Goal: Task Accomplishment & Management: Complete application form

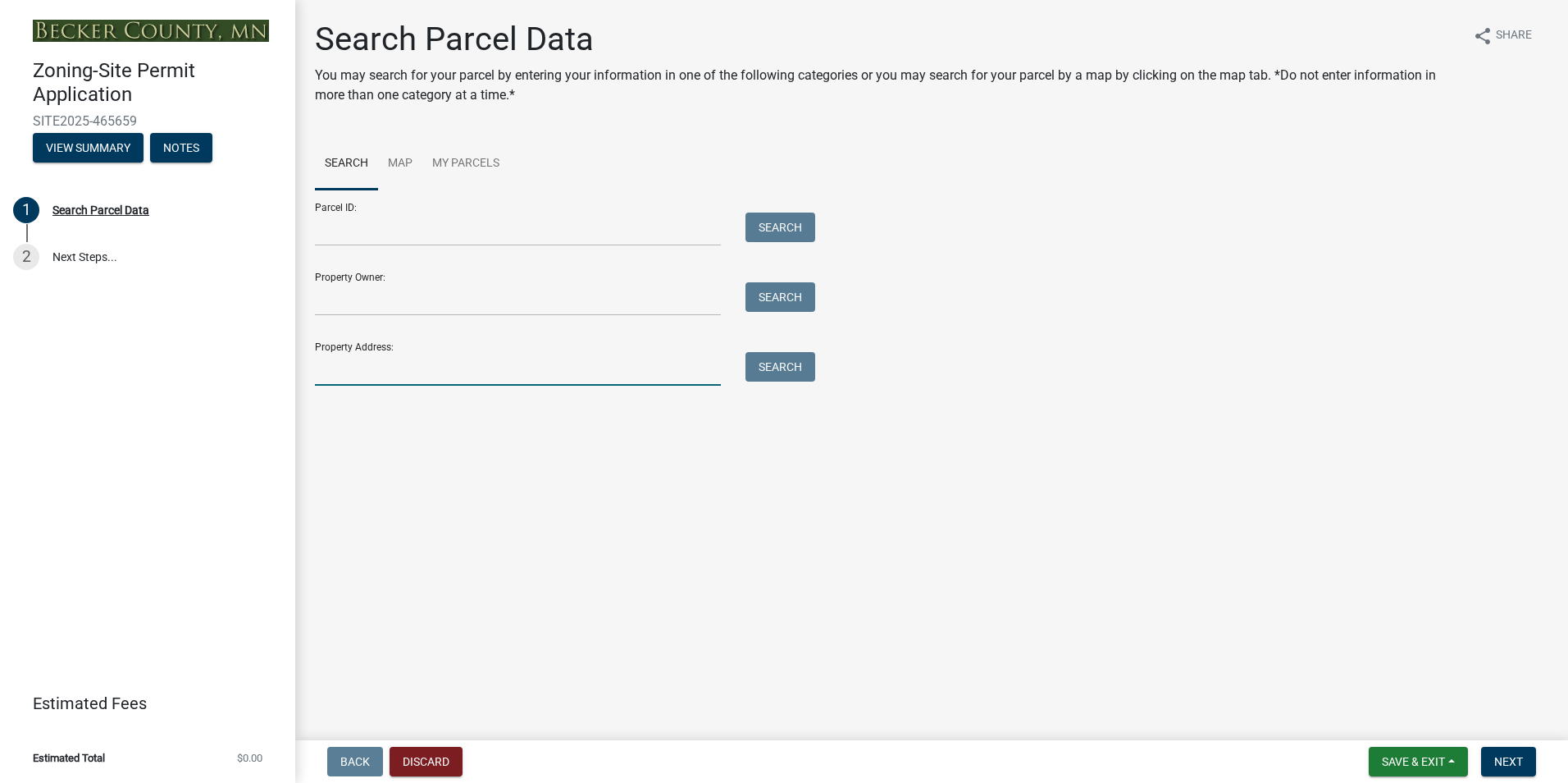
click at [338, 382] on input "Property Address:" at bounding box center [517, 369] width 406 height 34
click at [789, 368] on button "Search" at bounding box center [781, 367] width 70 height 29
click at [549, 379] on input "[STREET_ADDRESS]" at bounding box center [517, 369] width 406 height 34
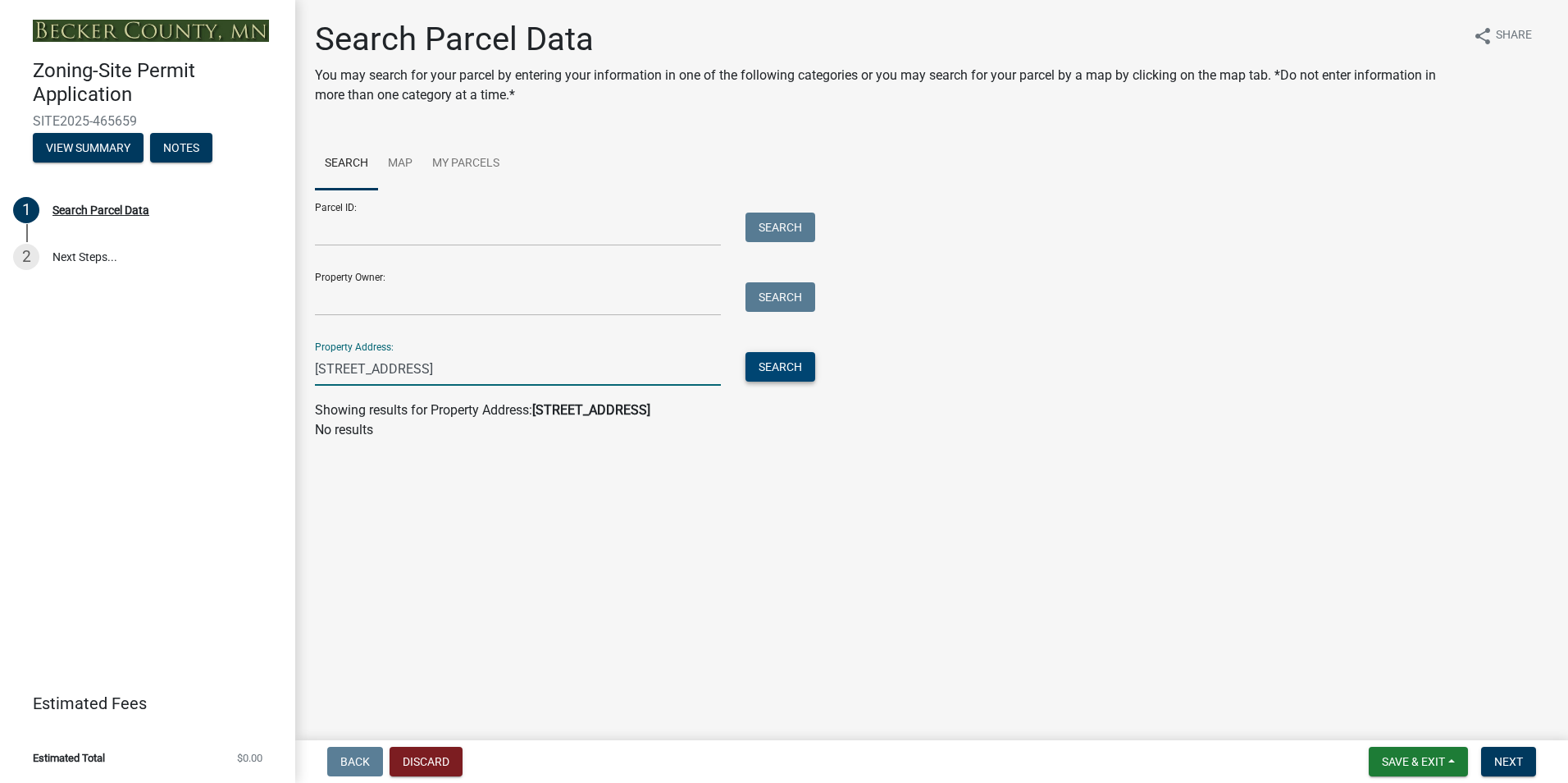
type input "[STREET_ADDRESS]"
click at [777, 360] on button "Search" at bounding box center [781, 367] width 70 height 29
click at [373, 297] on input "Property Owner:" at bounding box center [517, 299] width 406 height 34
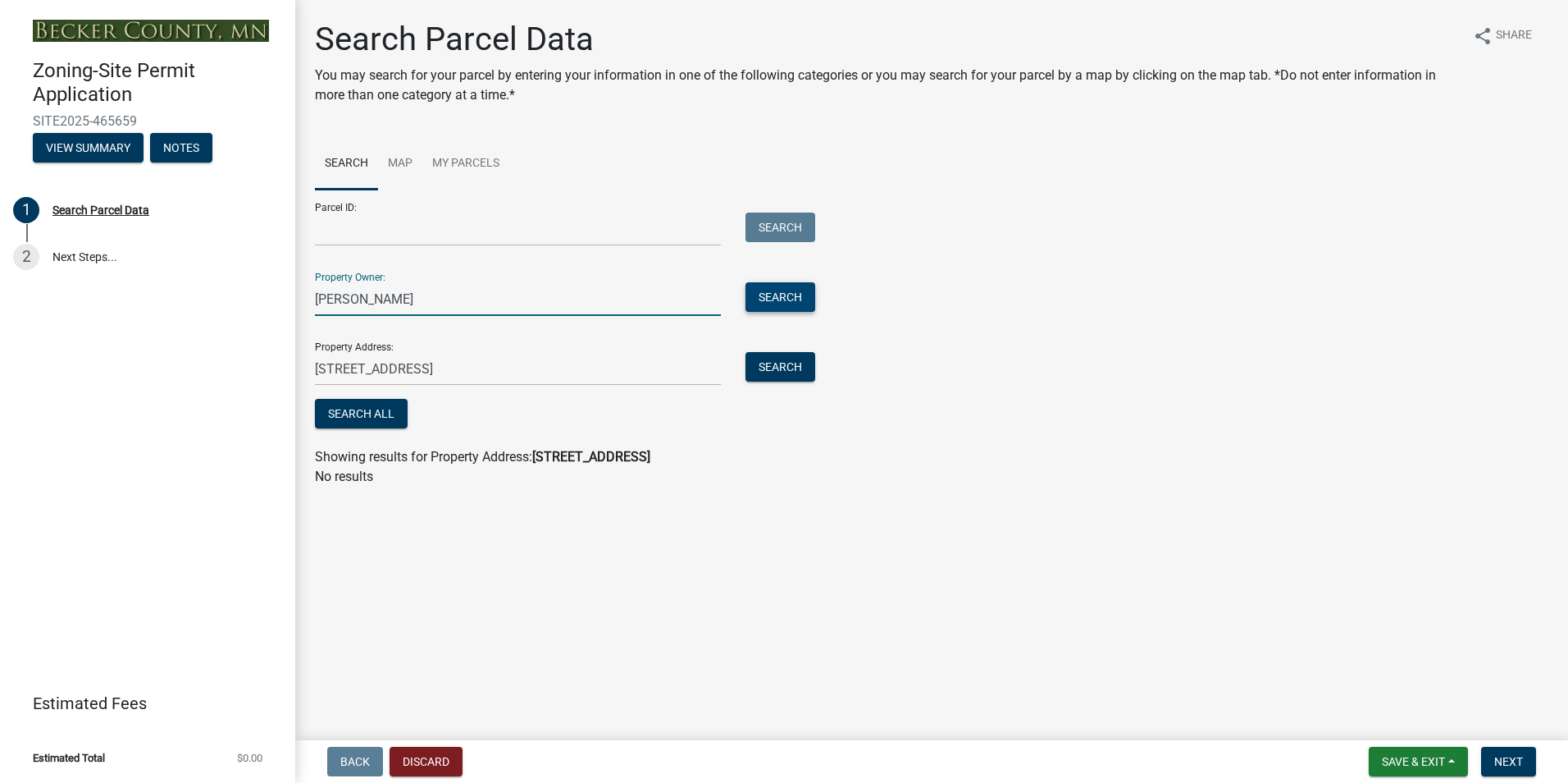
type input "[PERSON_NAME]"
drag, startPoint x: 769, startPoint y: 294, endPoint x: 793, endPoint y: 336, distance: 48.4
click at [769, 294] on button "Search" at bounding box center [781, 297] width 70 height 29
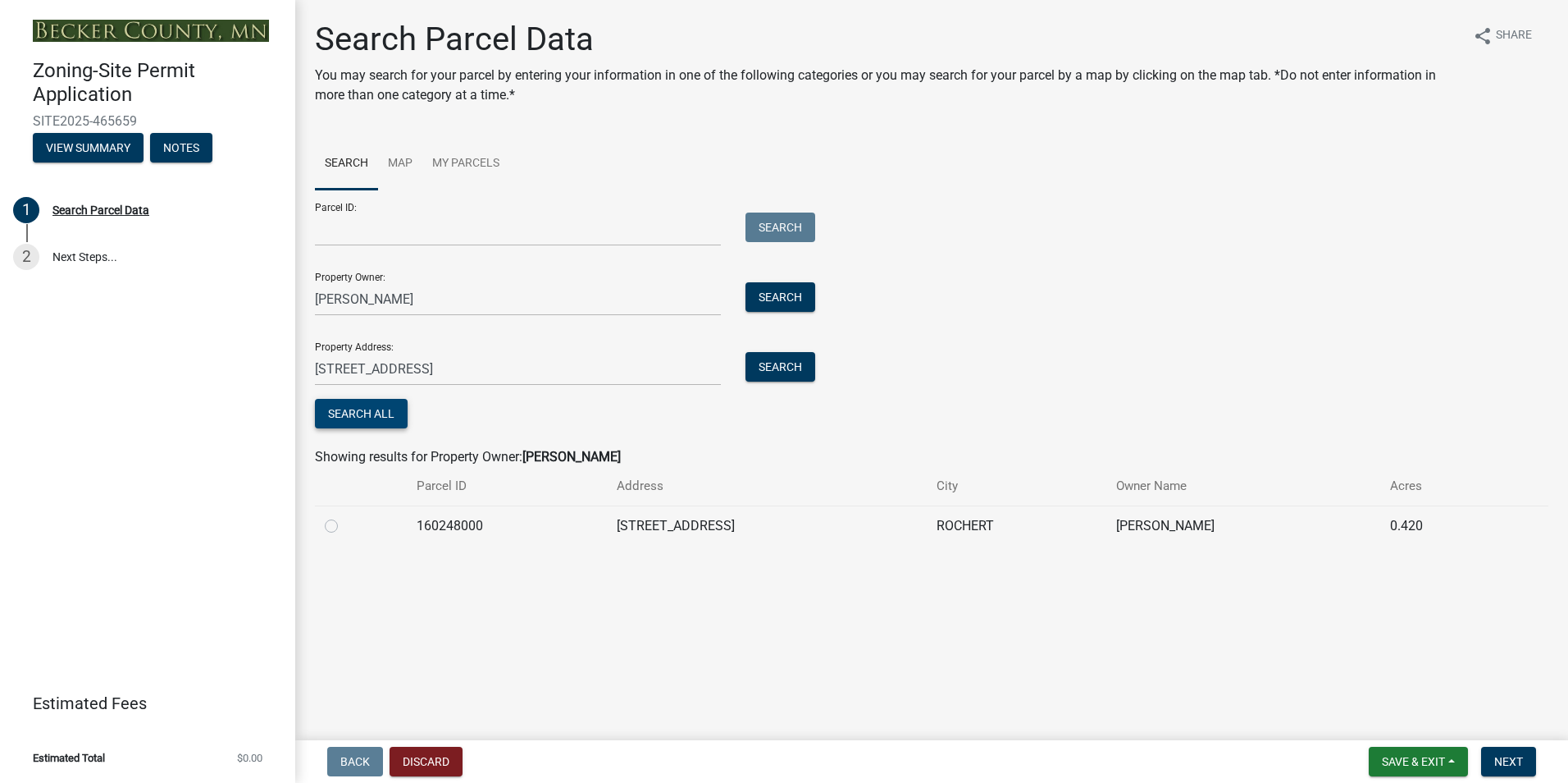
click at [376, 417] on button "Search All" at bounding box center [361, 413] width 93 height 29
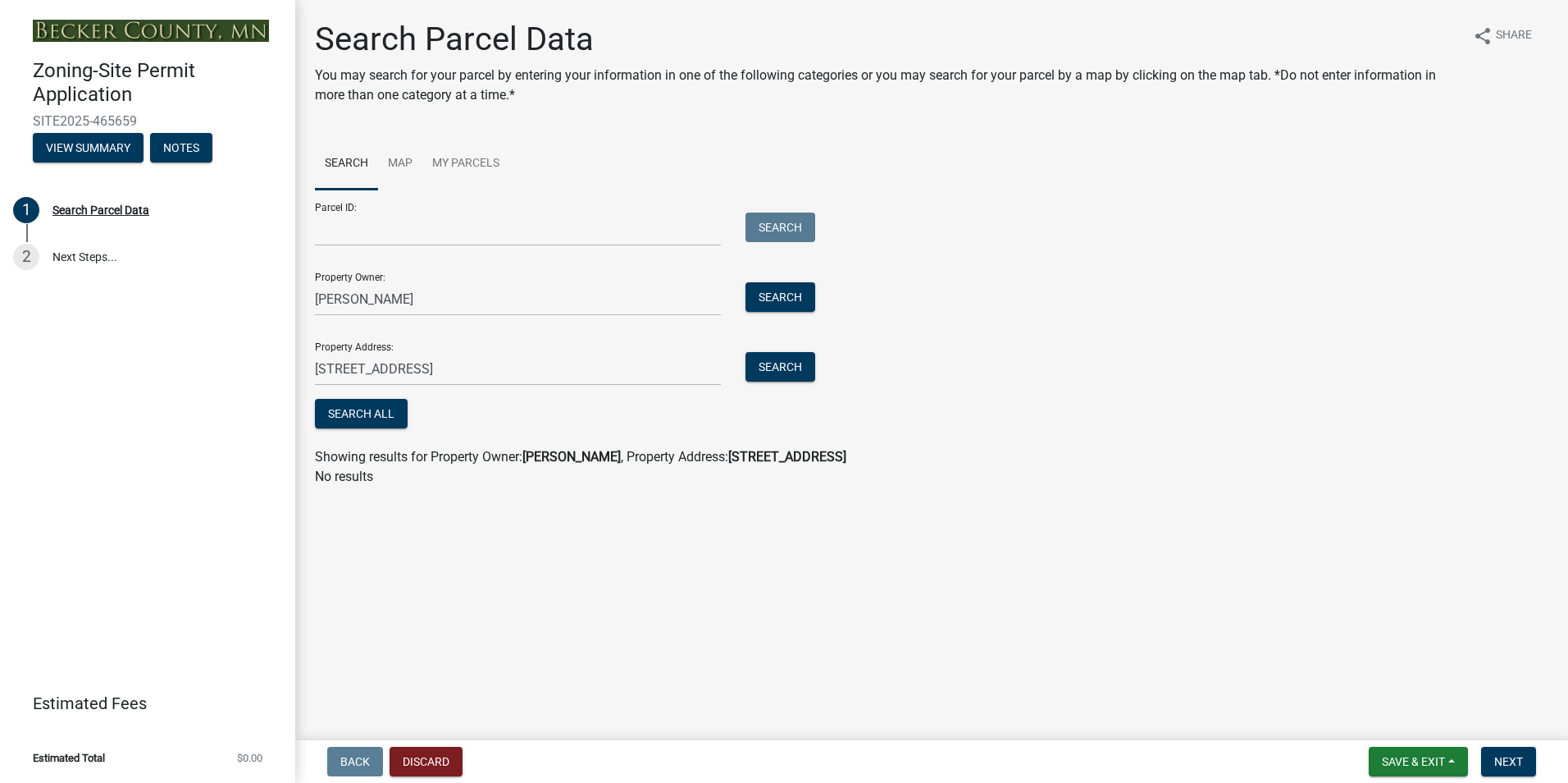
click at [549, 459] on strong "[PERSON_NAME]" at bounding box center [571, 456] width 98 height 16
click at [774, 292] on button "Search" at bounding box center [781, 297] width 70 height 29
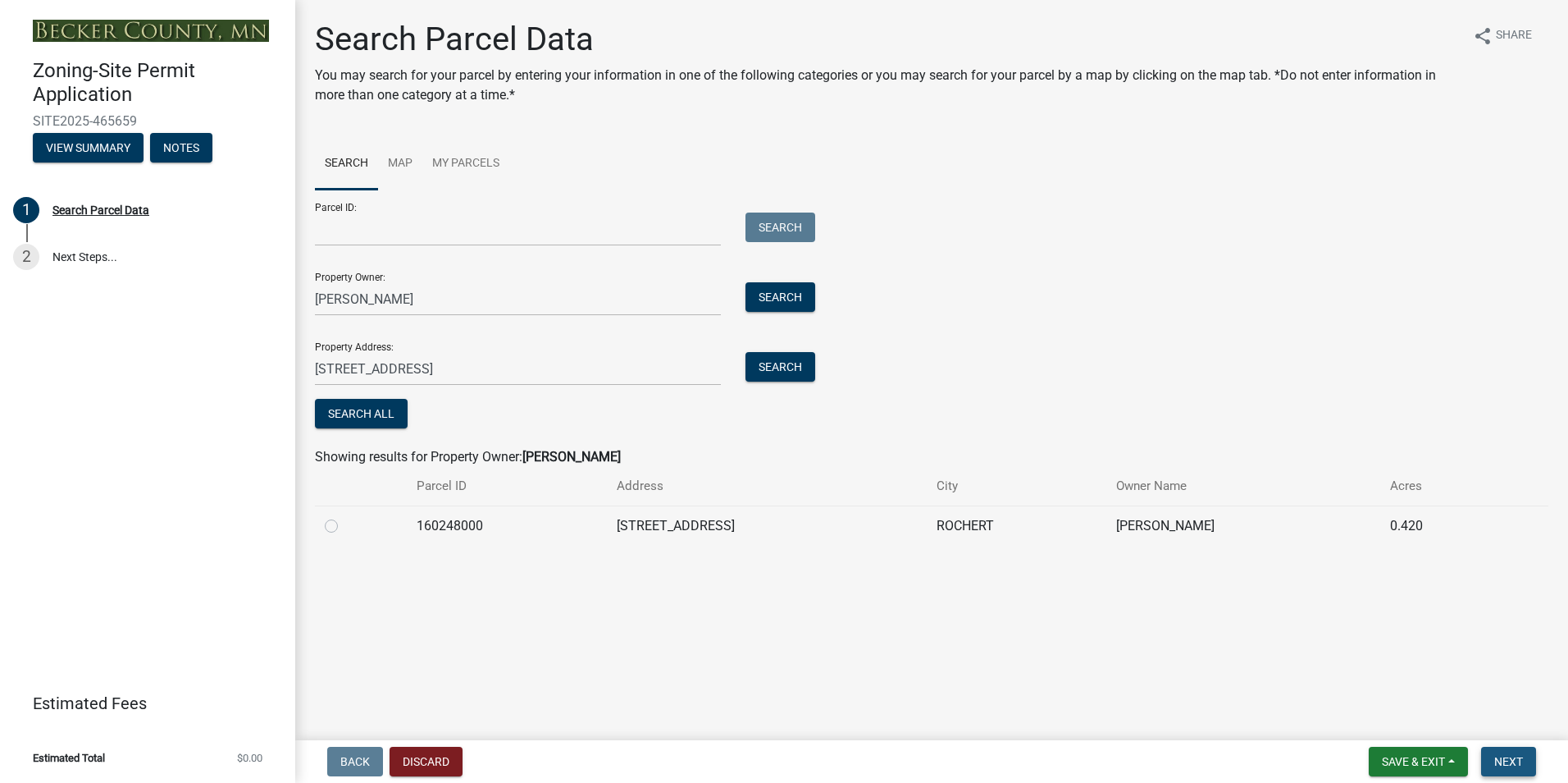
click at [1517, 763] on span "Next" at bounding box center [1508, 761] width 29 height 13
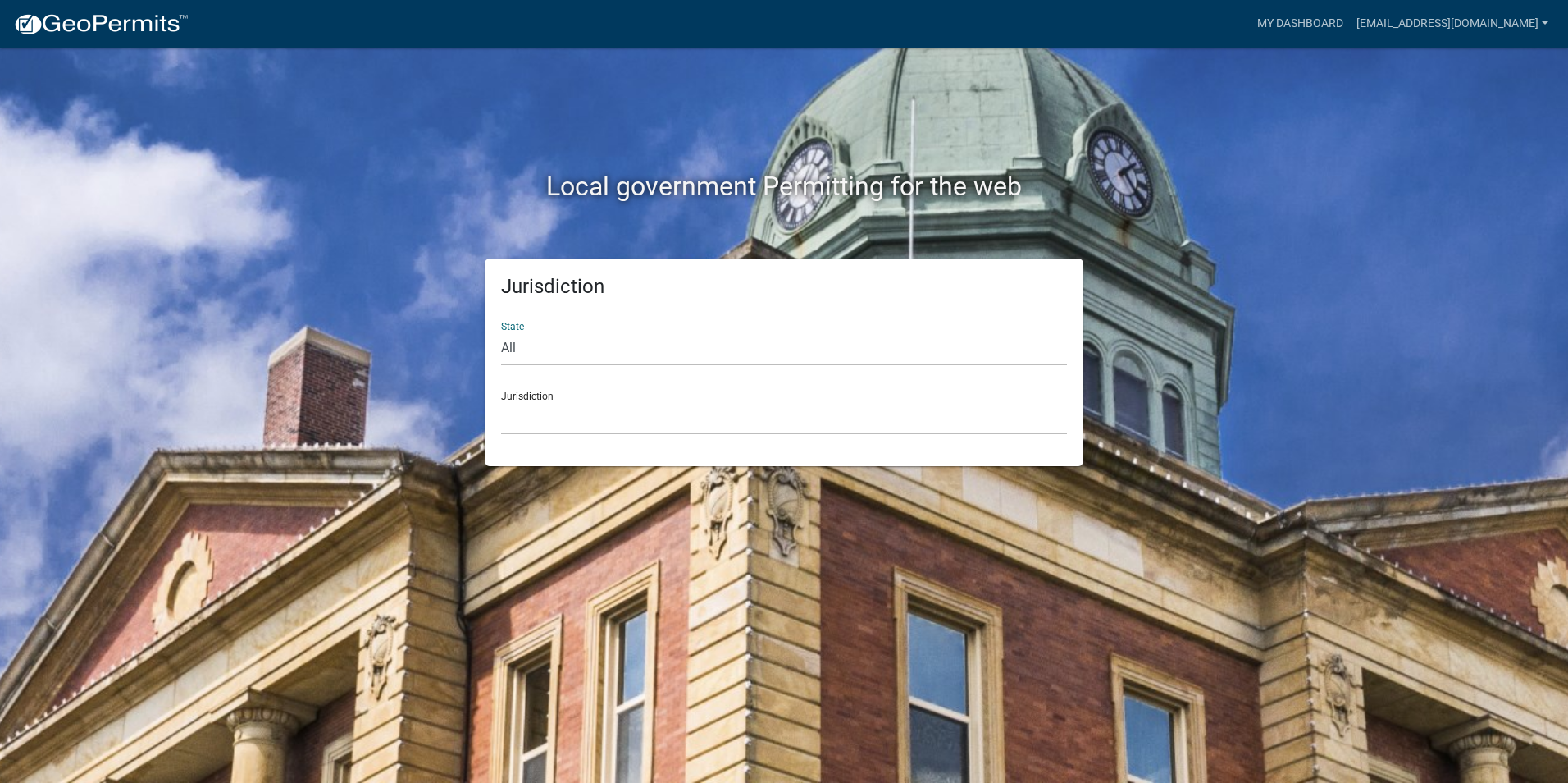
click at [537, 353] on select "All [US_STATE] [US_STATE] [US_STATE] [US_STATE] [US_STATE] [US_STATE] [US_STATE…" at bounding box center [784, 348] width 566 height 34
select select "[US_STATE]"
click at [501, 331] on select "All Colorado Georgia Indiana Iowa Kansas Minnesota Ohio South Carolina Wisconsin" at bounding box center [784, 348] width 566 height 34
click at [553, 415] on select "Becker County, Minnesota Benton County, Minnesota Carlton County, Minnesota Cit…" at bounding box center [784, 418] width 566 height 34
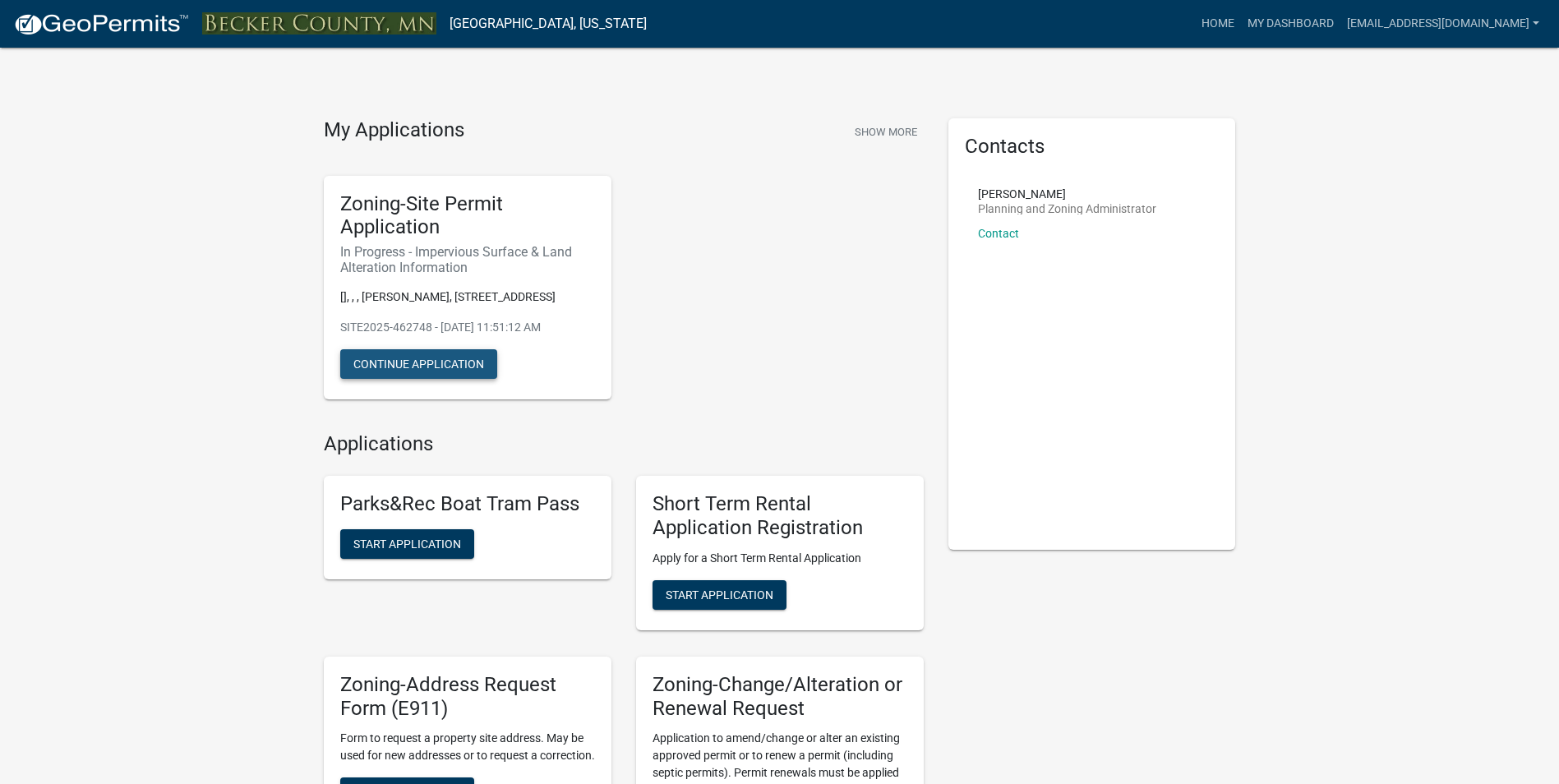
click at [410, 358] on button "Continue Application" at bounding box center [418, 364] width 157 height 29
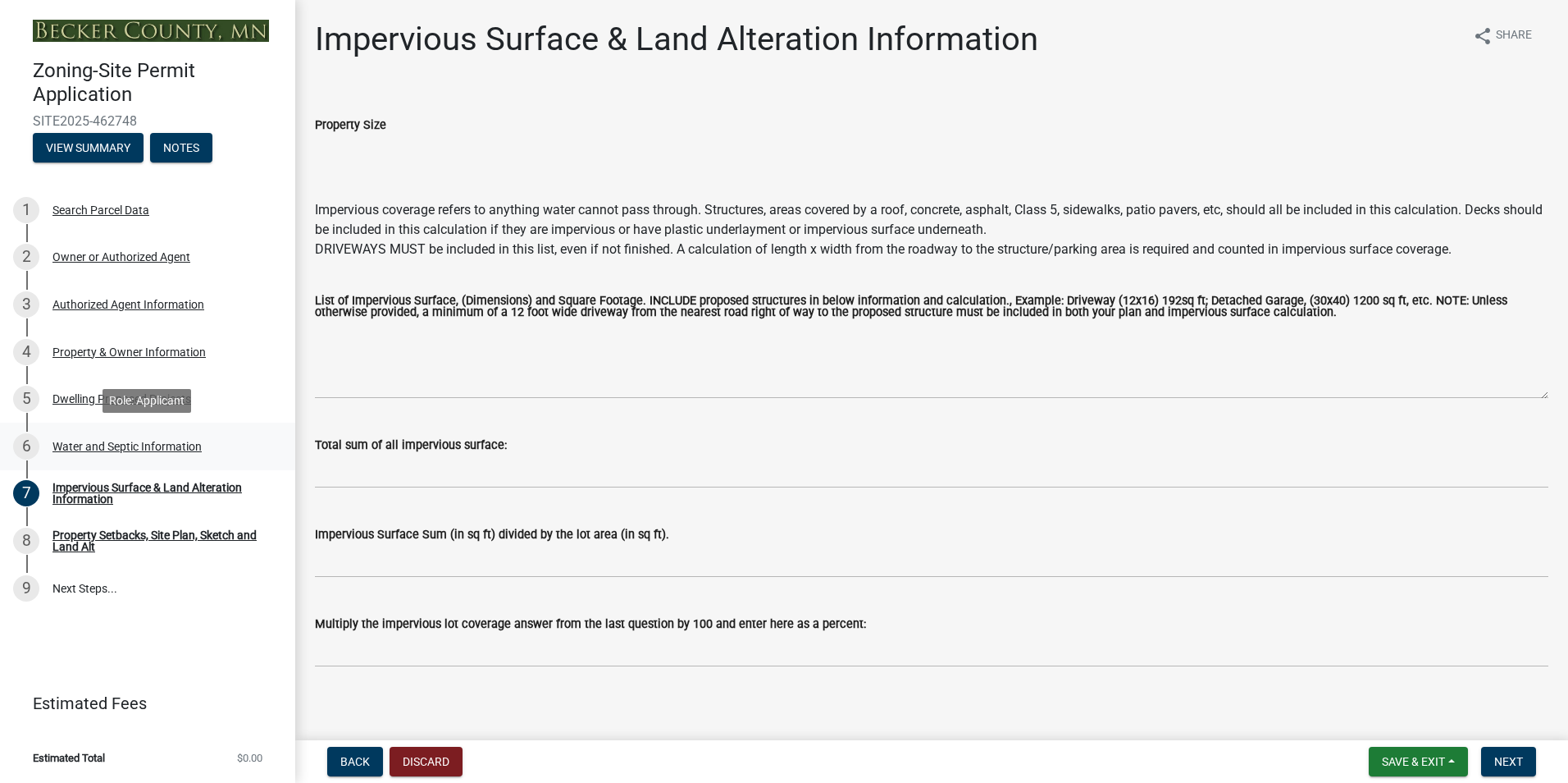
click at [176, 444] on div "Water and Septic Information" at bounding box center [127, 446] width 149 height 11
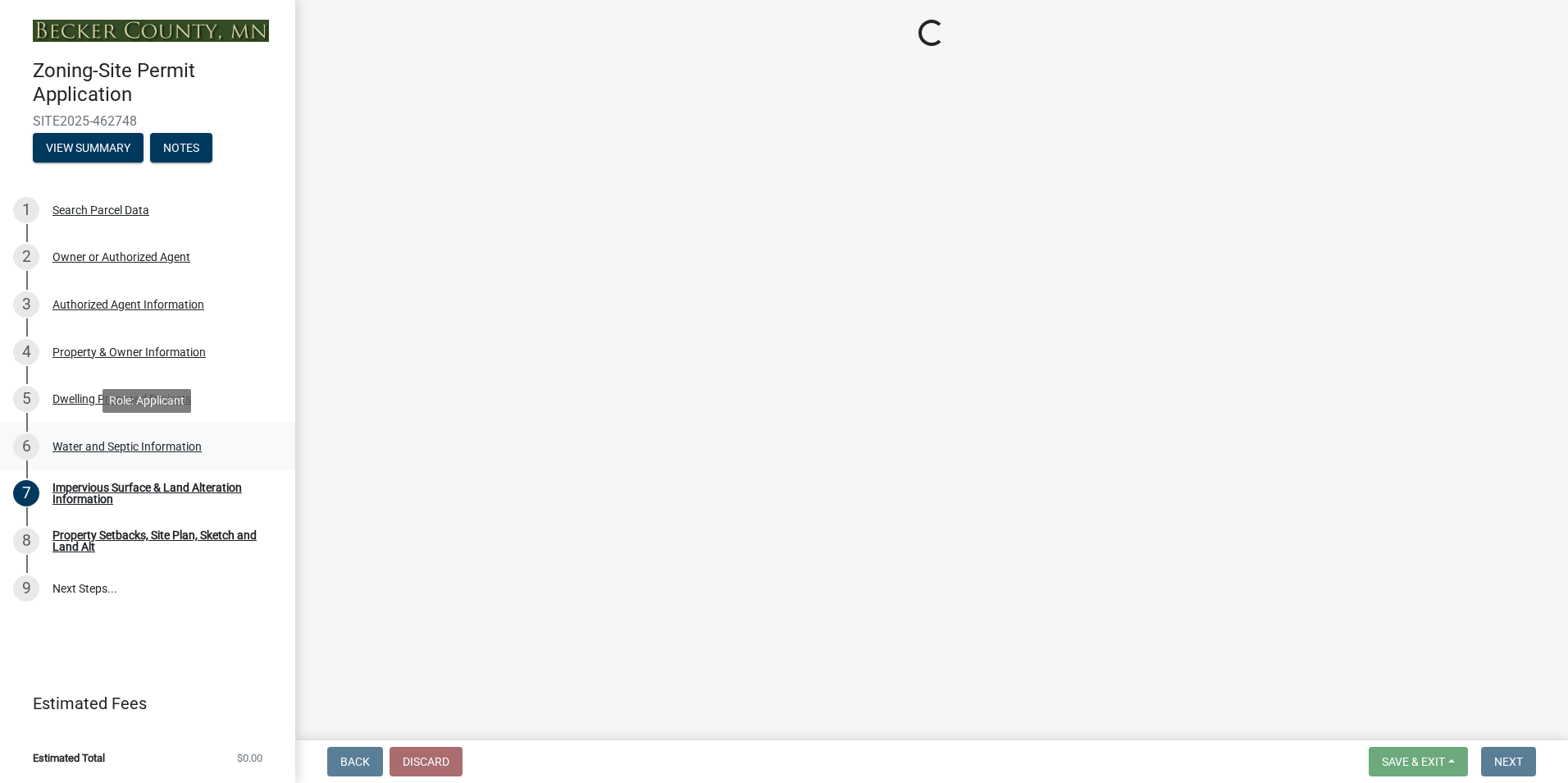
select select "9c51a48b-0bee-4836-8d5c-beab6e77ad2a"
select select "25b8aef2-9eed-4c0f-8836-08d4b8d082b1"
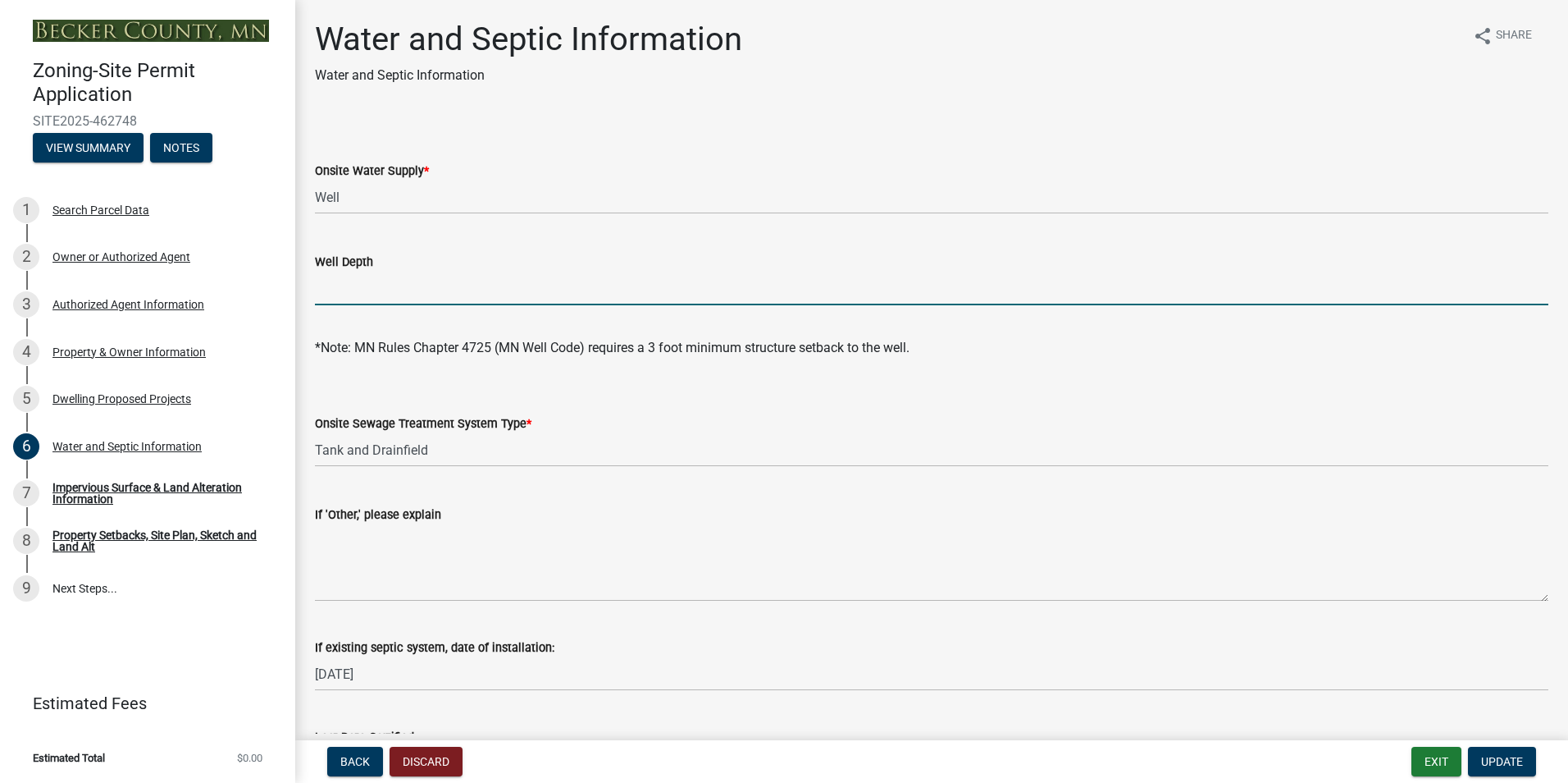
click at [413, 294] on input "Well Depth" at bounding box center [931, 288] width 1233 height 34
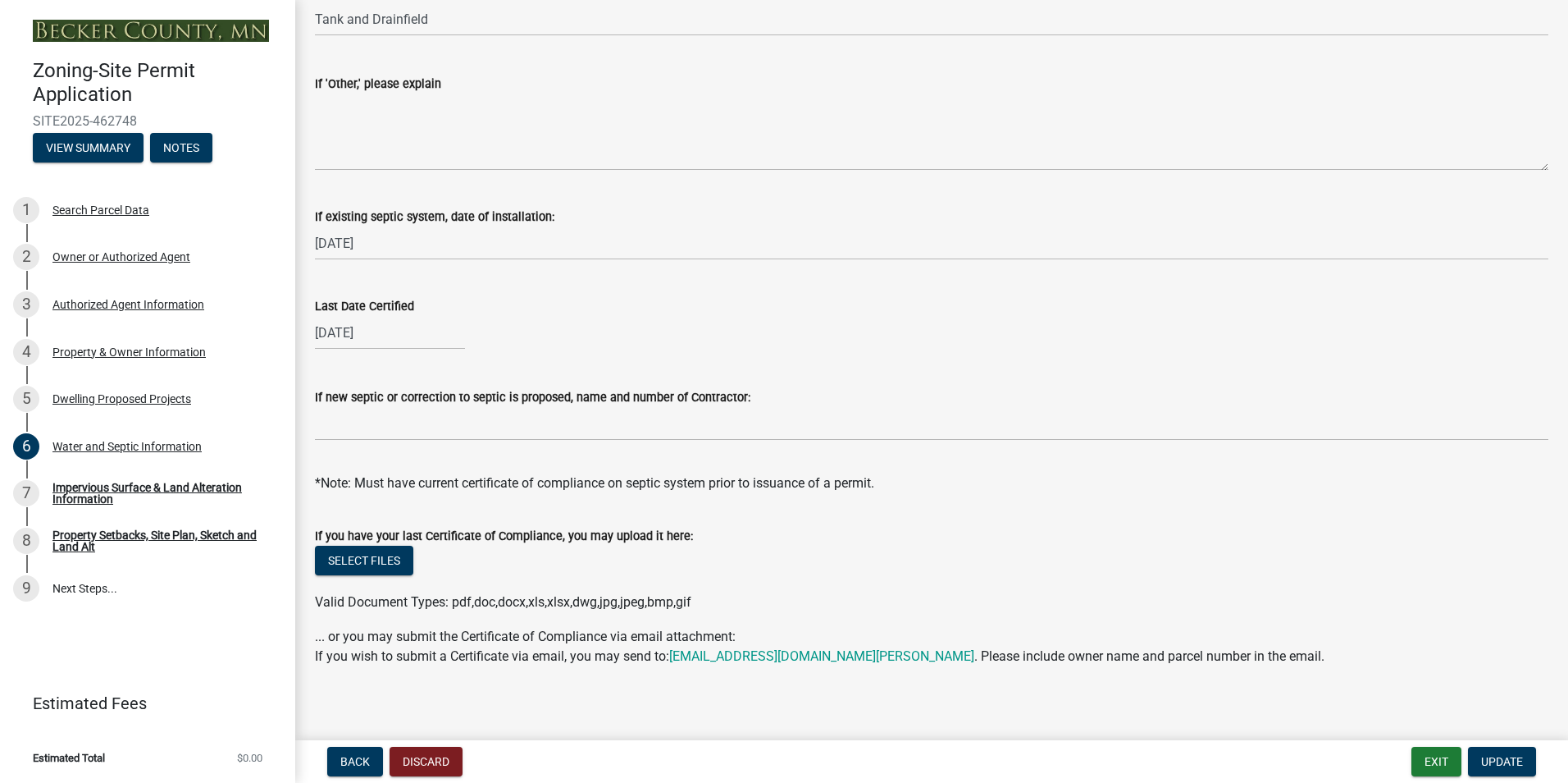
scroll to position [441, 0]
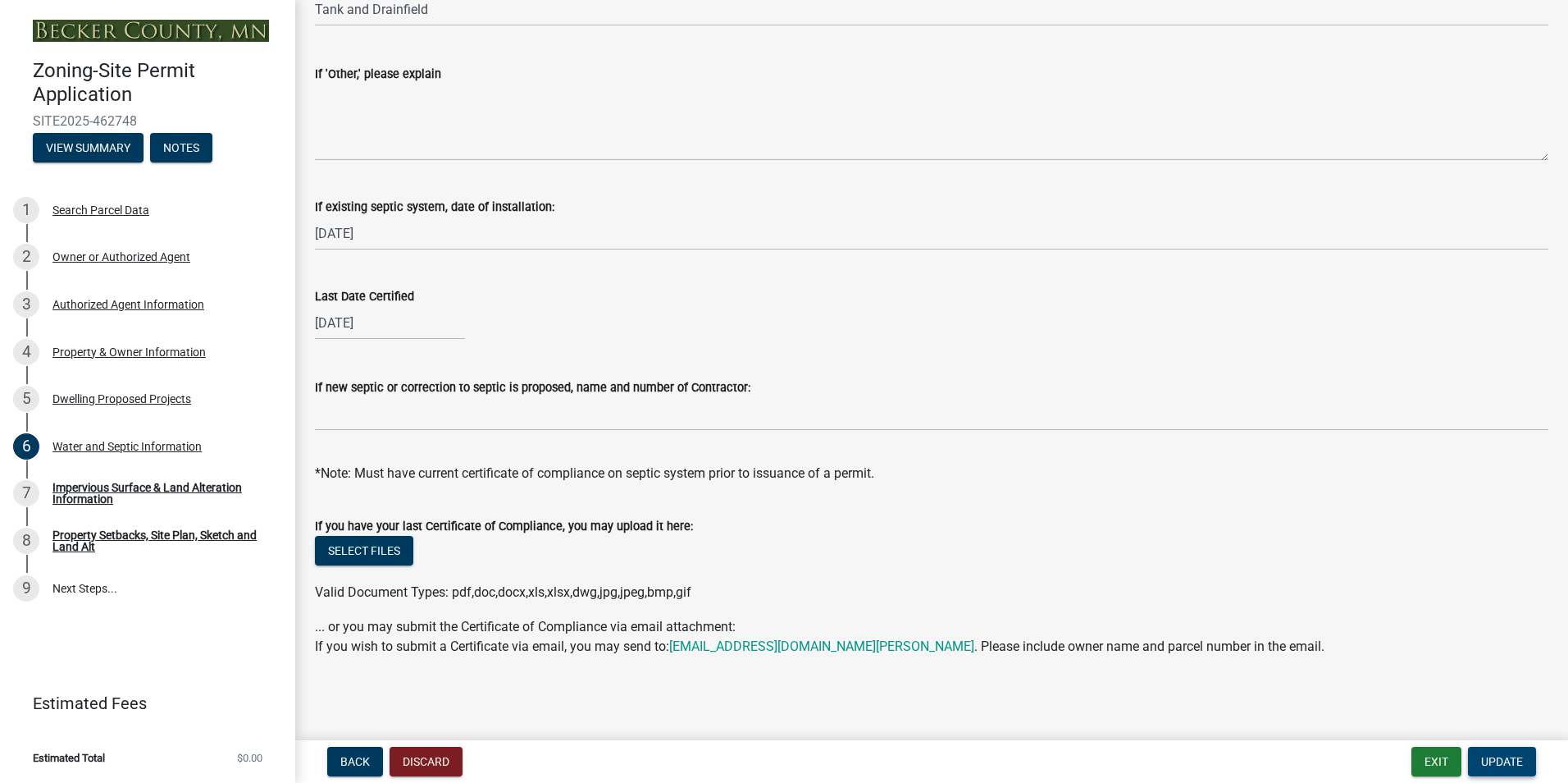
type input "32 ft"
click at [1498, 762] on span "Update" at bounding box center [1502, 761] width 41 height 13
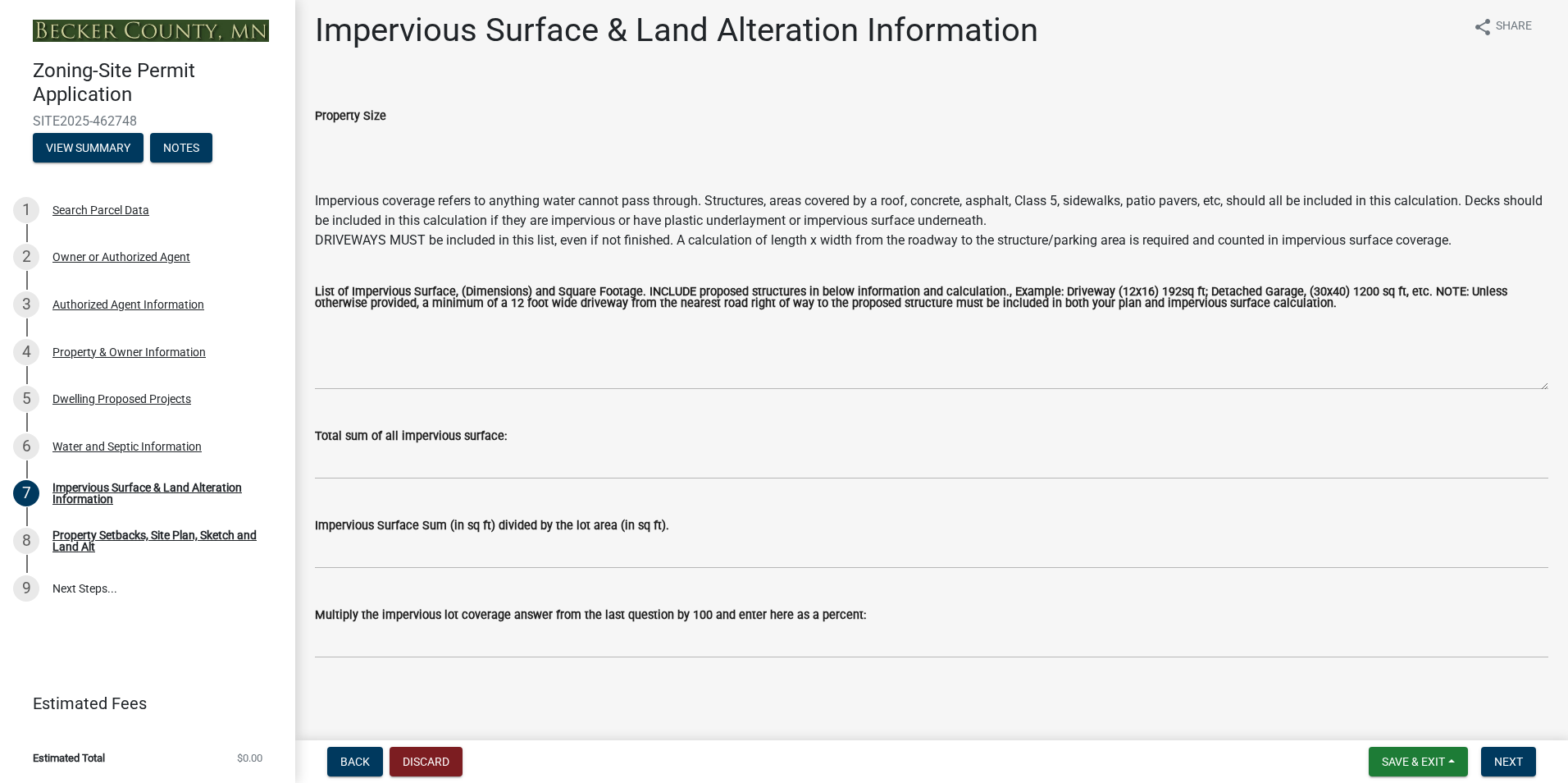
scroll to position [11, 0]
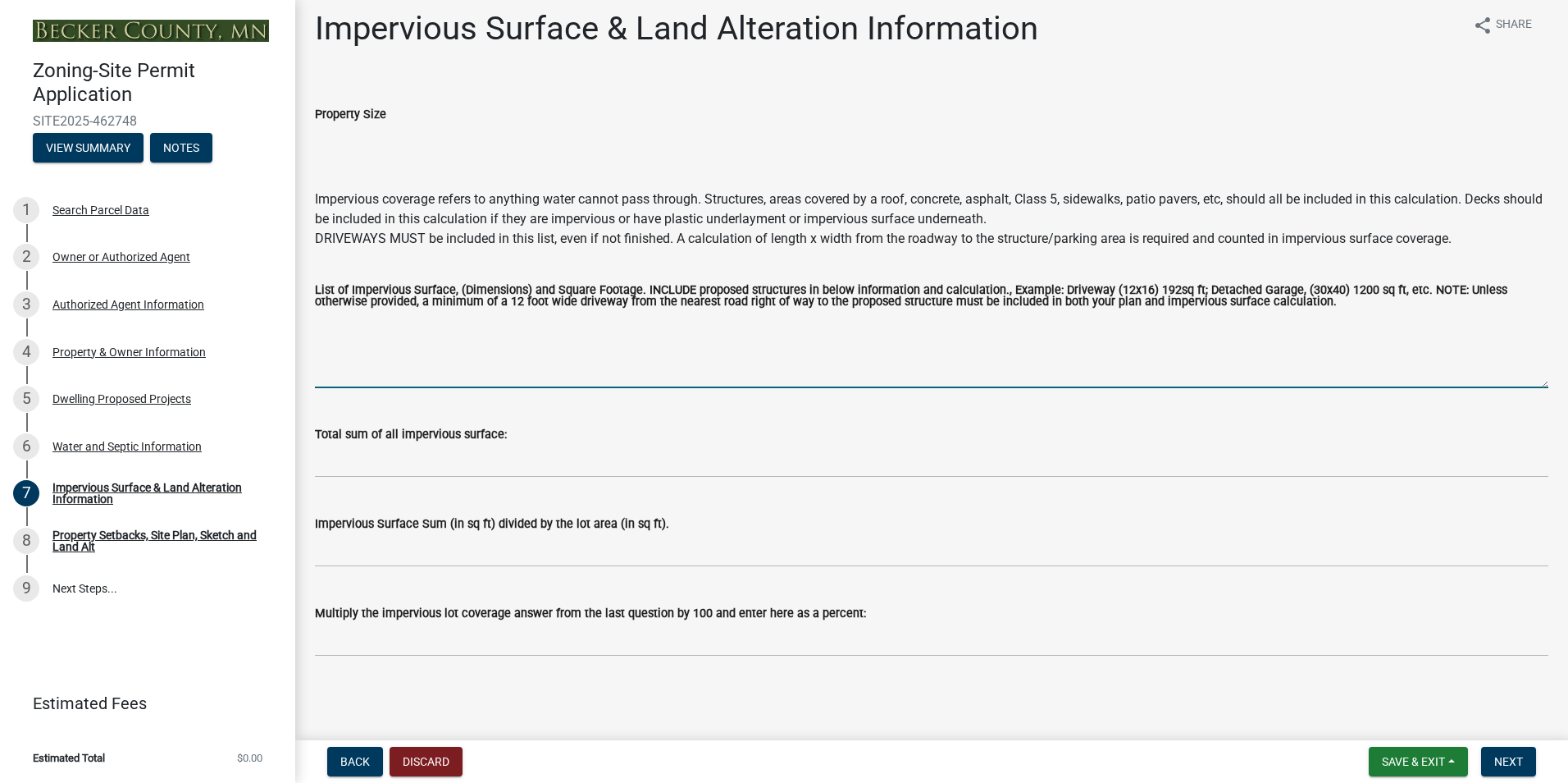
click at [352, 381] on textarea "List of Impervious Surface, (Dimensions) and Square Footage. INCLUDE proposed s…" at bounding box center [931, 350] width 1233 height 77
click at [521, 323] on textarea "existing asphalt driveway 2397 sq ft, new home 1804 sq ft, new attached garage …" at bounding box center [931, 350] width 1233 height 77
drag, startPoint x: 527, startPoint y: 321, endPoint x: 531, endPoint y: 337, distance: 16.5
click at [527, 323] on textarea "existing asphalt driveway 2397 sq ft, new home 1804 sq ft, new attached garage …" at bounding box center [931, 350] width 1233 height 77
click at [412, 321] on textarea "new home 1804 sq ft, new attached garage 1061 sq ft" at bounding box center [931, 350] width 1233 height 77
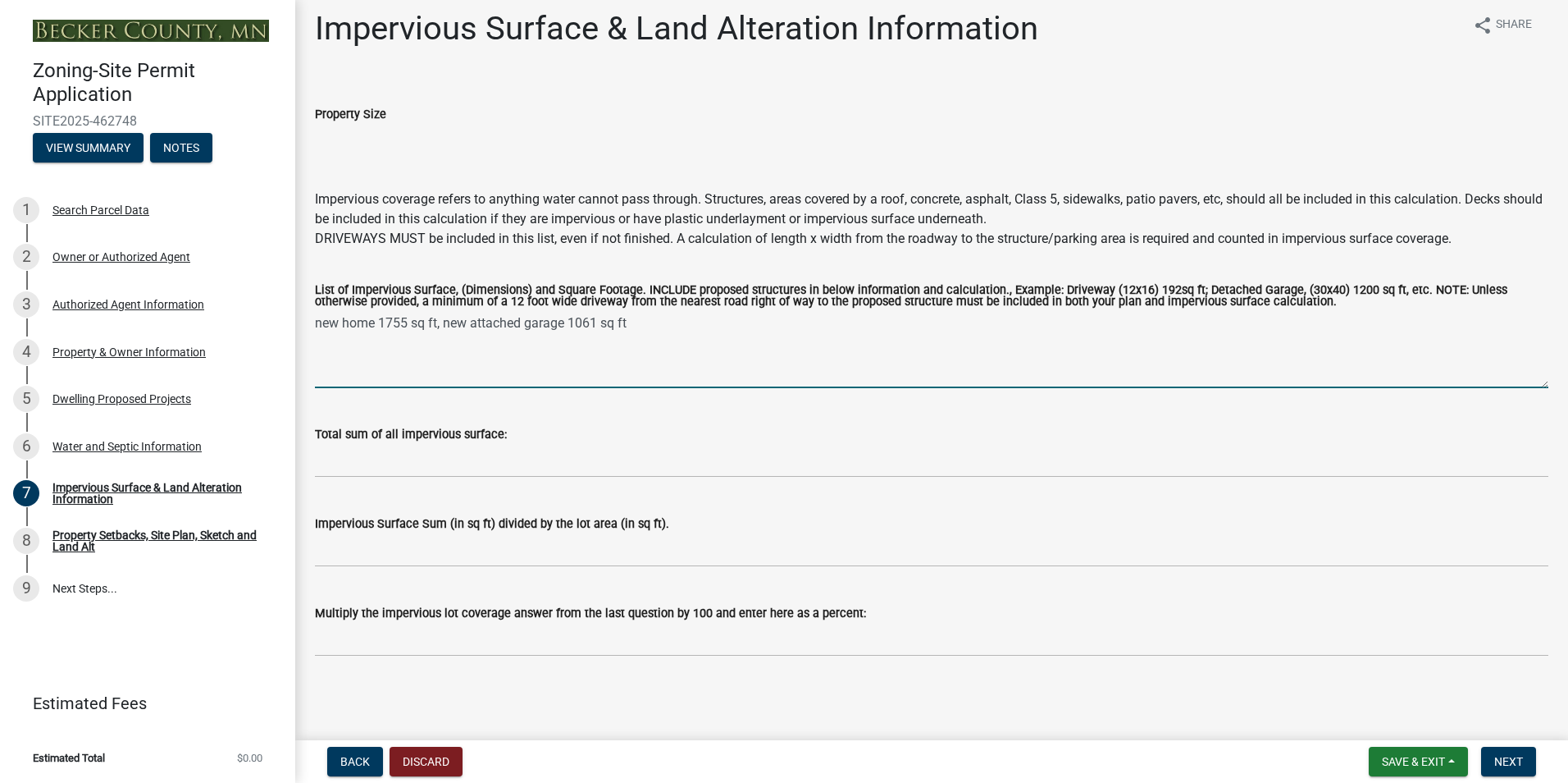
click at [593, 318] on textarea "new home 1755 sq ft, new attached garage 1061 sq ft" at bounding box center [931, 350] width 1233 height 77
drag, startPoint x: 648, startPoint y: 317, endPoint x: 648, endPoint y: 333, distance: 16.0
click at [648, 317] on textarea "new home 1755 sq ft, new attached garage 1081 sq ft" at bounding box center [931, 350] width 1233 height 77
type textarea "new home 1755 sq ft, new attached garage 1081 sq ft, new driveway 1500 sq ft, f…"
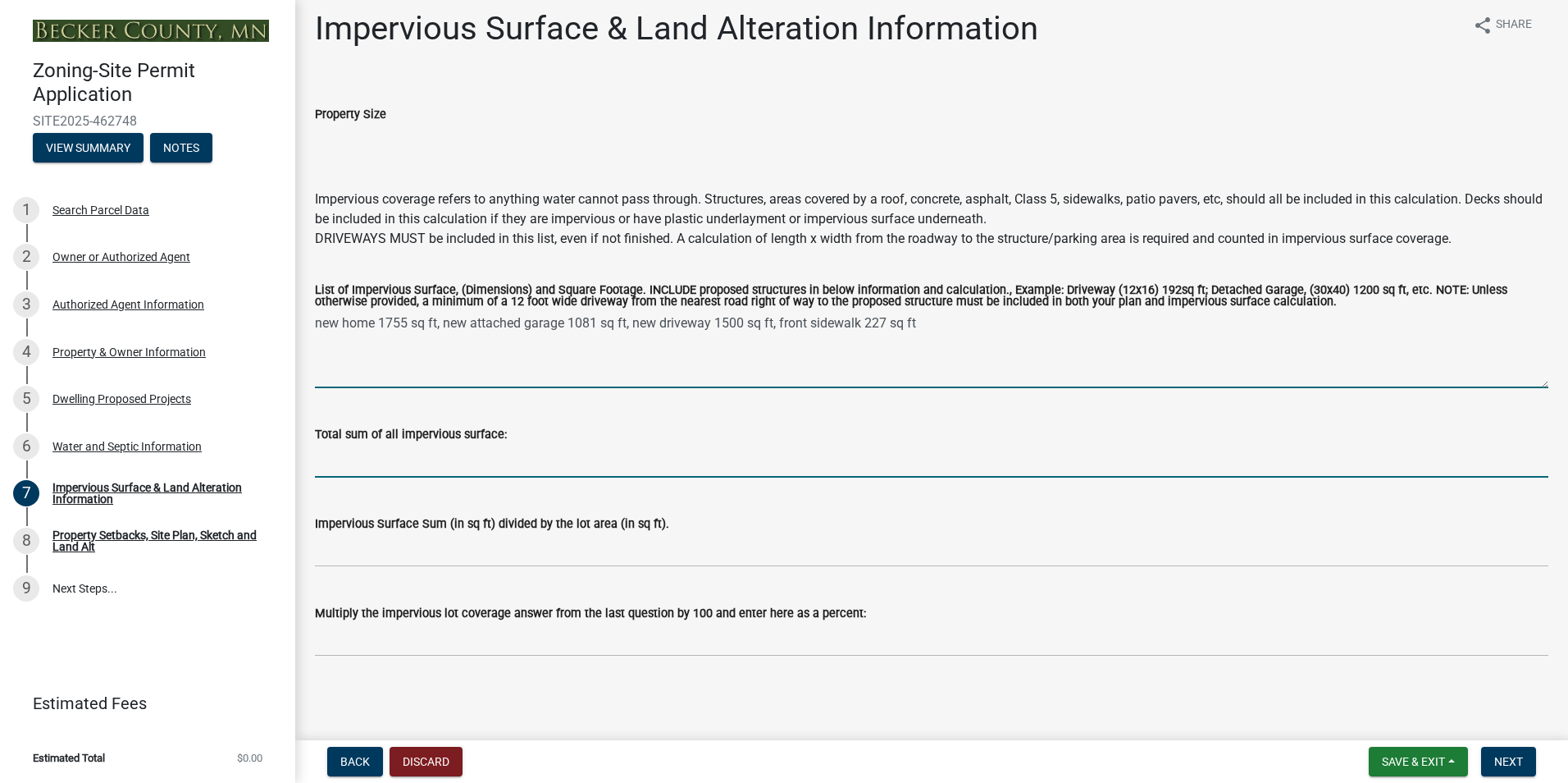
click at [679, 469] on input "Total sum of all impervious surface:" at bounding box center [931, 460] width 1233 height 34
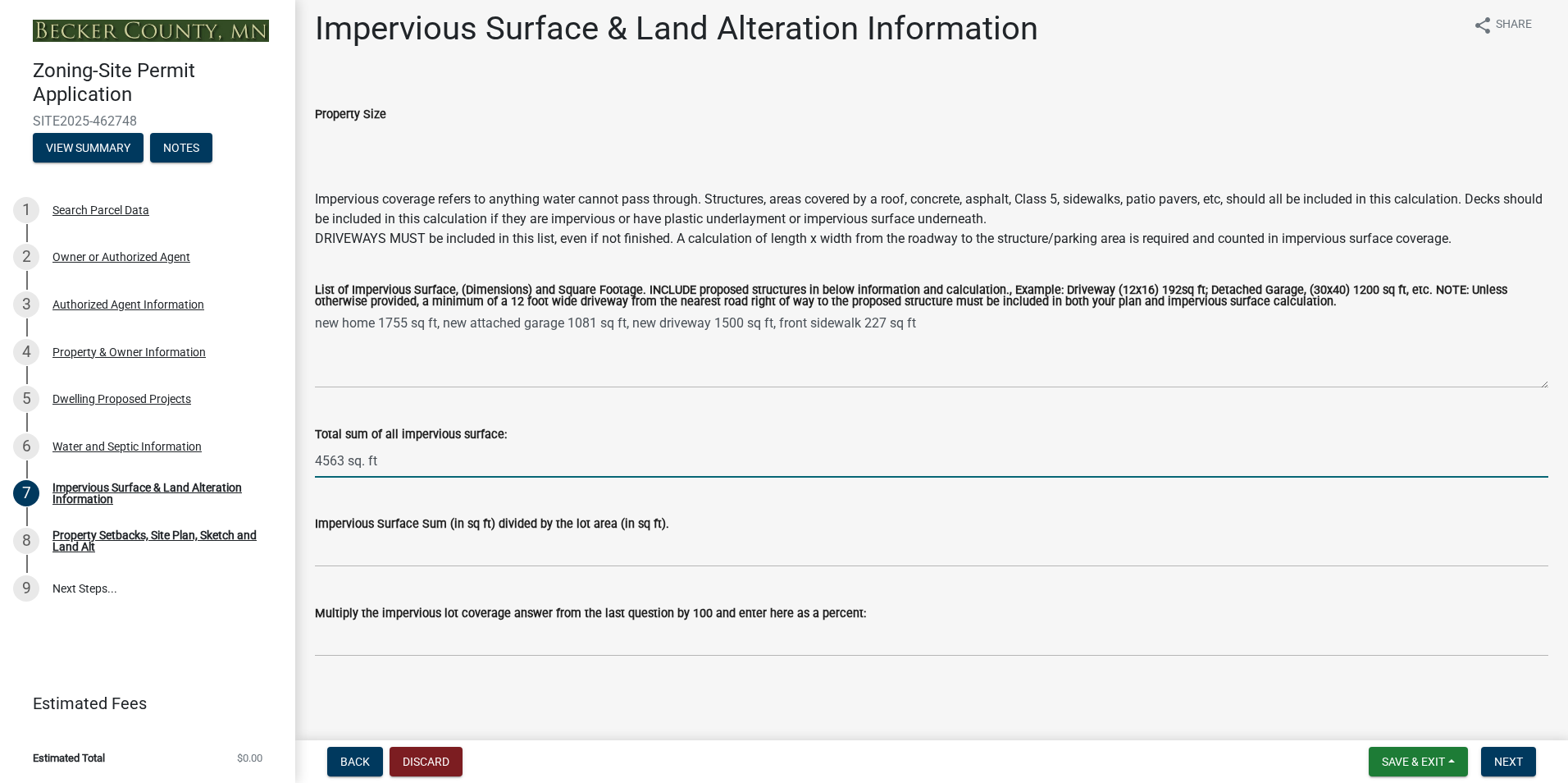
type input "4563 sq. ft"
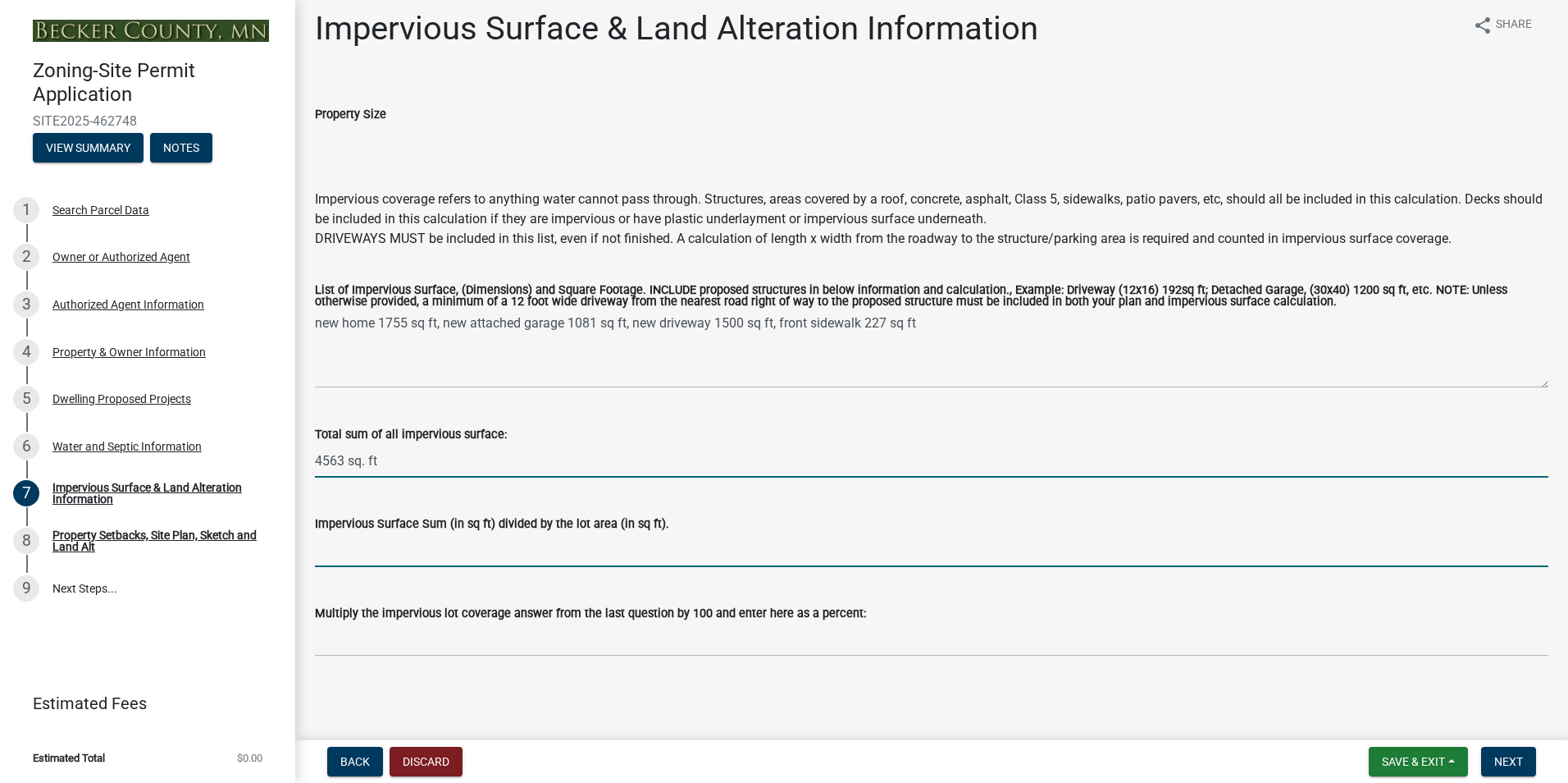
click at [397, 558] on input "Impervious Surface Sum (in sq ft) divided by the lot area (in sq ft)." at bounding box center [931, 550] width 1233 height 34
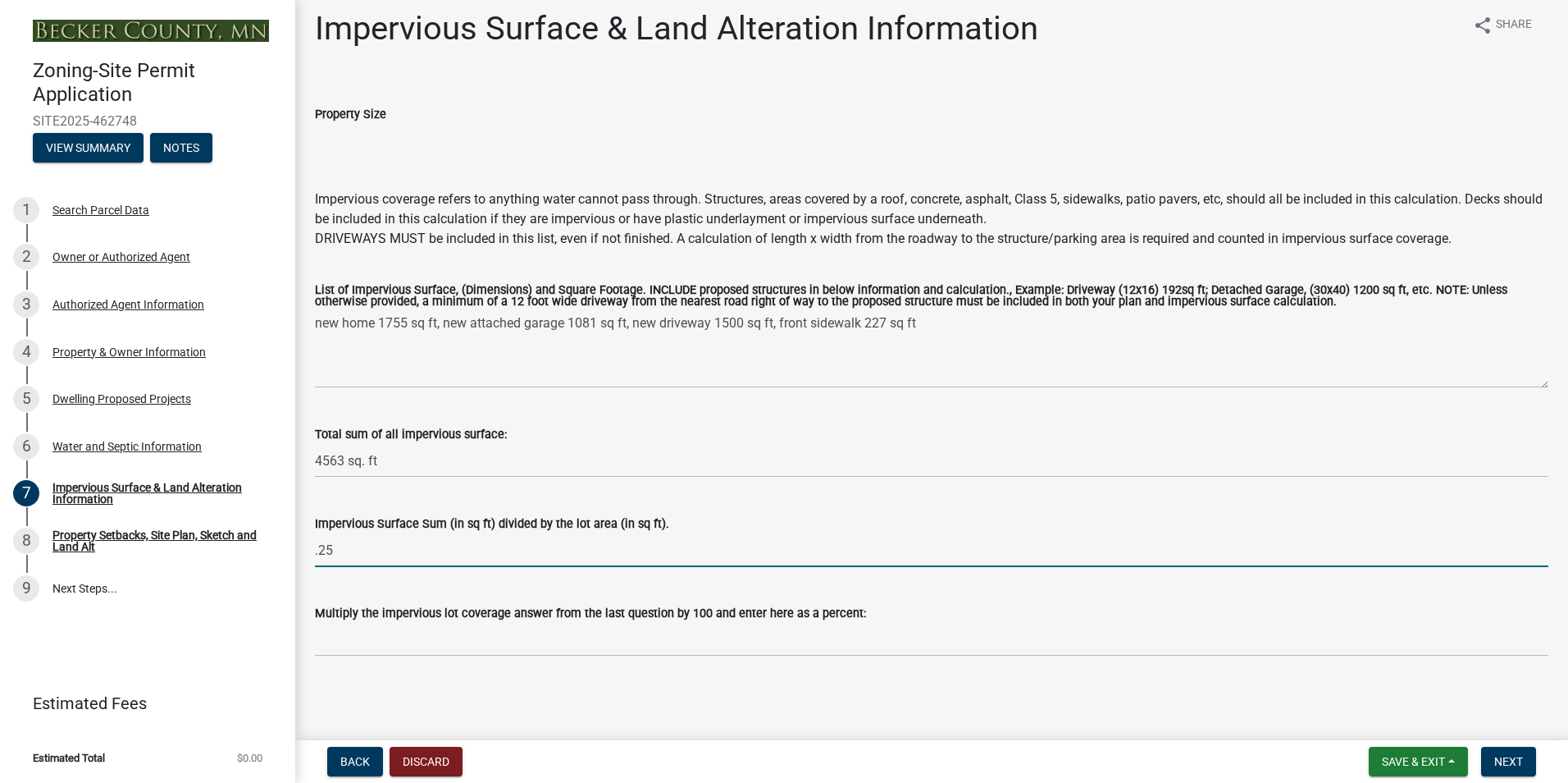
type input ".25"
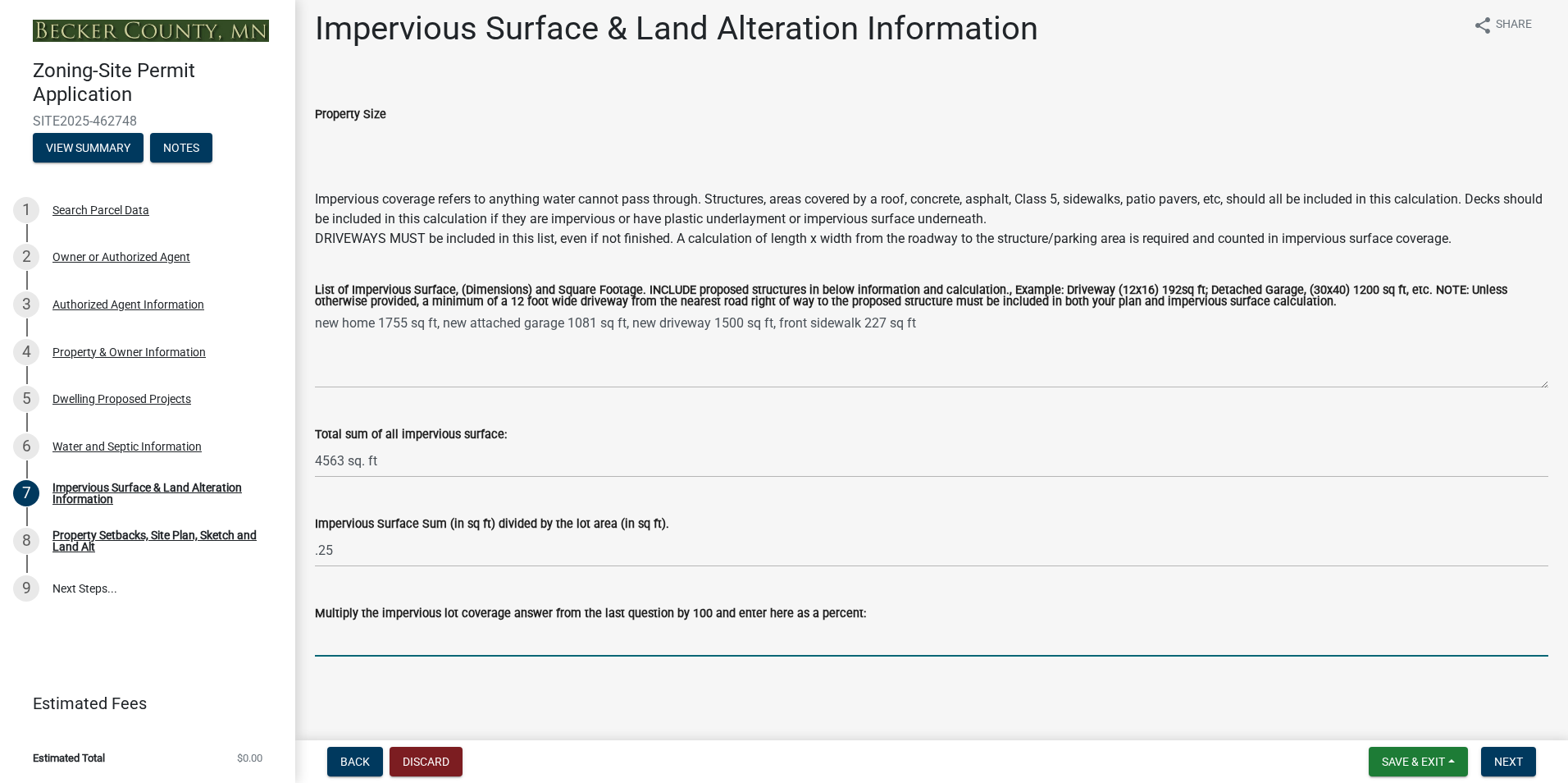
click at [705, 639] on input "Multiply the impervious lot coverage answer from the last question by 100 and e…" at bounding box center [931, 639] width 1233 height 34
type input "25%"
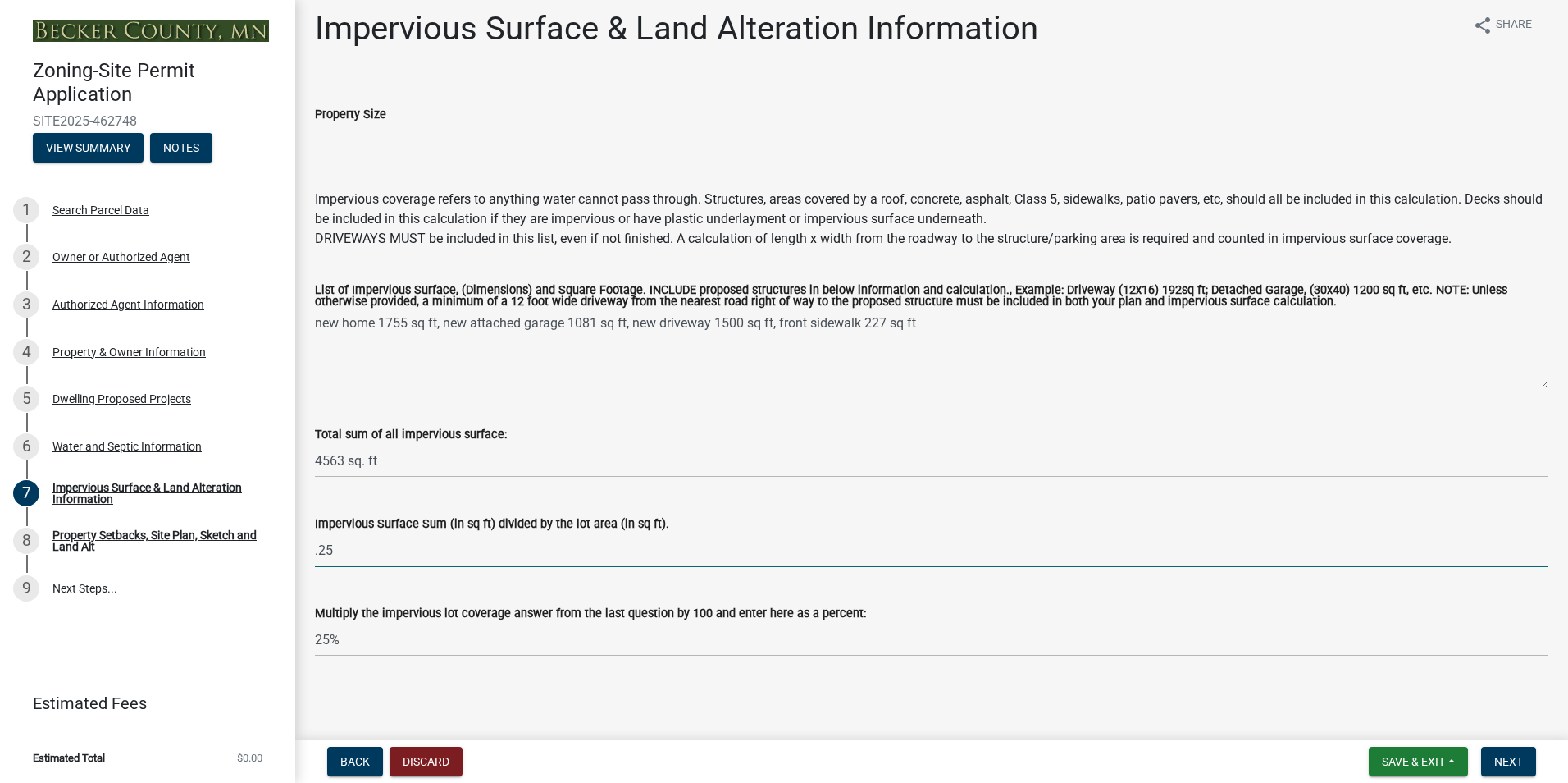
click at [377, 550] on input ".25" at bounding box center [931, 550] width 1233 height 34
type input "."
type input "4563 sq ft / 18,295.2 = .25"
click at [1422, 762] on span "Save & Exit" at bounding box center [1413, 761] width 63 height 13
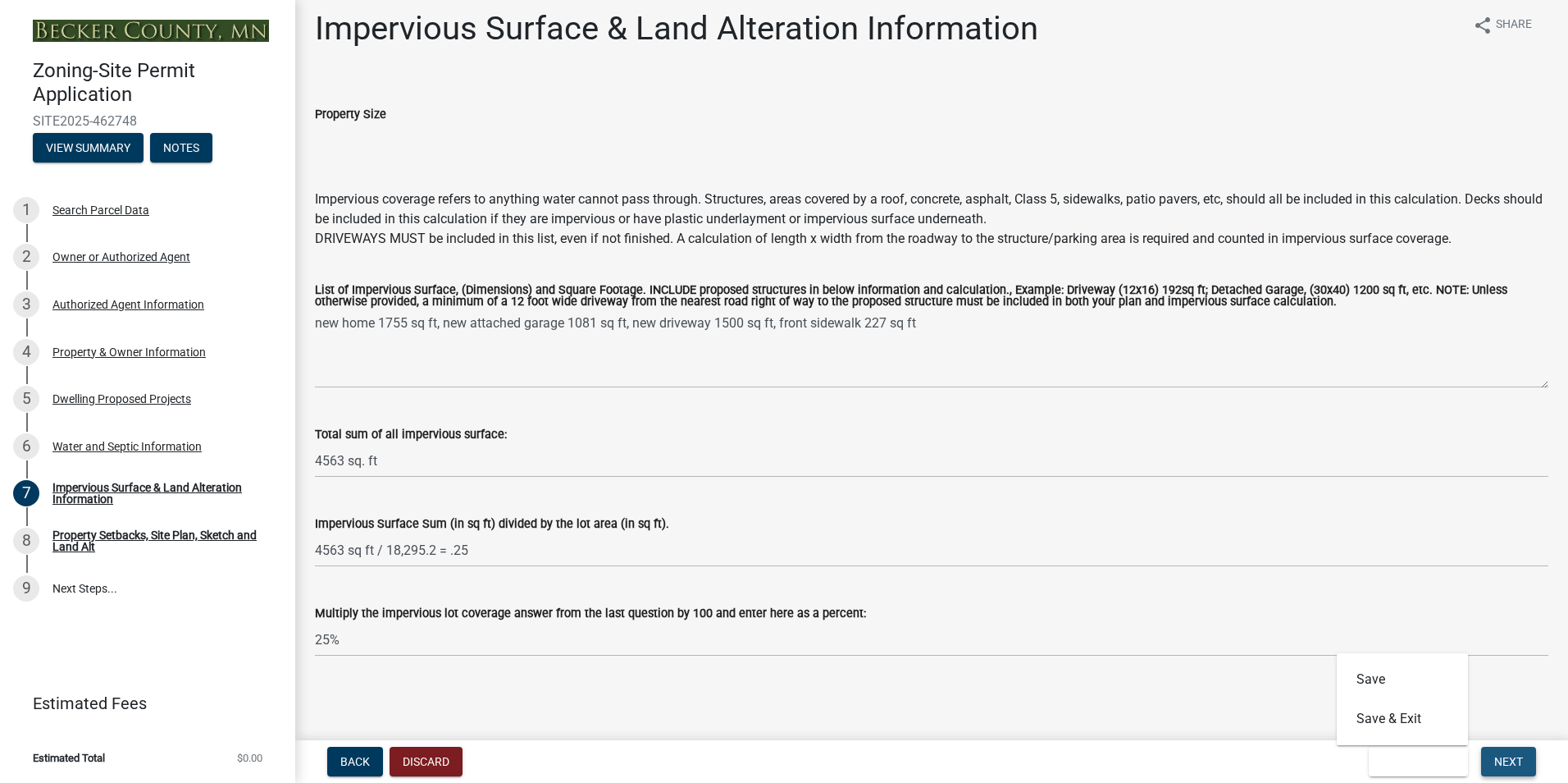
click at [1509, 764] on span "Next" at bounding box center [1508, 761] width 29 height 13
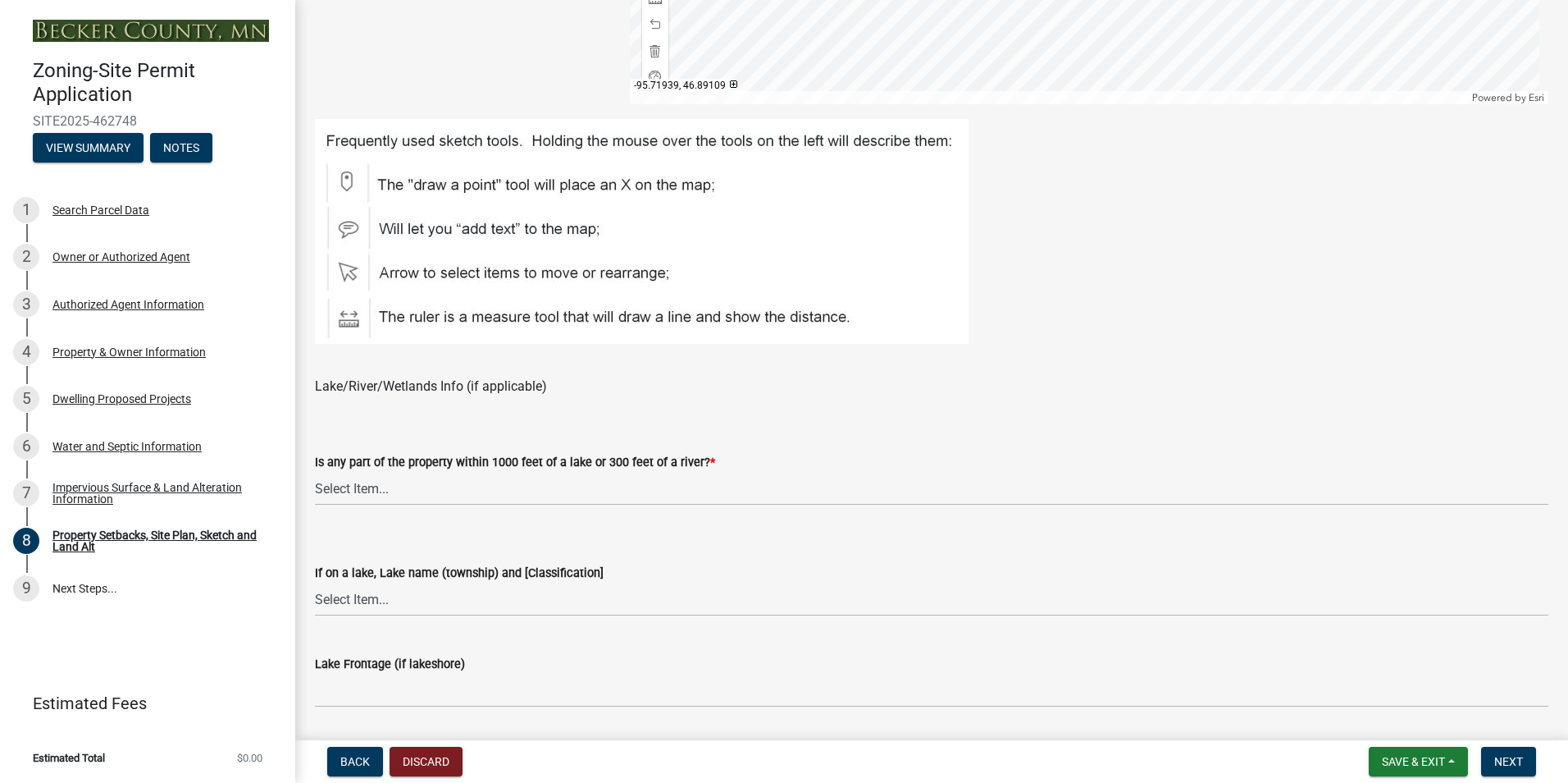
scroll to position [903, 0]
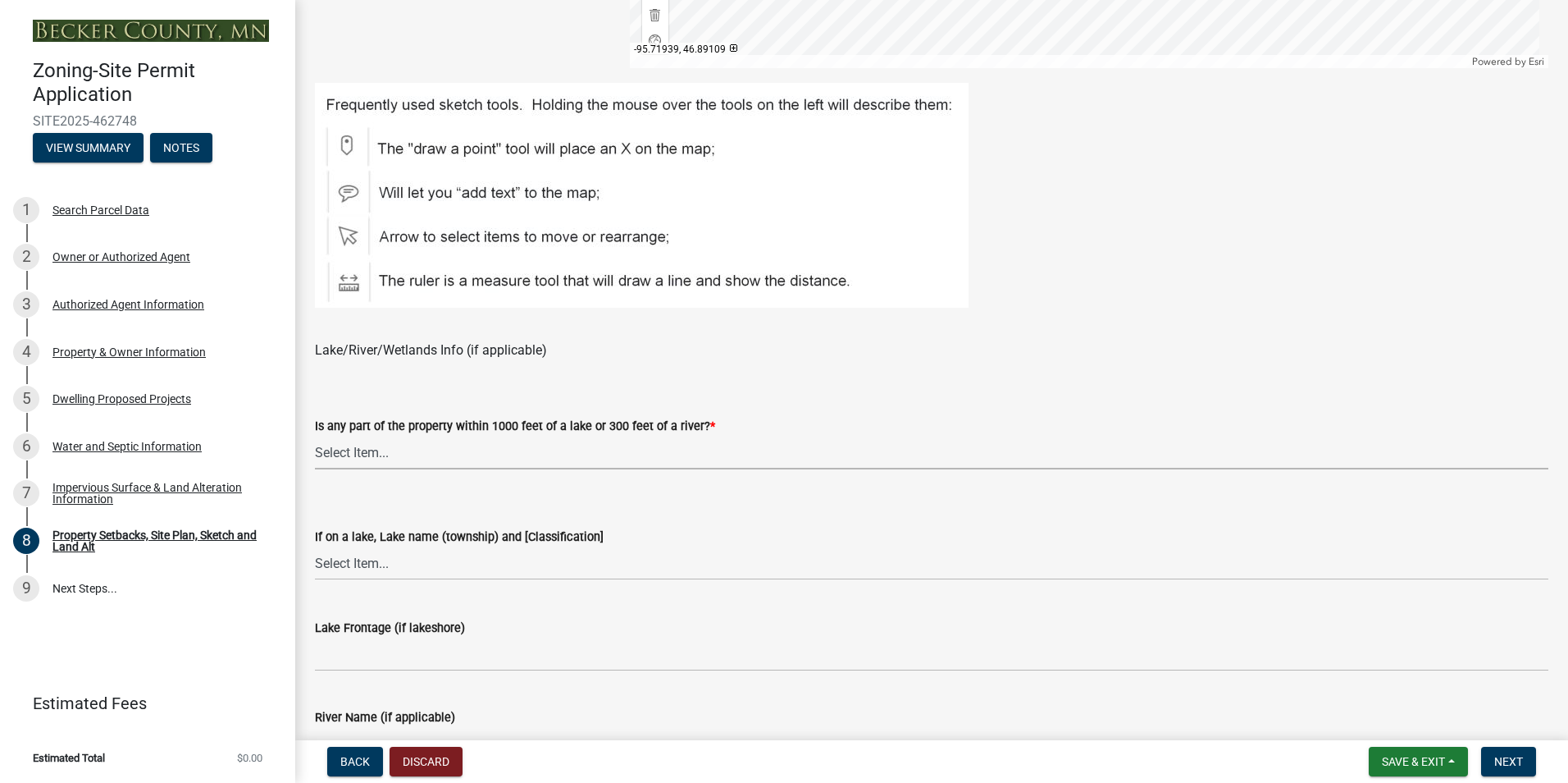
click at [383, 453] on select "Select Item... Shoreland-Riparian (Property is bordering a lake, river or strea…" at bounding box center [931, 453] width 1233 height 34
click at [315, 436] on select "Select Item... Shoreland-Riparian (Property is bordering a lake, river or strea…" at bounding box center [931, 453] width 1233 height 34
select select "7b13c63f-e699-4112-b373-98fbd28ec536"
click at [372, 565] on select "Select Item... My lake is not listed below Abbey (Lake View) [NE Tier 2] Abners…" at bounding box center [931, 563] width 1233 height 34
click at [315, 547] on select "Select Item... My lake is not listed below Abbey (Lake View) [NE Tier 2] Abners…" at bounding box center [931, 563] width 1233 height 34
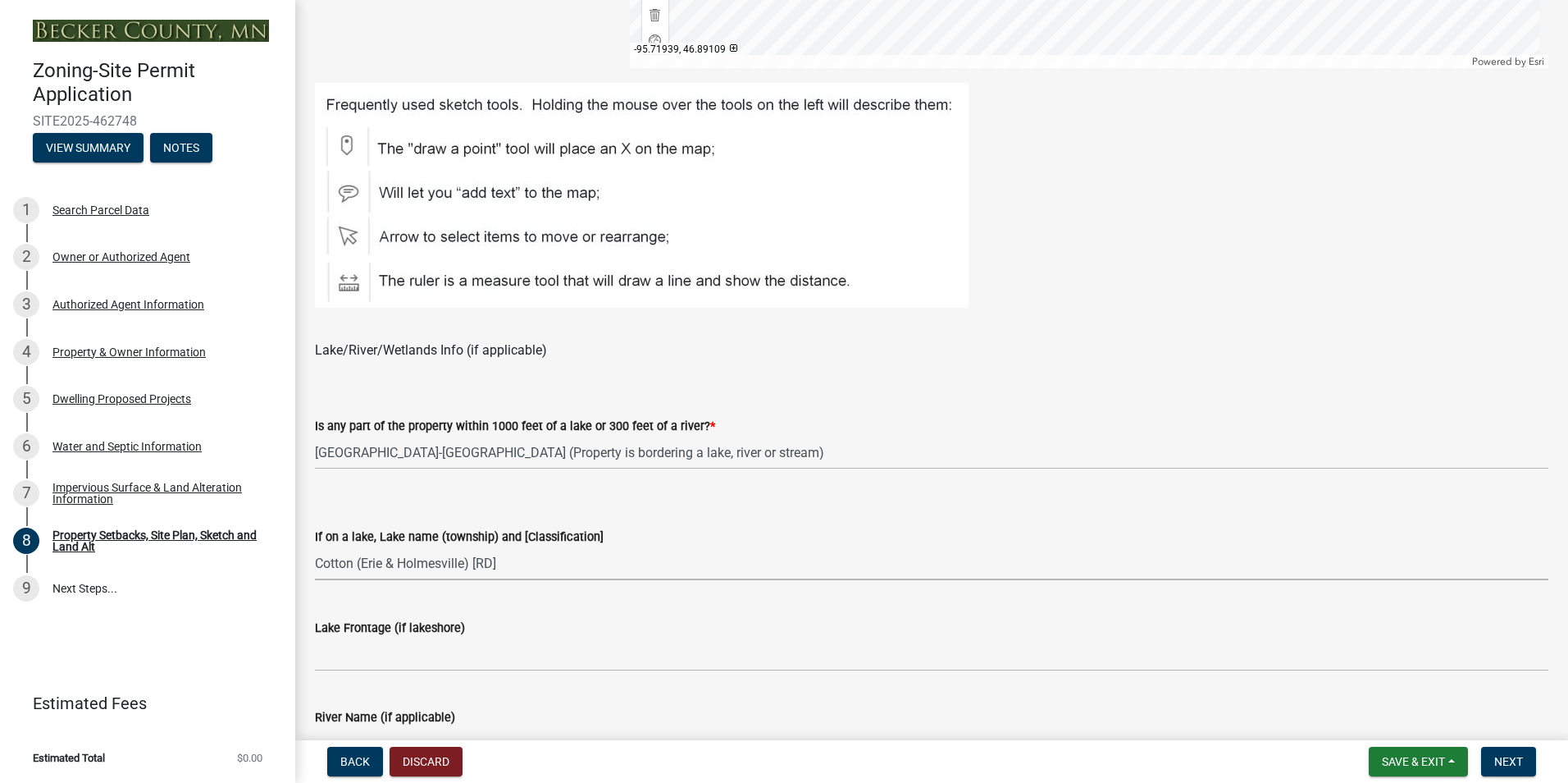
select select "b827d36a-50e8-40dd-aeaa-a80d5c176b31"
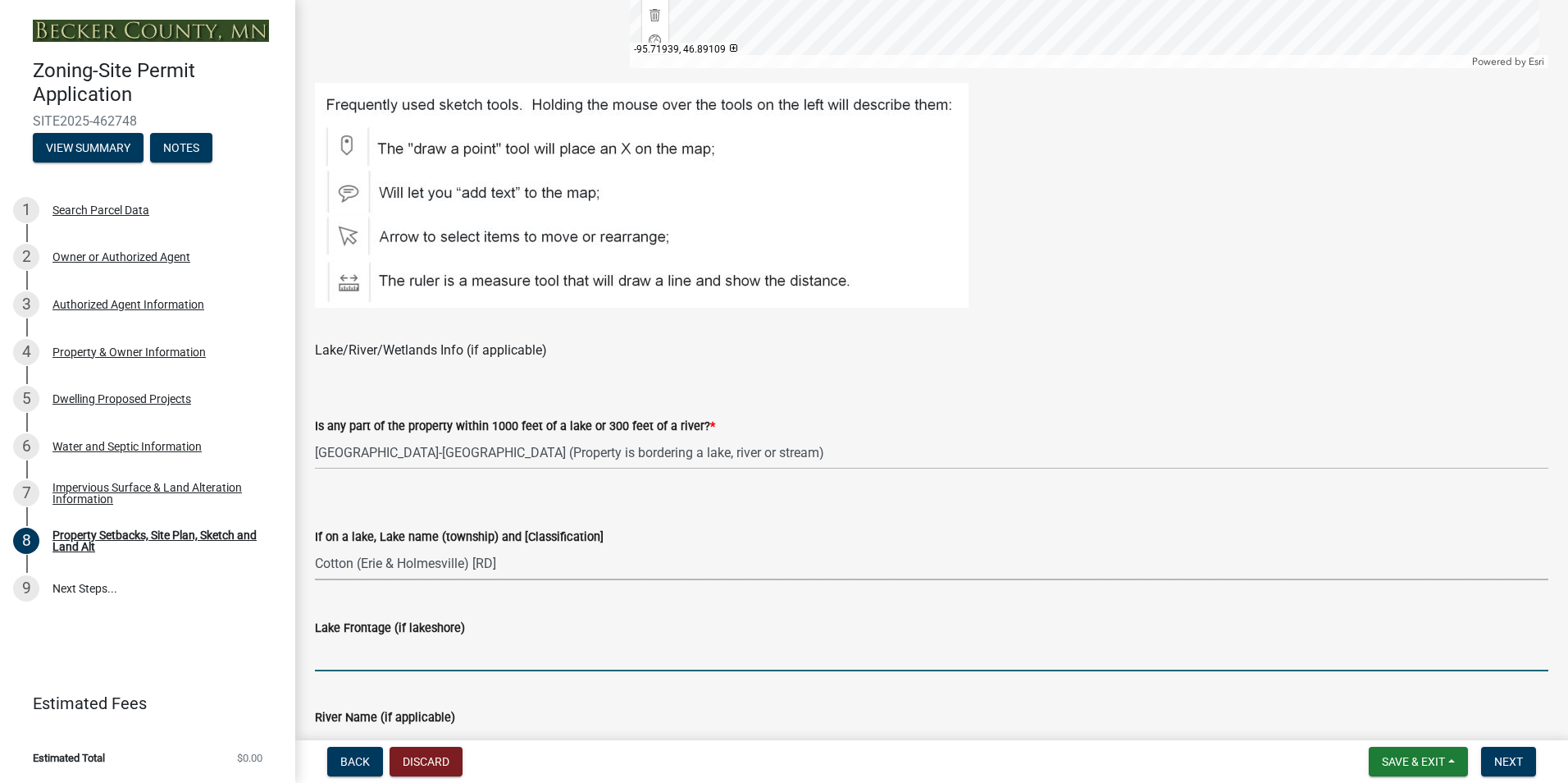
click at [490, 651] on input "Lake Frontage (if lakeshore)" at bounding box center [931, 654] width 1233 height 34
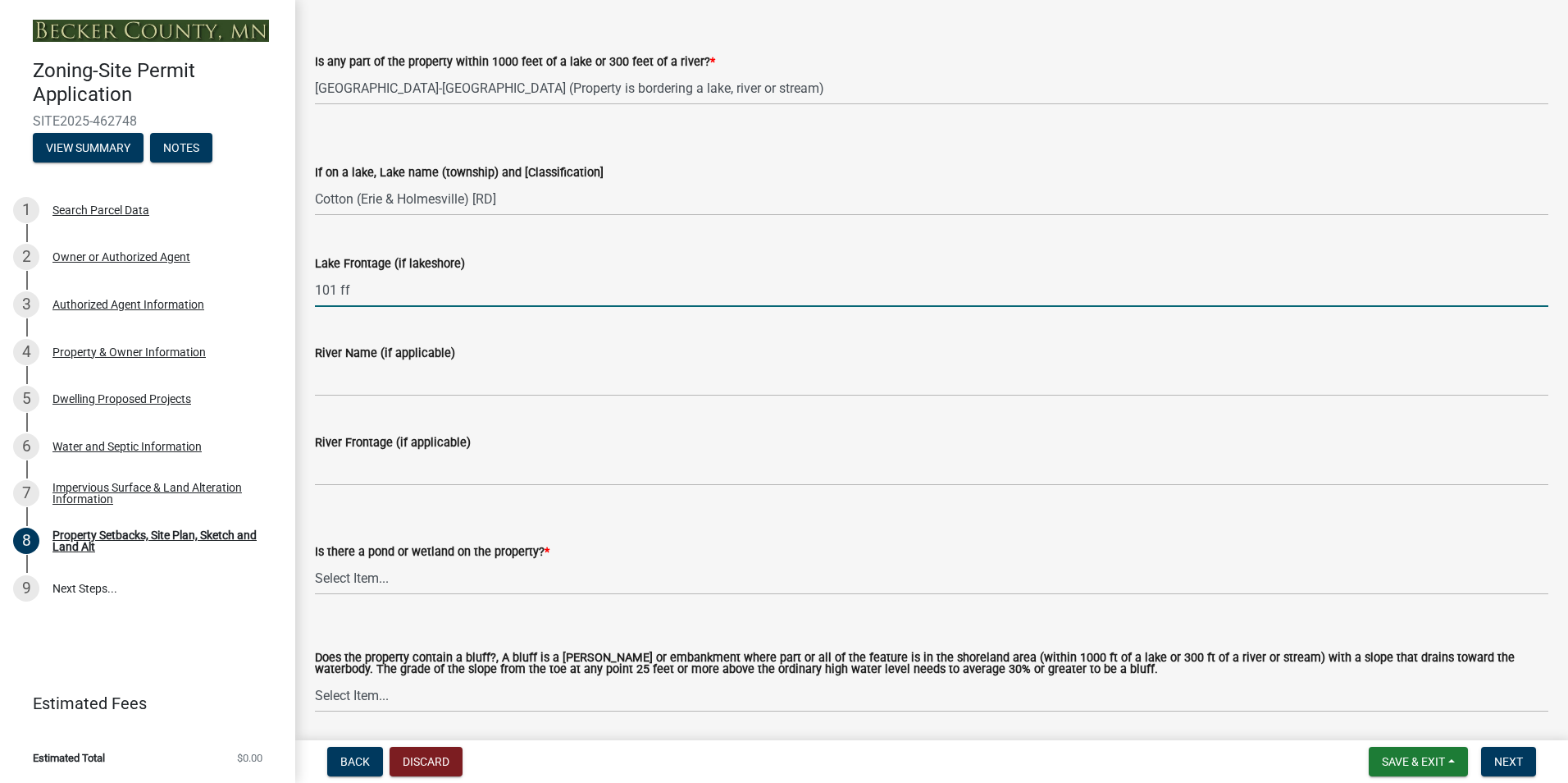
scroll to position [1313, 0]
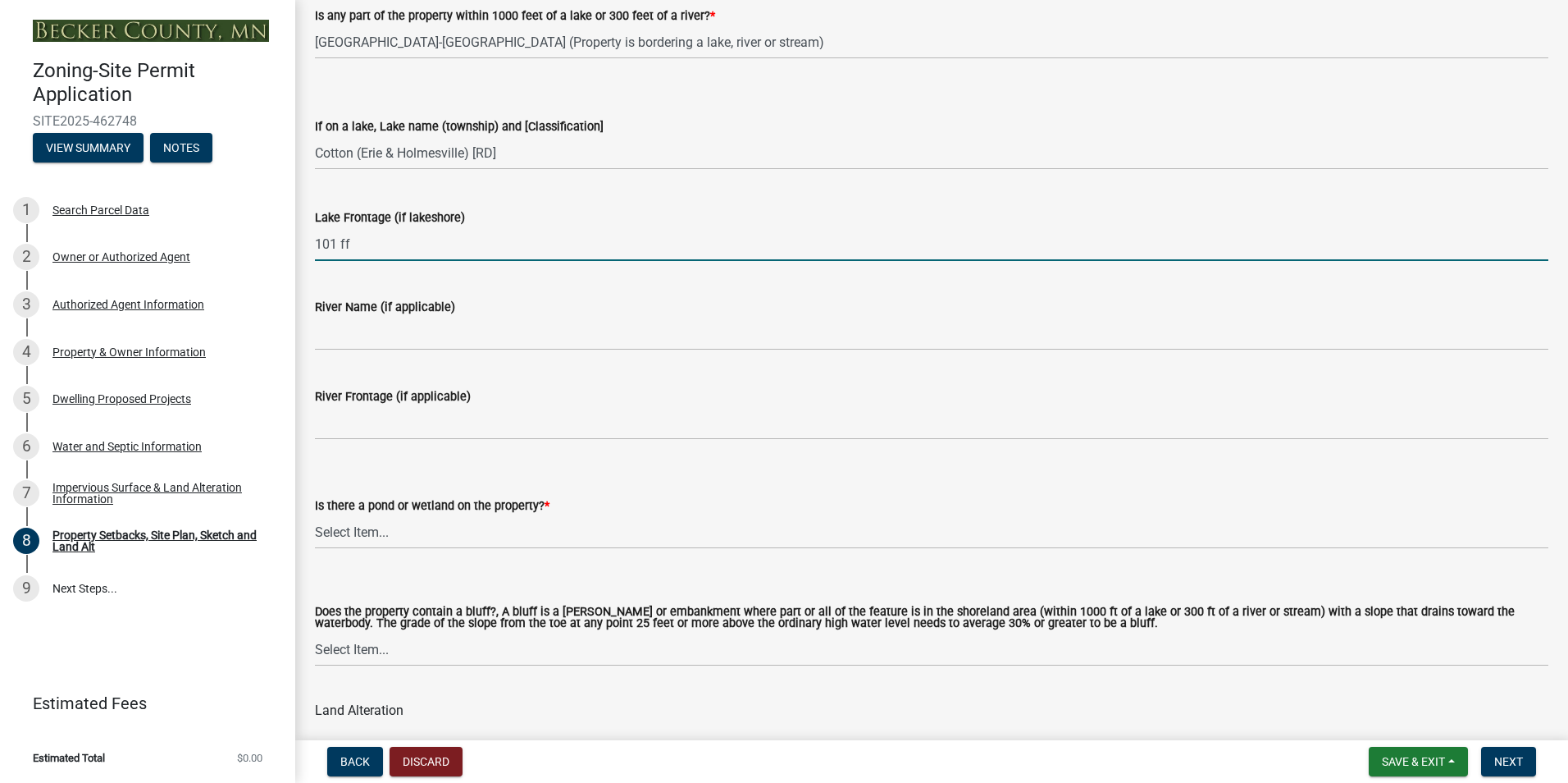
type input "101 ff"
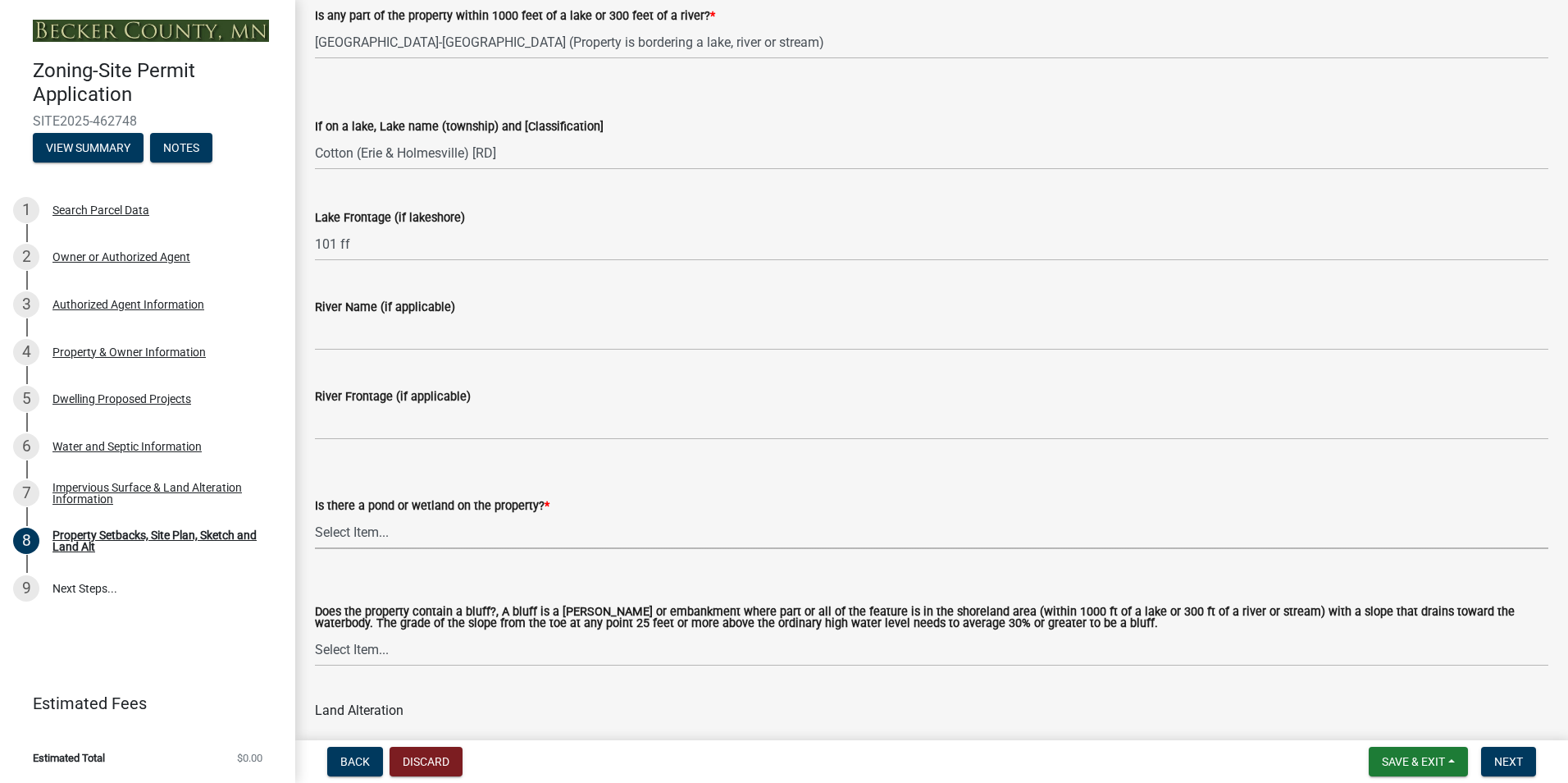
click at [375, 535] on select "Select Item... Yes No" at bounding box center [931, 532] width 1233 height 34
click at [315, 515] on select "Select Item... Yes No" at bounding box center [931, 532] width 1233 height 34
select select "b56a4575-9846-47cf-8067-c59a4853da22"
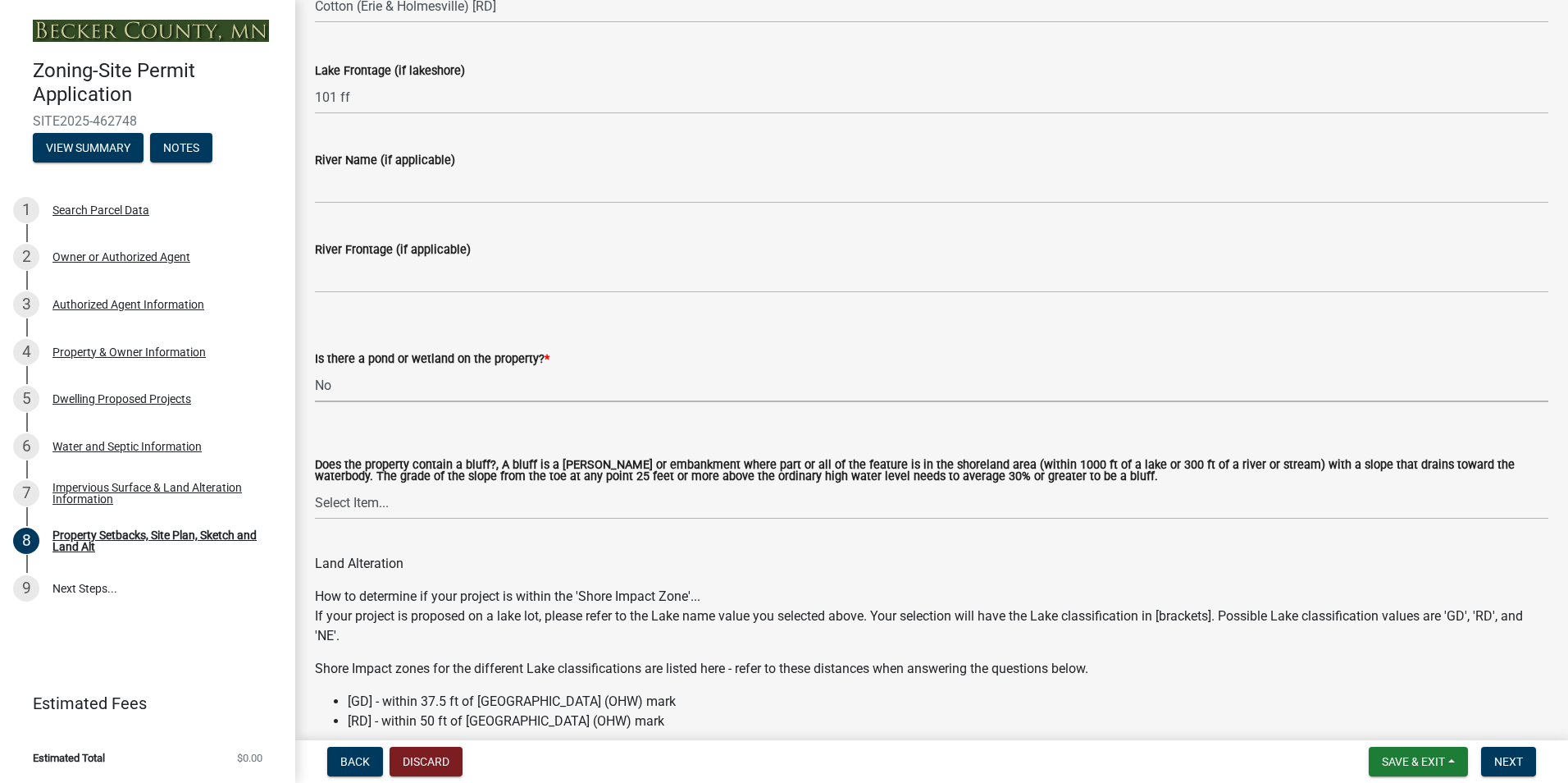
scroll to position [1477, 0]
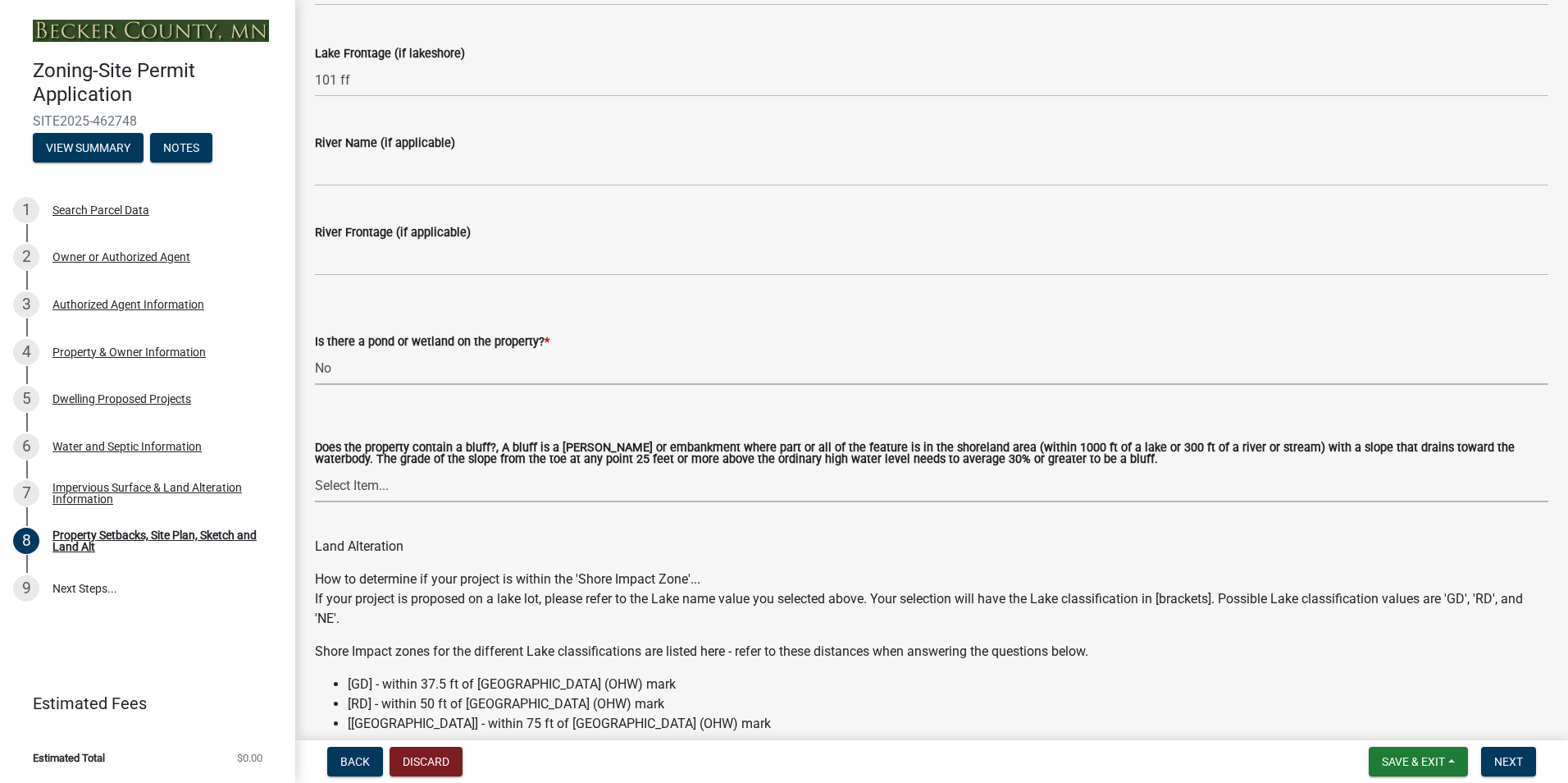
click at [368, 490] on select "Select Item... Yes No" at bounding box center [931, 485] width 1233 height 34
click at [315, 469] on select "Select Item... Yes No" at bounding box center [931, 485] width 1233 height 34
select select "12f785fb-c378-4b18-841c-21c73dc99083"
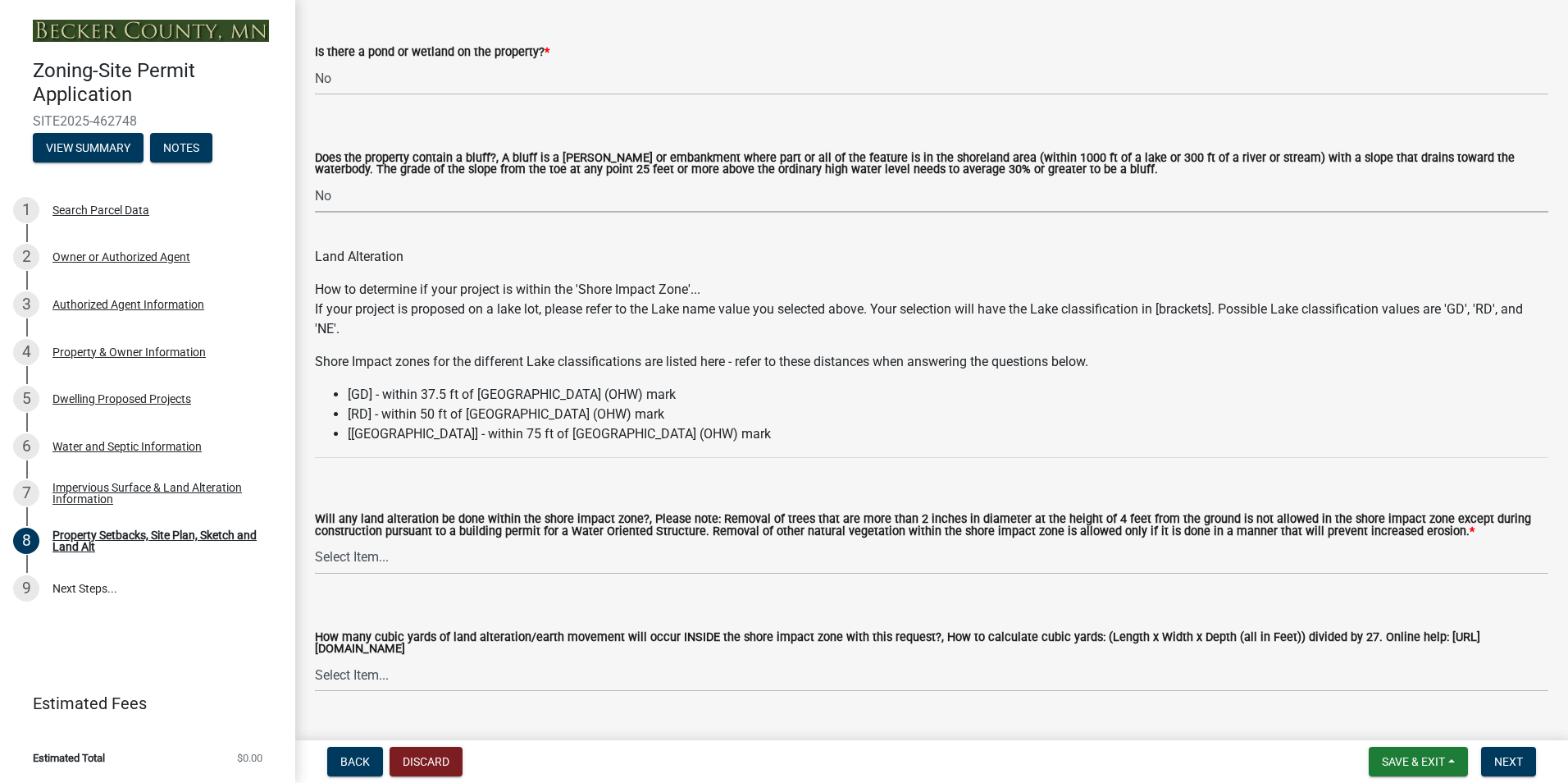
scroll to position [1805, 0]
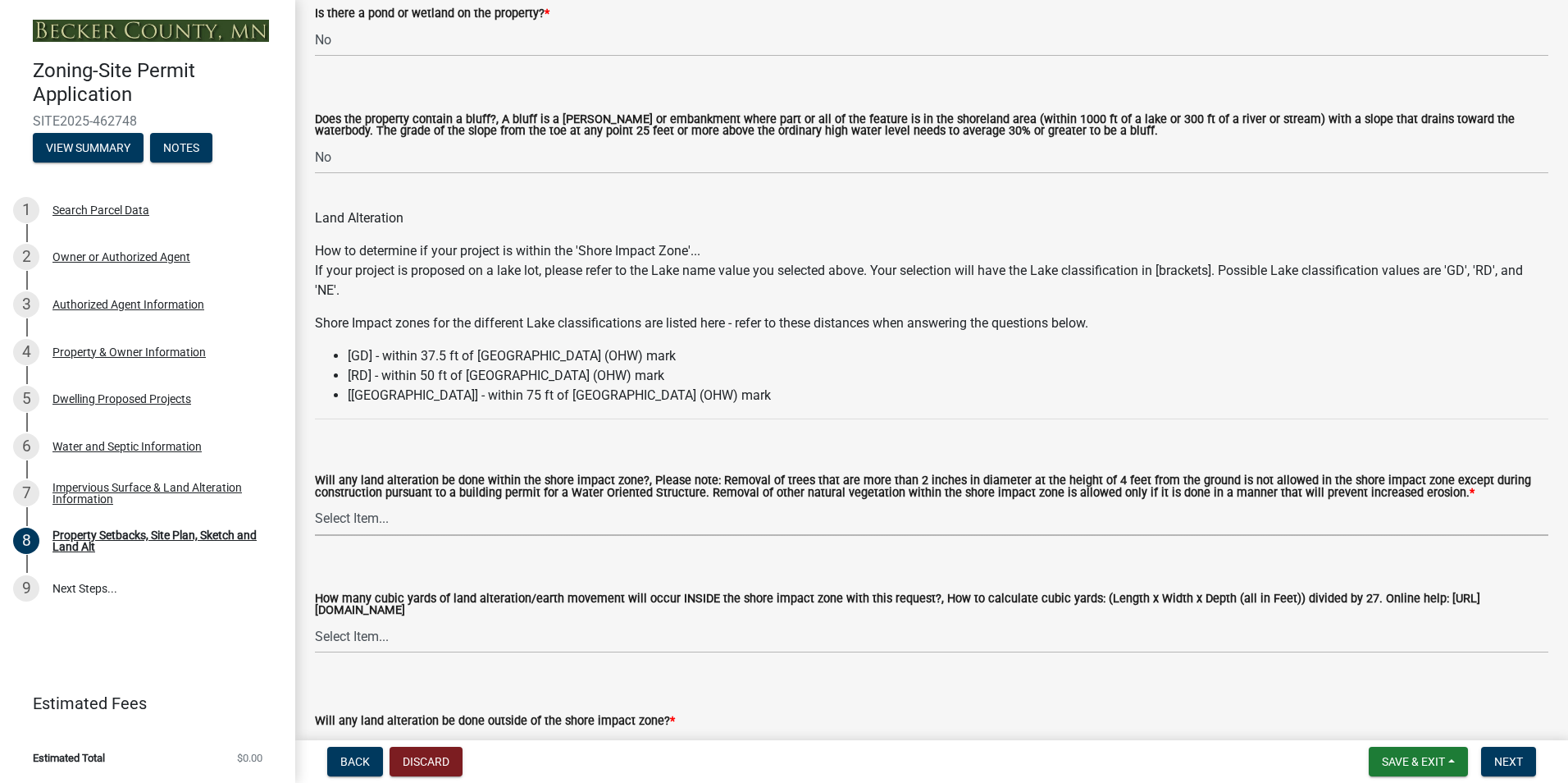
click at [361, 518] on select "Select Item... Yes No N/A" at bounding box center [931, 519] width 1233 height 34
click at [315, 503] on select "Select Item... Yes No N/A" at bounding box center [931, 519] width 1233 height 34
select select "e8ab2dc3-aa3f-46f3-9b4a-37eb25ad84af"
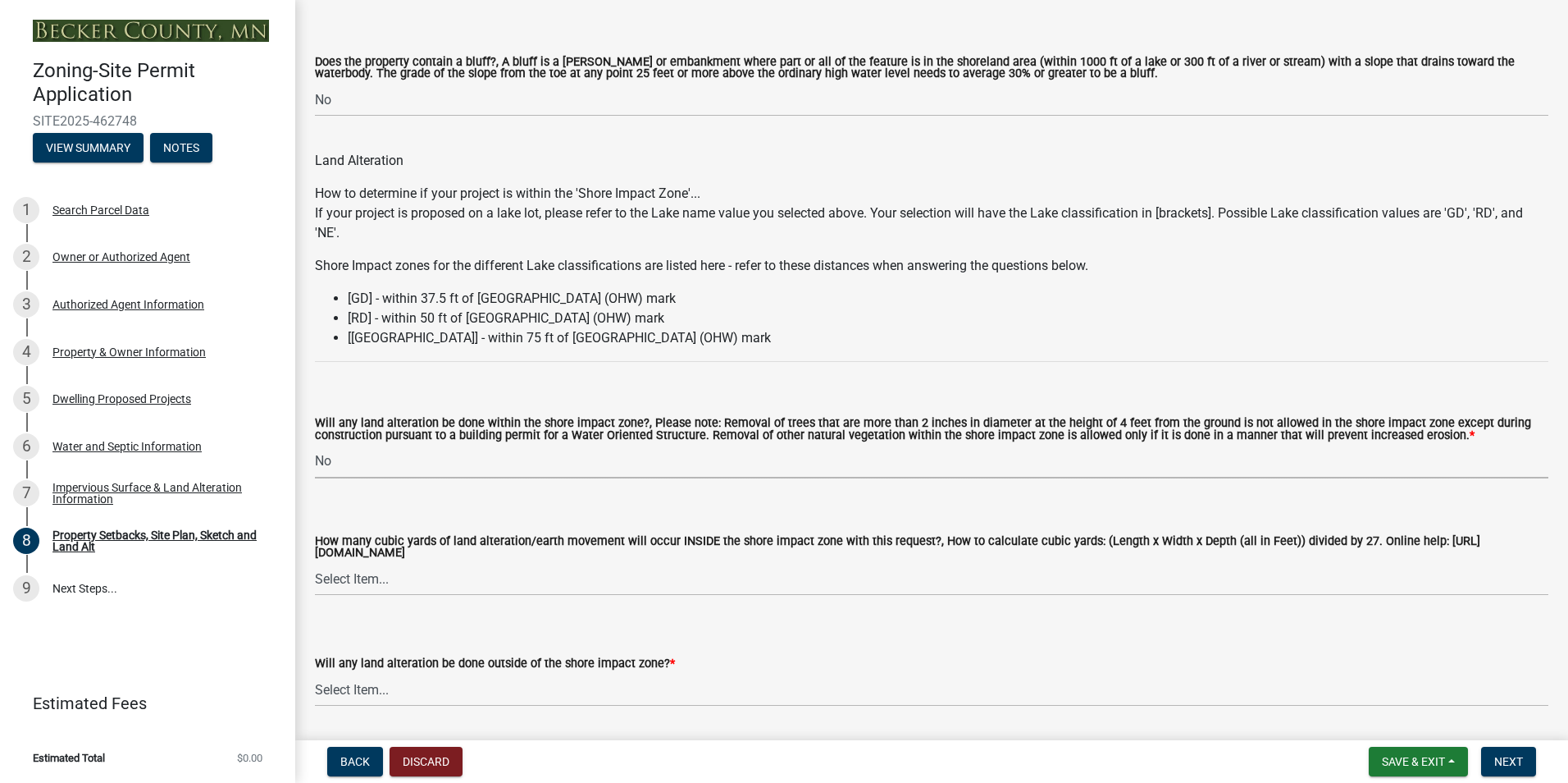
scroll to position [1887, 0]
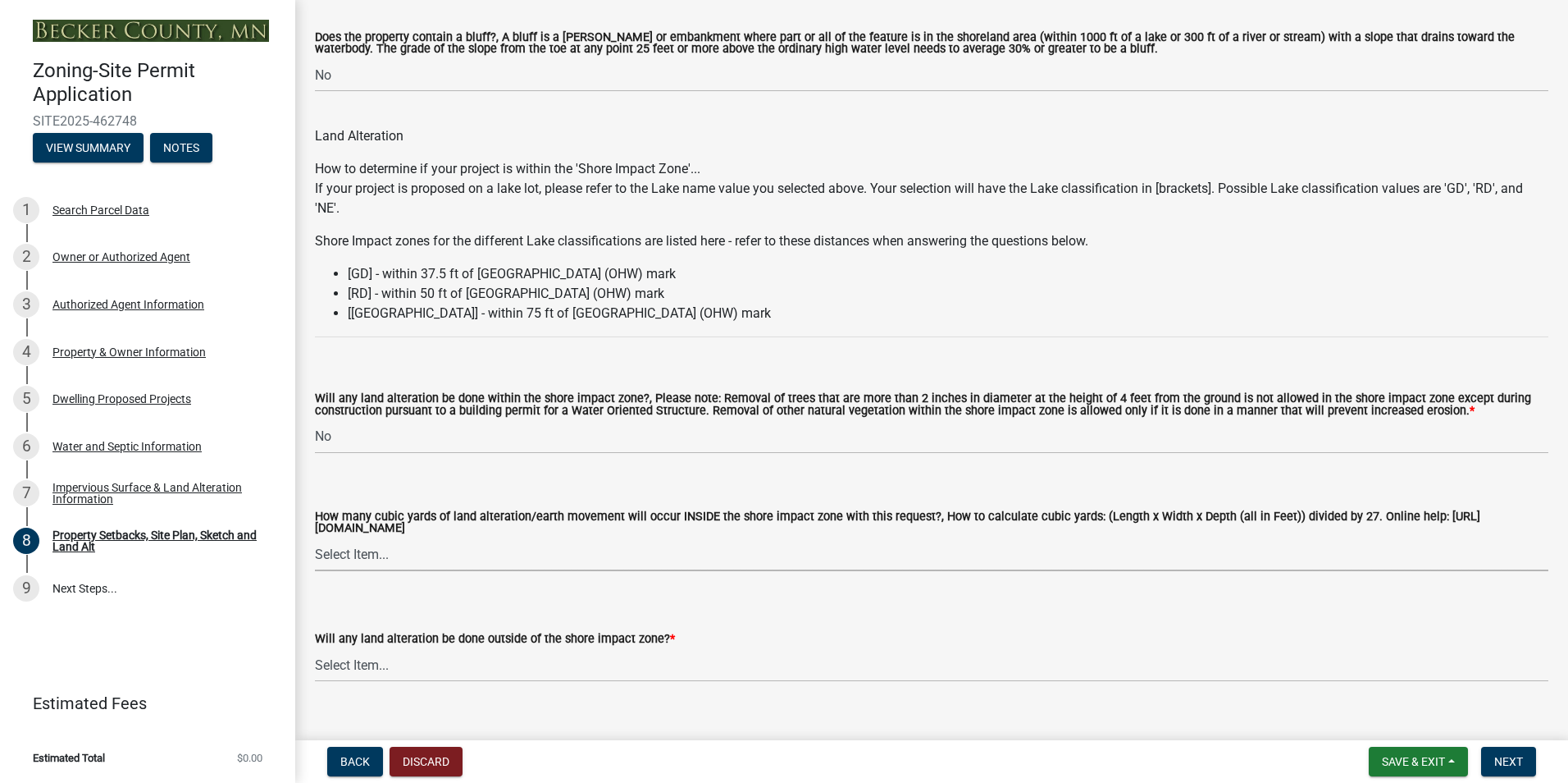
click at [365, 556] on select "Select Item... None 10 Cubic Yards or less 11-50 Cubic Yards Over 50 Cubic Yards" at bounding box center [931, 554] width 1233 height 34
click at [315, 540] on select "Select Item... None 10 Cubic Yards or less 11-50 Cubic Yards Over 50 Cubic Yards" at bounding box center [931, 554] width 1233 height 34
select select "27b2a8b4-abf6-463e-8c0c-7c5d2b4fe26f"
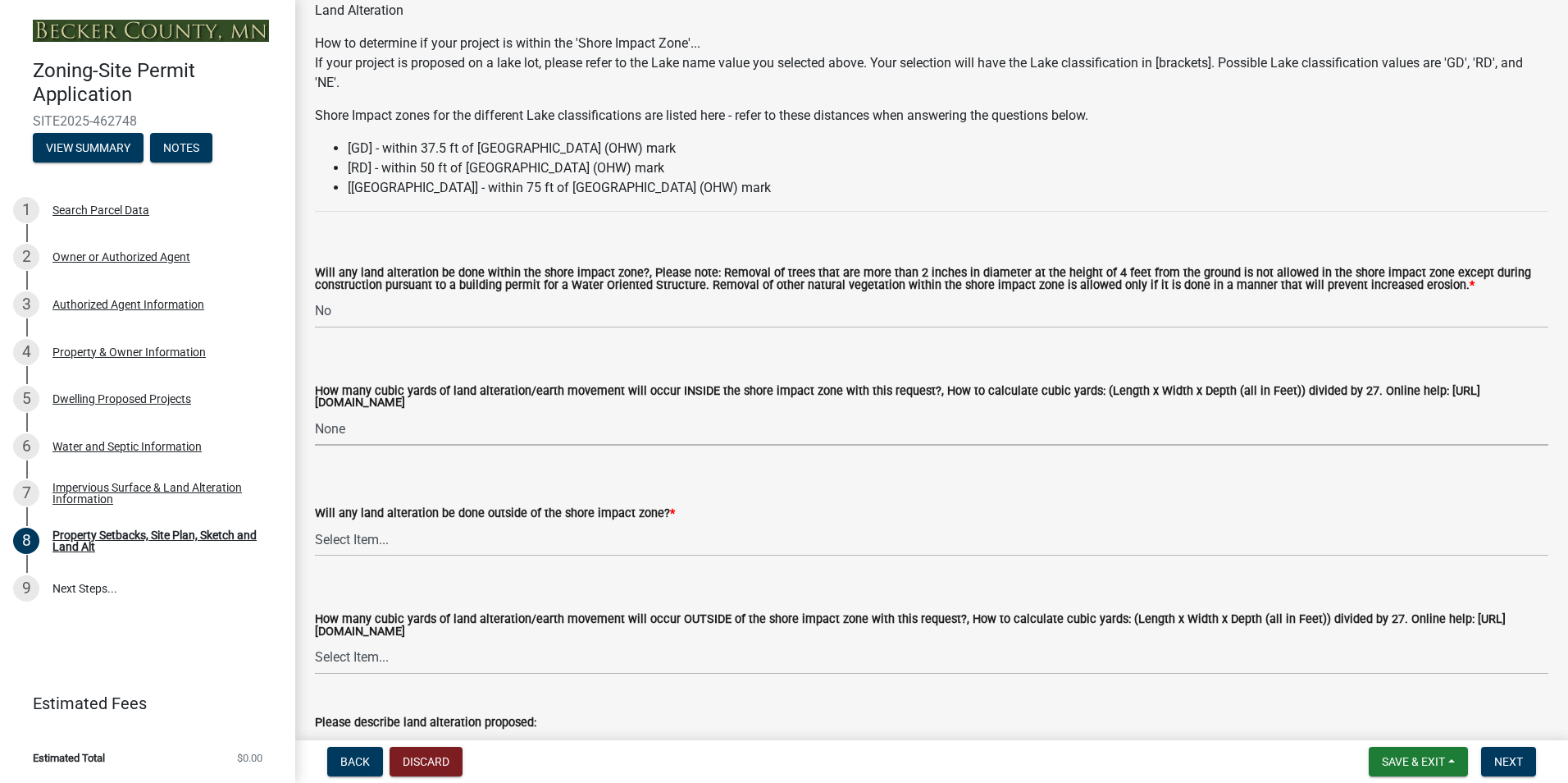
scroll to position [2051, 0]
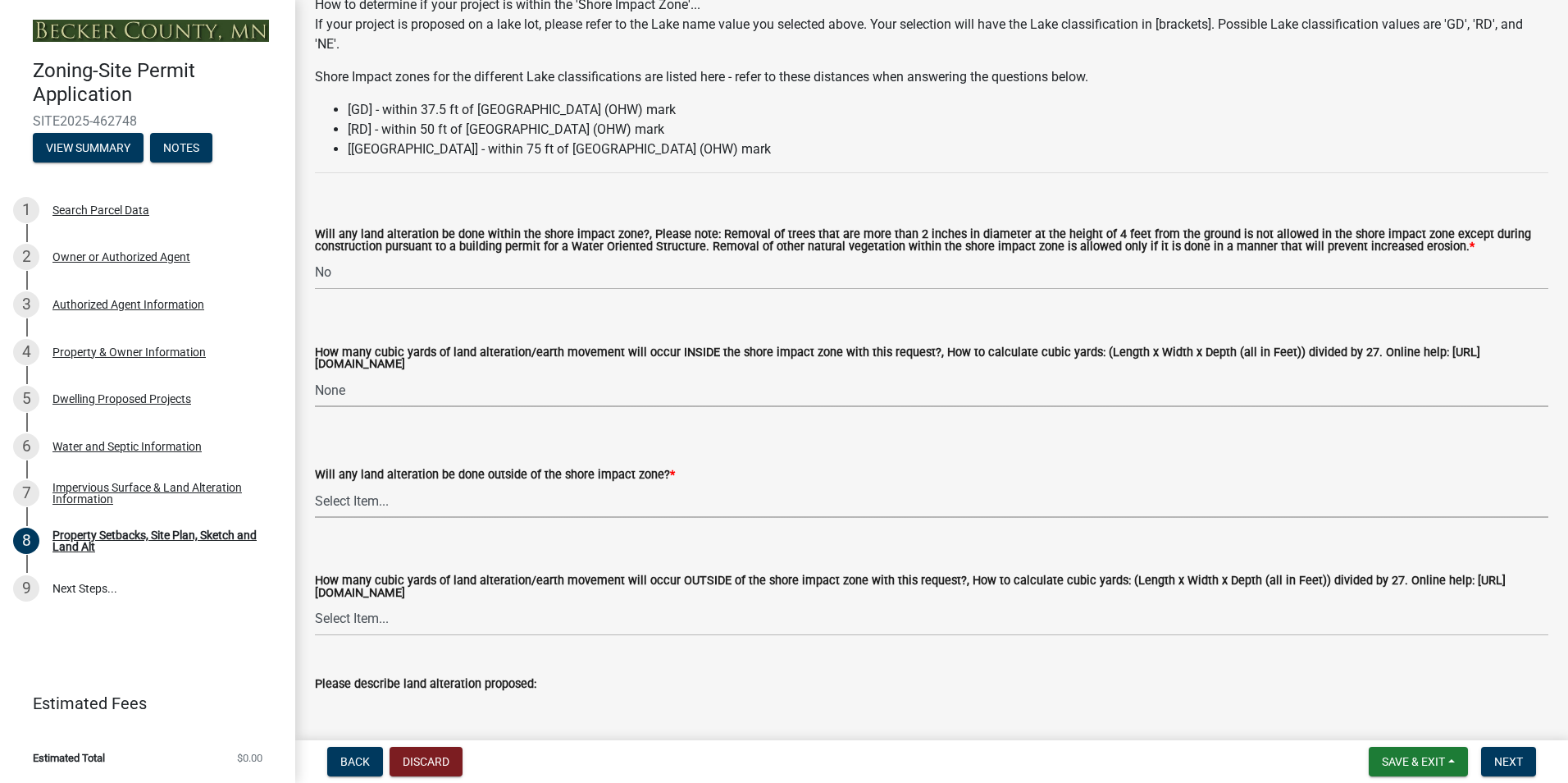
click at [360, 504] on select "Select Item... Yes No N/A" at bounding box center [931, 501] width 1233 height 34
click at [315, 487] on select "Select Item... Yes No N/A" at bounding box center [931, 501] width 1233 height 34
select select "5ad4ab64-b44e-481c-9000-9e5907aa74e1"
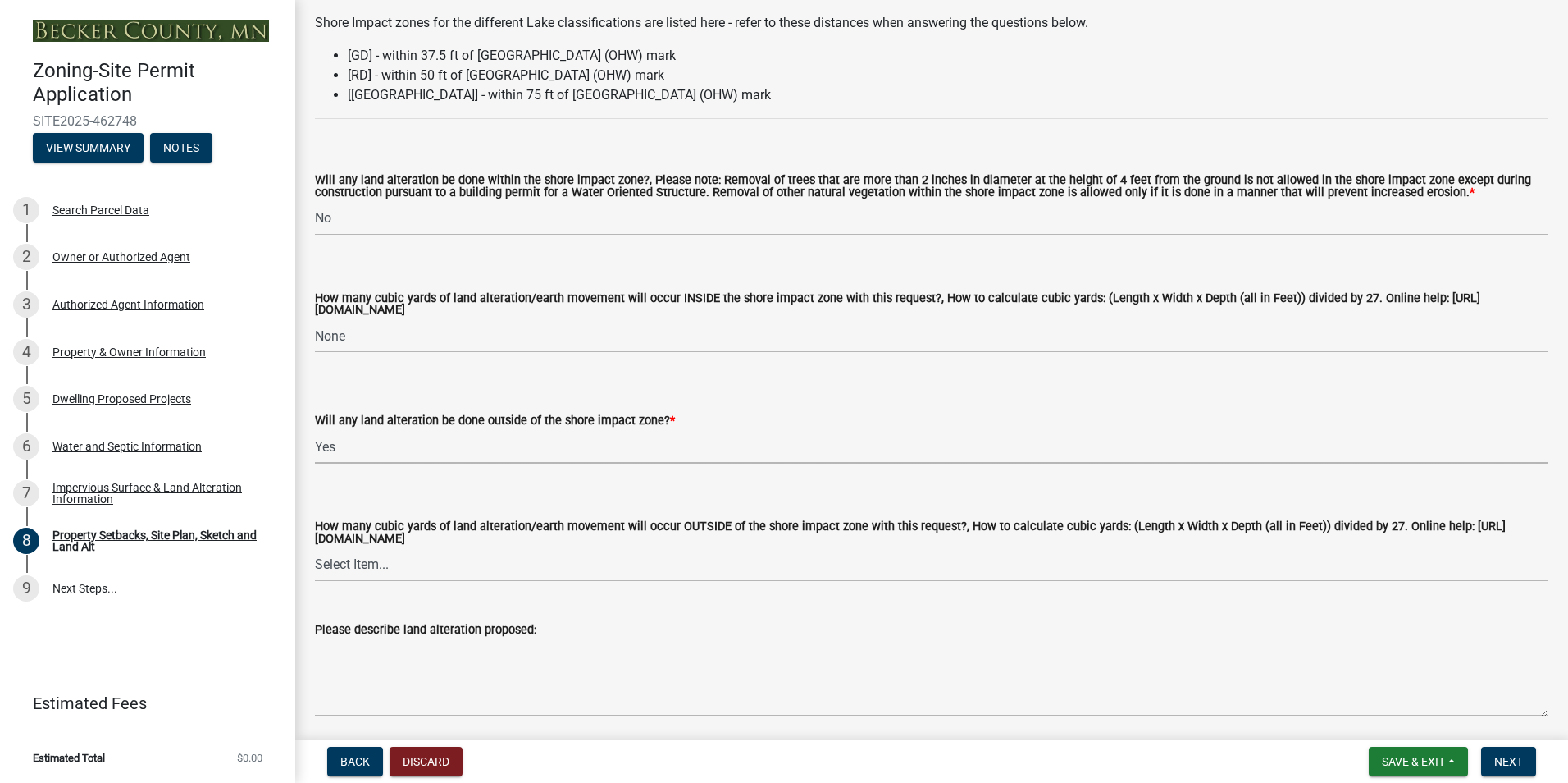
scroll to position [2134, 0]
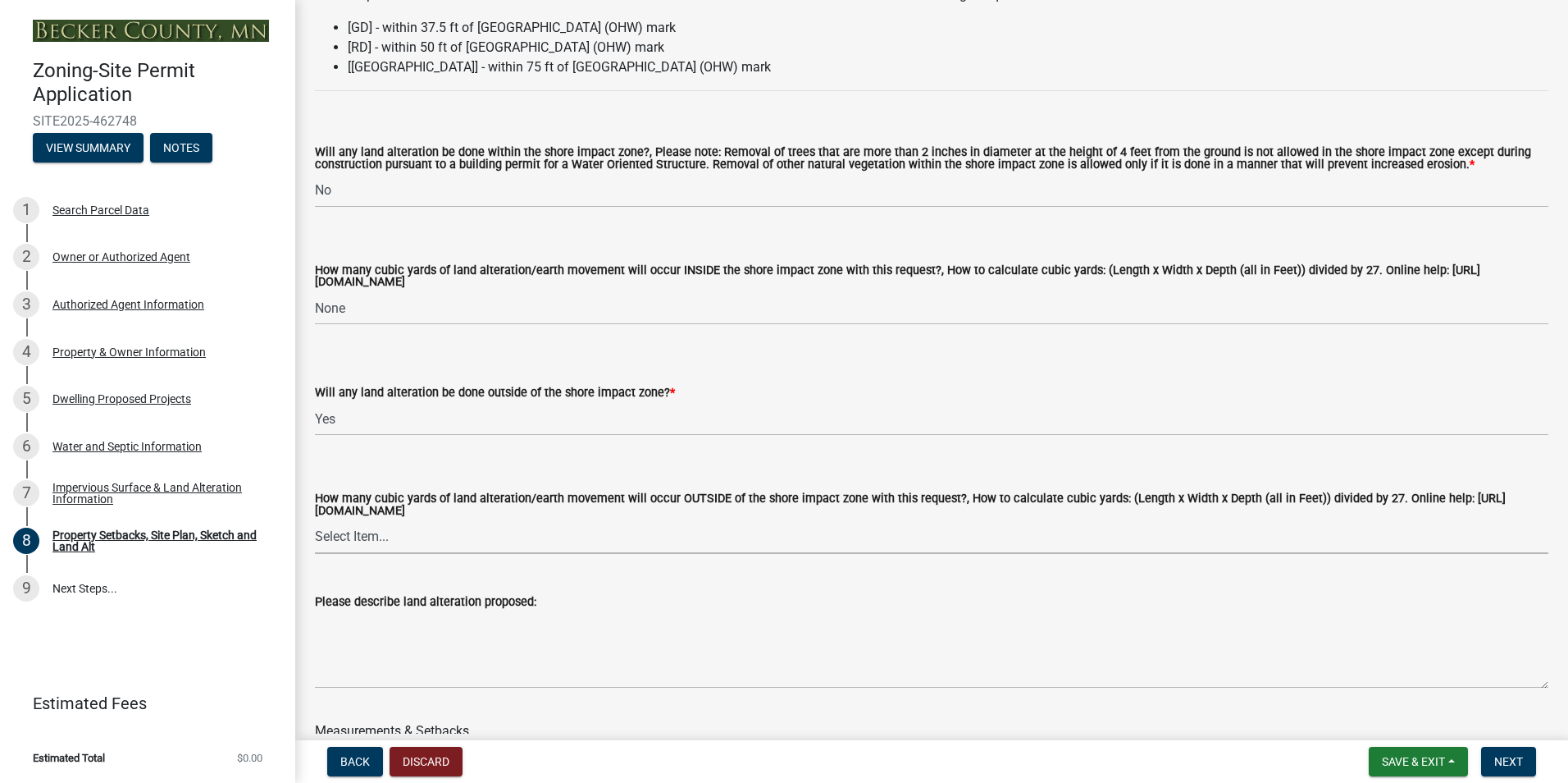
click at [395, 542] on select "Select Item... None 10 Cubic Yards or less 11-50 Cubic Yards Over 50 Cubic Yards" at bounding box center [931, 536] width 1233 height 34
click at [315, 523] on select "Select Item... None 10 Cubic Yards or less 11-50 Cubic Yards Over 50 Cubic Yards" at bounding box center [931, 536] width 1233 height 34
select select "e019de12-4845-45f2-ad10-5fb76eee0e55"
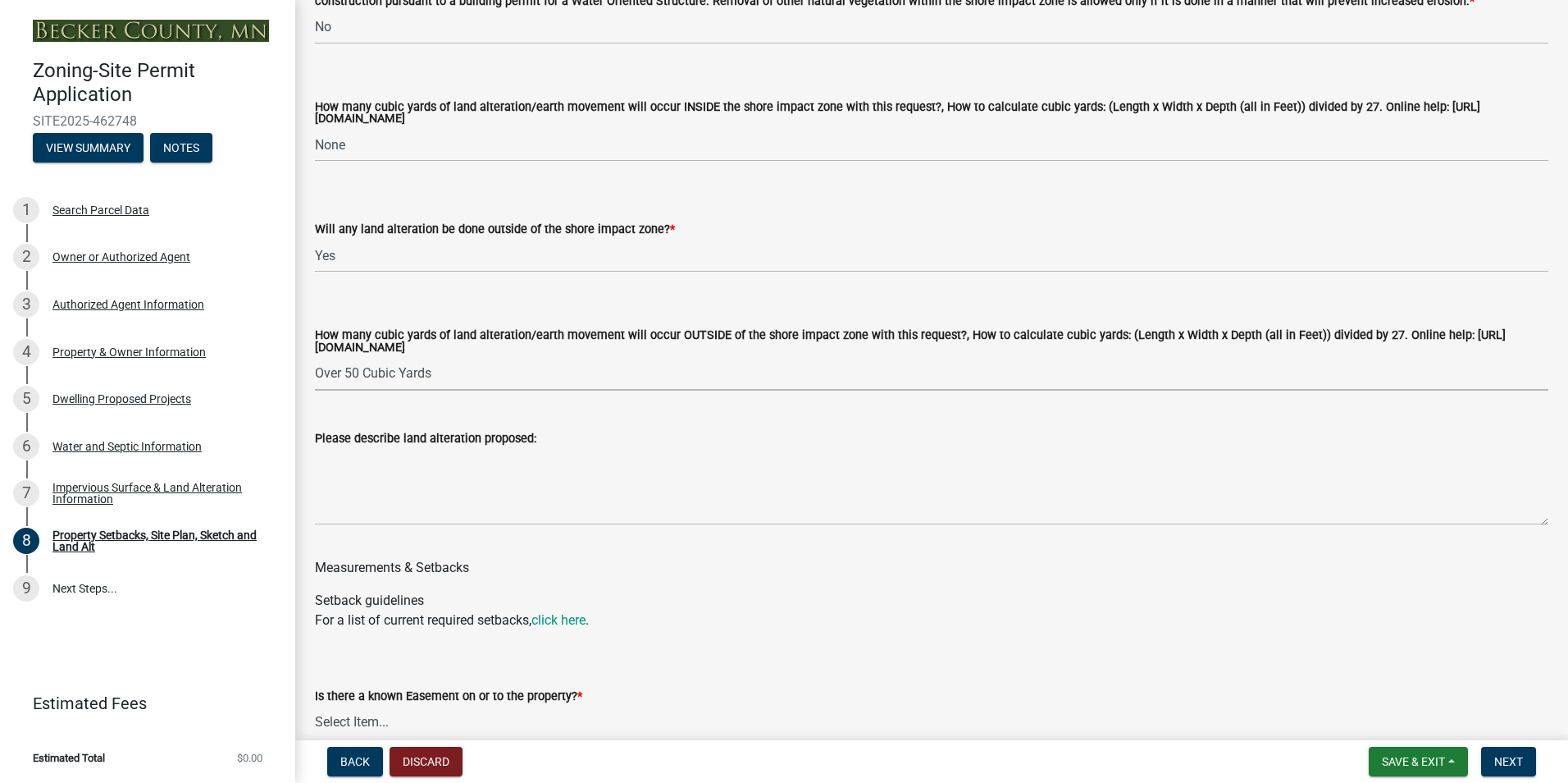
scroll to position [2297, 0]
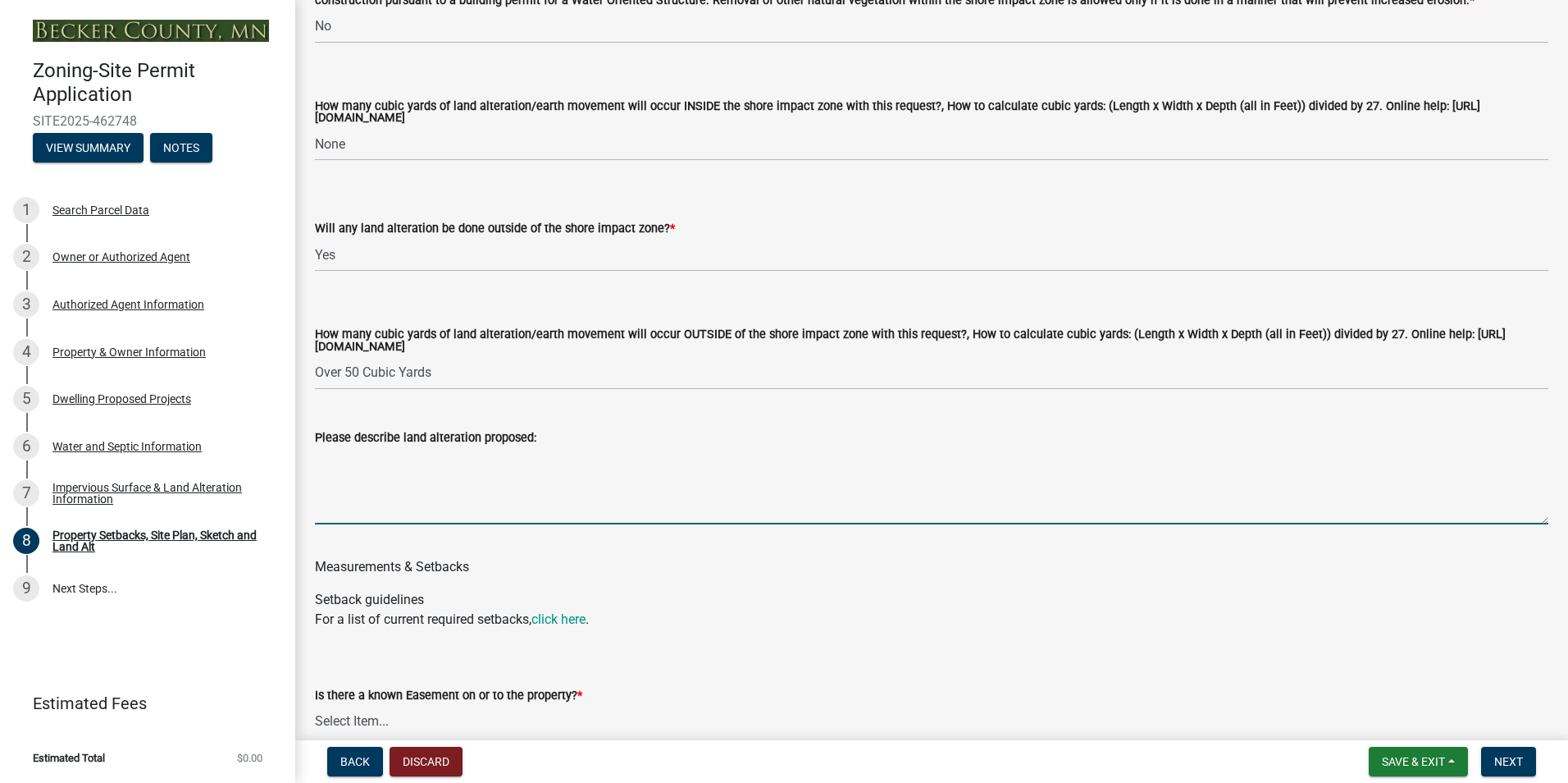
click at [343, 515] on textarea "Please describe land alteration proposed:" at bounding box center [931, 486] width 1233 height 77
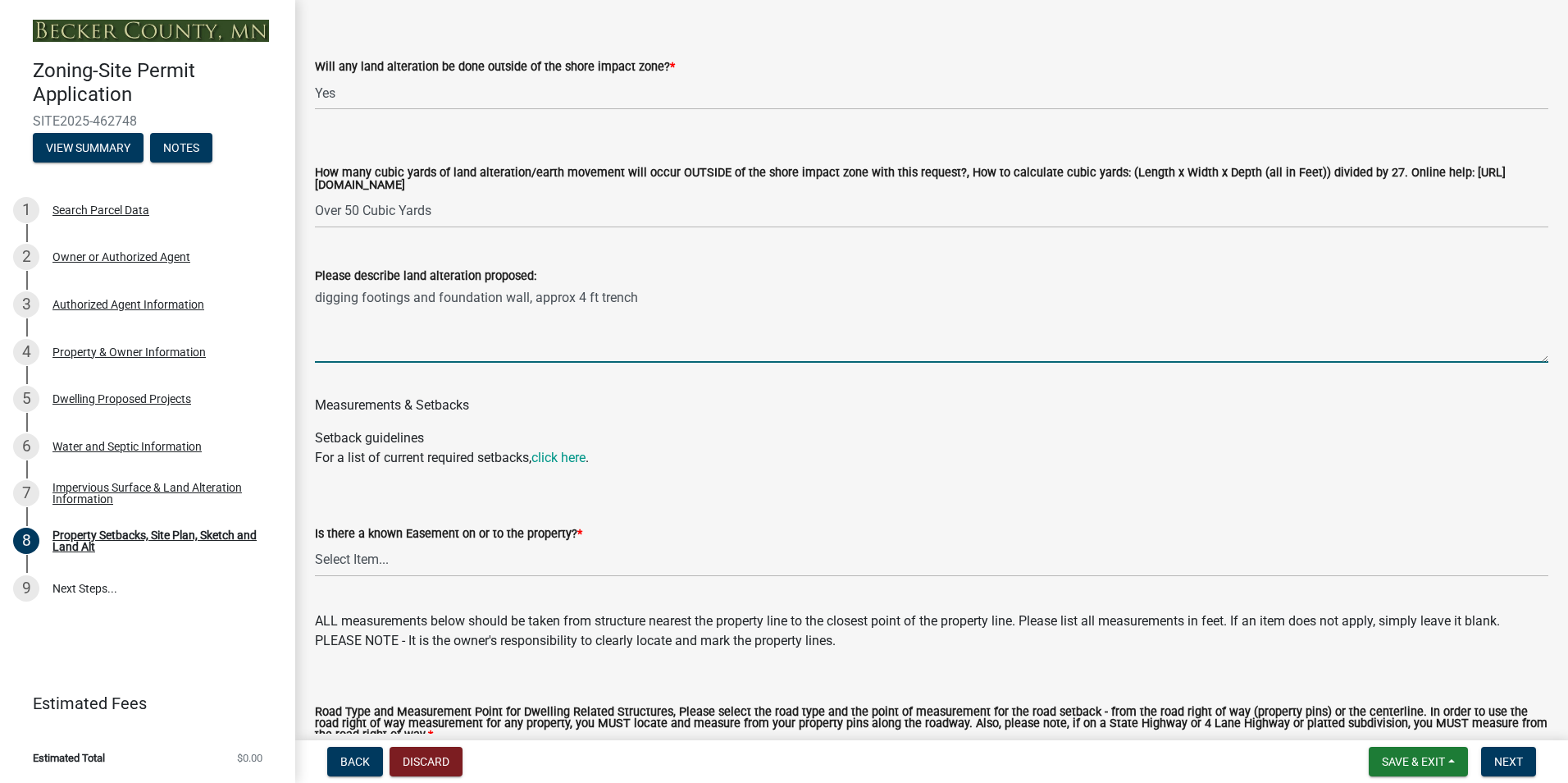
scroll to position [2461, 0]
type textarea "digging footings and foundation wall, approx 4 ft trench"
click at [567, 456] on link "click here" at bounding box center [558, 455] width 54 height 16
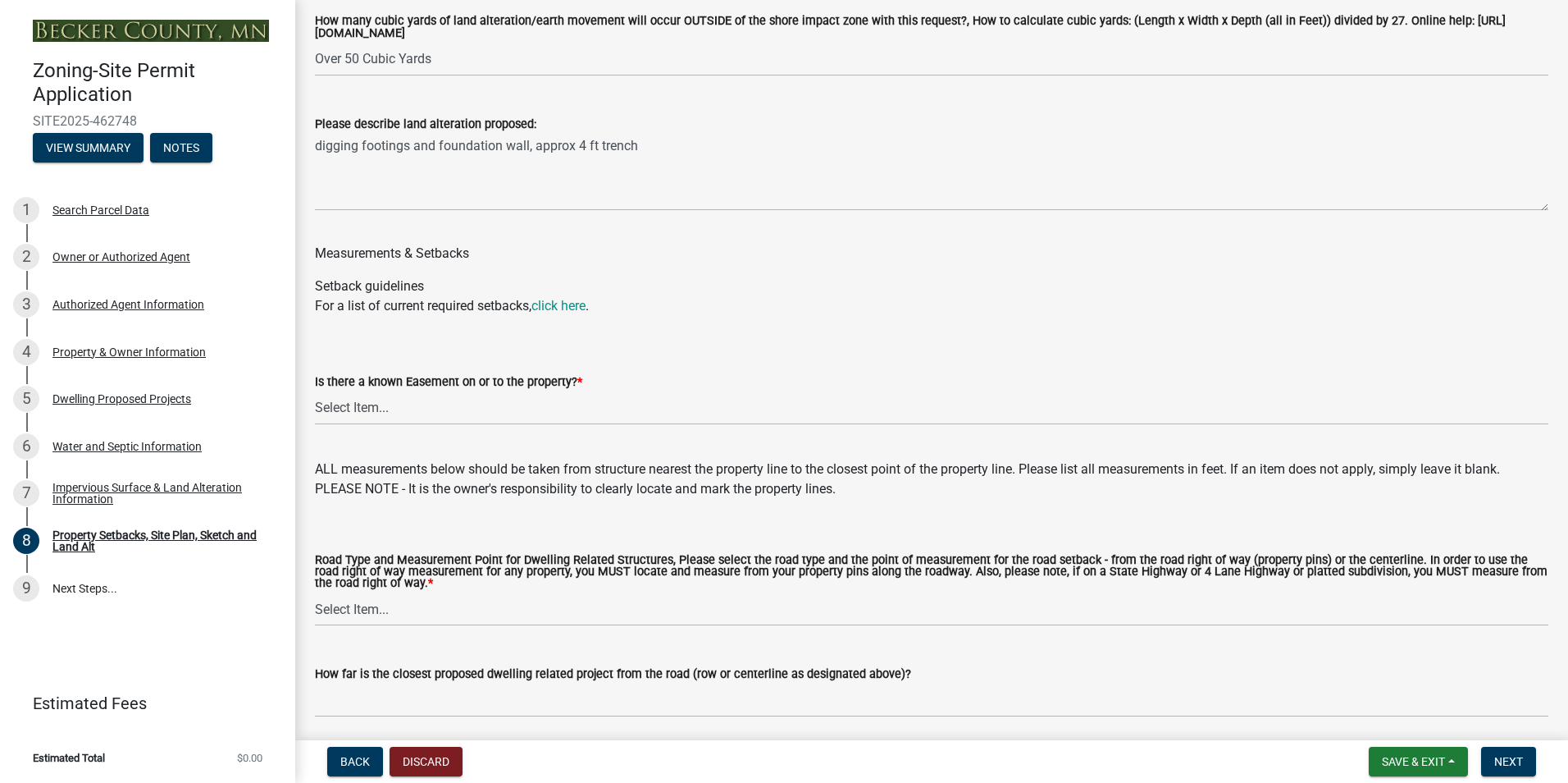
scroll to position [2626, 0]
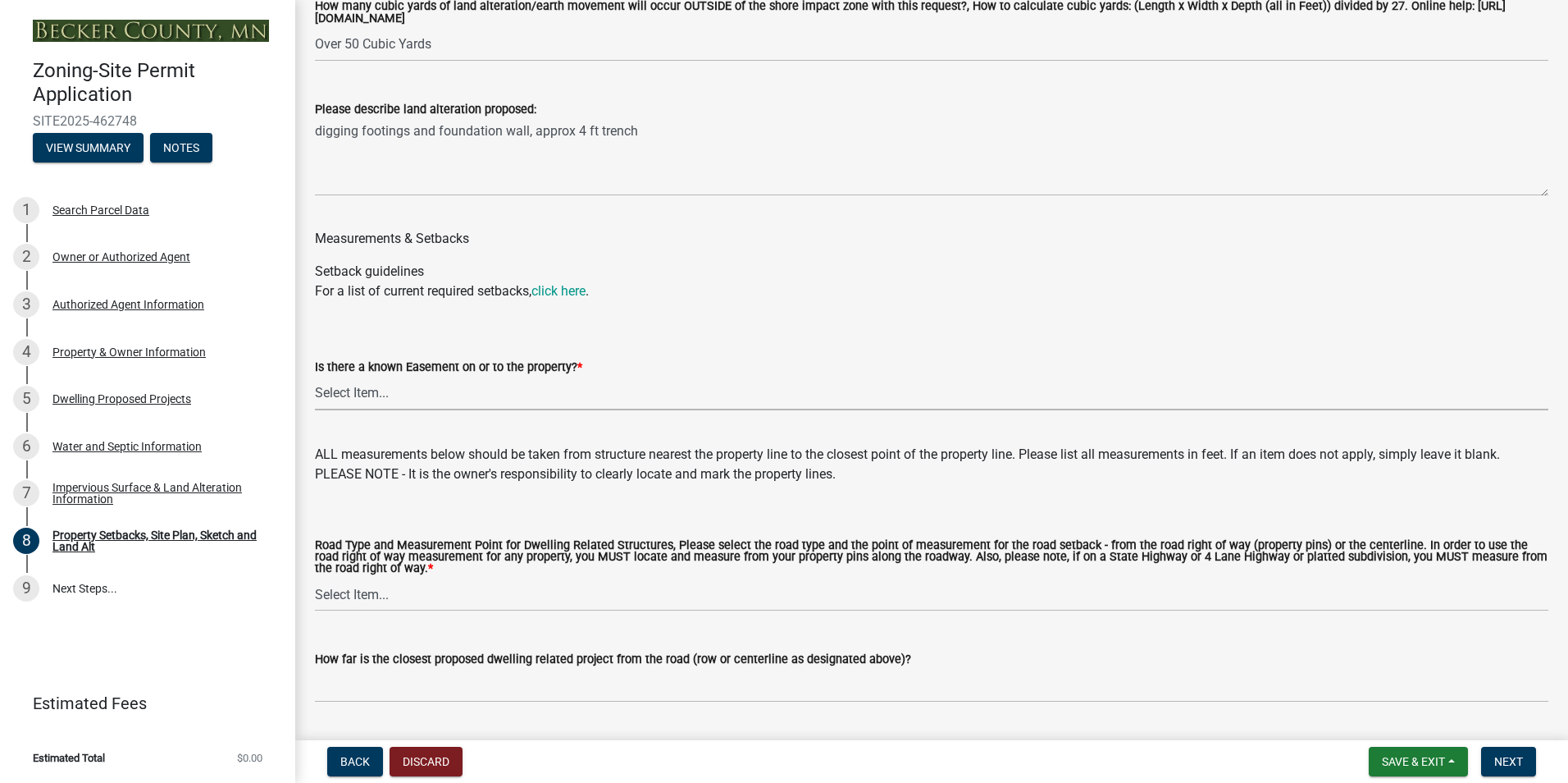
click at [370, 394] on select "Select Item... Yes No" at bounding box center [931, 393] width 1233 height 34
click at [315, 379] on select "Select Item... Yes No" at bounding box center [931, 393] width 1233 height 34
select select "c8b8ea71-7088-4e87-a493-7bc88cc2835b"
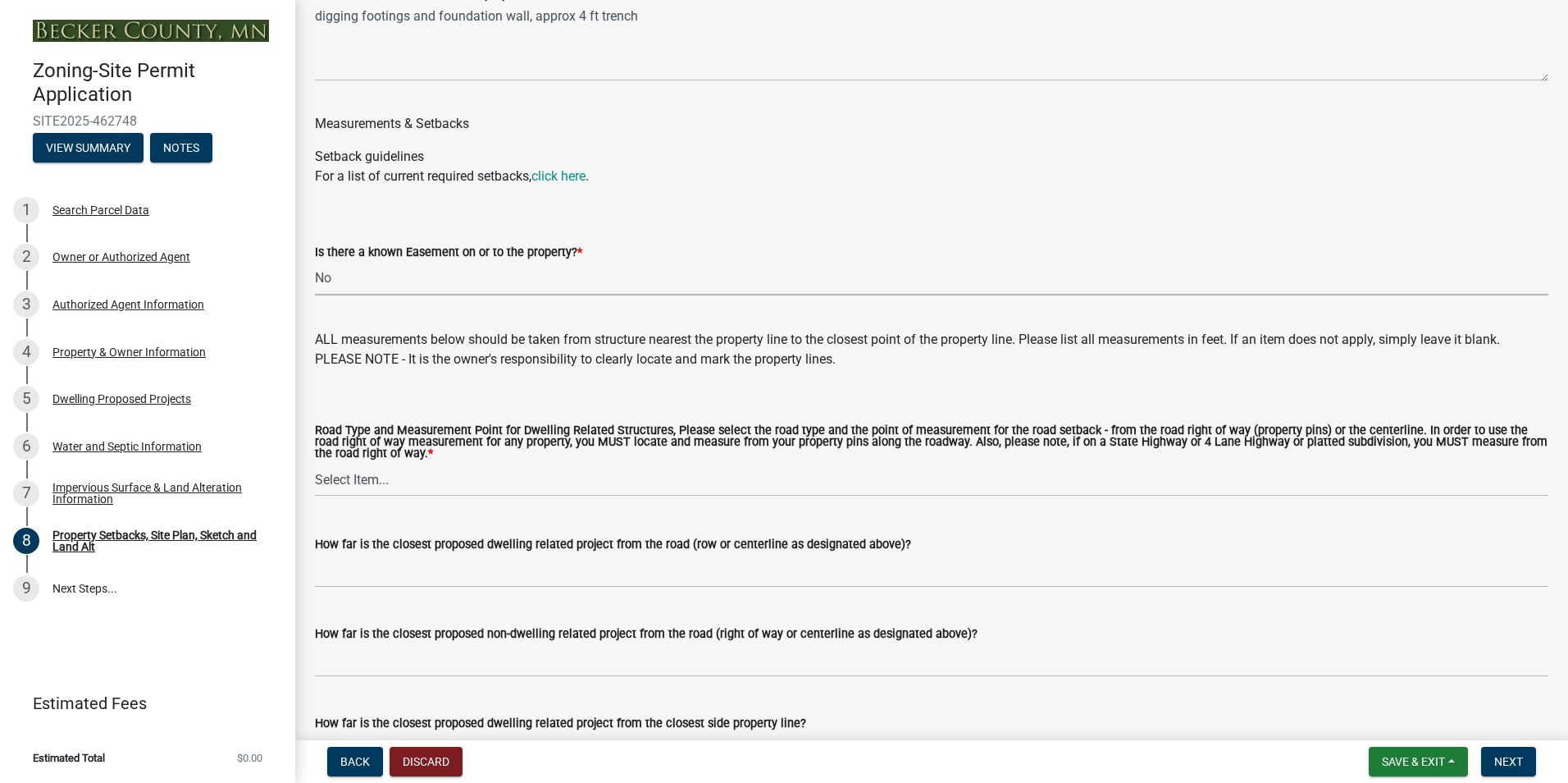
scroll to position [2790, 0]
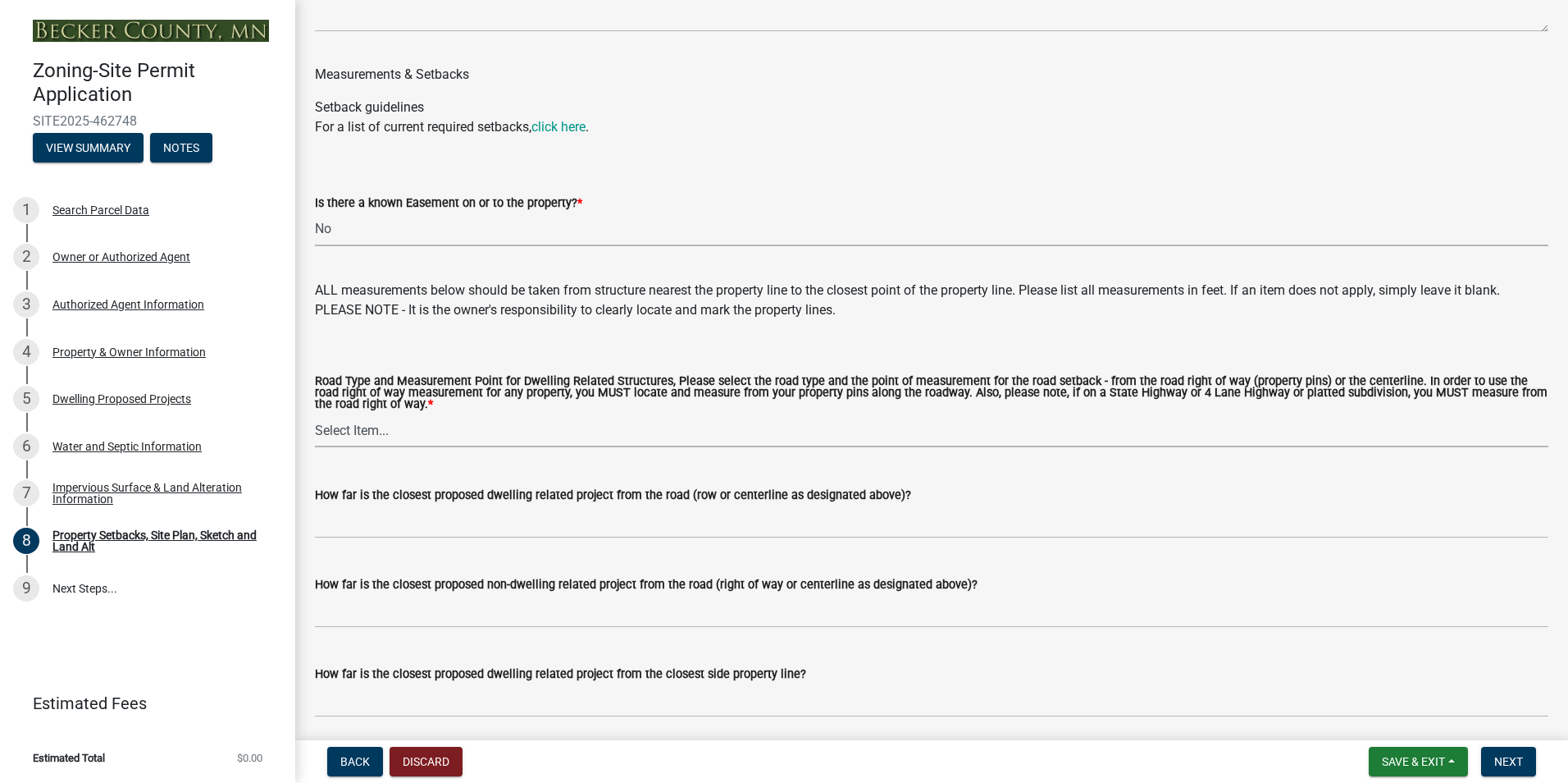
click at [371, 436] on select "Select Item... Private Easement - Right of Way Private Easement - Centerline Pu…" at bounding box center [931, 430] width 1233 height 34
click at [315, 418] on select "Select Item... Private Easement - Right of Way Private Easement - Centerline Pu…" at bounding box center [931, 430] width 1233 height 34
select select "d6c1d38b-8561-4345-845e-72dfbb0578a1"
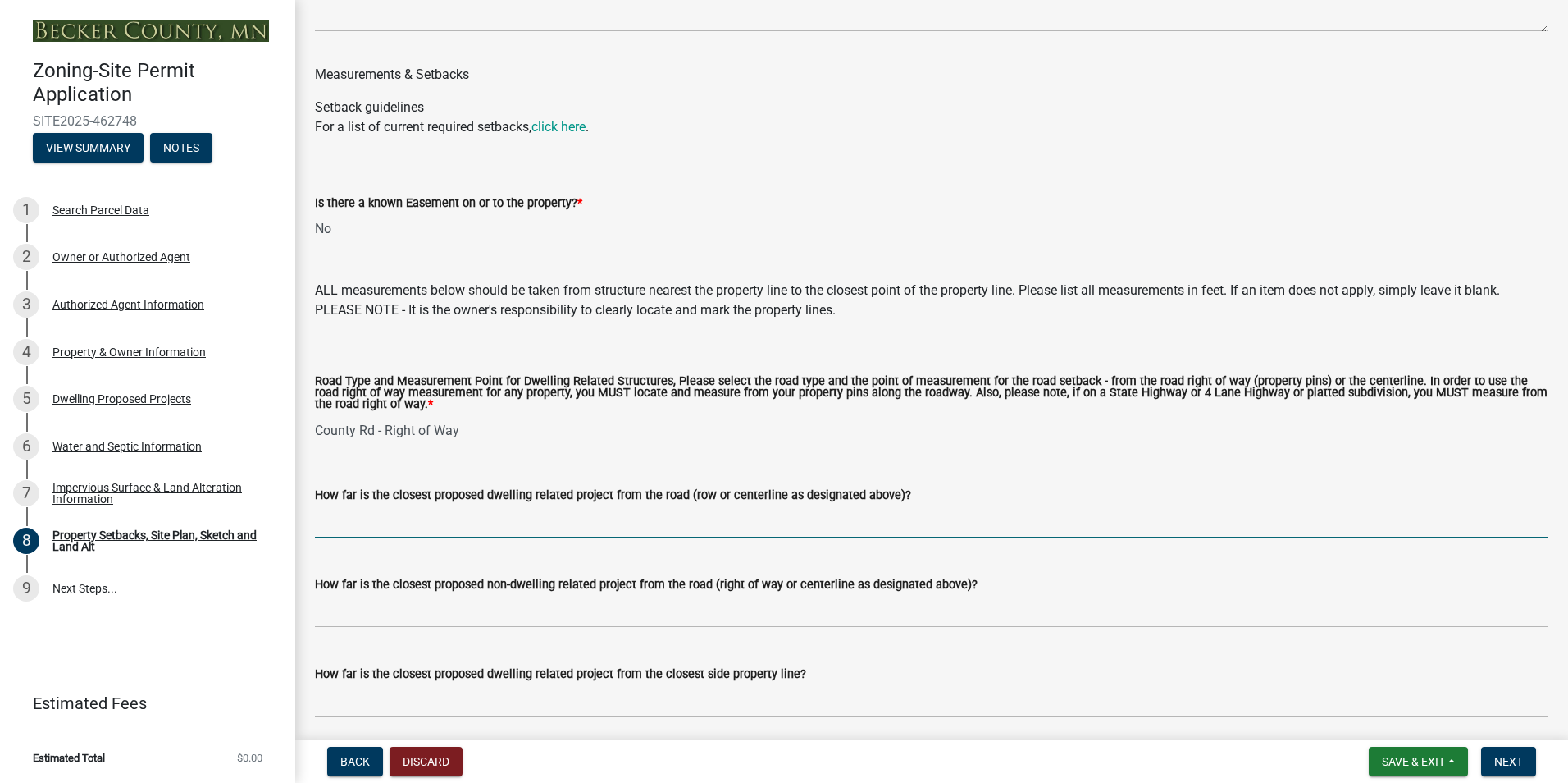
click at [435, 534] on input "How far is the closest proposed dwelling related project from the road (row or …" at bounding box center [931, 521] width 1233 height 34
type input "45 ft"
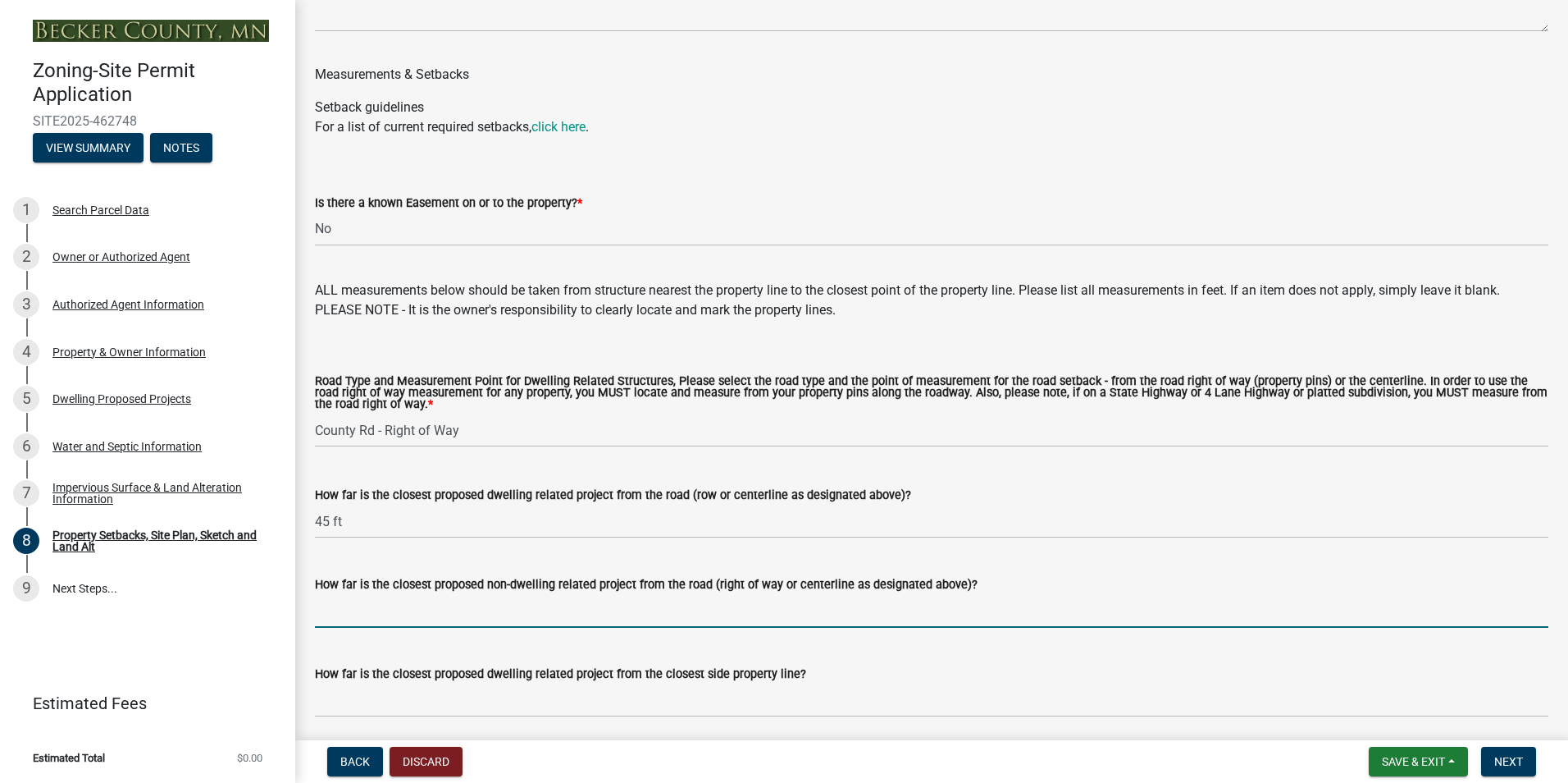
click at [445, 627] on input "How far is the closest proposed non-dwelling related project from the road (rig…" at bounding box center [931, 611] width 1233 height 34
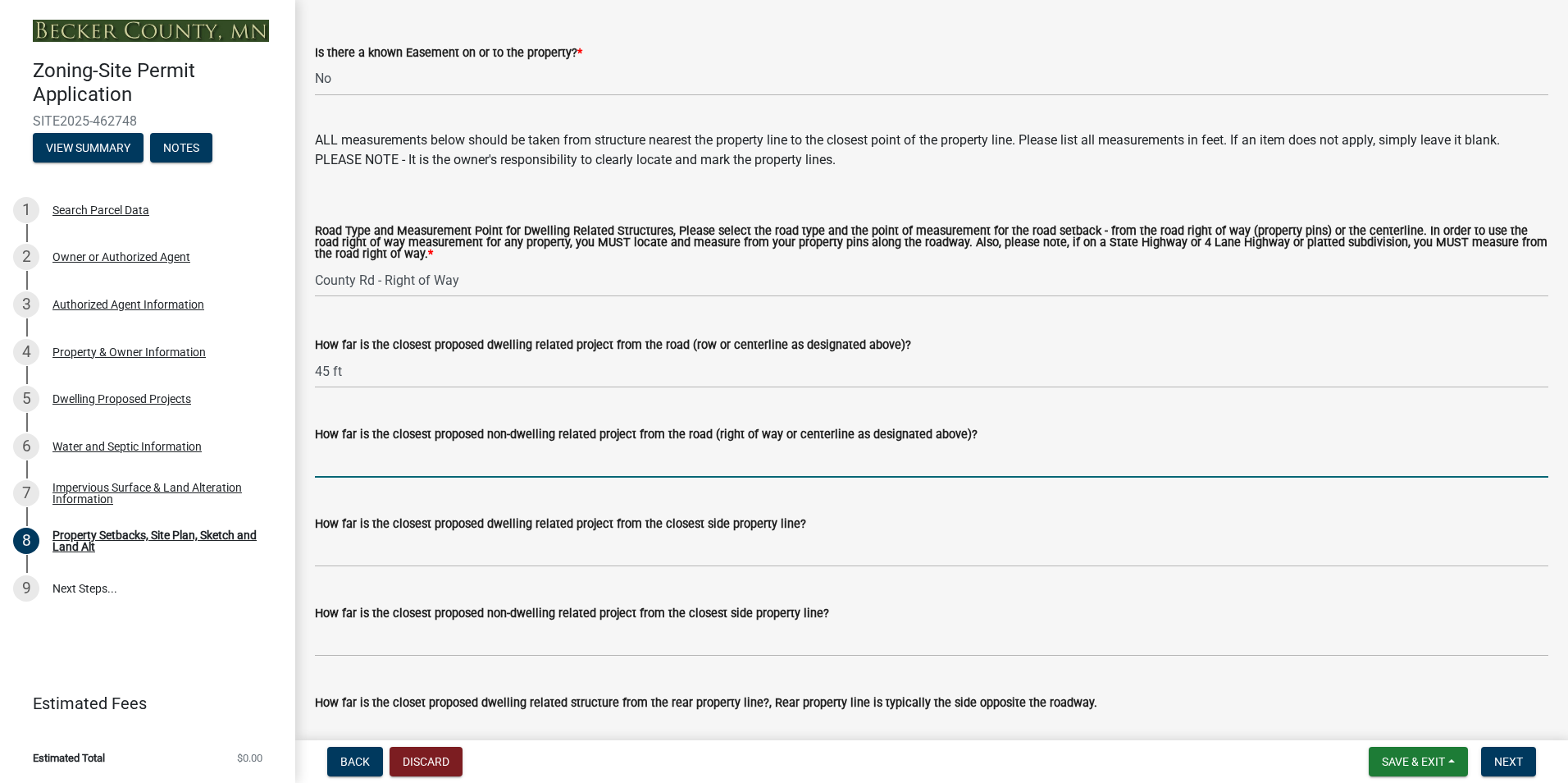
scroll to position [2954, 0]
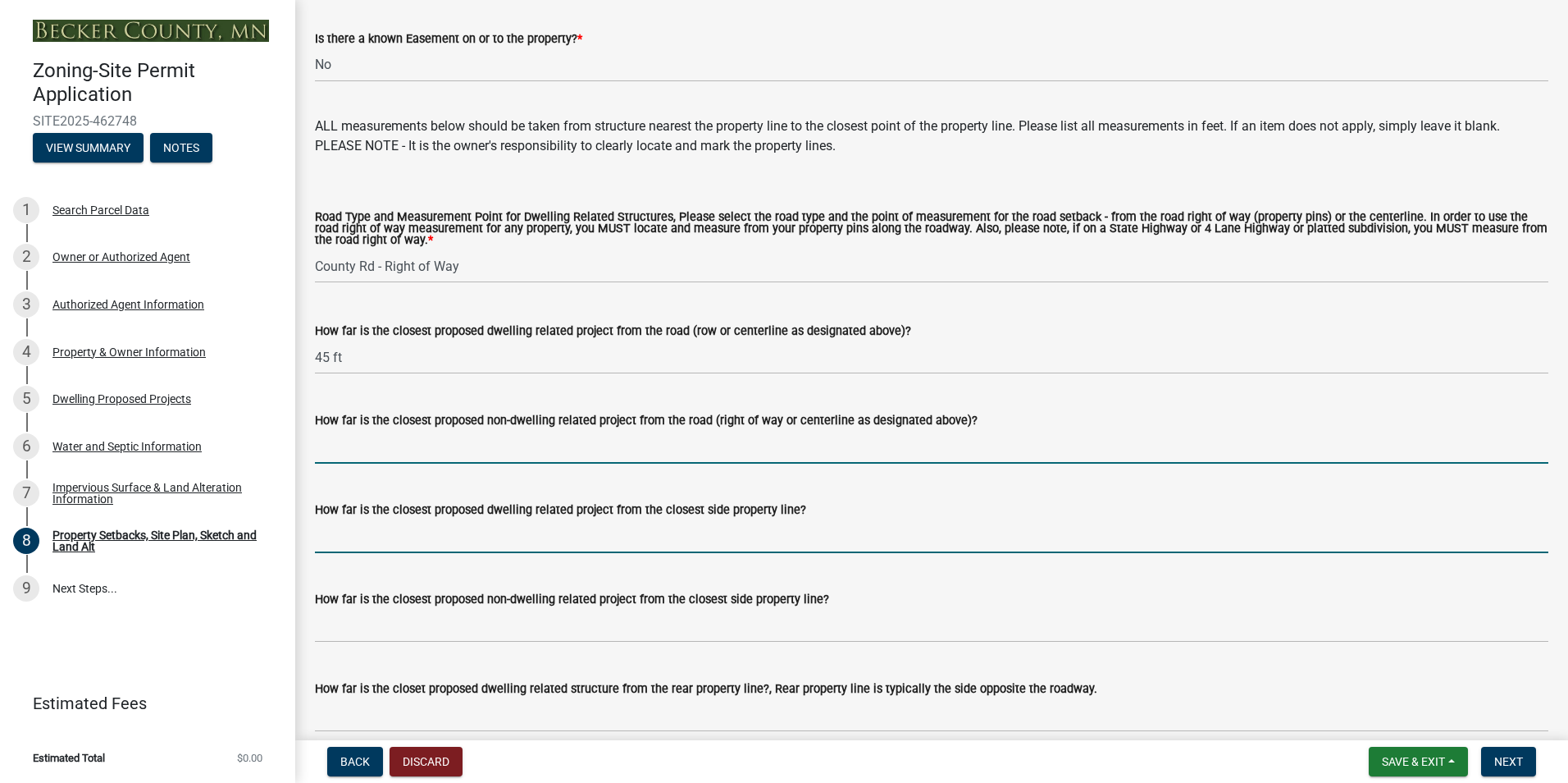
click at [446, 547] on input "How far is the closest proposed dwelling related project from the closest side …" at bounding box center [931, 535] width 1233 height 34
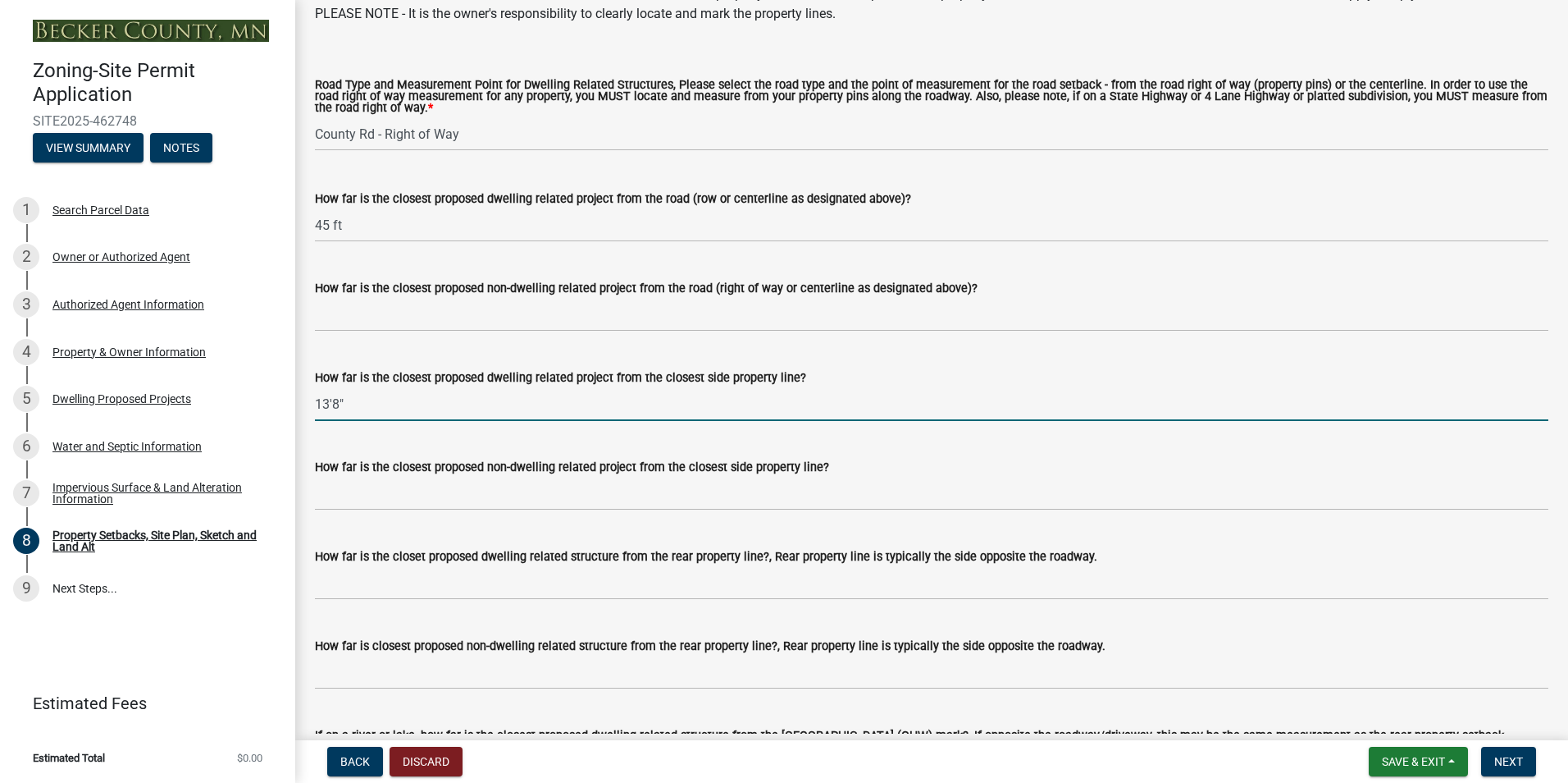
scroll to position [3118, 0]
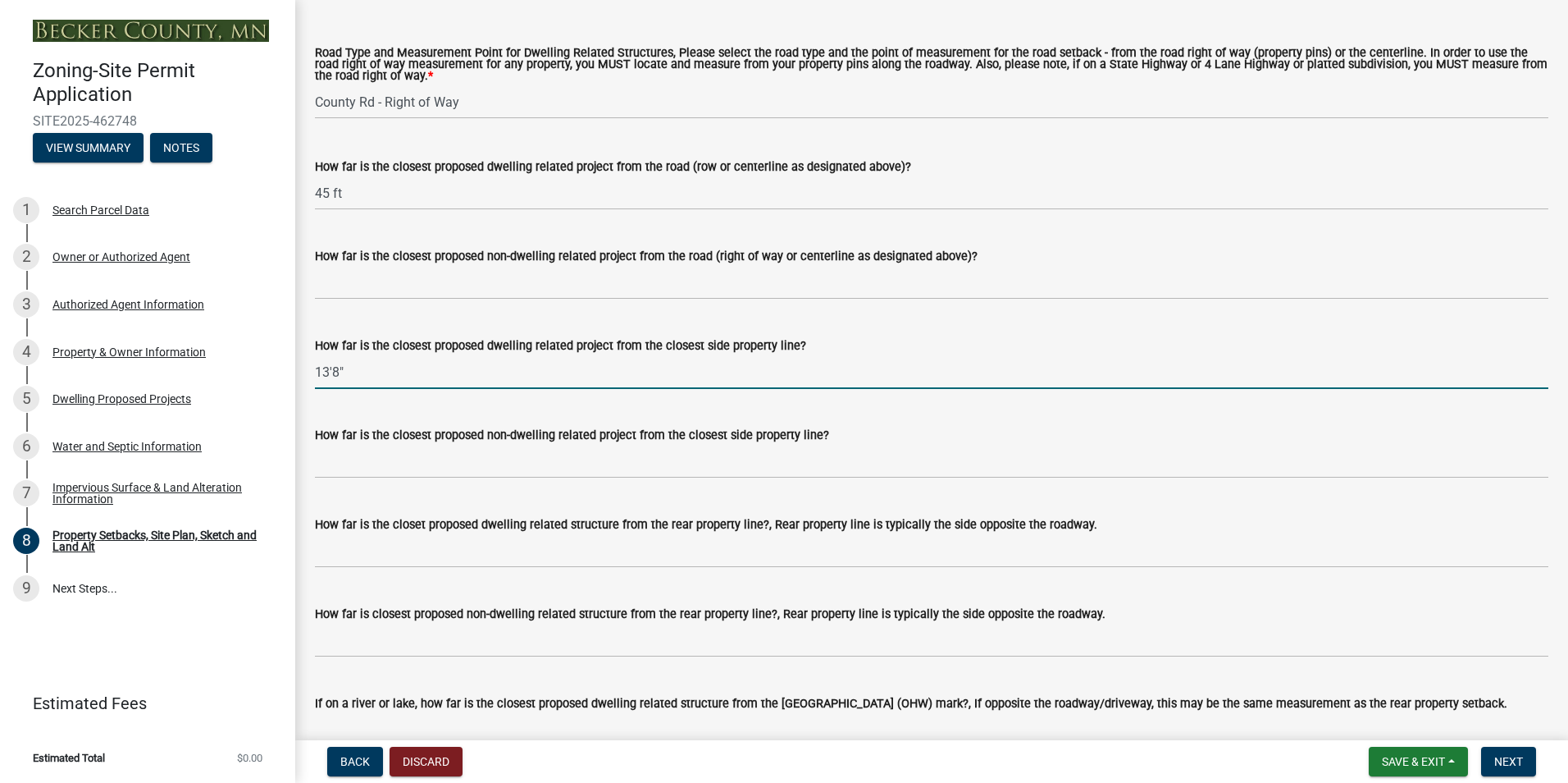
type input "13'8""
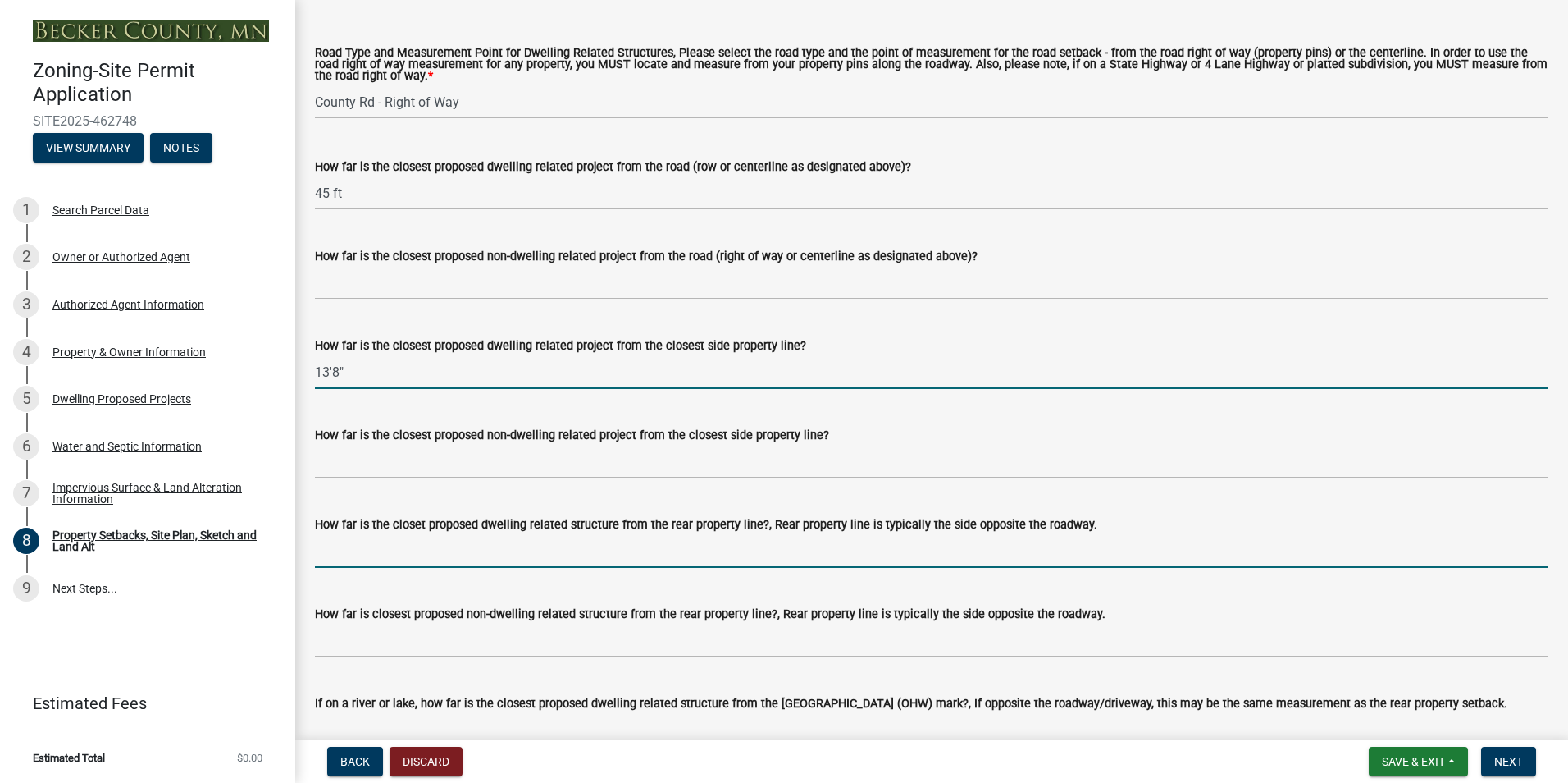
click at [517, 564] on input "How far is the closet proposed dwelling related structure from the rear propert…" at bounding box center [931, 551] width 1233 height 34
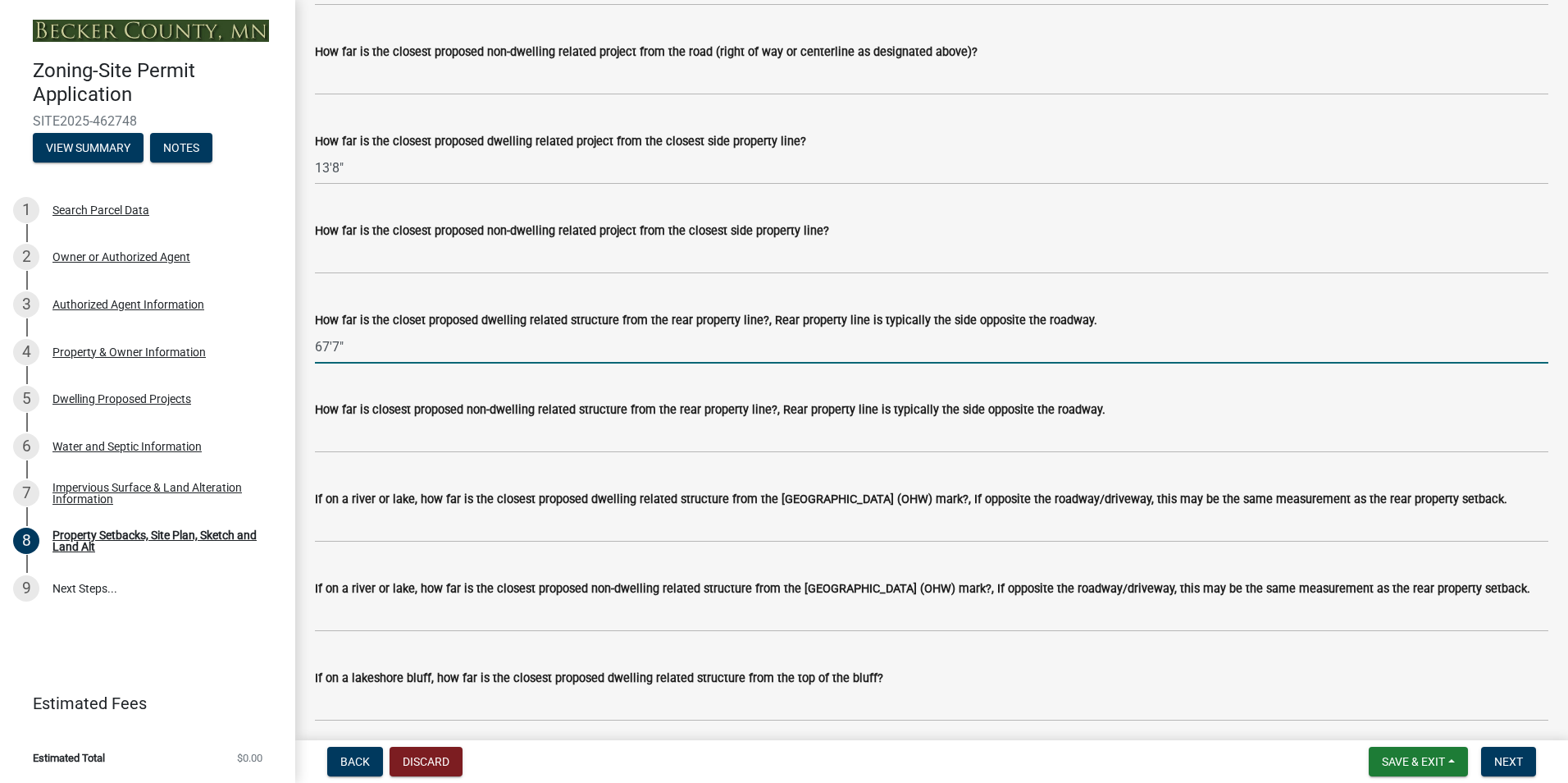
scroll to position [3364, 0]
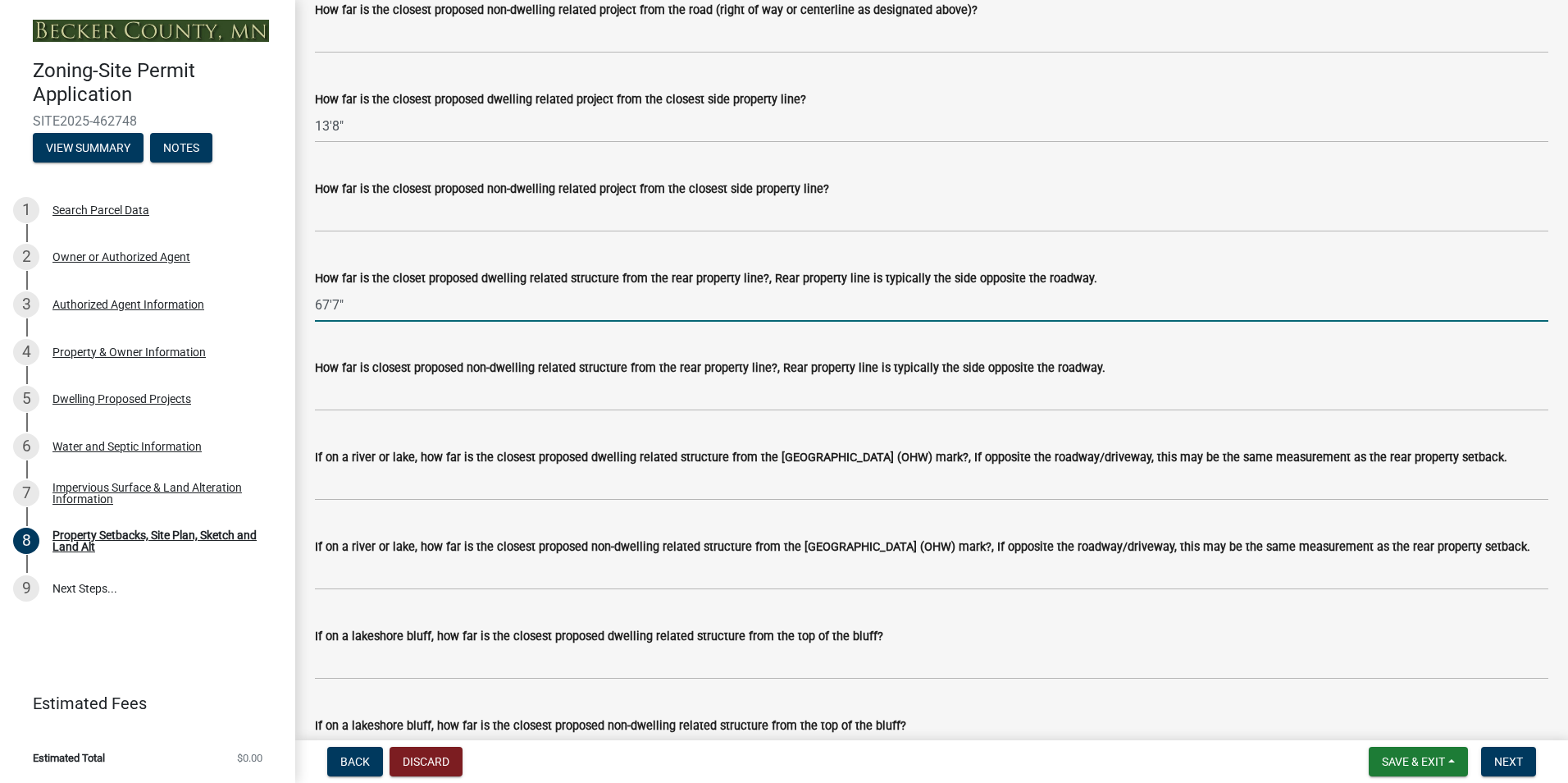
type input "67'7""
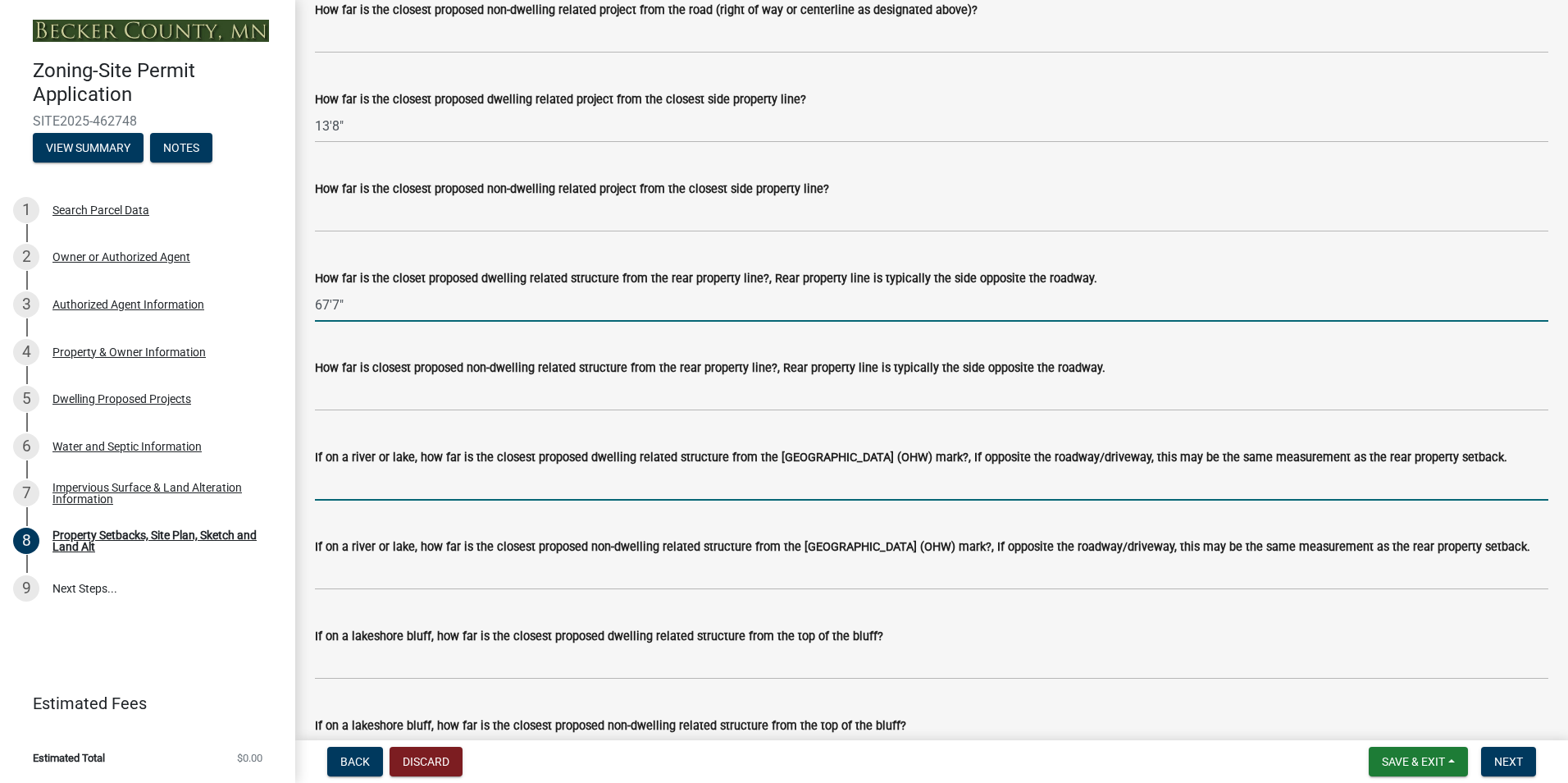
click at [438, 494] on input "If on a river or lake, how far is the closest proposed dwelling related structu…" at bounding box center [931, 483] width 1233 height 34
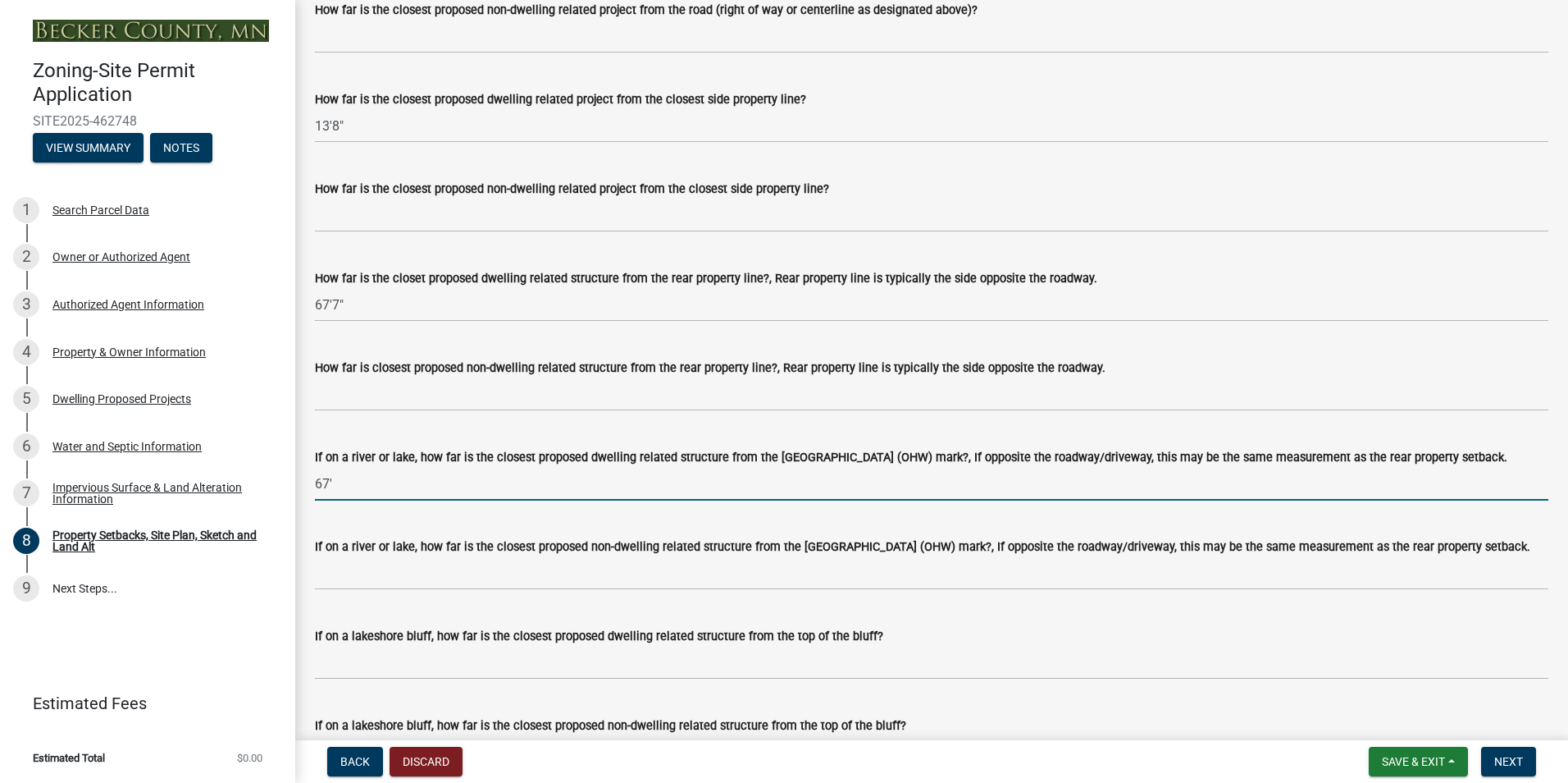
click at [360, 489] on input "67'" at bounding box center [931, 483] width 1233 height 34
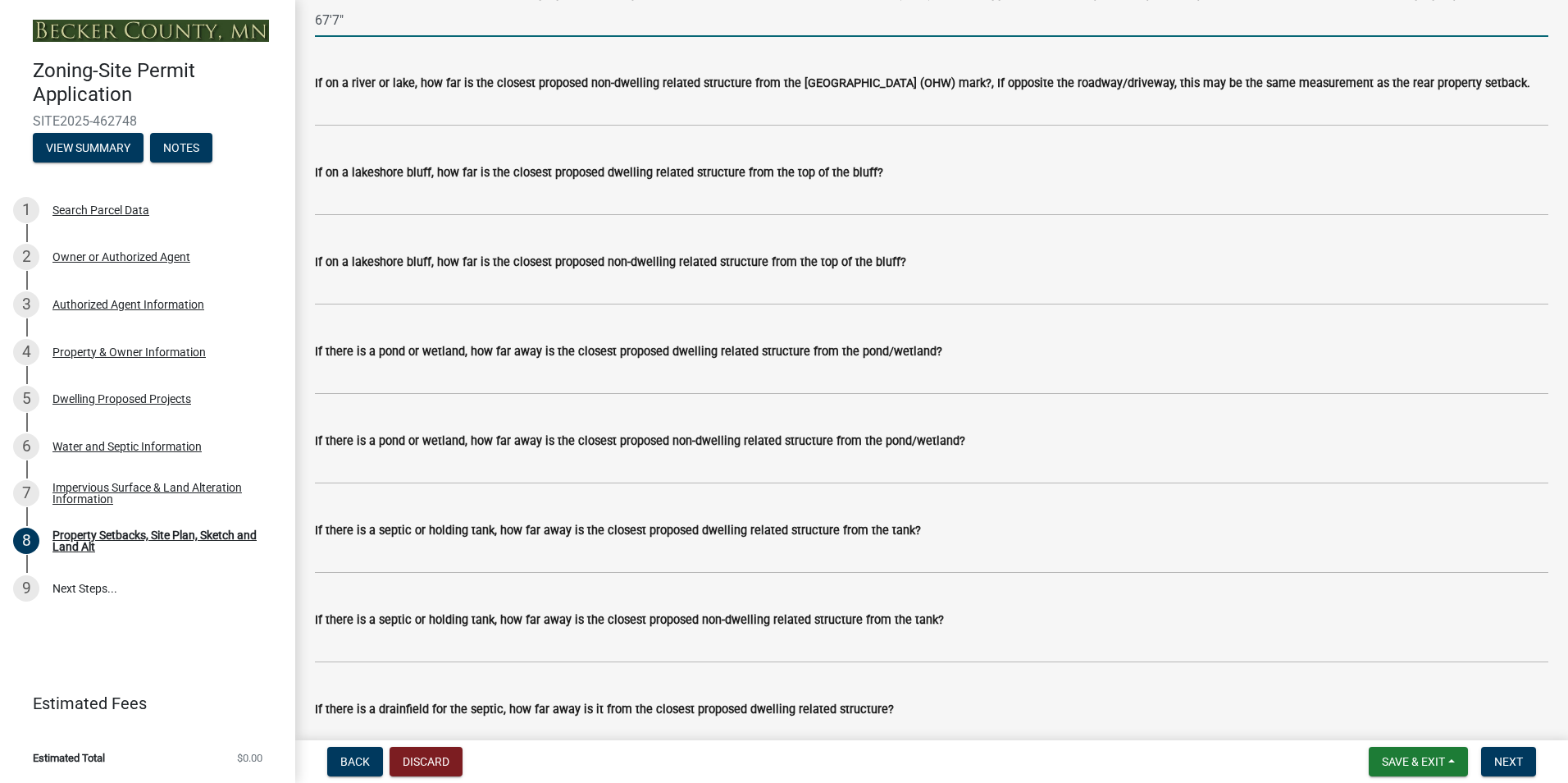
scroll to position [3856, 0]
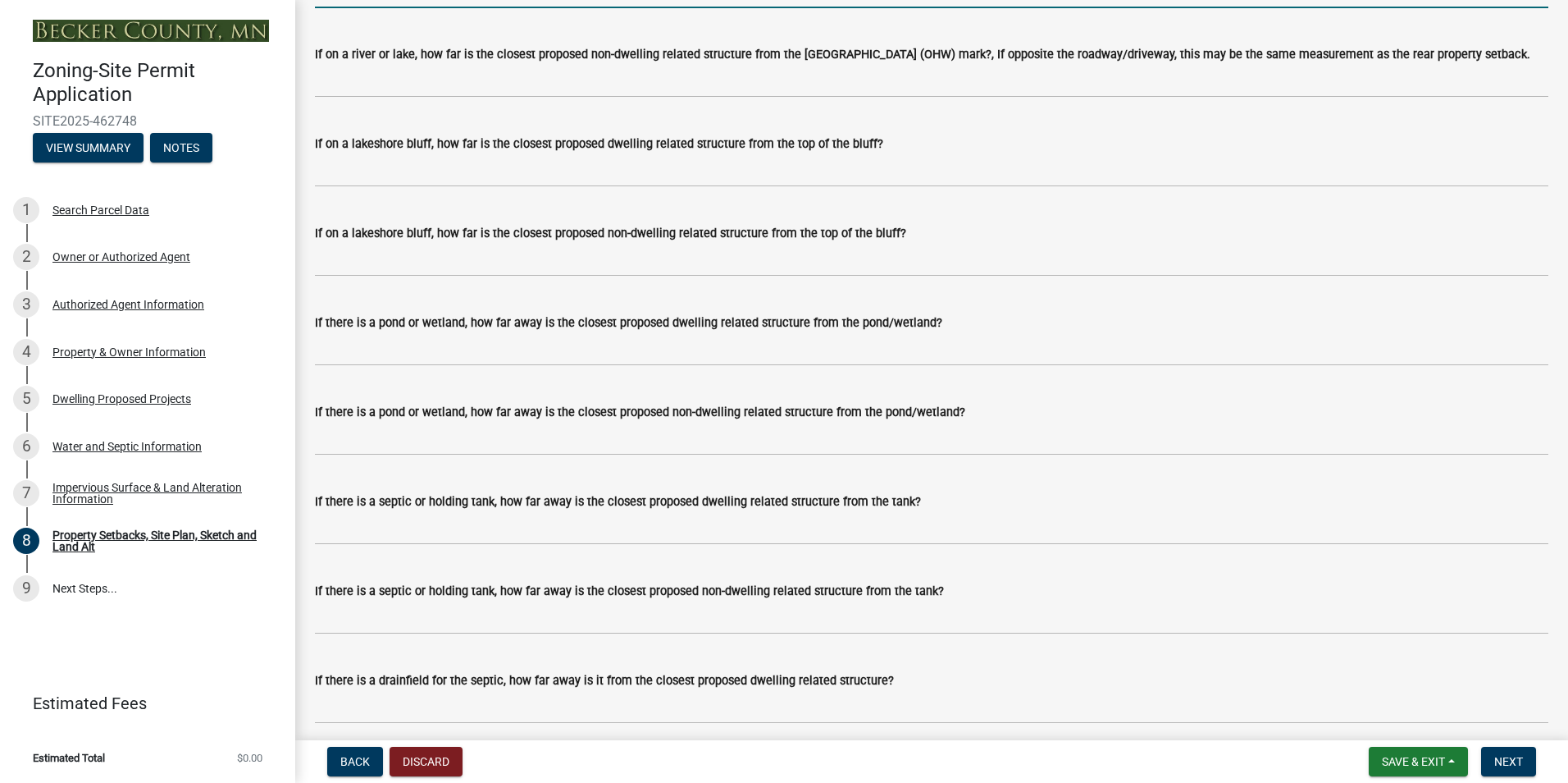
type input "67'7""
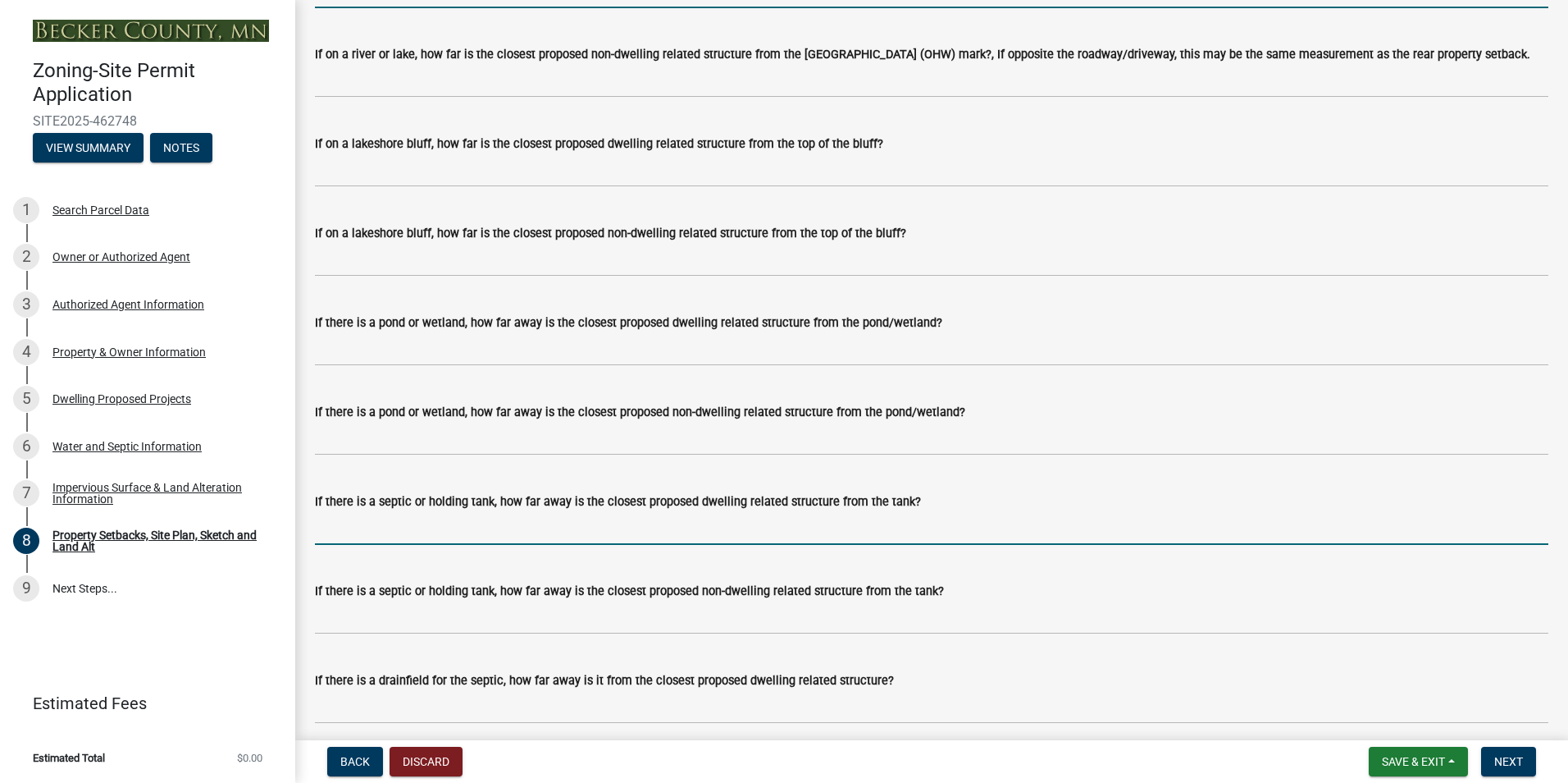
click at [350, 538] on input "If there is a septic or holding tank, how far away is the closest proposed dwel…" at bounding box center [931, 528] width 1233 height 34
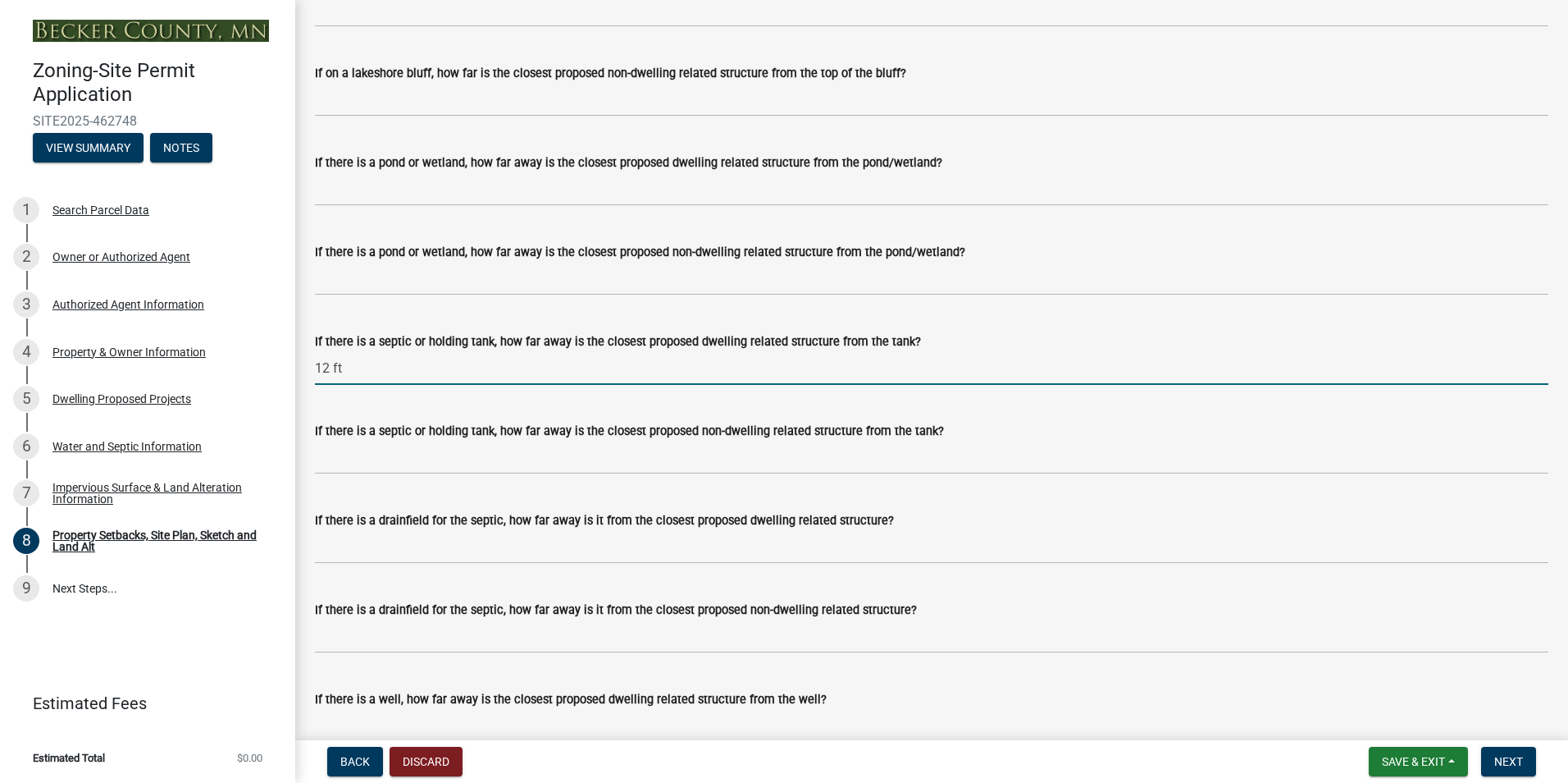
scroll to position [4021, 0]
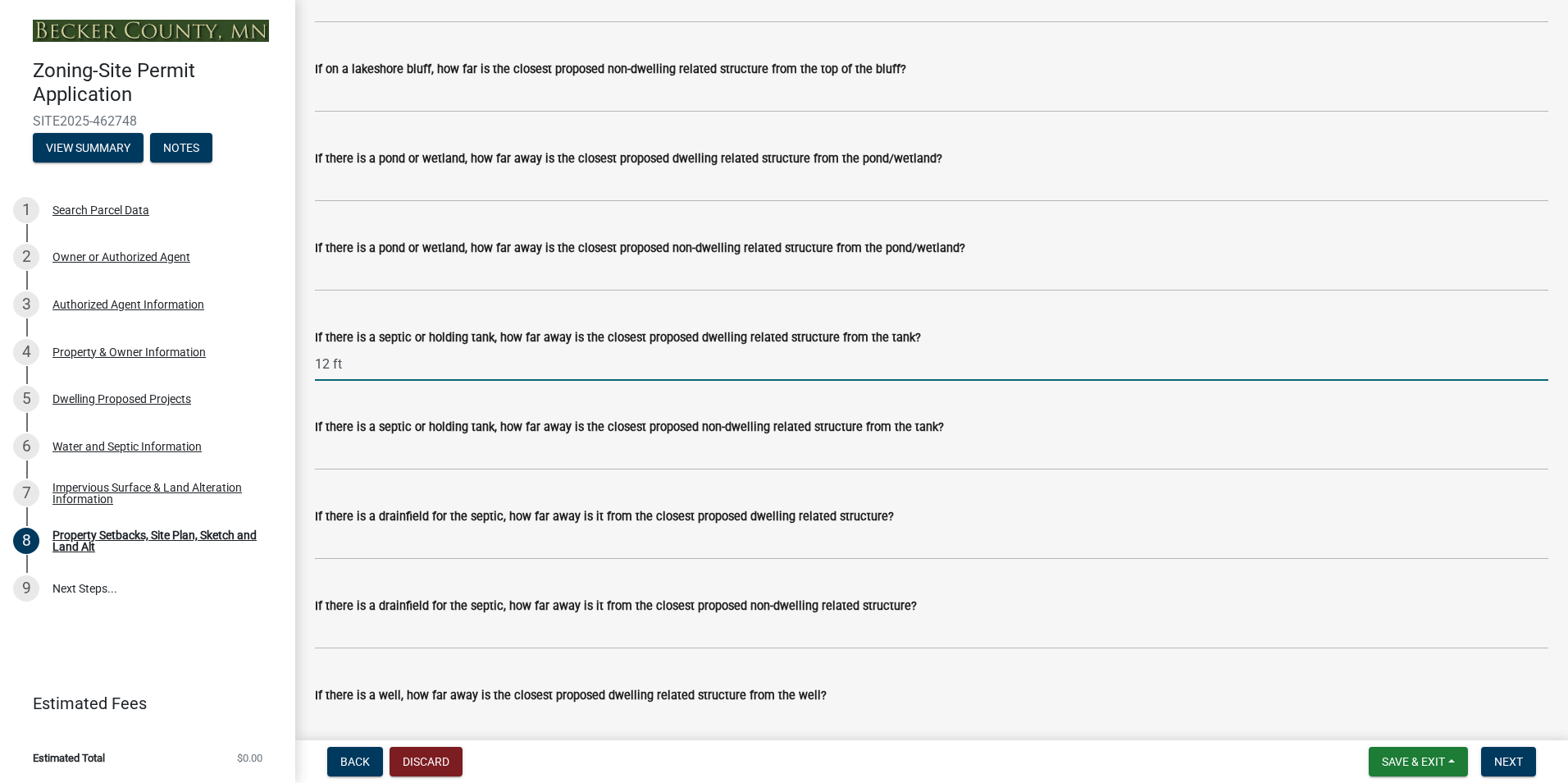
type input "12 ft"
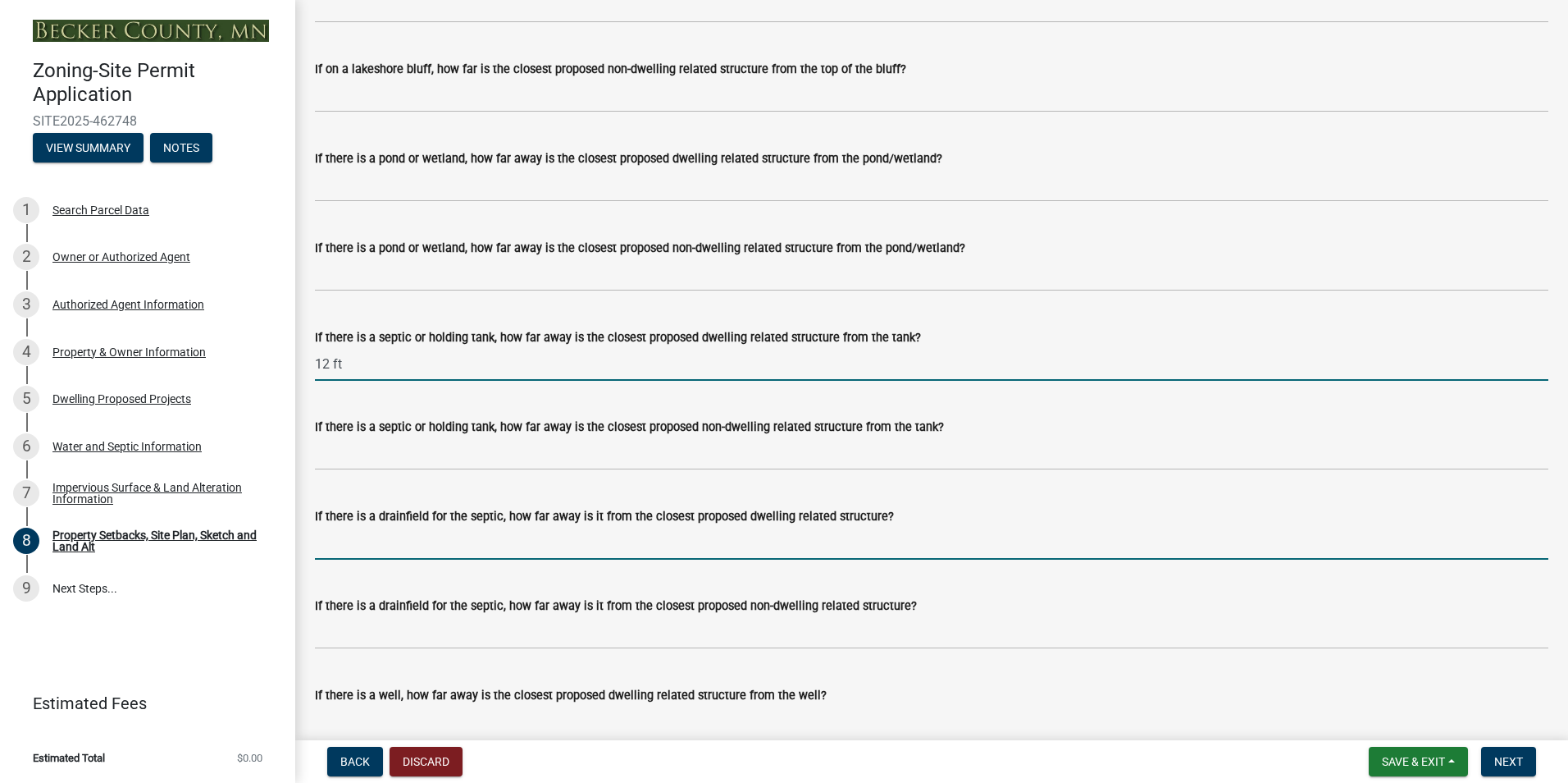
click at [482, 555] on input "If there is a drainfield for the septic, how far away is it from the closest pr…" at bounding box center [931, 543] width 1233 height 34
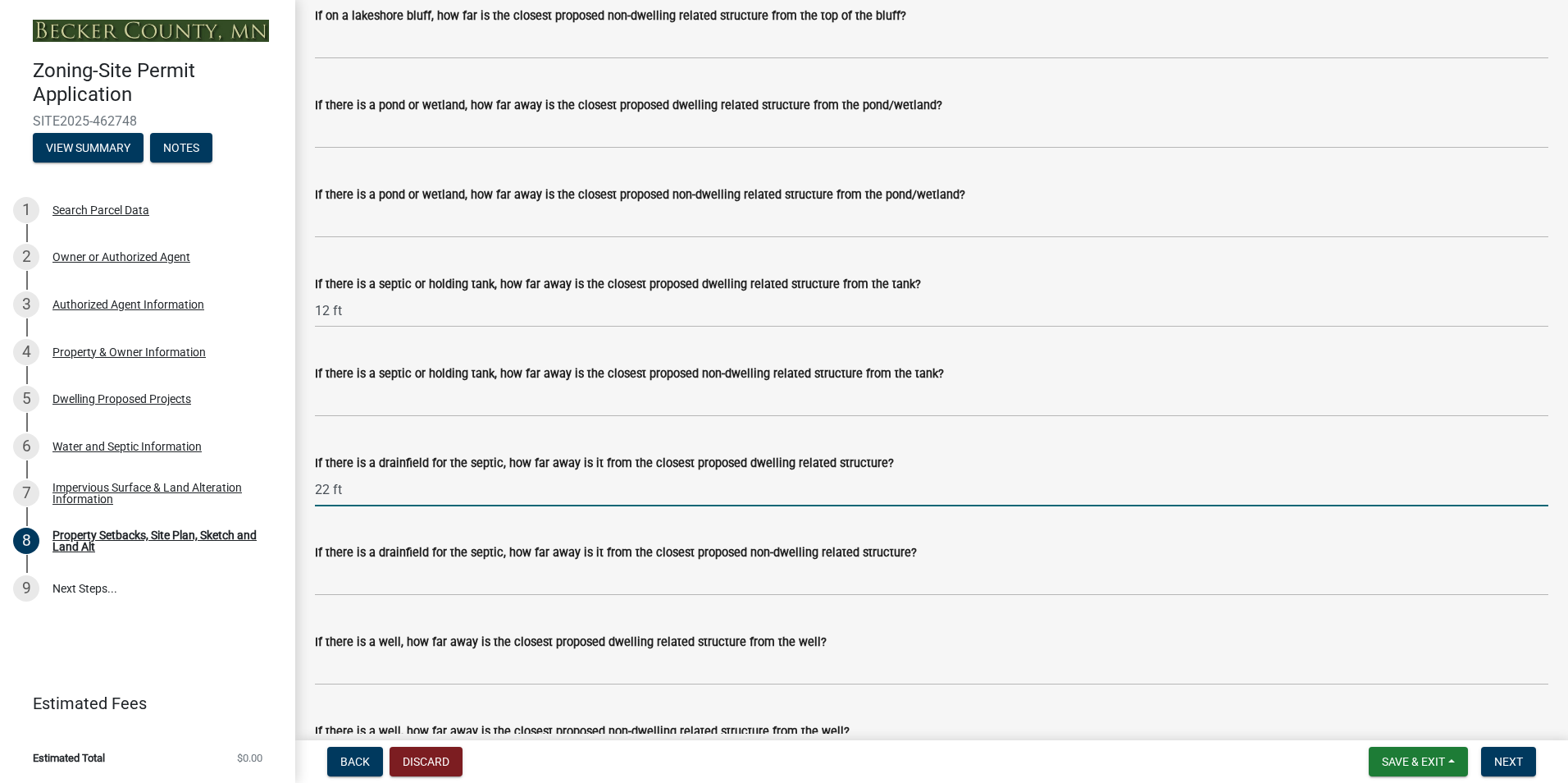
scroll to position [4185, 0]
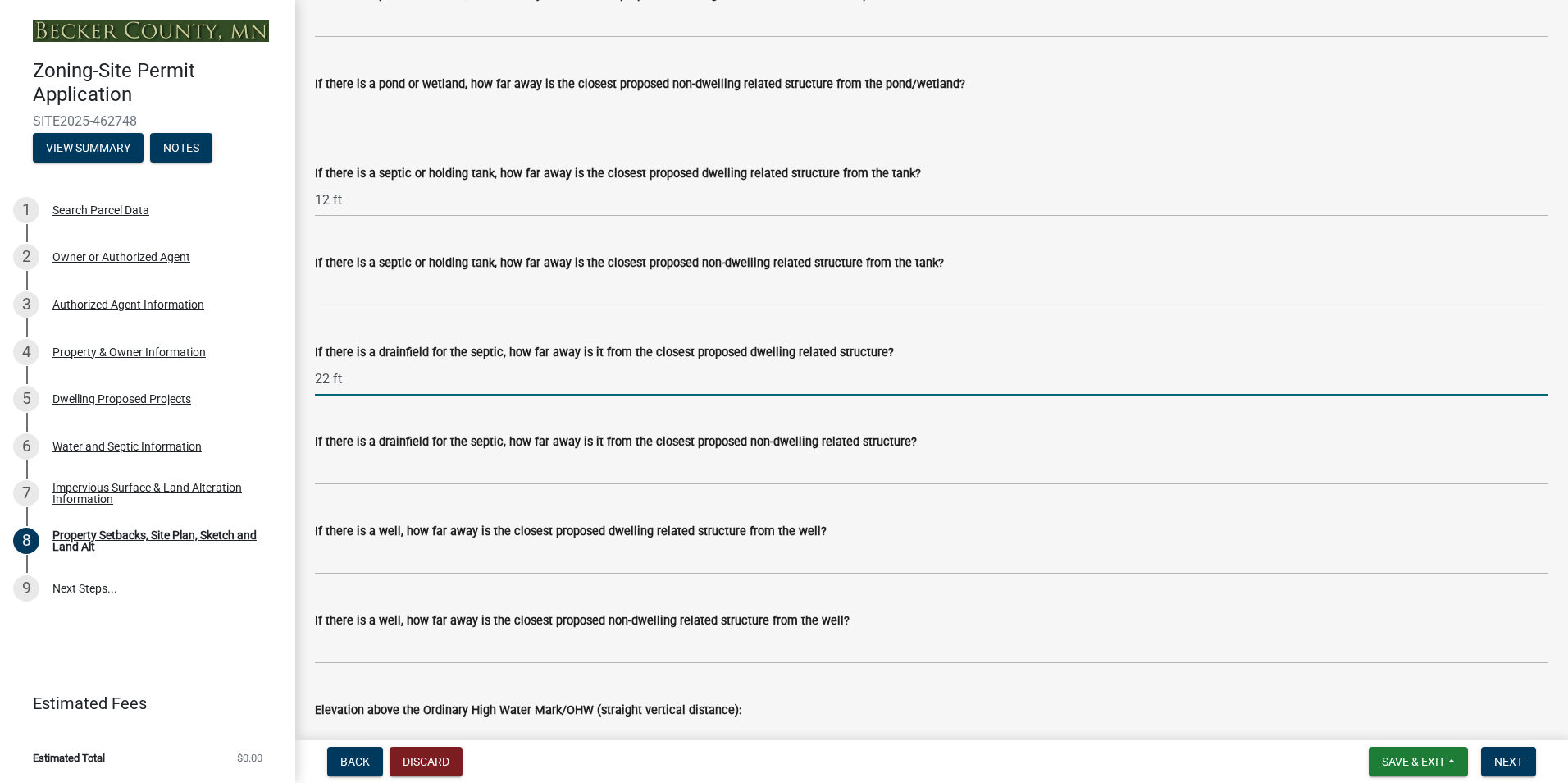
type input "22 ft"
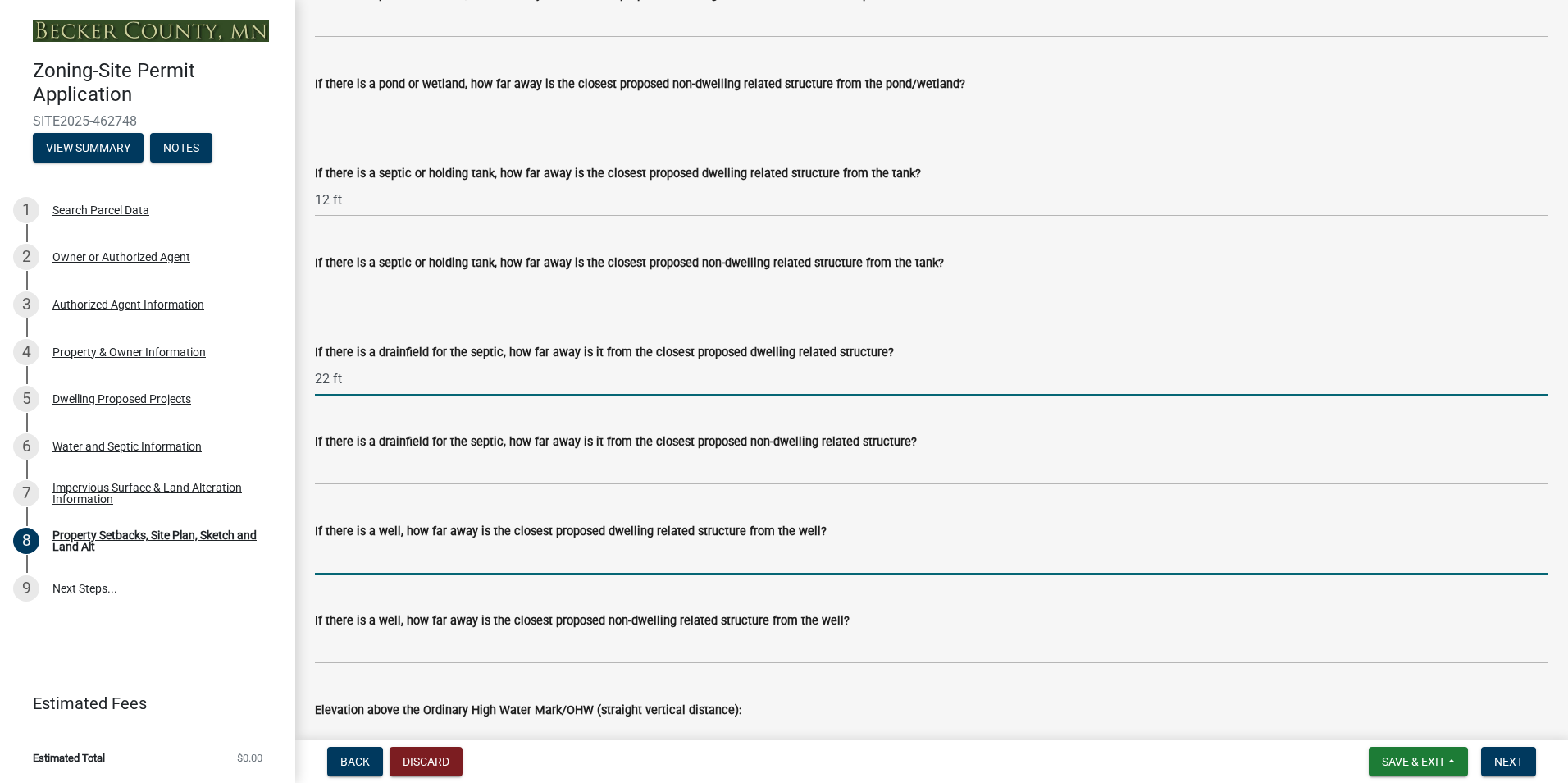
click at [520, 567] on input "If there is a well, how far away is the closest proposed dwelling related struc…" at bounding box center [931, 558] width 1233 height 34
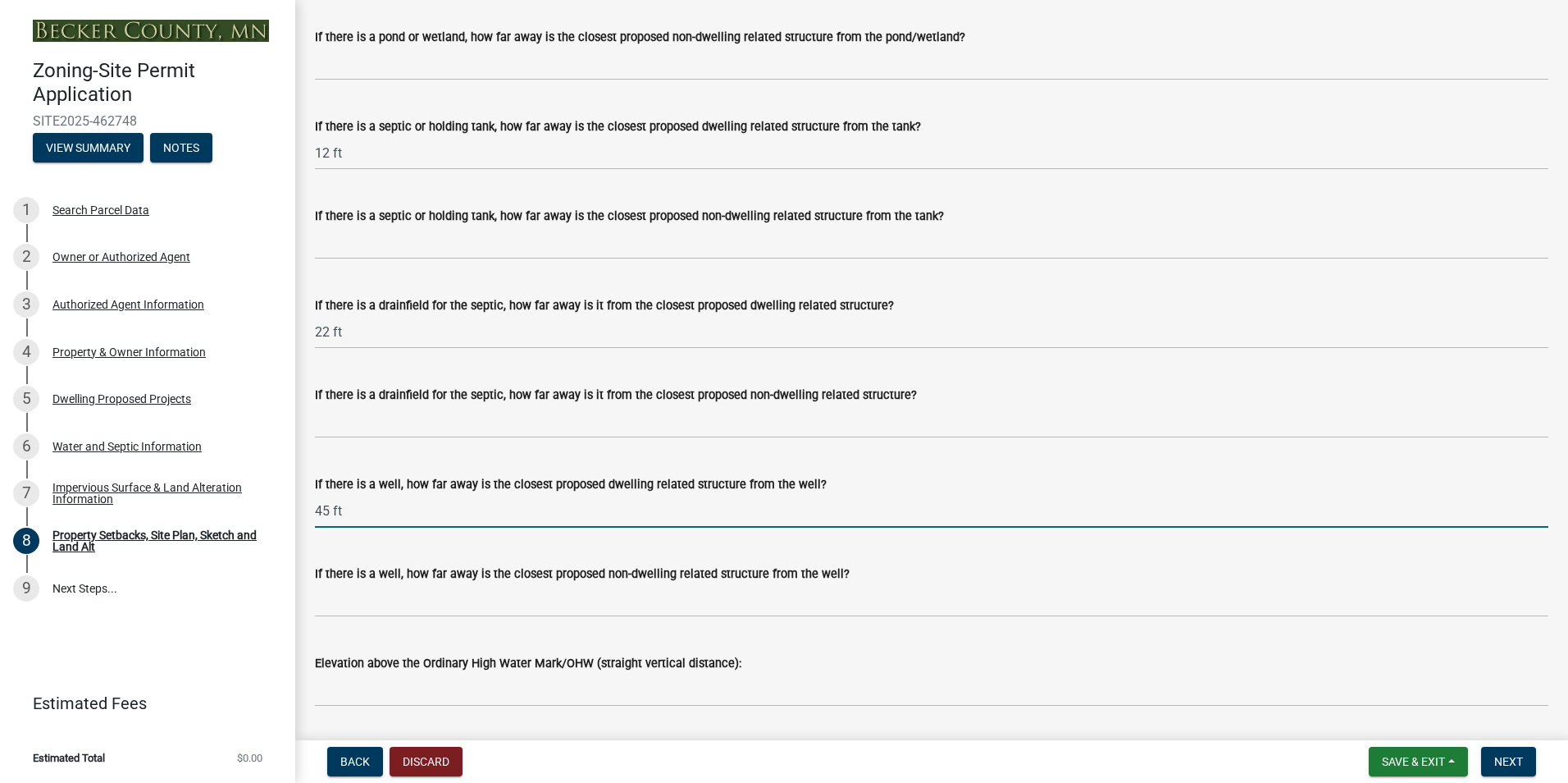
scroll to position [4348, 0]
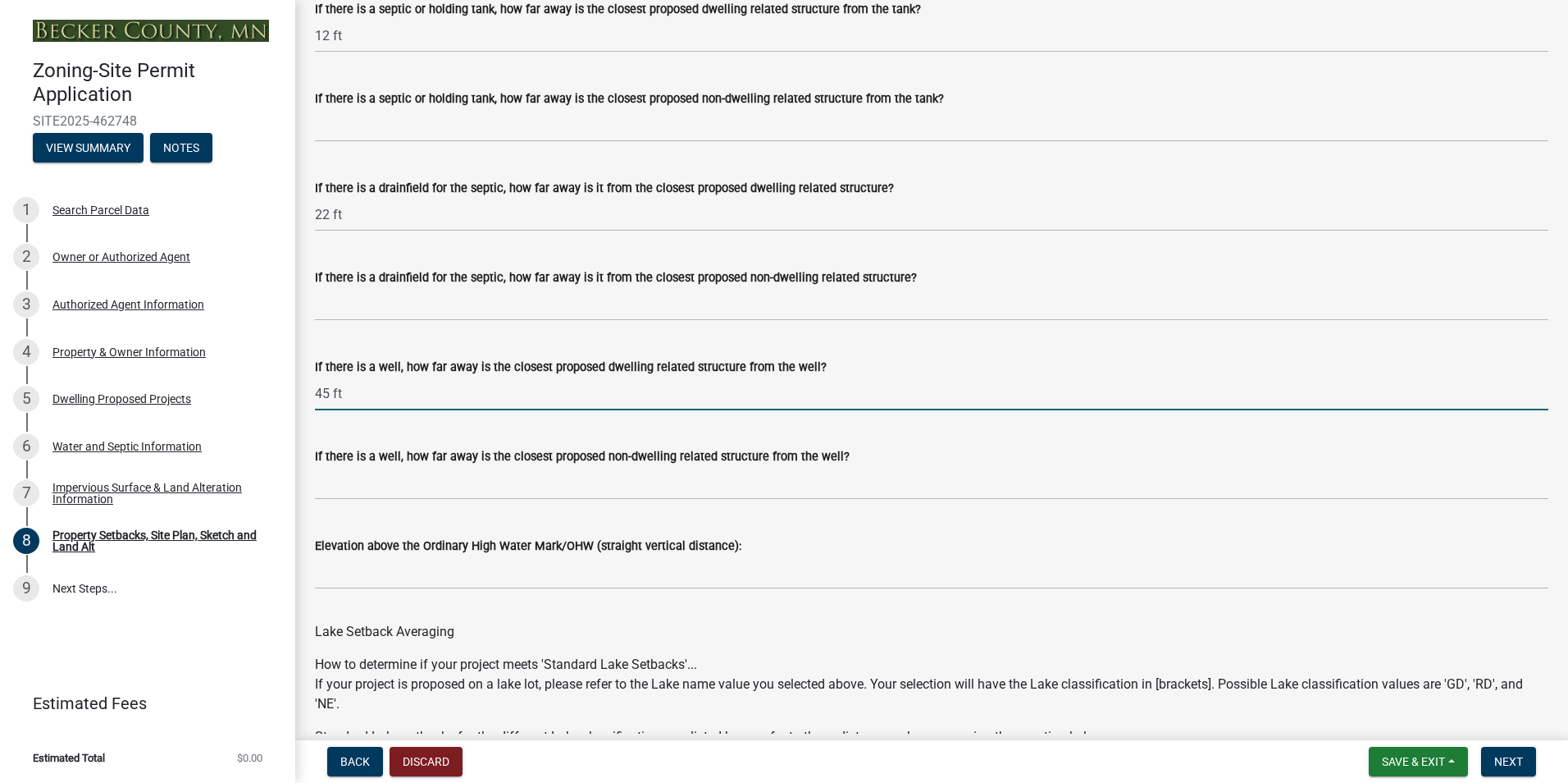
type input "45 ft"
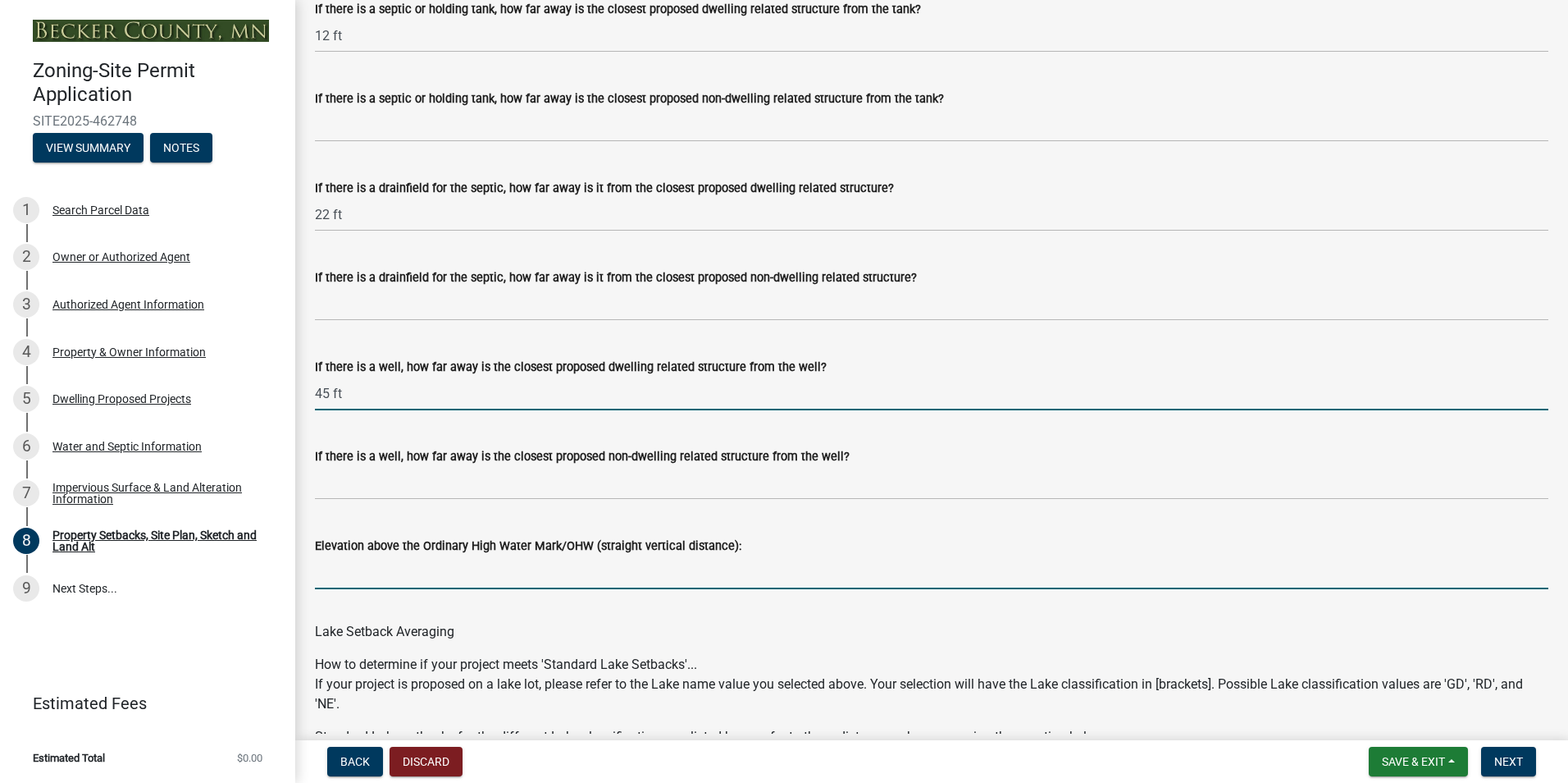
click at [473, 583] on input "Elevation above the Ordinary High Water Mark/OHW (straight vertical distance):" at bounding box center [931, 572] width 1233 height 34
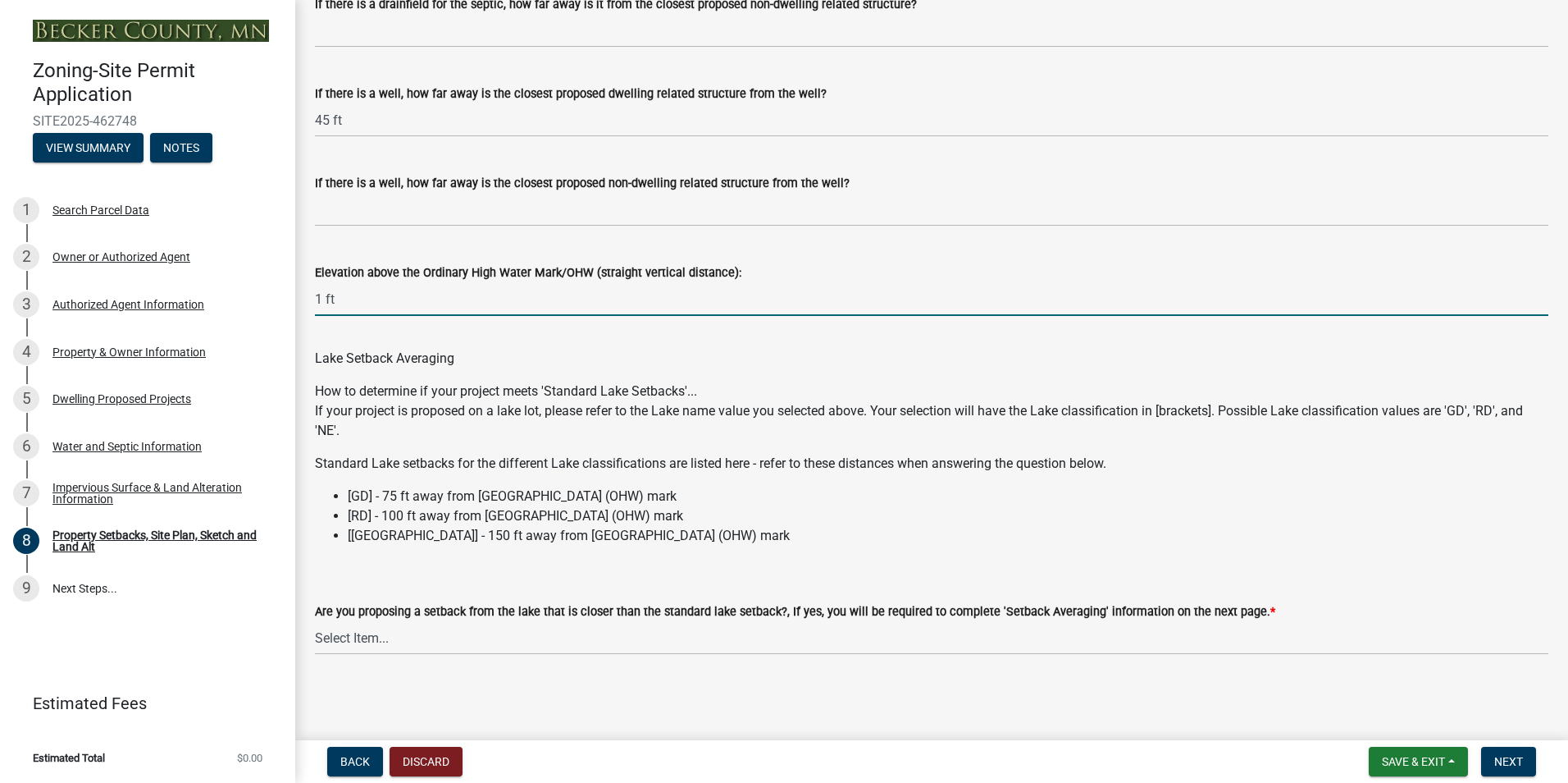
scroll to position [4626, 0]
type input "1 ft"
click at [349, 637] on select "Select Item... Yes No N/A" at bounding box center [931, 638] width 1233 height 34
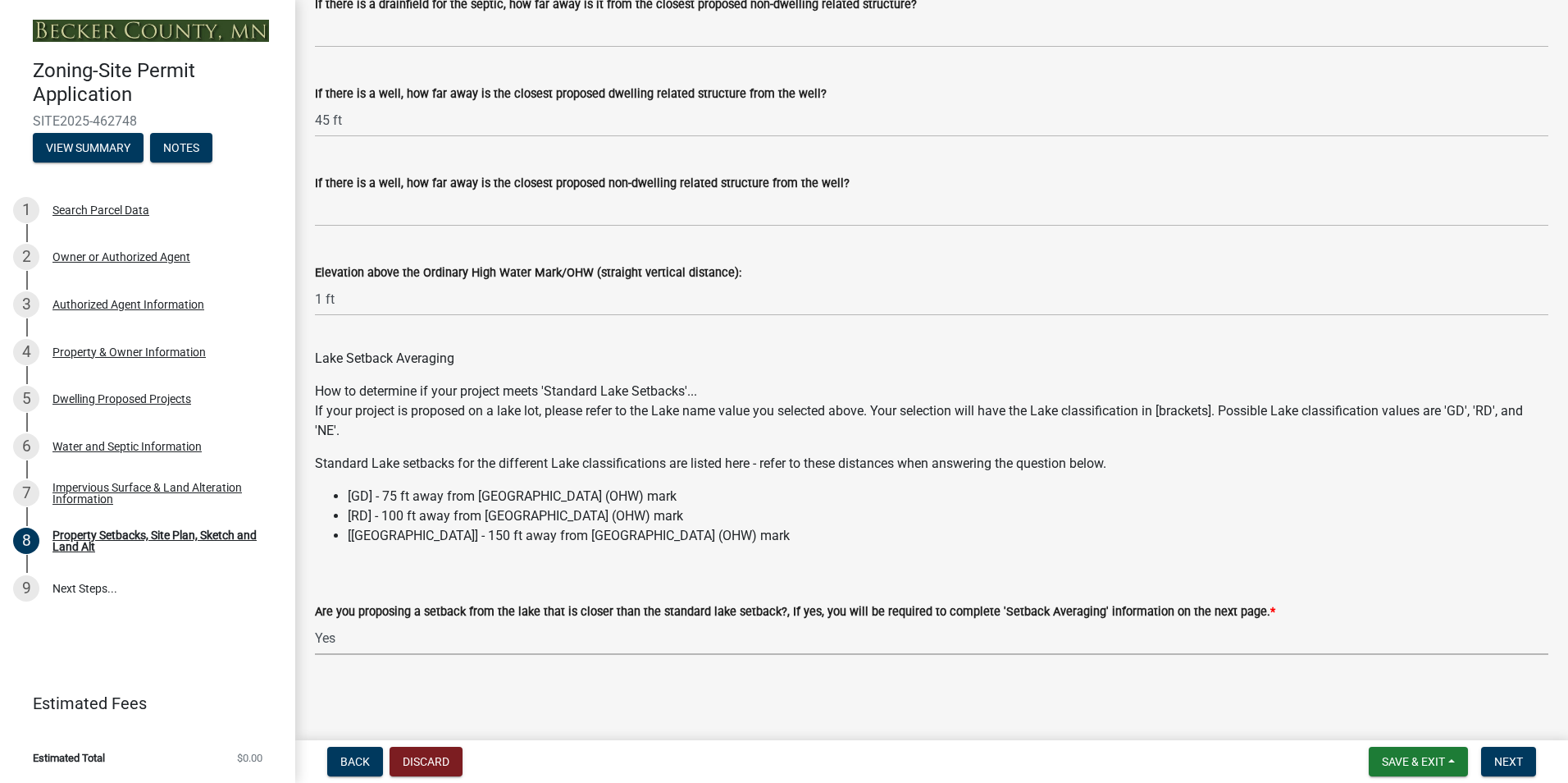
click at [315, 621] on select "Select Item... Yes No N/A" at bounding box center [931, 638] width 1233 height 34
select select "f51aecae-0421-4f67-bd2d-0cff8a85c7cd"
click at [1413, 762] on span "Save & Exit" at bounding box center [1413, 761] width 63 height 13
click at [1510, 761] on span "Next" at bounding box center [1508, 761] width 29 height 13
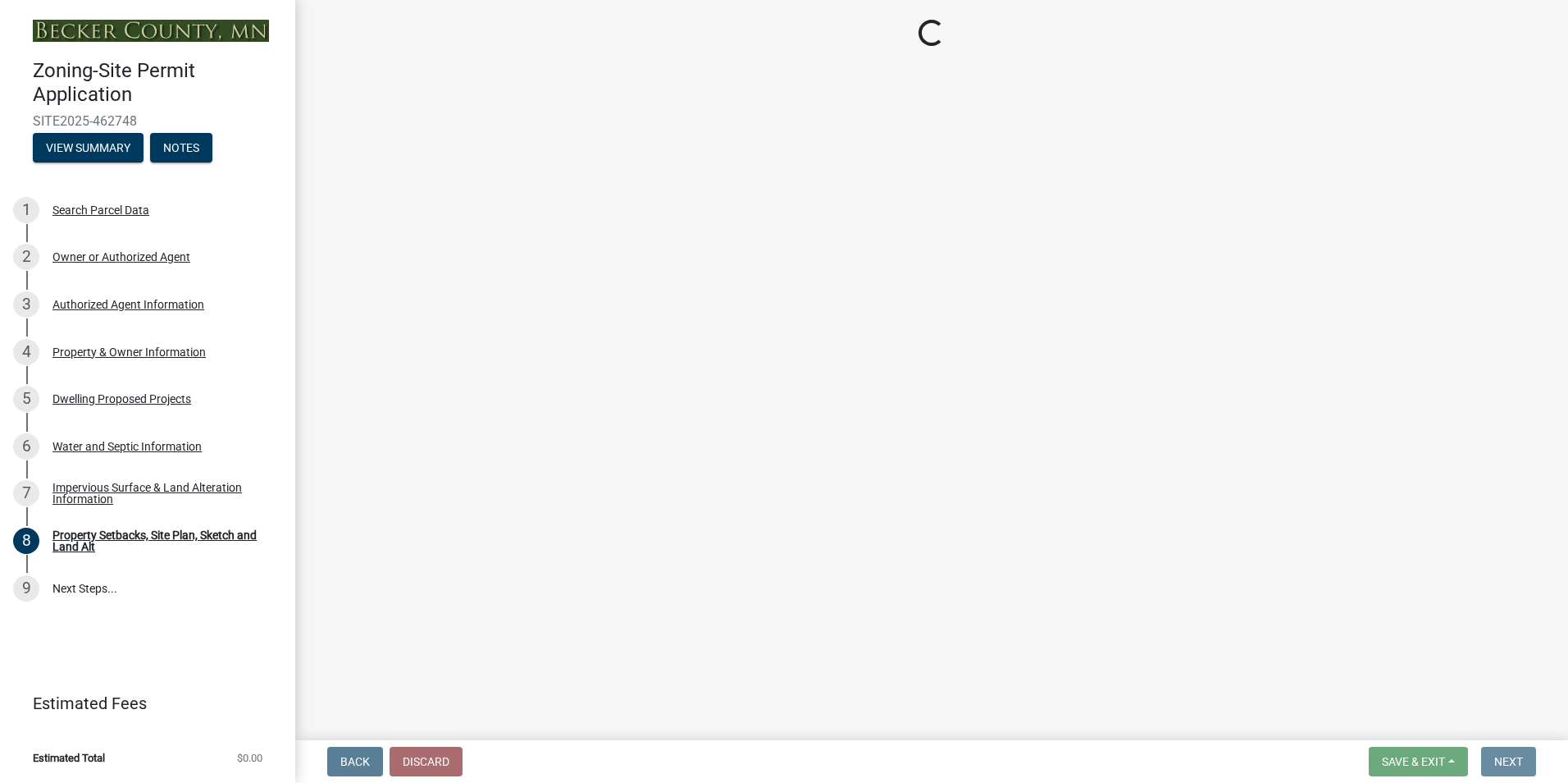
scroll to position [0, 0]
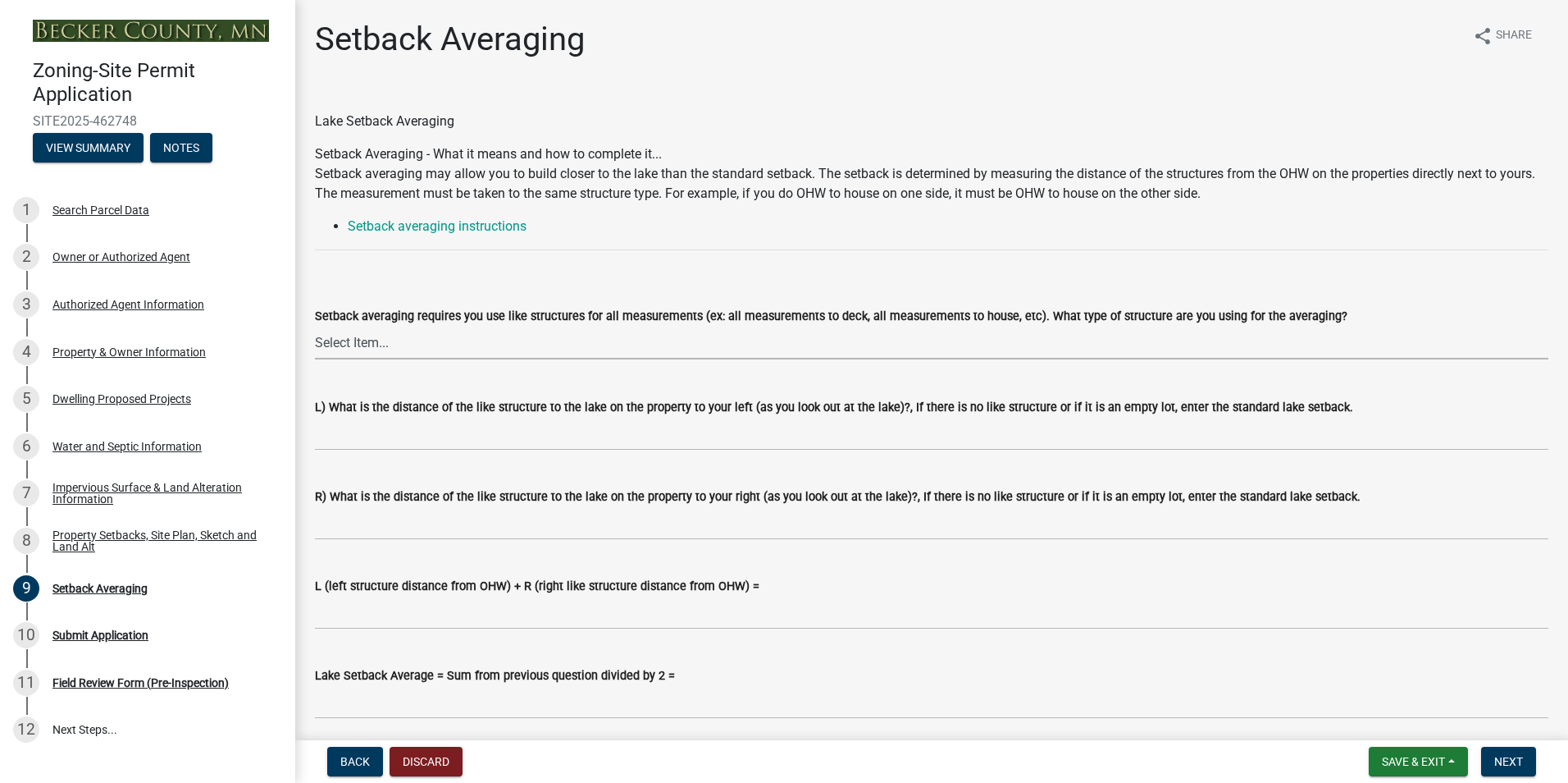
click at [348, 343] on select "Select Item... Deck to Deck House to House Garage to Garage Patio to Patio Shed…" at bounding box center [931, 342] width 1233 height 34
click at [315, 326] on select "Select Item... Deck to Deck House to House Garage to Garage Patio to Patio Shed…" at bounding box center [931, 342] width 1233 height 34
select select "329572f6-75bd-4676-be69-7dda04ea5a2b"
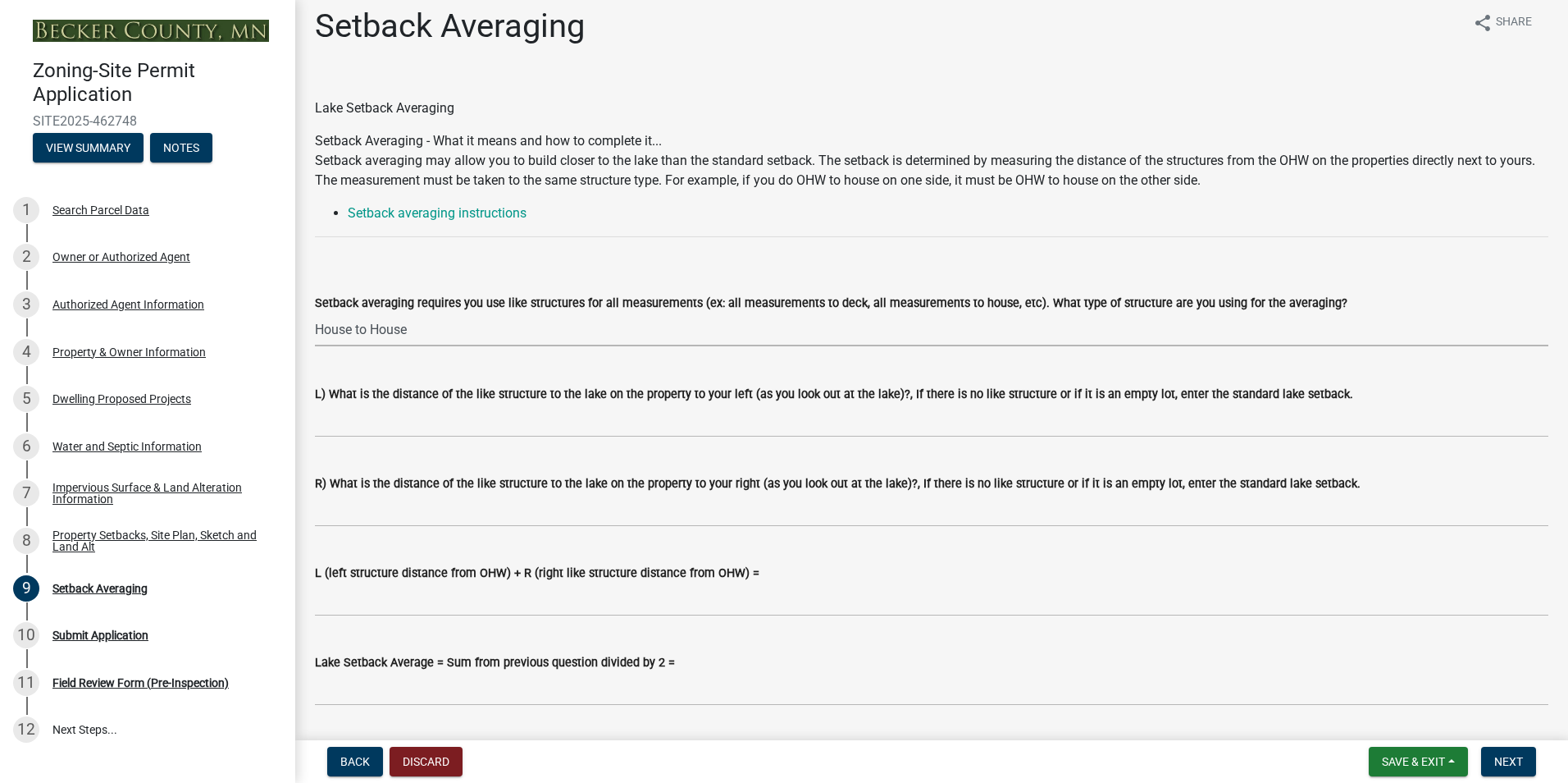
scroll to position [12, 0]
click at [429, 219] on link "Setback averaging instructions" at bounding box center [437, 213] width 178 height 16
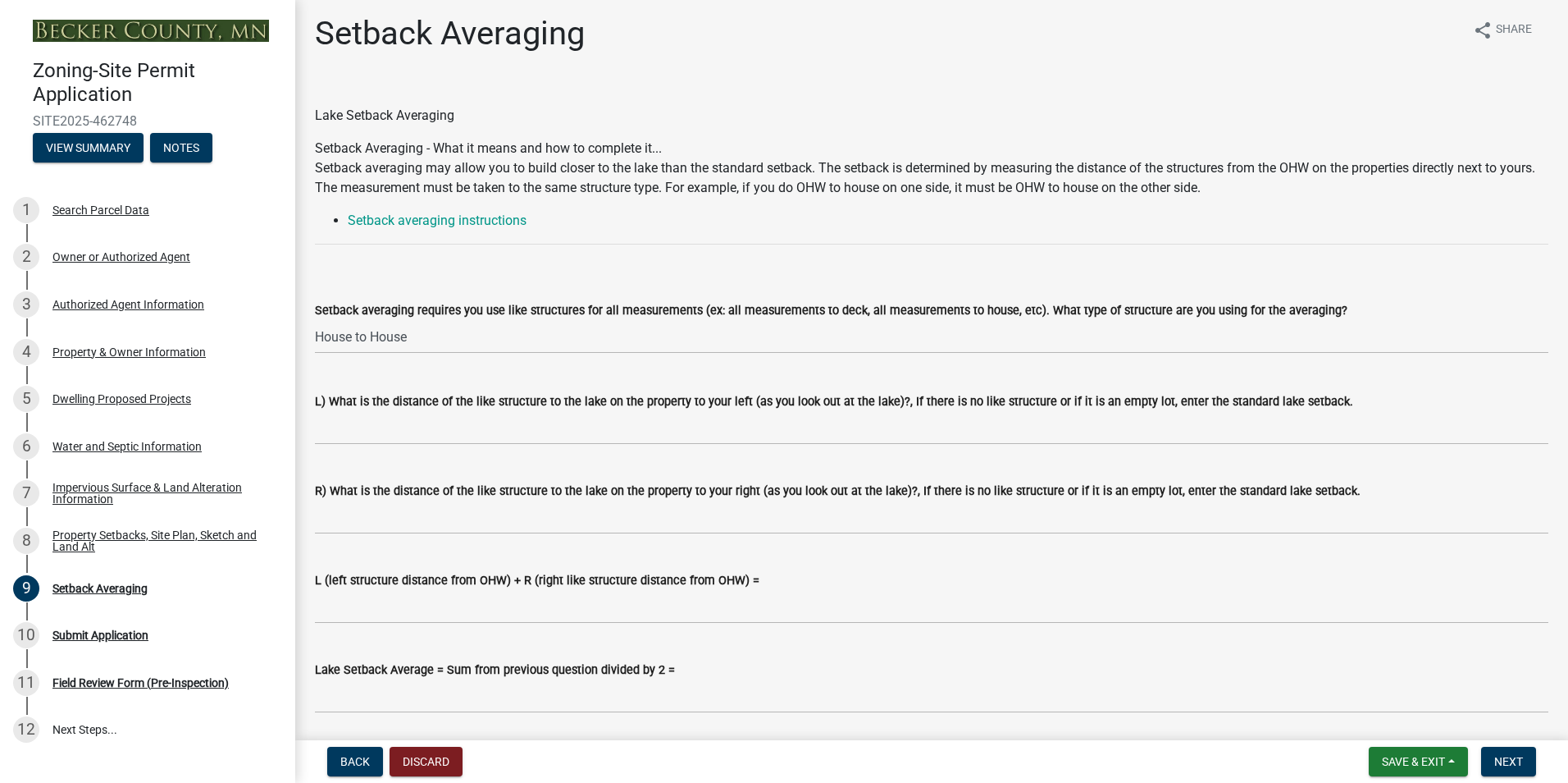
scroll to position [0, 0]
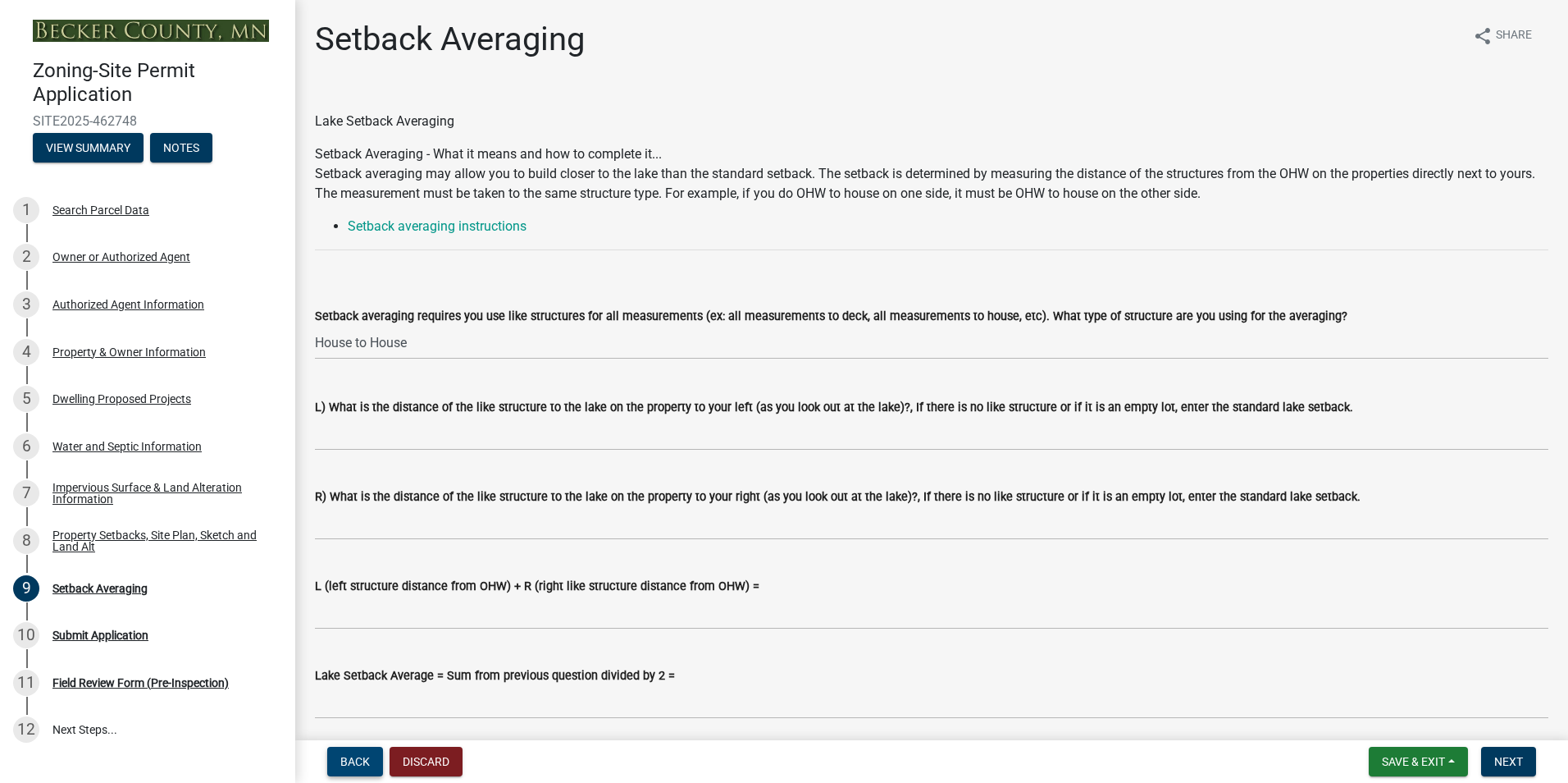
click at [367, 761] on span "Back" at bounding box center [355, 761] width 29 height 13
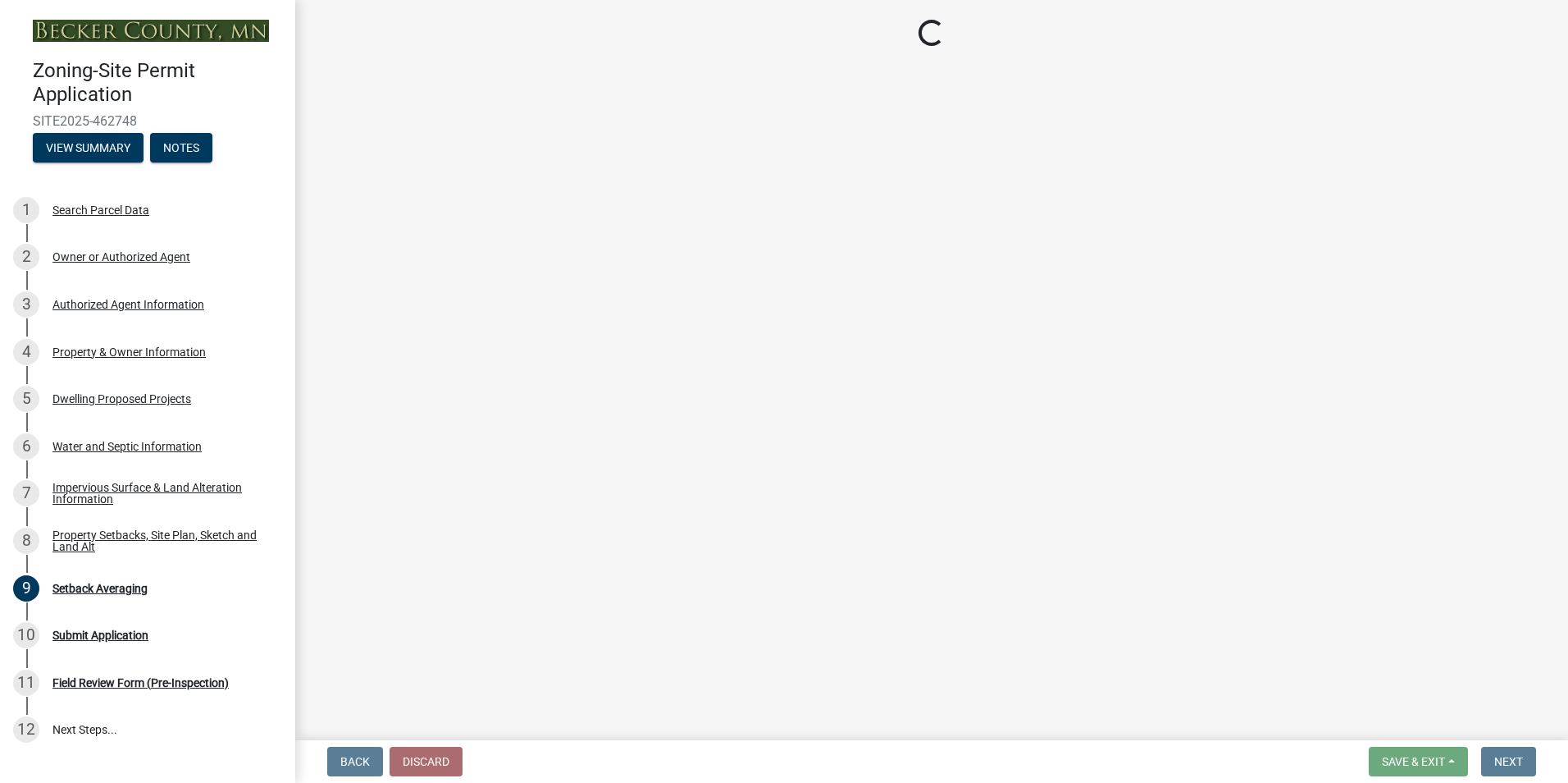
select select "7b13c63f-e699-4112-b373-98fbd28ec536"
select select "b827d36a-50e8-40dd-aeaa-a80d5c176b31"
select select "b56a4575-9846-47cf-8067-c59a4853da22"
select select "12f785fb-c378-4b18-841c-21c73dc99083"
select select "e8ab2dc3-aa3f-46f3-9b4a-37eb25ad84af"
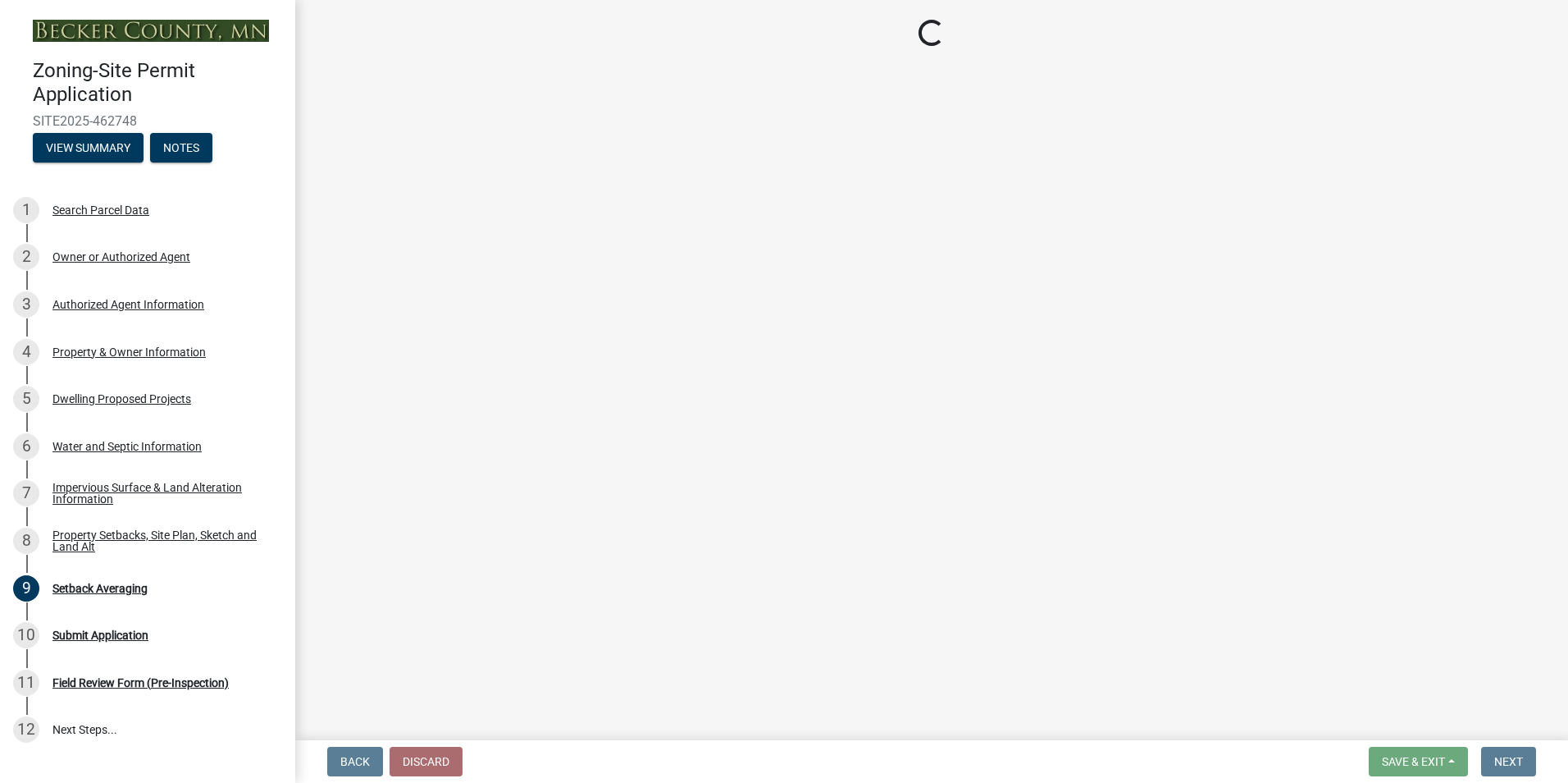
select select "27b2a8b4-abf6-463e-8c0c-7c5d2b4fe26f"
select select "5ad4ab64-b44e-481c-9000-9e5907aa74e1"
select select "e019de12-4845-45f2-ad10-5fb76eee0e55"
select select "c8b8ea71-7088-4e87-a493-7bc88cc2835b"
select select "d6c1d38b-8561-4345-845e-72dfbb0578a1"
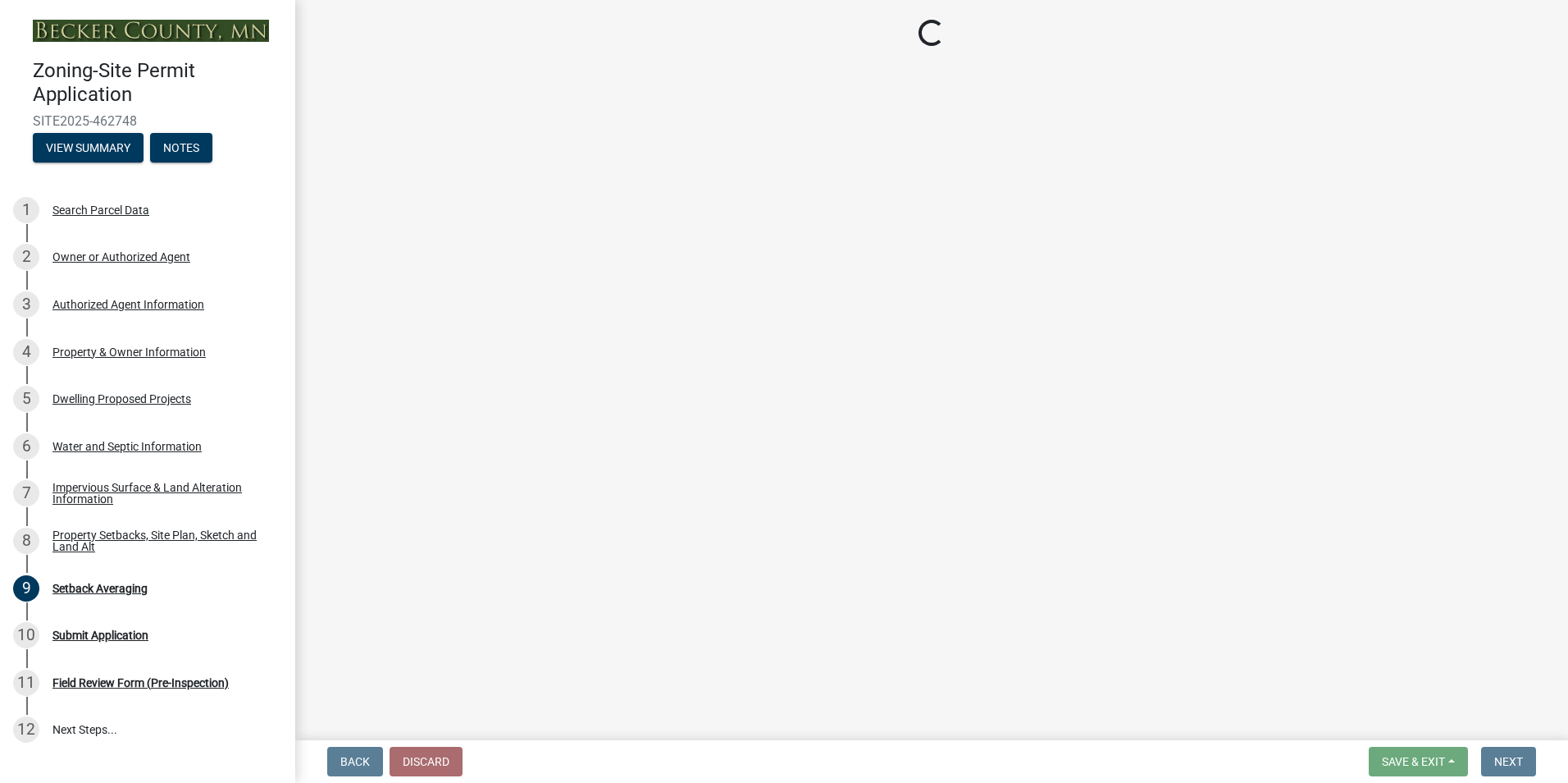
select select "f51aecae-0421-4f67-bd2d-0cff8a85c7cd"
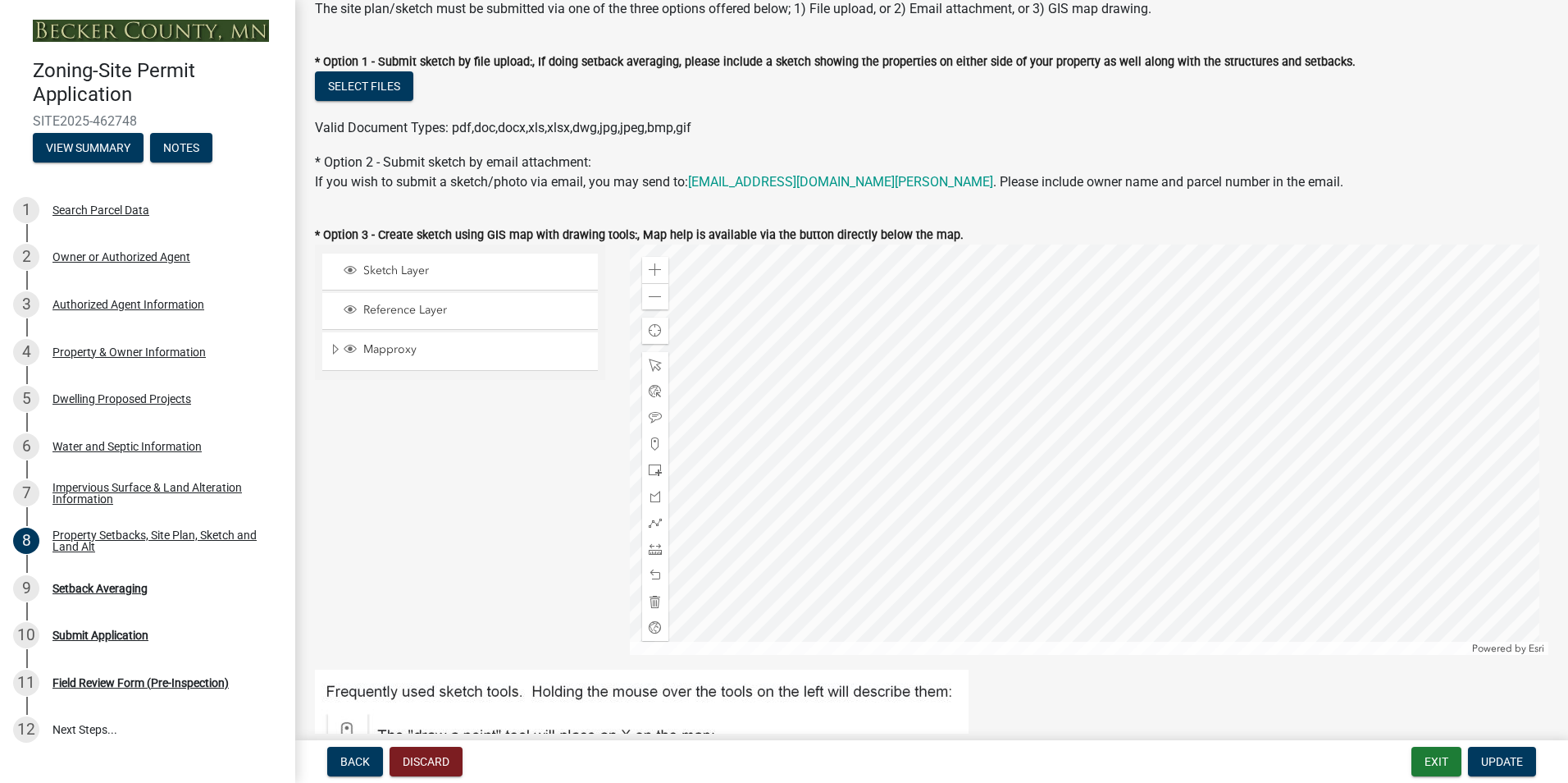
scroll to position [410, 0]
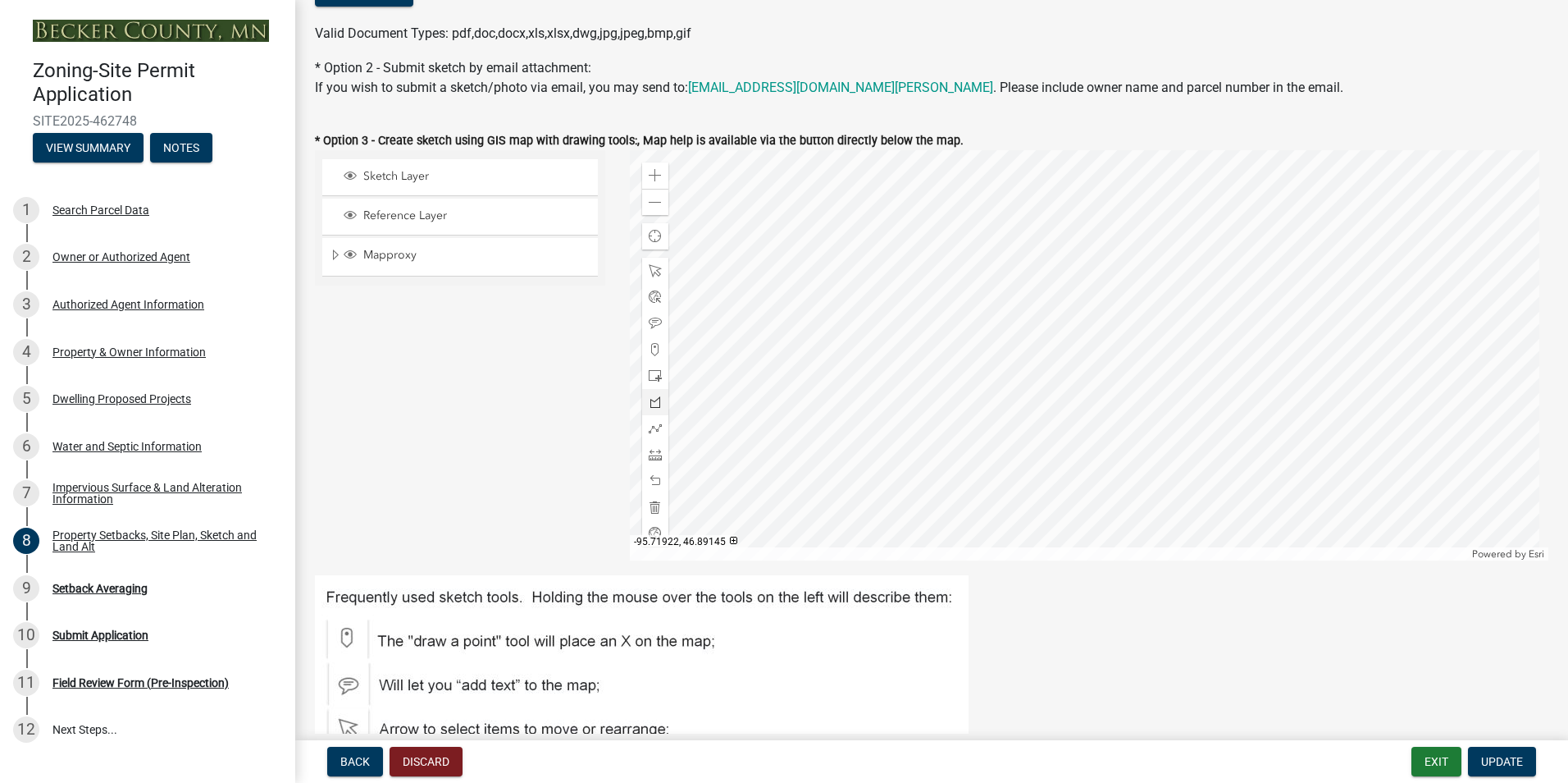
click at [854, 277] on div at bounding box center [1090, 355] width 920 height 410
click at [110, 681] on div "Field Review Form (Pre-Inspection)" at bounding box center [141, 683] width 177 height 11
drag, startPoint x: 1509, startPoint y: 762, endPoint x: 1469, endPoint y: 779, distance: 43.5
click at [1509, 762] on span "Update" at bounding box center [1502, 761] width 41 height 13
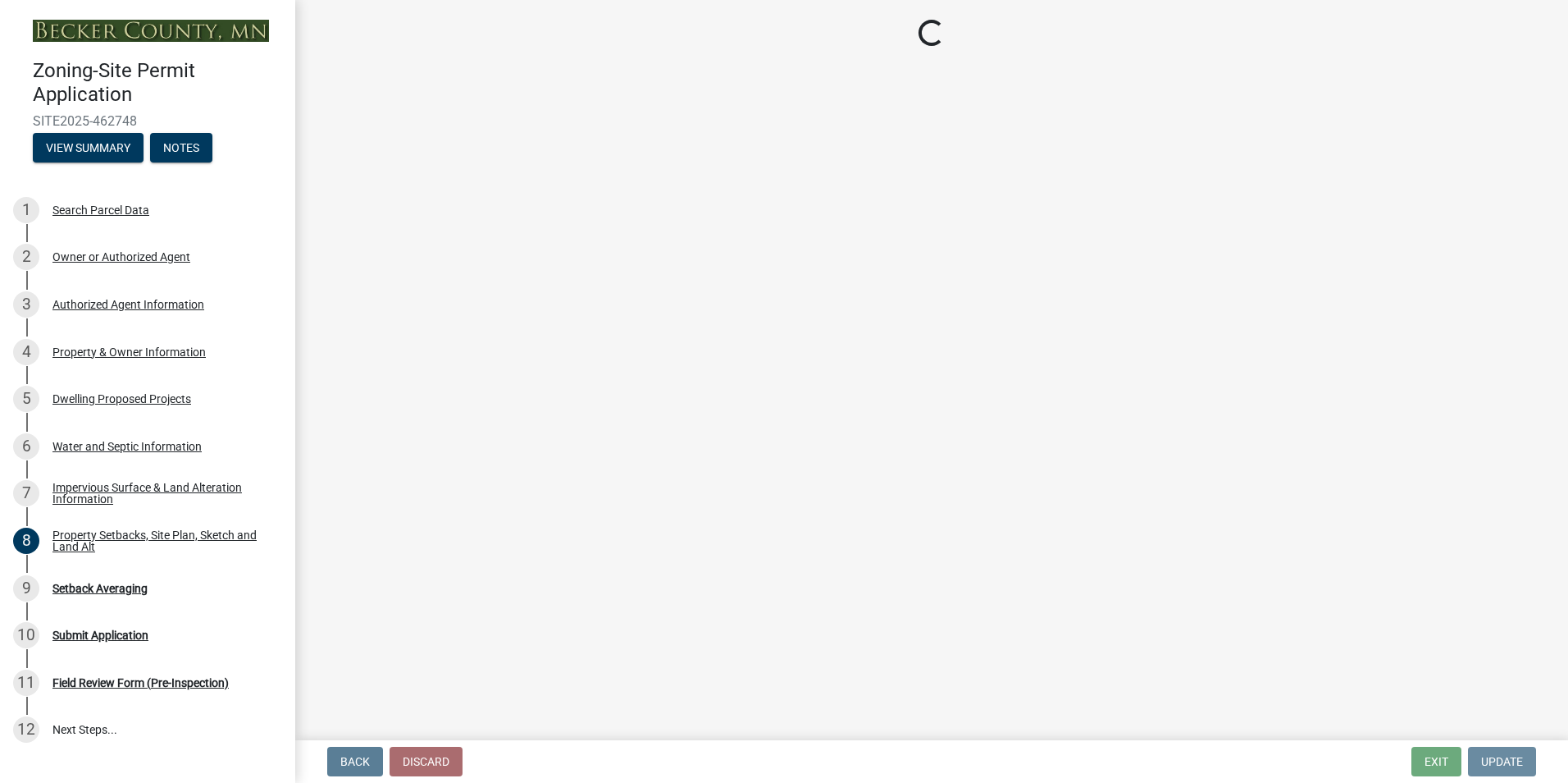
scroll to position [0, 0]
select select "329572f6-75bd-4676-be69-7dda04ea5a2b"
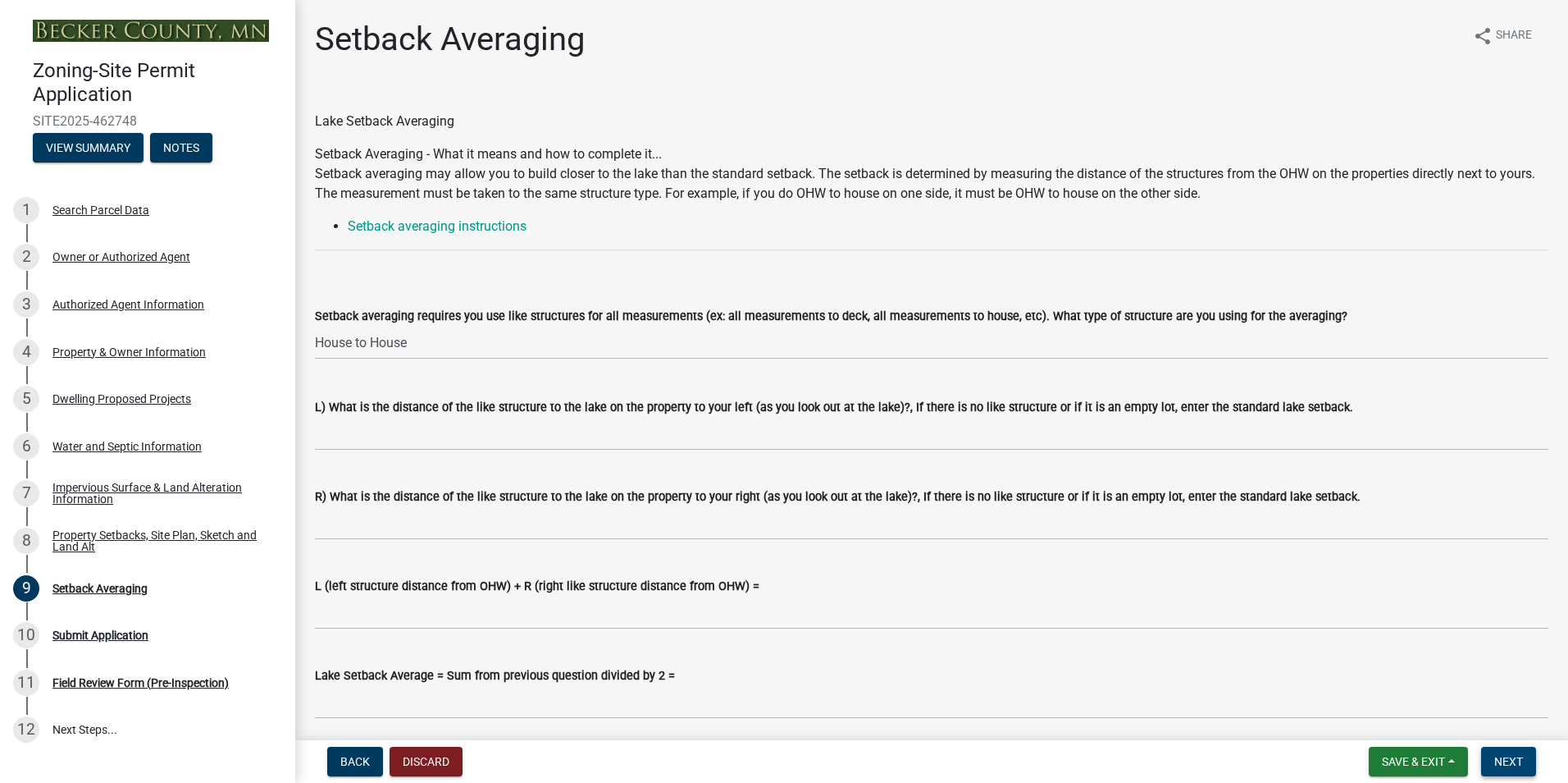
click at [1518, 762] on span "Next" at bounding box center [1508, 761] width 29 height 13
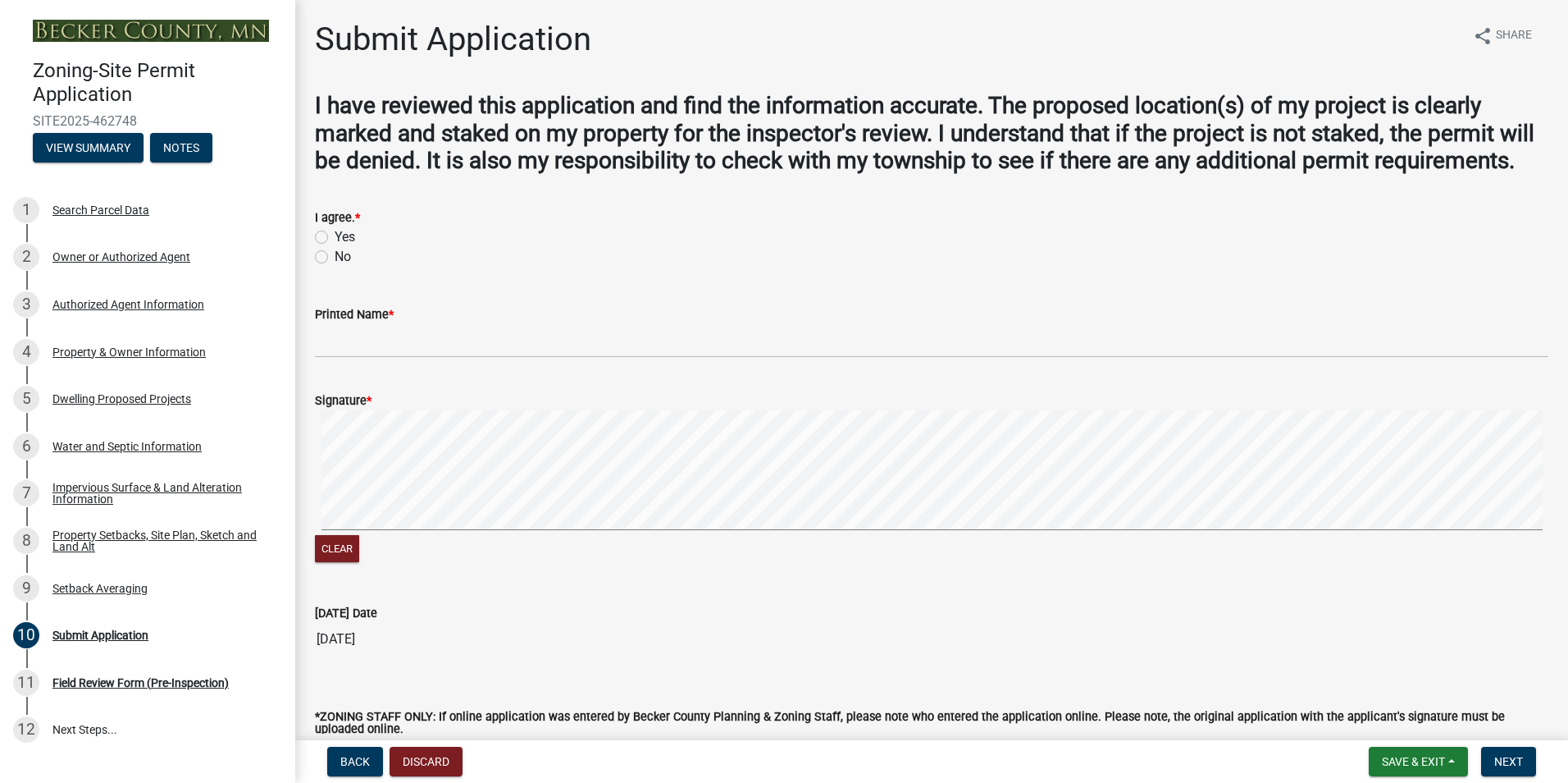
click at [335, 247] on label "Yes" at bounding box center [345, 236] width 20 height 19
click at [335, 238] on input "Yes" at bounding box center [340, 233] width 11 height 11
radio input "true"
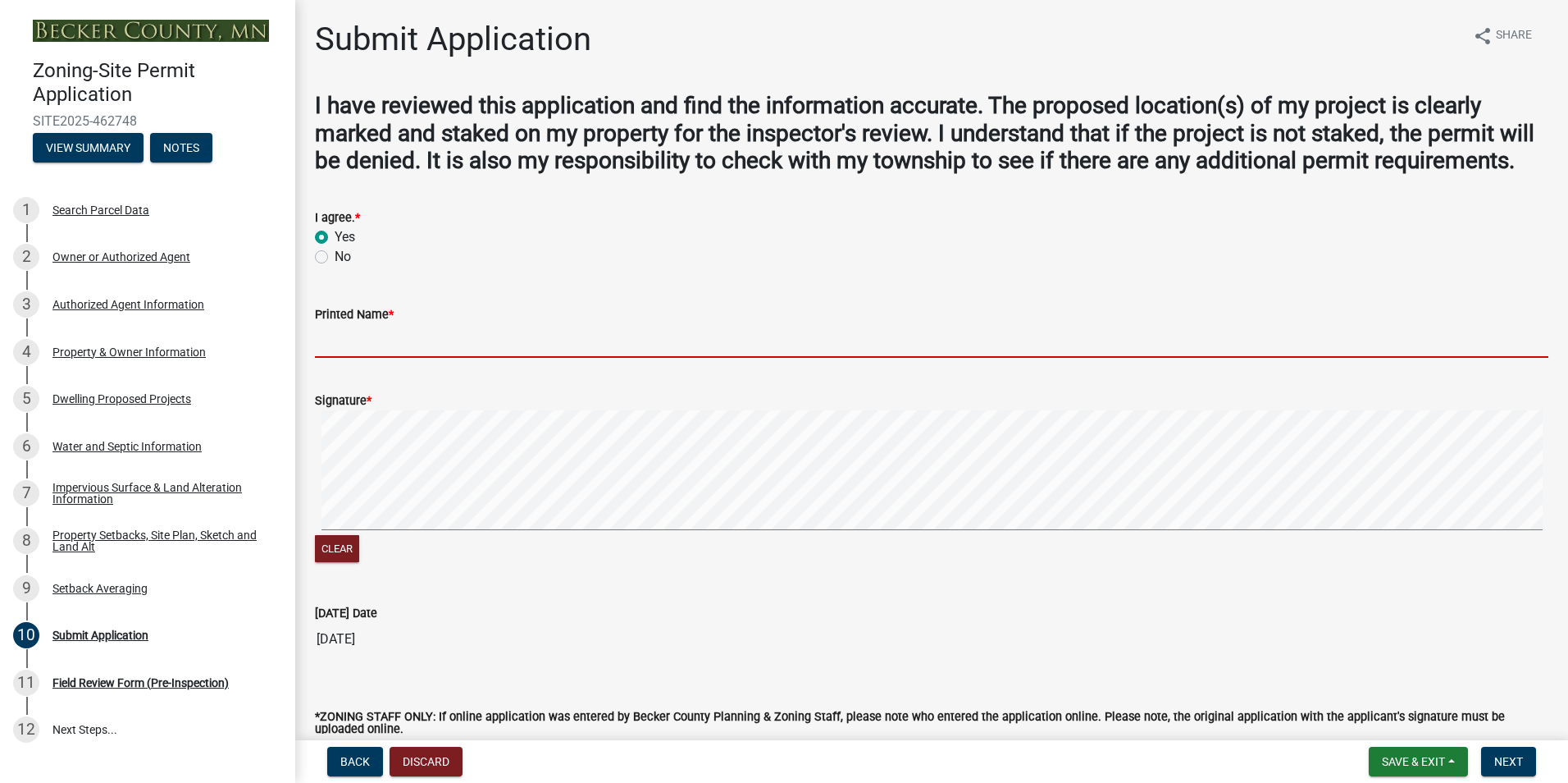
click at [399, 358] on input "Printed Name *" at bounding box center [931, 340] width 1233 height 34
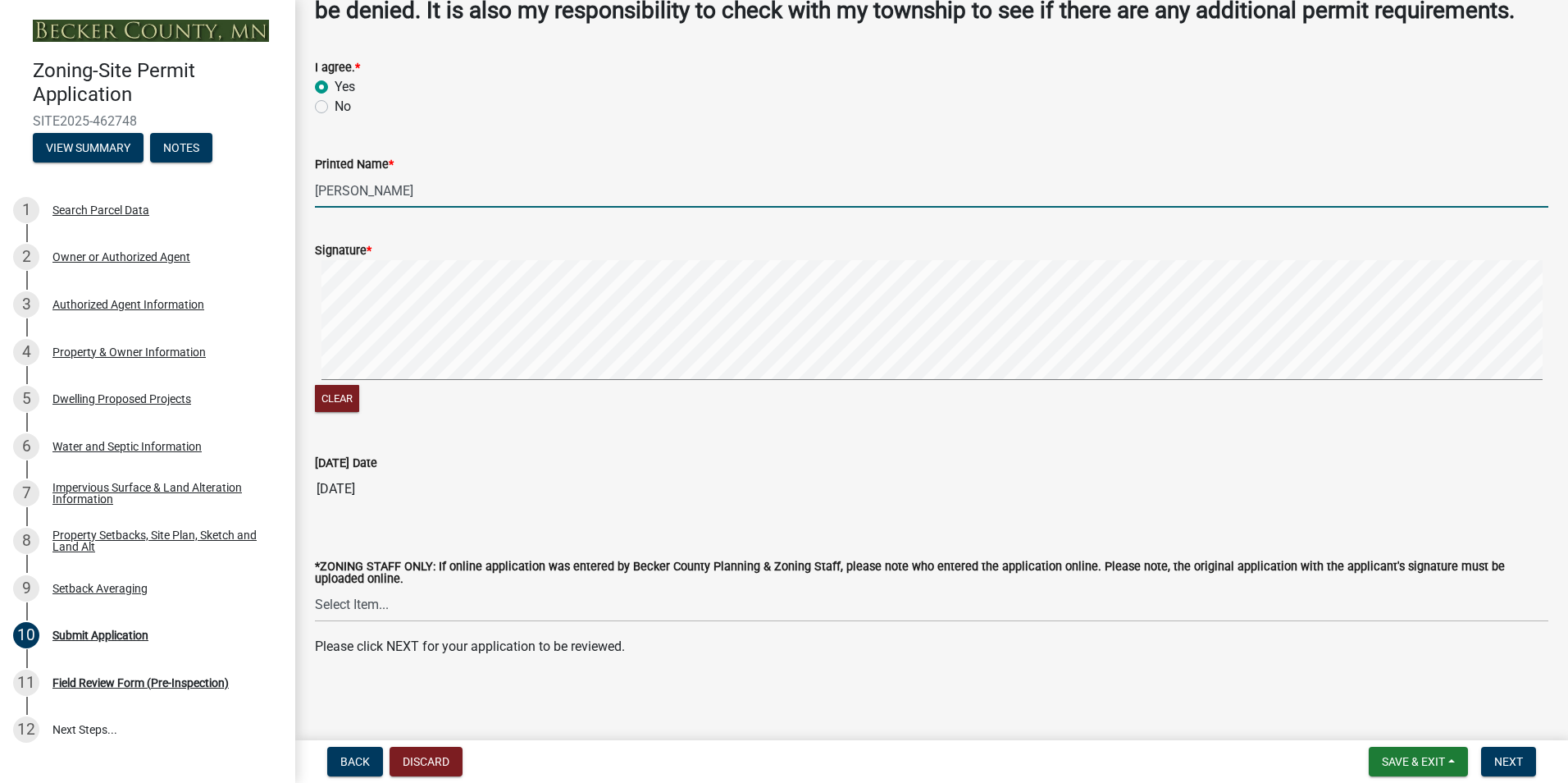
scroll to position [178, 0]
type input "todd halle"
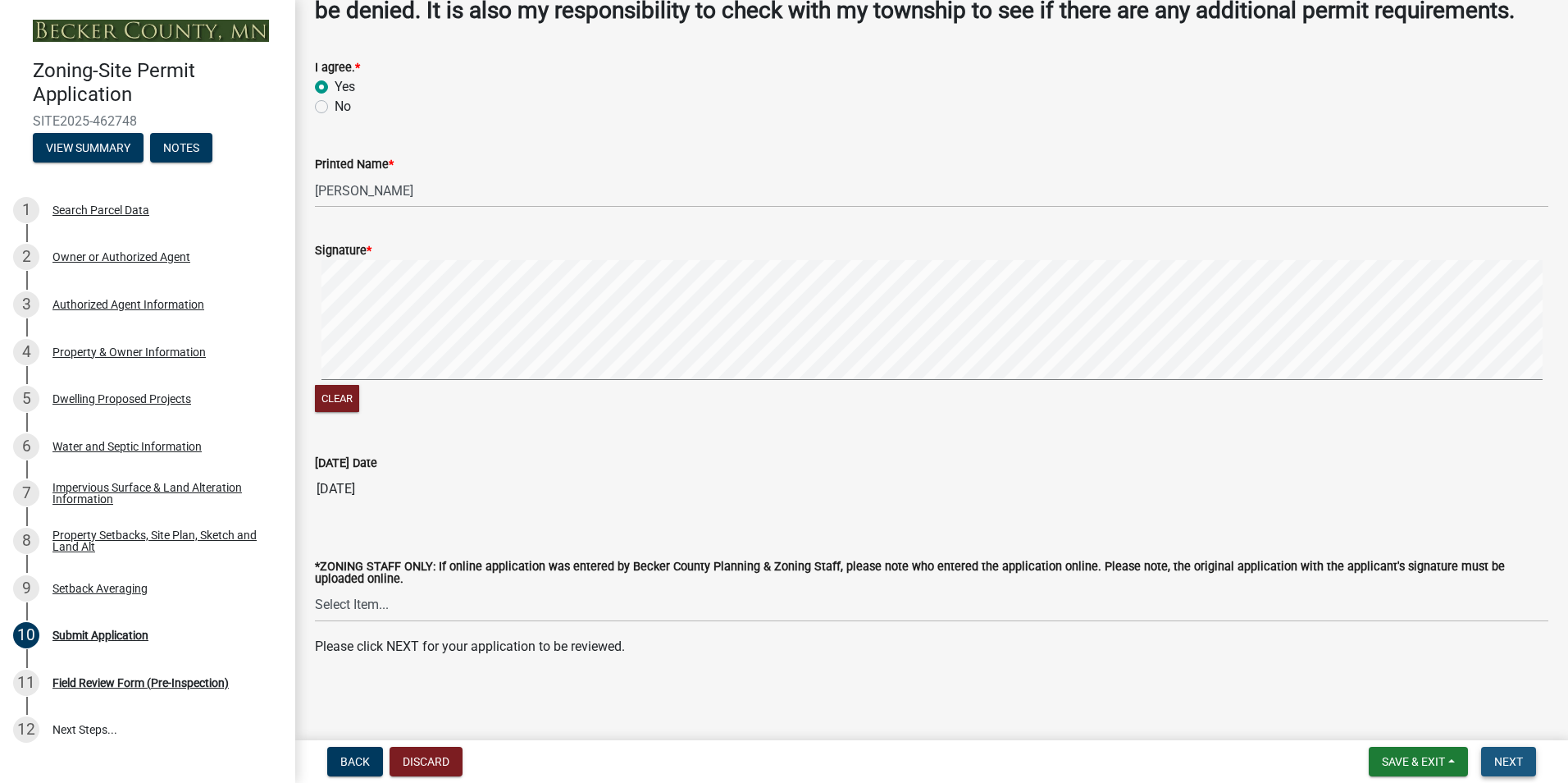
click at [1516, 765] on span "Next" at bounding box center [1508, 761] width 29 height 13
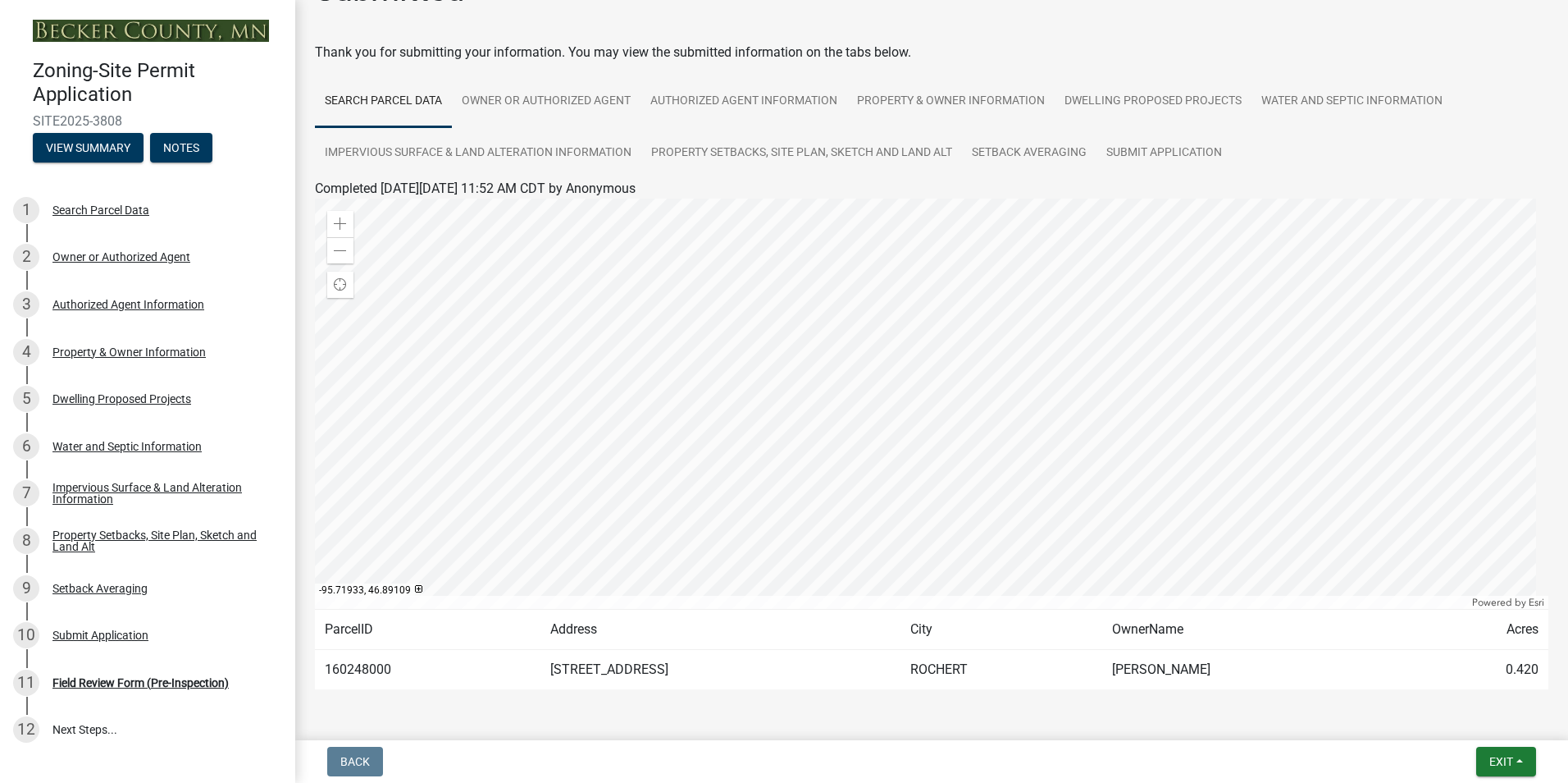
scroll to position [0, 0]
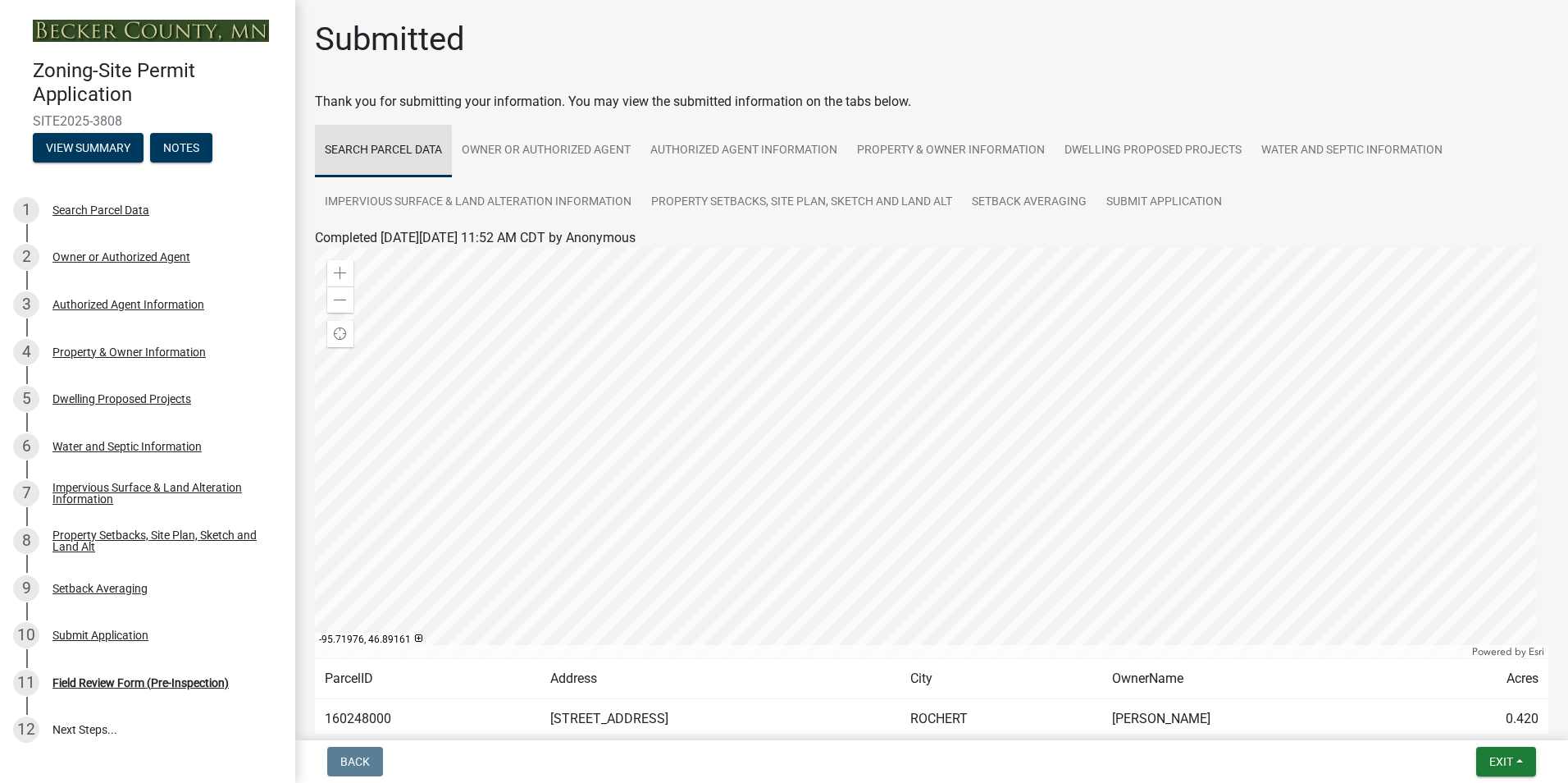
click at [400, 153] on link "Search Parcel Data" at bounding box center [383, 151] width 137 height 52
click at [107, 536] on div "Property Setbacks, Site Plan, Sketch and Land Alt" at bounding box center [160, 540] width 216 height 23
click at [107, 538] on div "Property Setbacks, Site Plan, Sketch and Land Alt" at bounding box center [160, 540] width 216 height 23
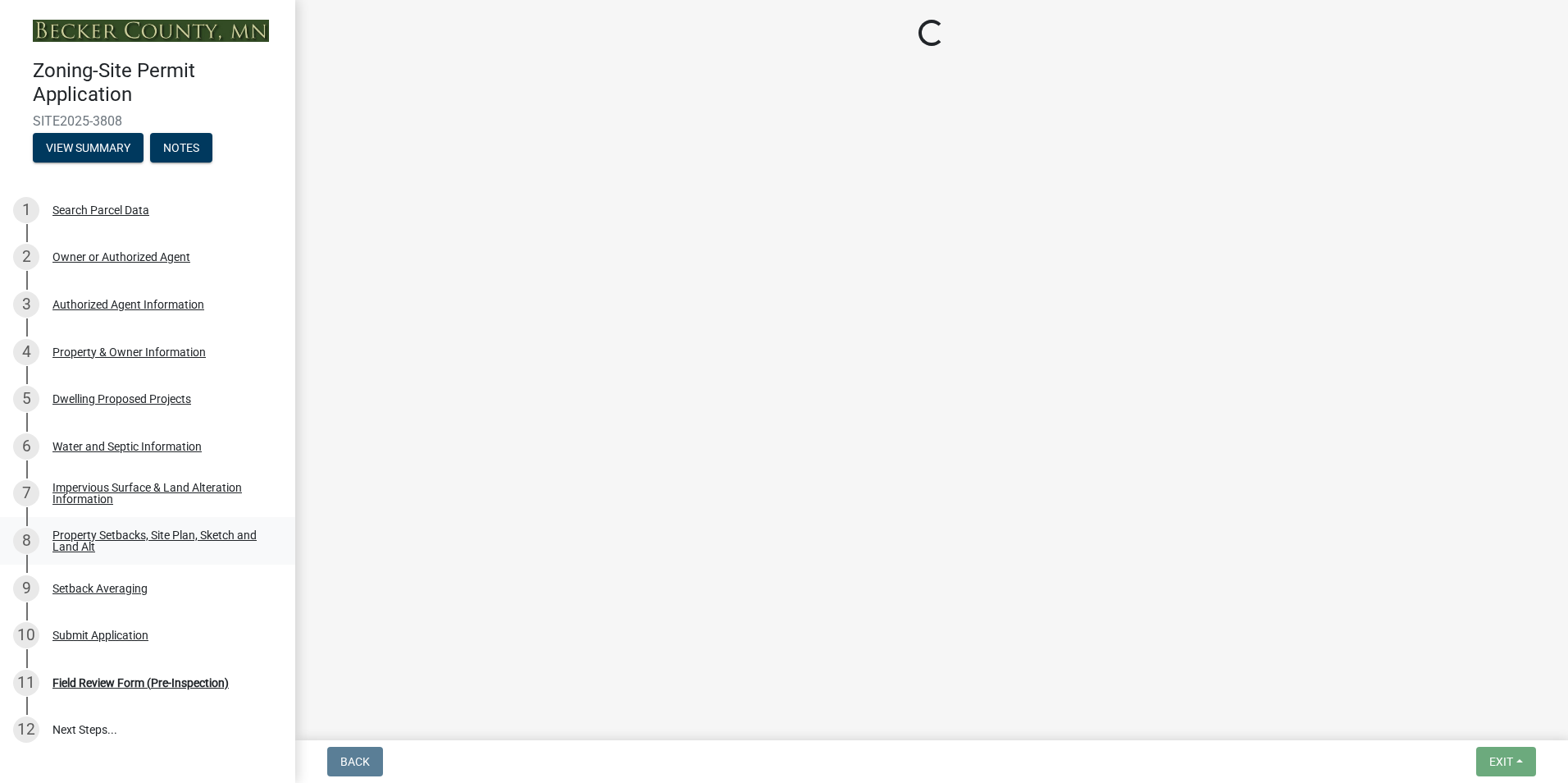
select select "7b13c63f-e699-4112-b373-98fbd28ec536"
select select "b827d36a-50e8-40dd-aeaa-a80d5c176b31"
select select "b56a4575-9846-47cf-8067-c59a4853da22"
select select "12f785fb-c378-4b18-841c-21c73dc99083"
select select "e8ab2dc3-aa3f-46f3-9b4a-37eb25ad84af"
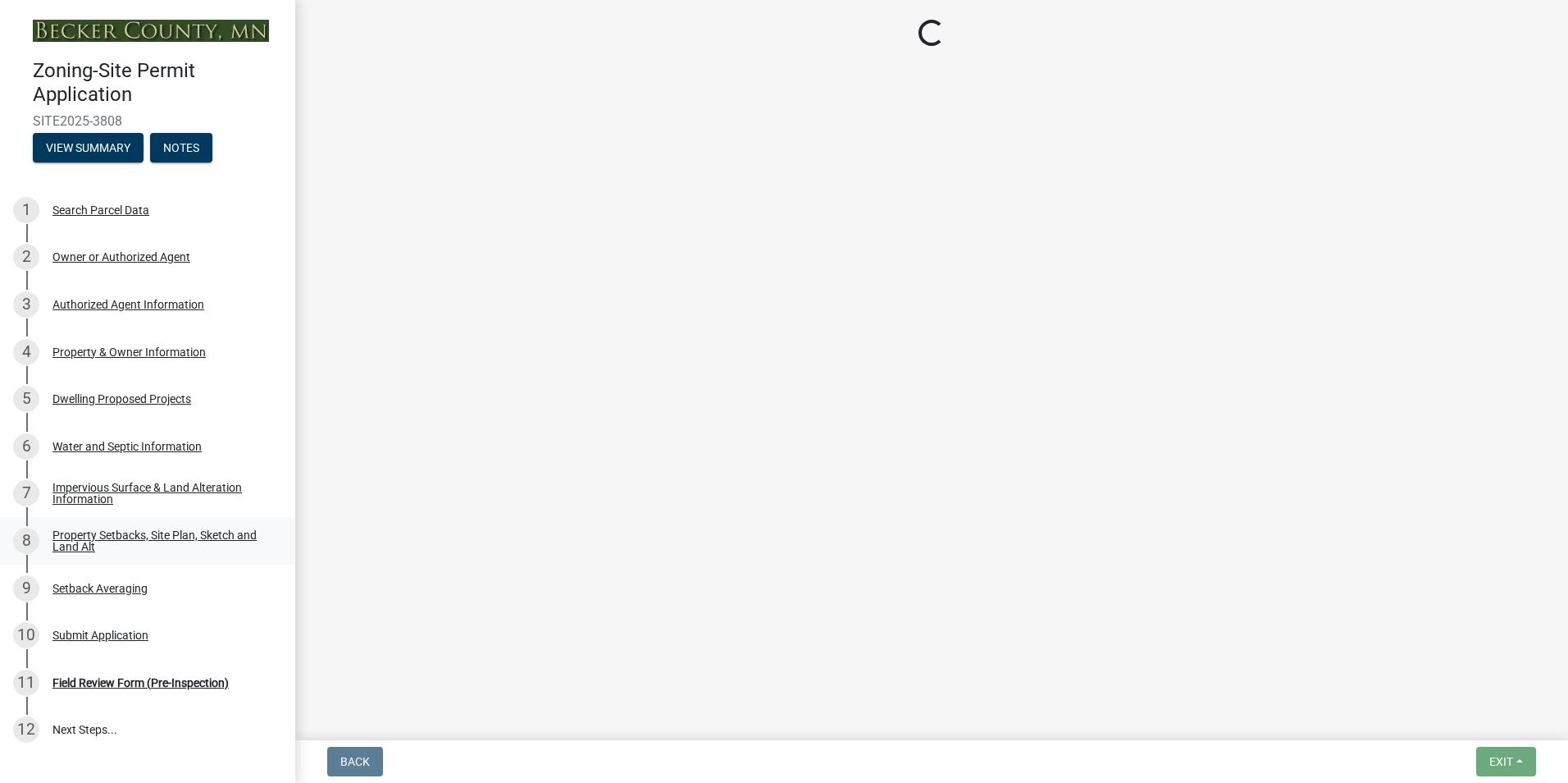
select select "27b2a8b4-abf6-463e-8c0c-7c5d2b4fe26f"
select select "5ad4ab64-b44e-481c-9000-9e5907aa74e1"
select select "e019de12-4845-45f2-ad10-5fb76eee0e55"
select select "c8b8ea71-7088-4e87-a493-7bc88cc2835b"
select select "d6c1d38b-8561-4345-845e-72dfbb0578a1"
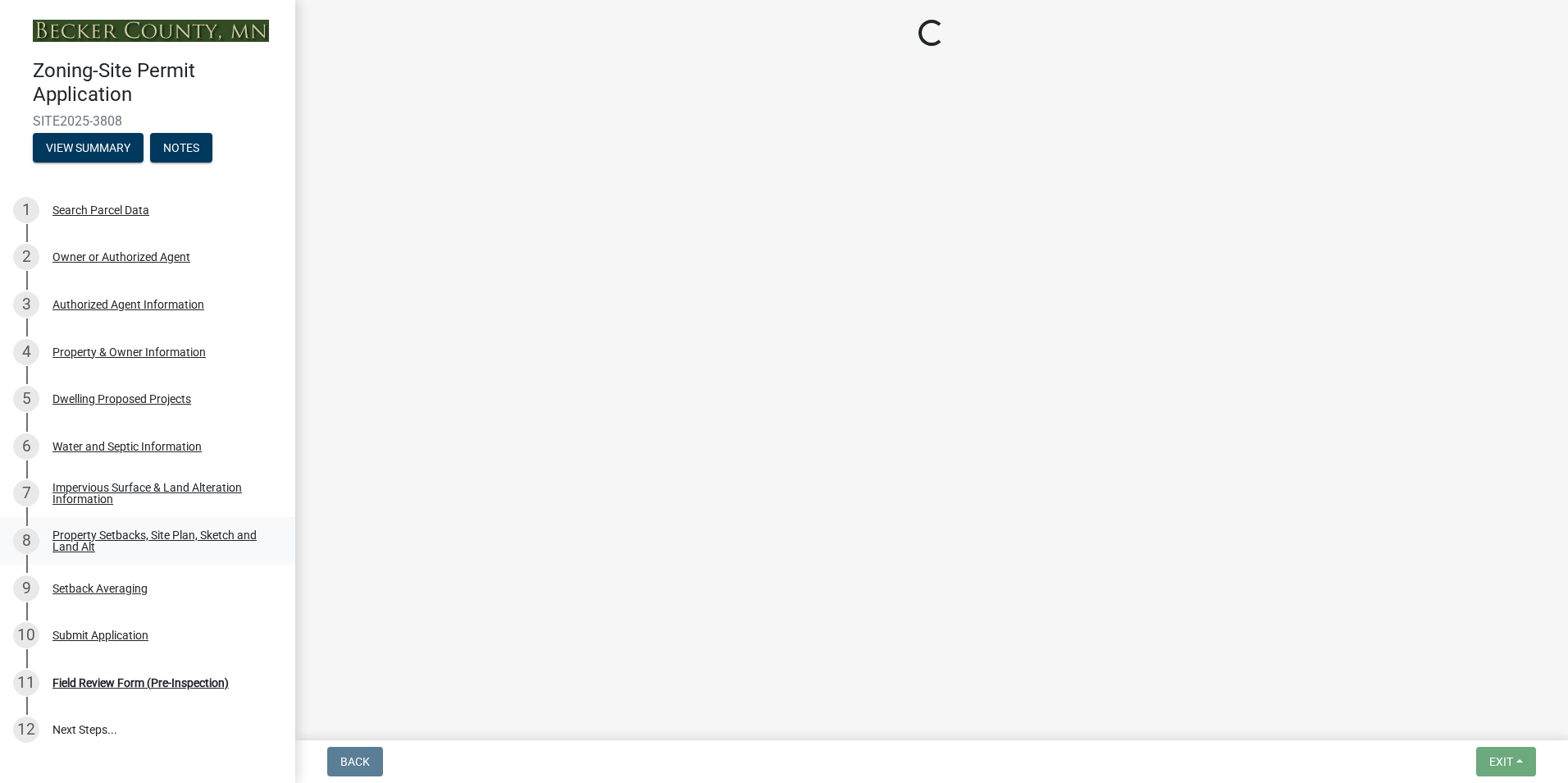
select select "f51aecae-0421-4f67-bd2d-0cff8a85c7cd"
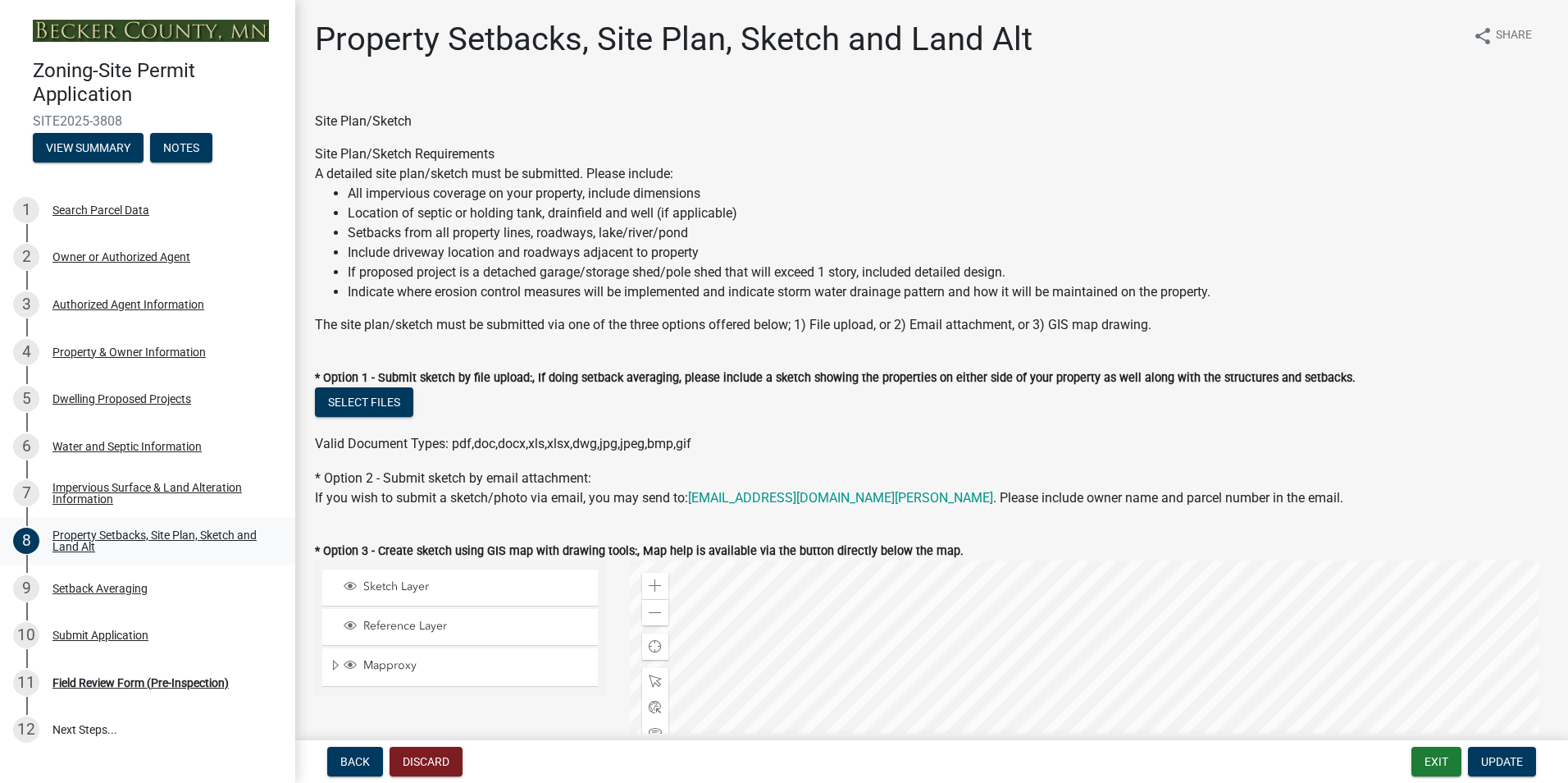
select select "7b13c63f-e699-4112-b373-98fbd28ec536"
select select "b827d36a-50e8-40dd-aeaa-a80d5c176b31"
select select "b56a4575-9846-47cf-8067-c59a4853da22"
select select "12f785fb-c378-4b18-841c-21c73dc99083"
select select "e8ab2dc3-aa3f-46f3-9b4a-37eb25ad84af"
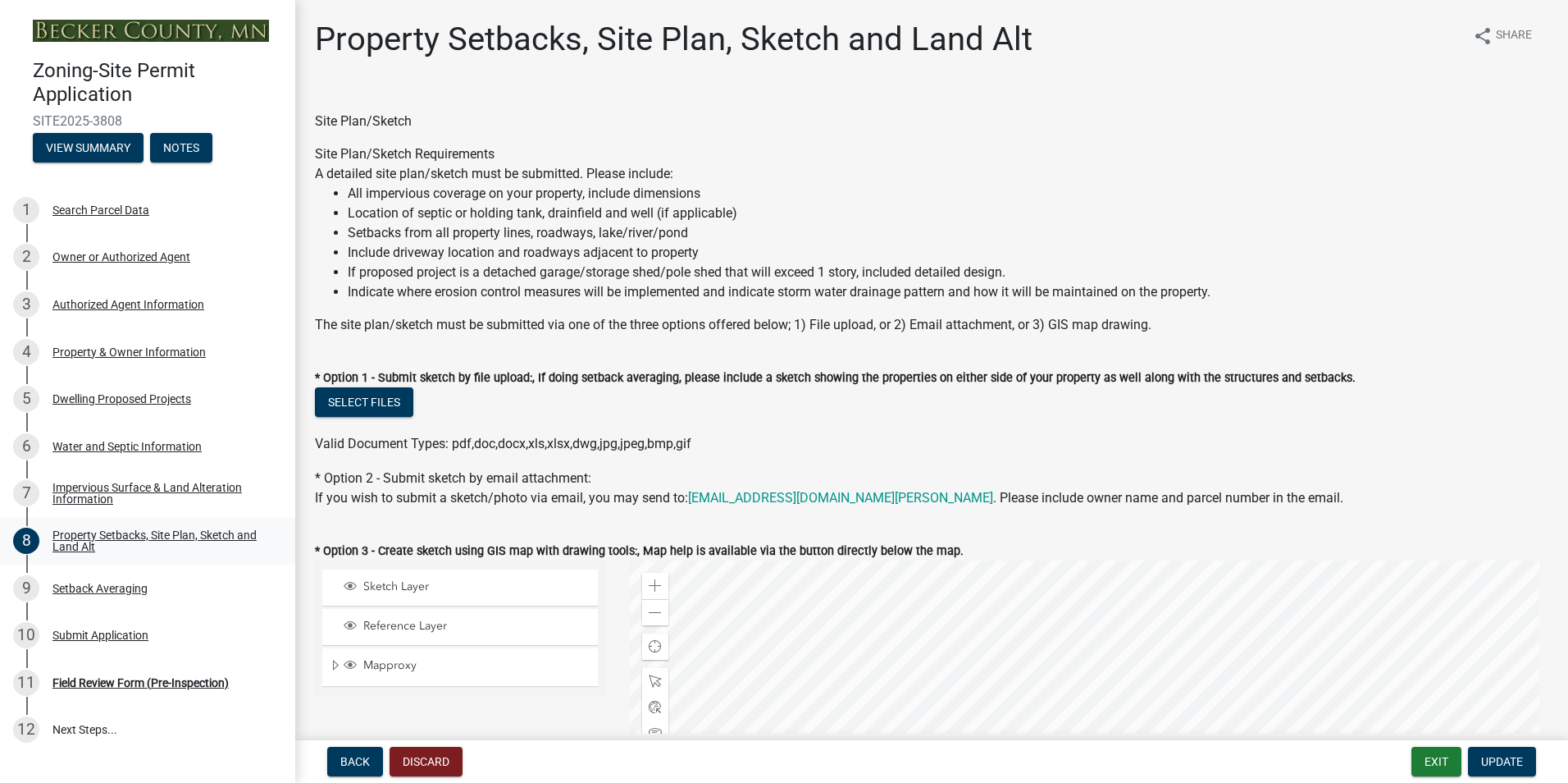
select select "27b2a8b4-abf6-463e-8c0c-7c5d2b4fe26f"
select select "5ad4ab64-b44e-481c-9000-9e5907aa74e1"
select select "e019de12-4845-45f2-ad10-5fb76eee0e55"
select select "c8b8ea71-7088-4e87-a493-7bc88cc2835b"
select select "d6c1d38b-8561-4345-845e-72dfbb0578a1"
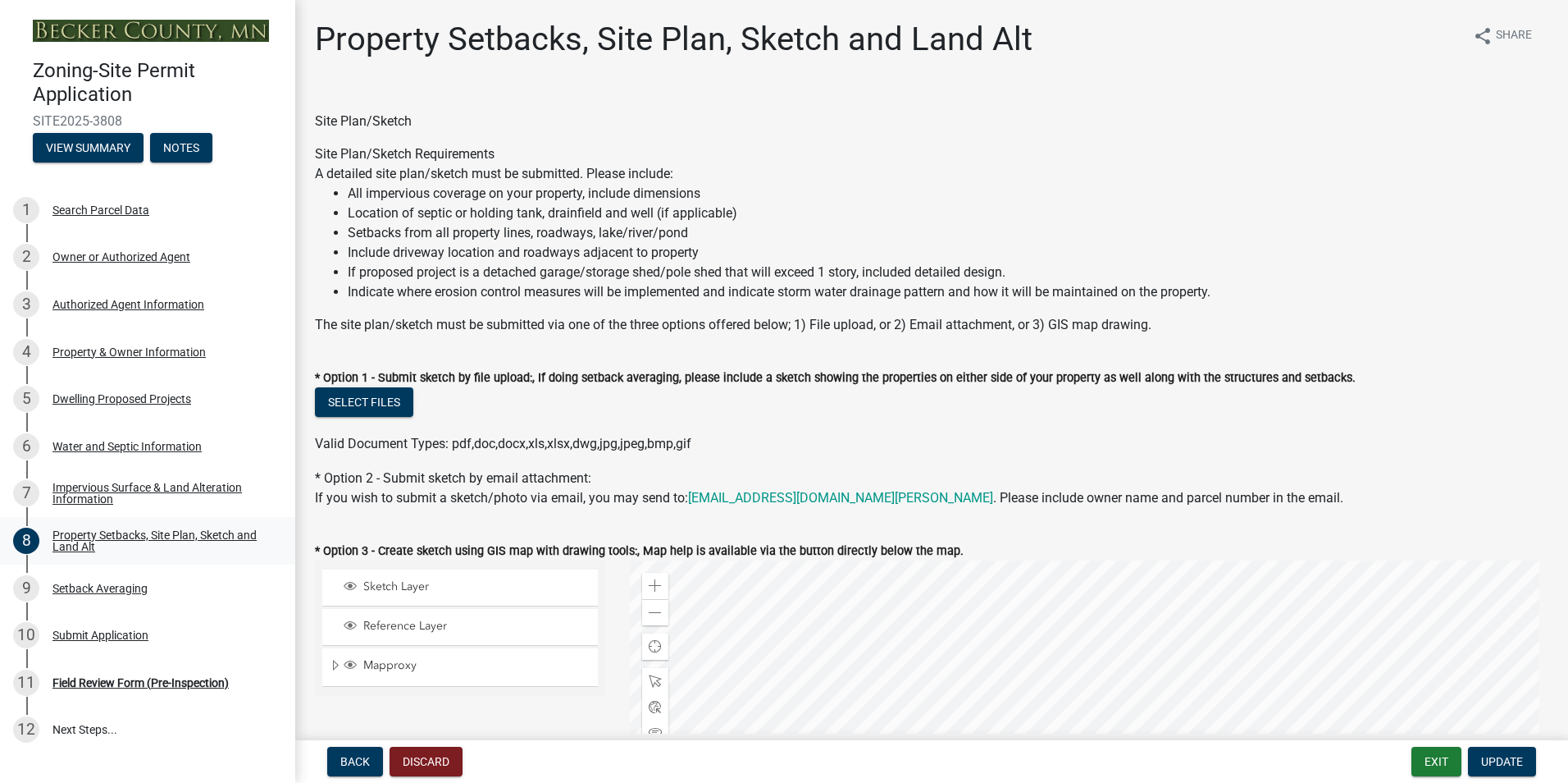
select select "f51aecae-0421-4f67-bd2d-0cff8a85c7cd"
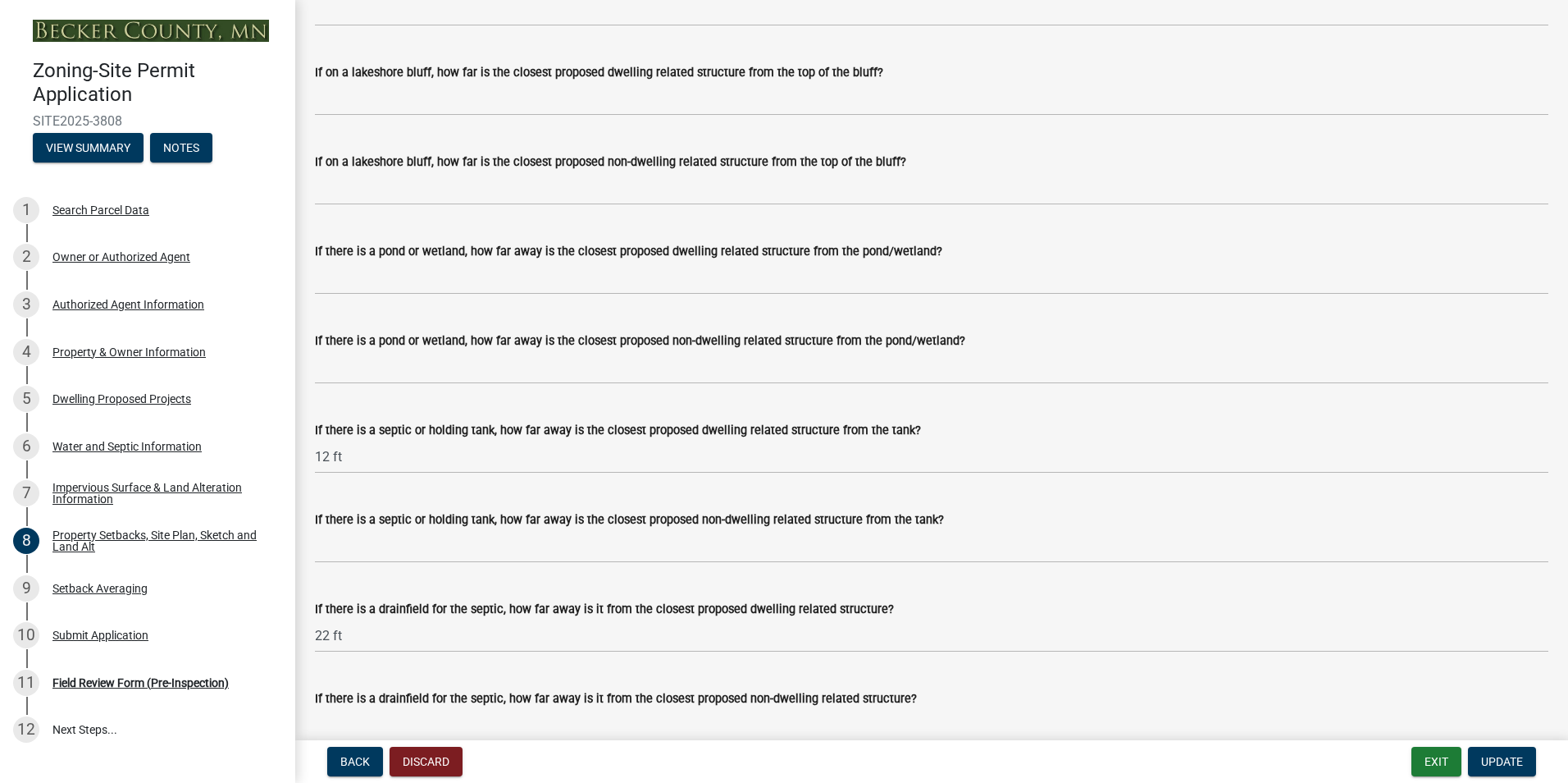
scroll to position [3939, 0]
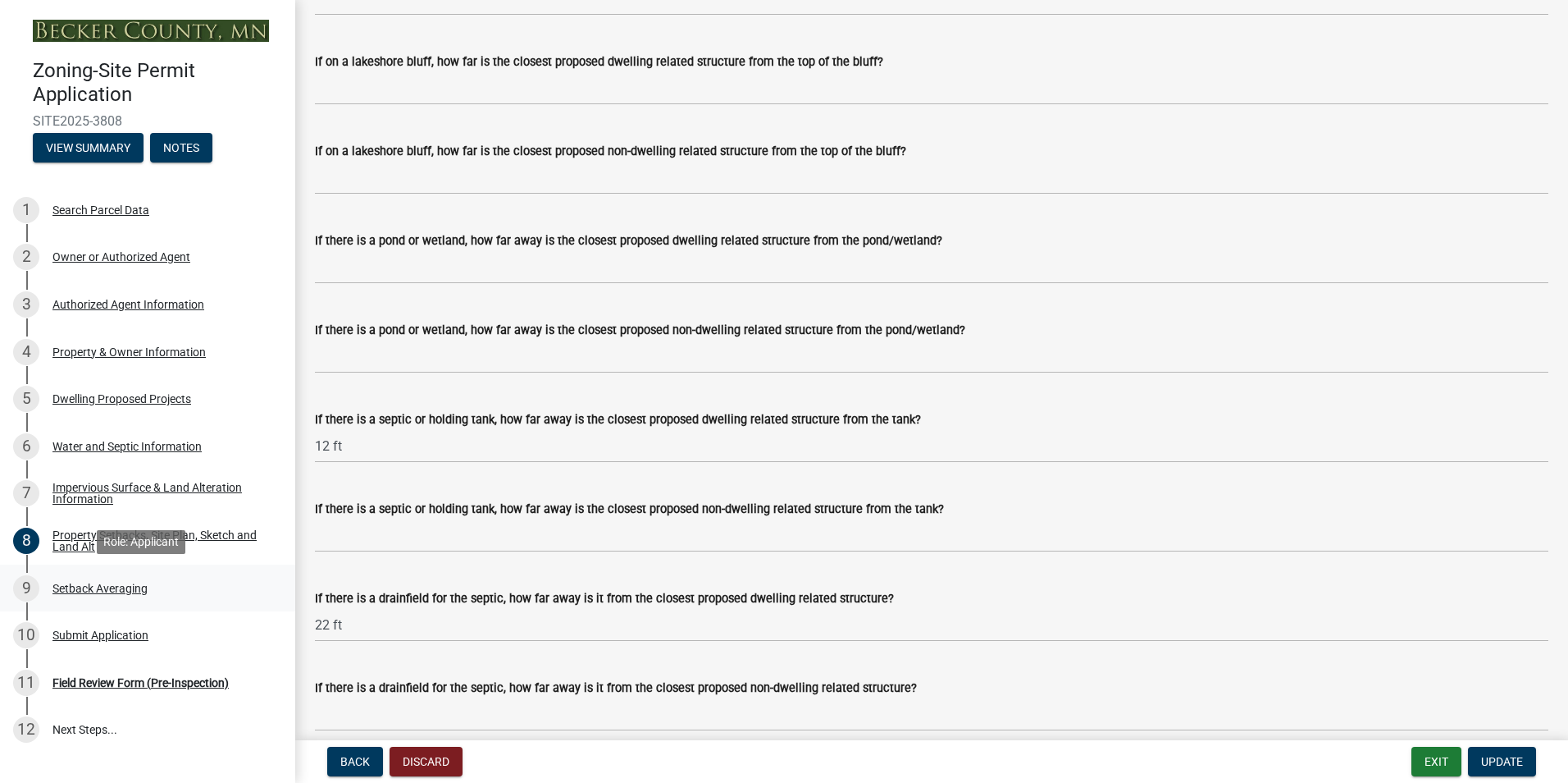
click at [75, 587] on div "Setback Averaging" at bounding box center [99, 588] width 95 height 11
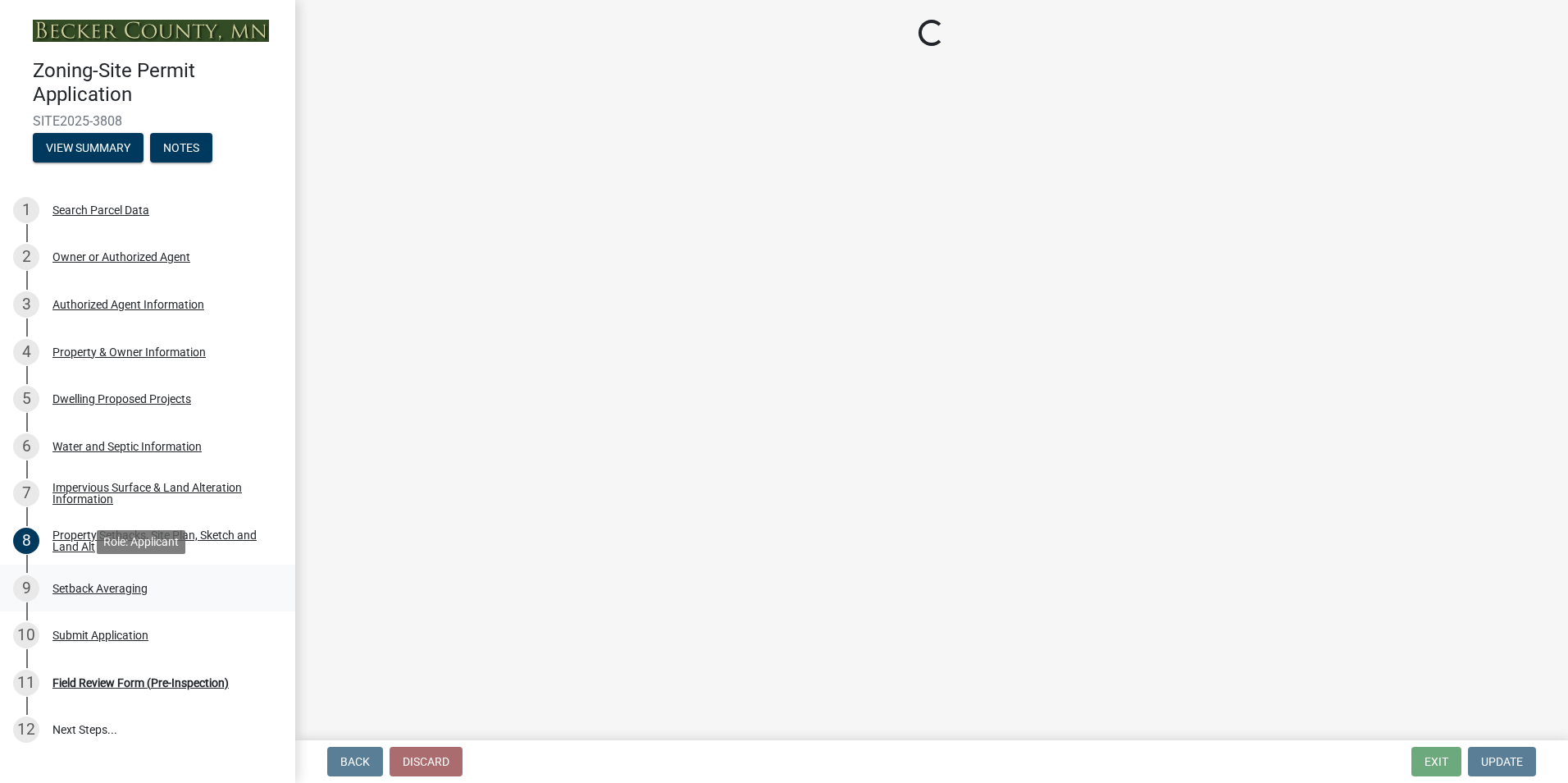
select select "329572f6-75bd-4676-be69-7dda04ea5a2b"
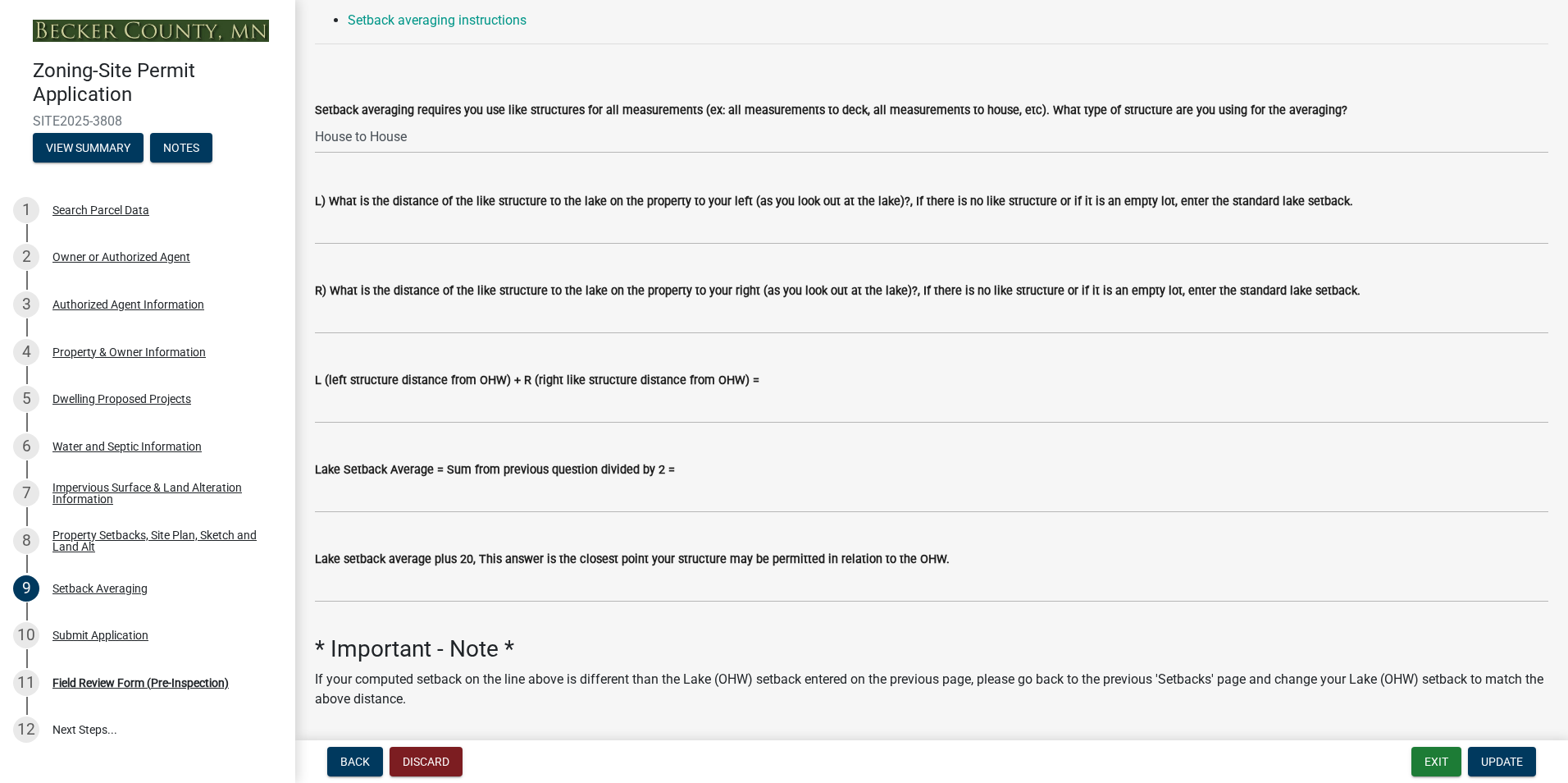
scroll to position [247, 0]
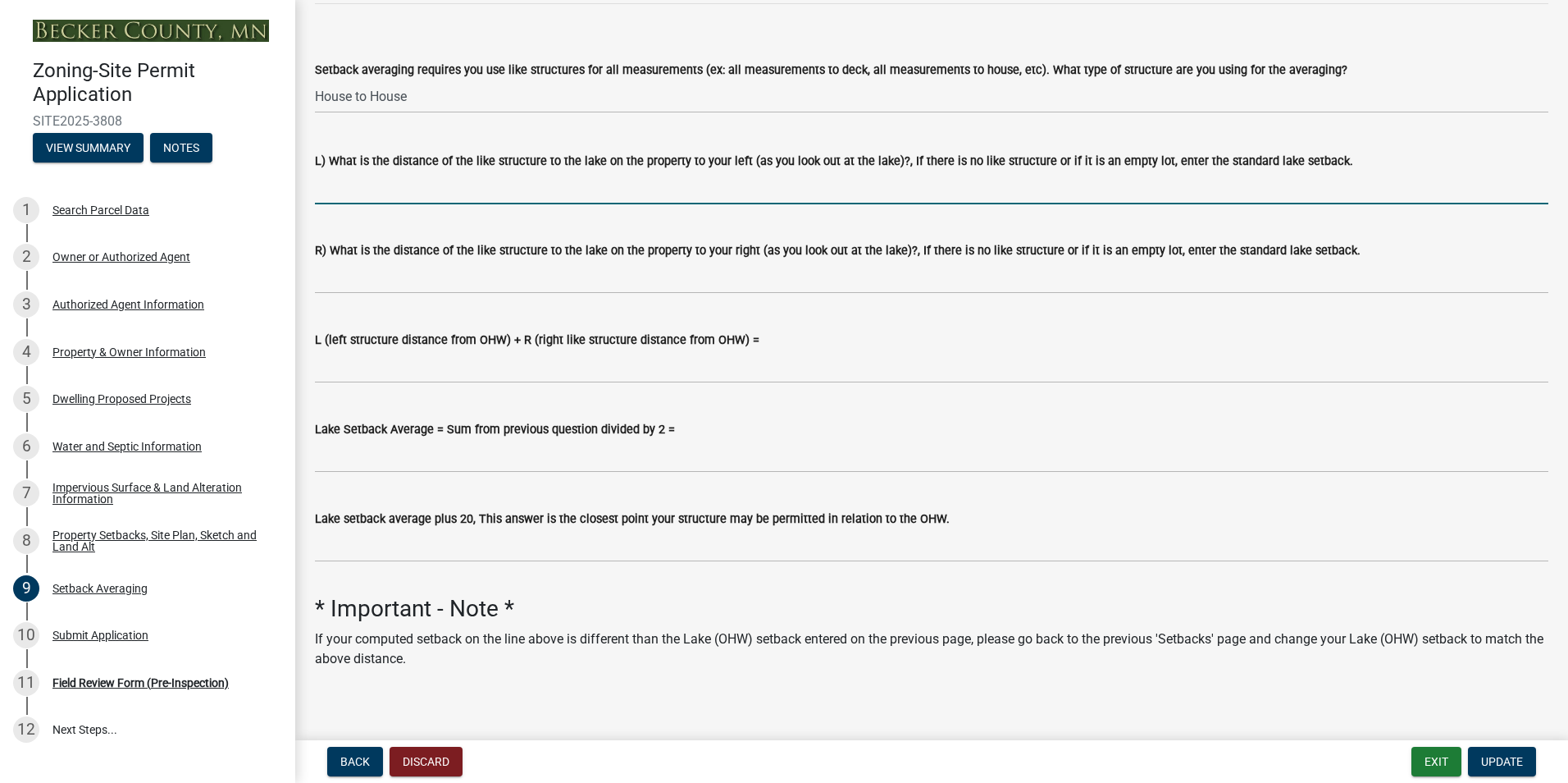
click at [519, 192] on input "L) What is the distance of the like structure to the lake on the property to yo…" at bounding box center [931, 187] width 1233 height 34
type input "75'"
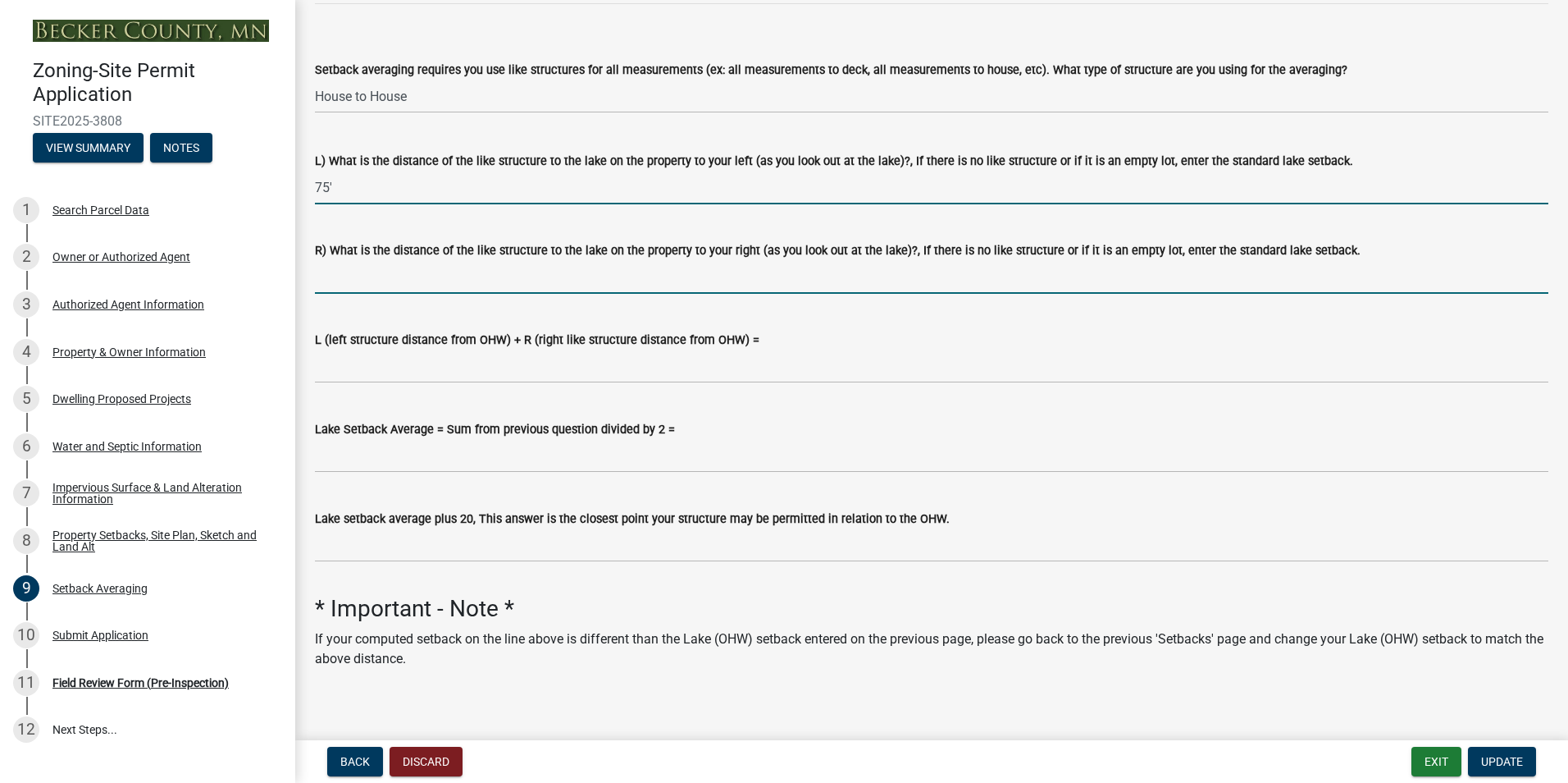
click at [474, 281] on input "R) What is the distance of the like structure to the lake on the property to yo…" at bounding box center [931, 277] width 1233 height 34
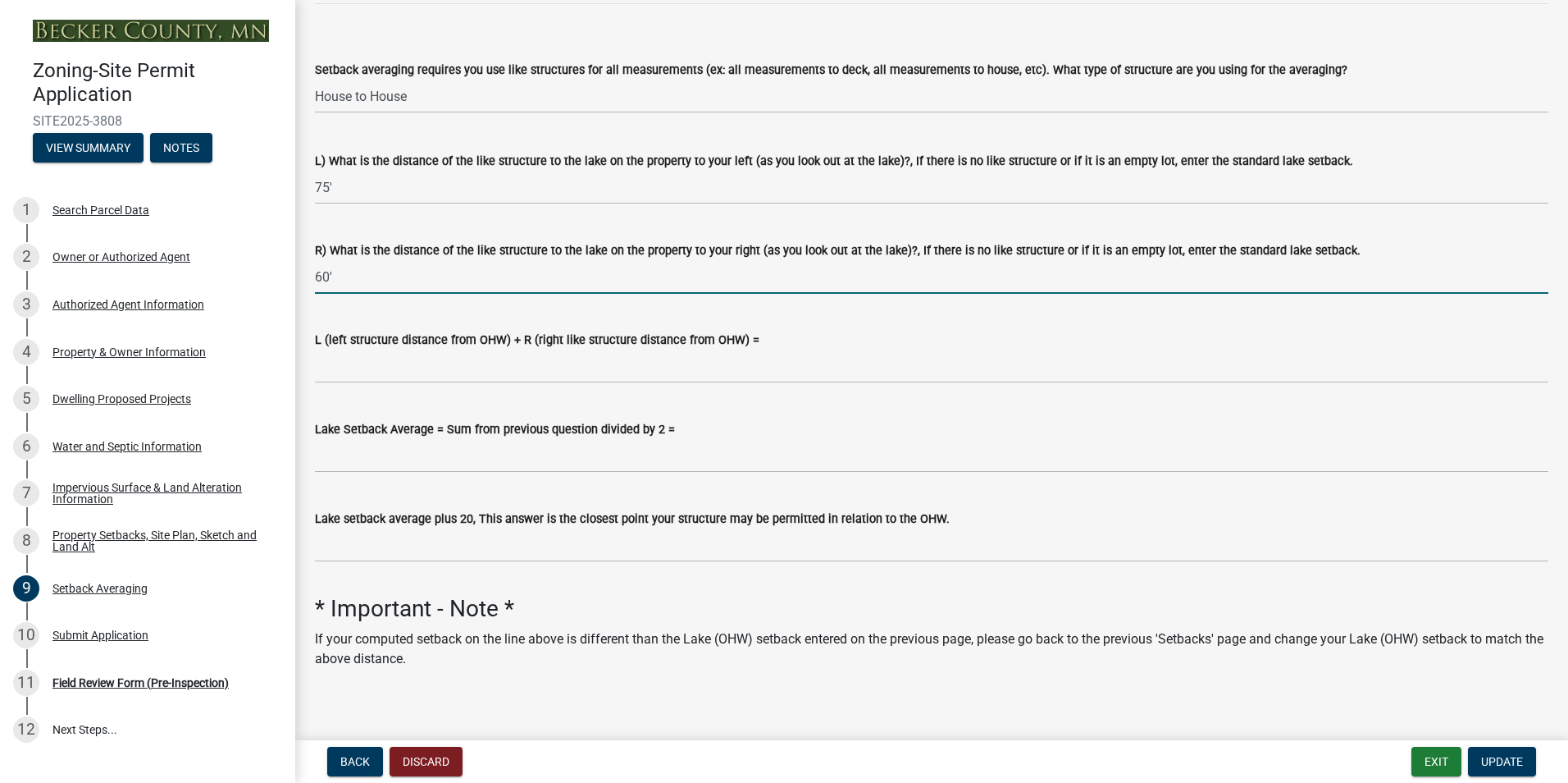
type input "60'"
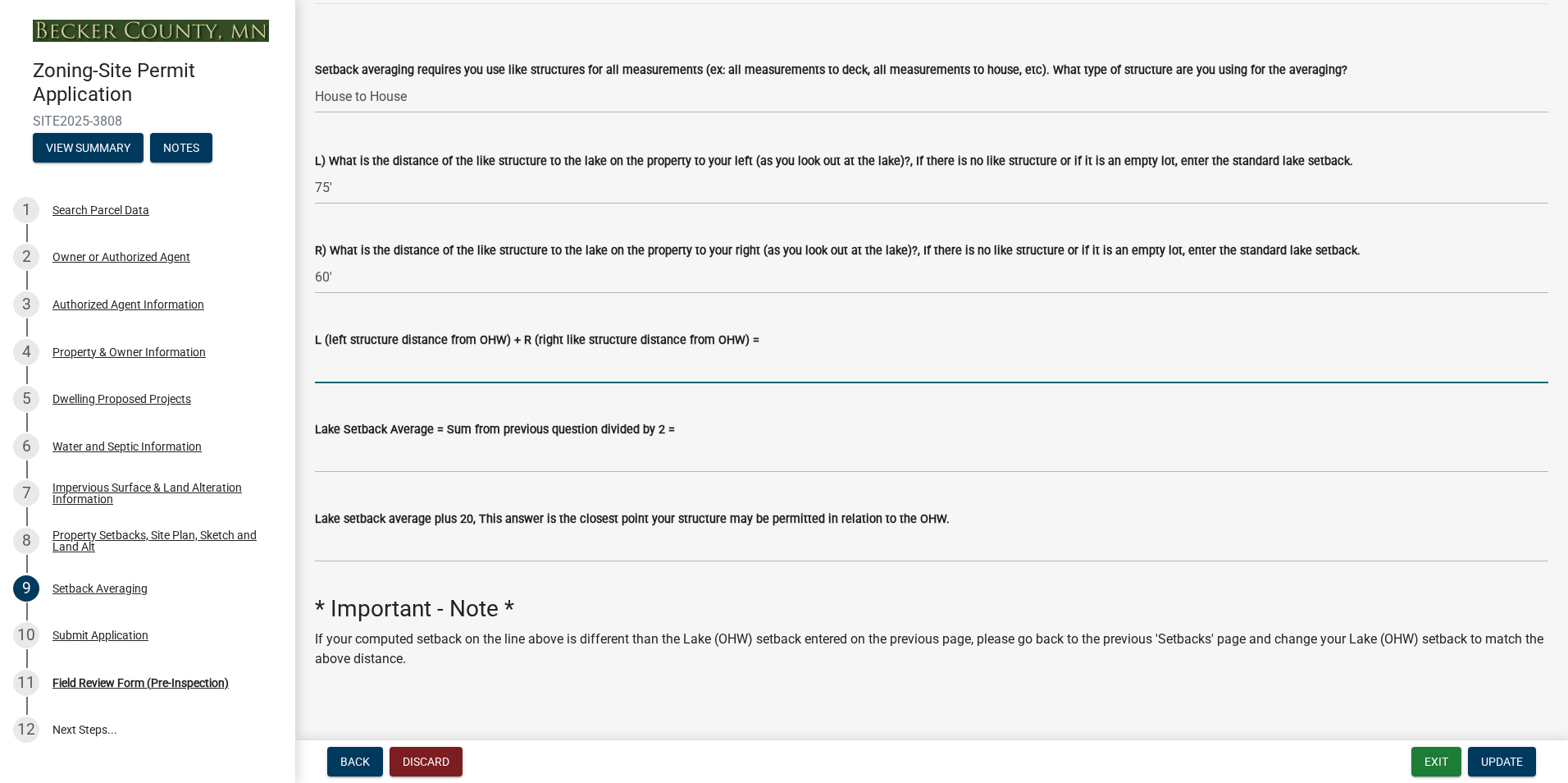
click at [367, 366] on input "L (left structure distance from OHW) + R (right like structure distance from OH…" at bounding box center [931, 366] width 1233 height 34
type input "75+60= 135"
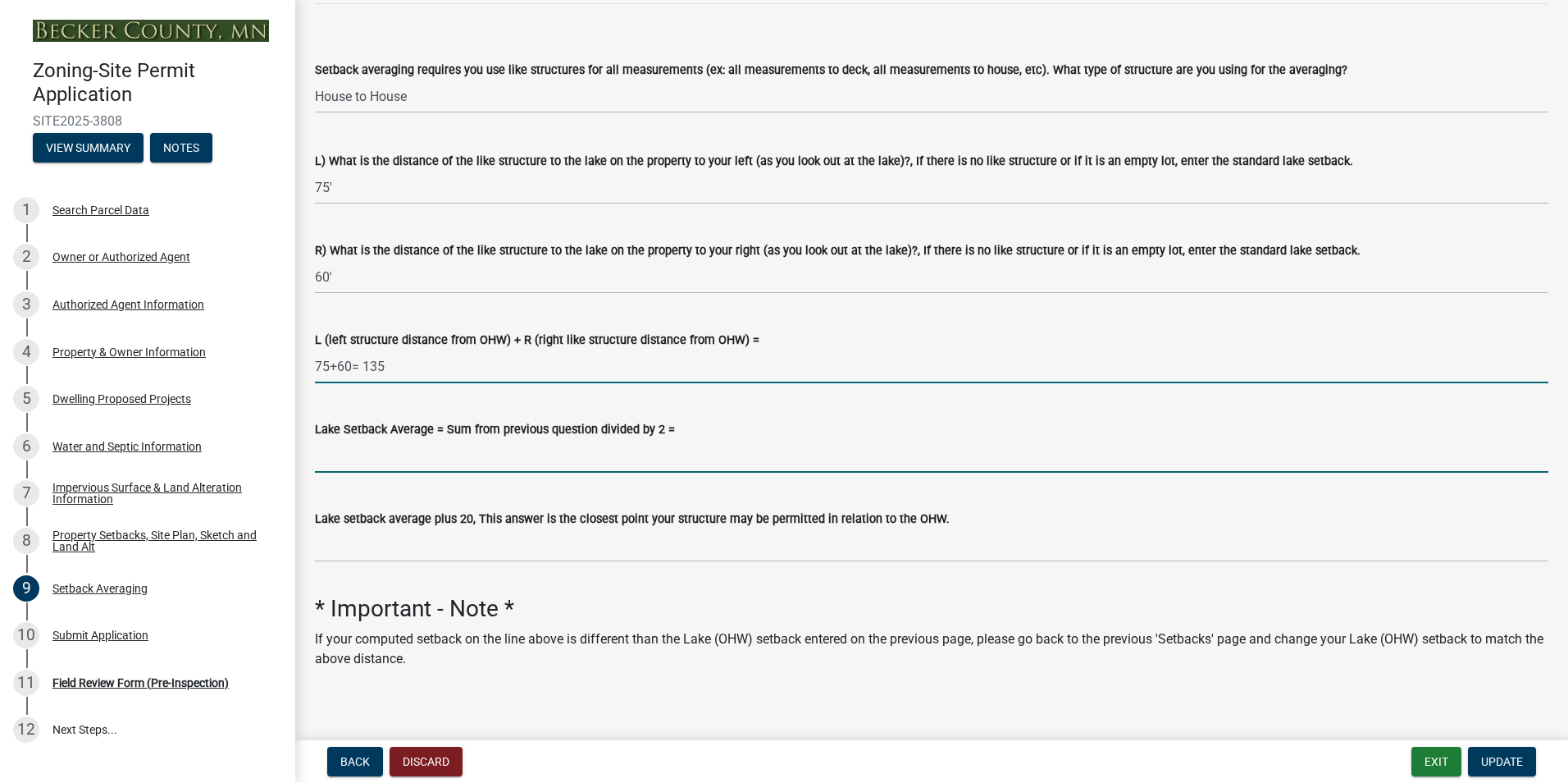
click at [417, 461] on input "Lake Setback Average = Sum from previous question divided by 2 =" at bounding box center [931, 455] width 1233 height 34
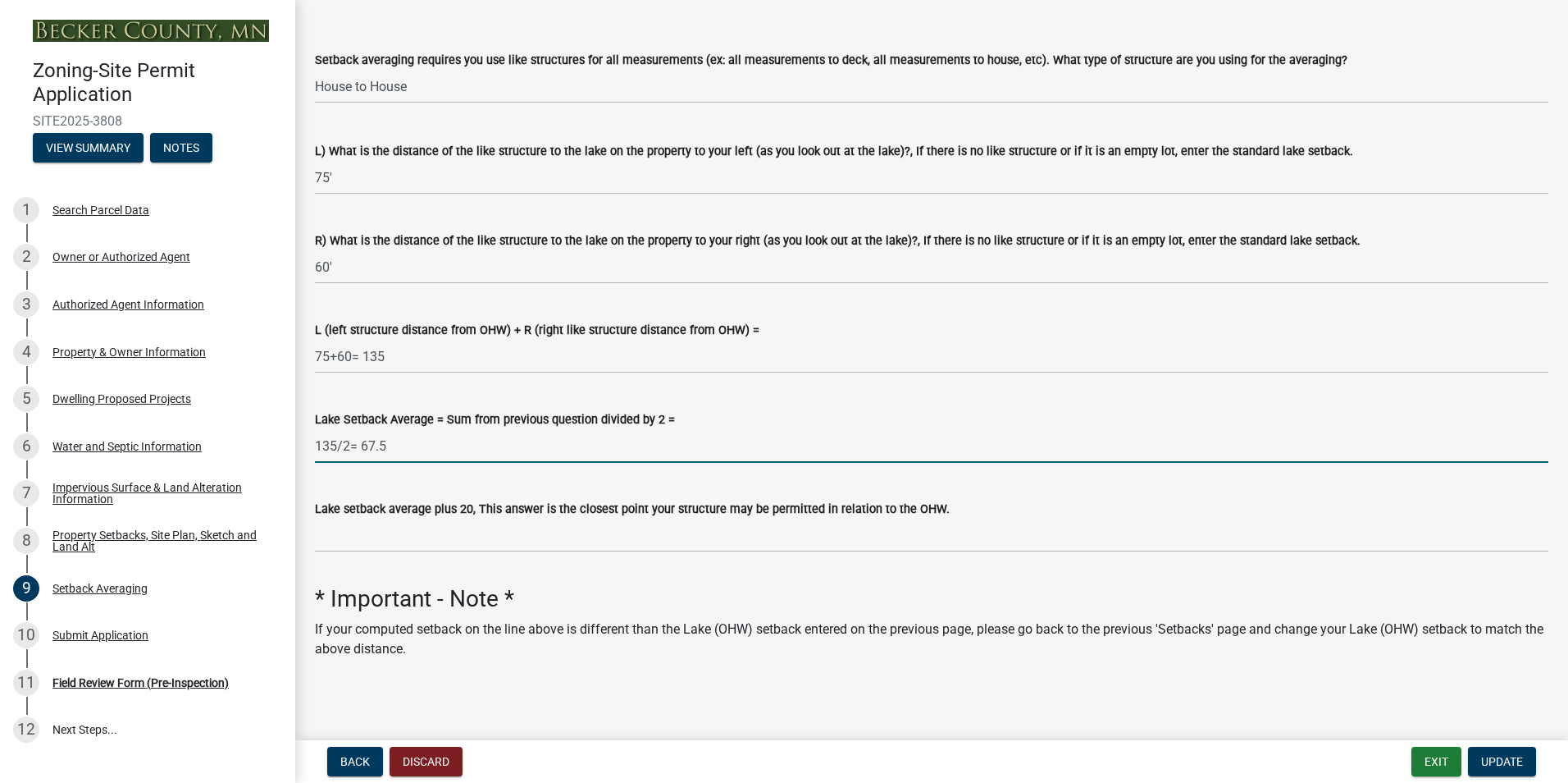
scroll to position [259, 0]
type input "135/2= 67.5"
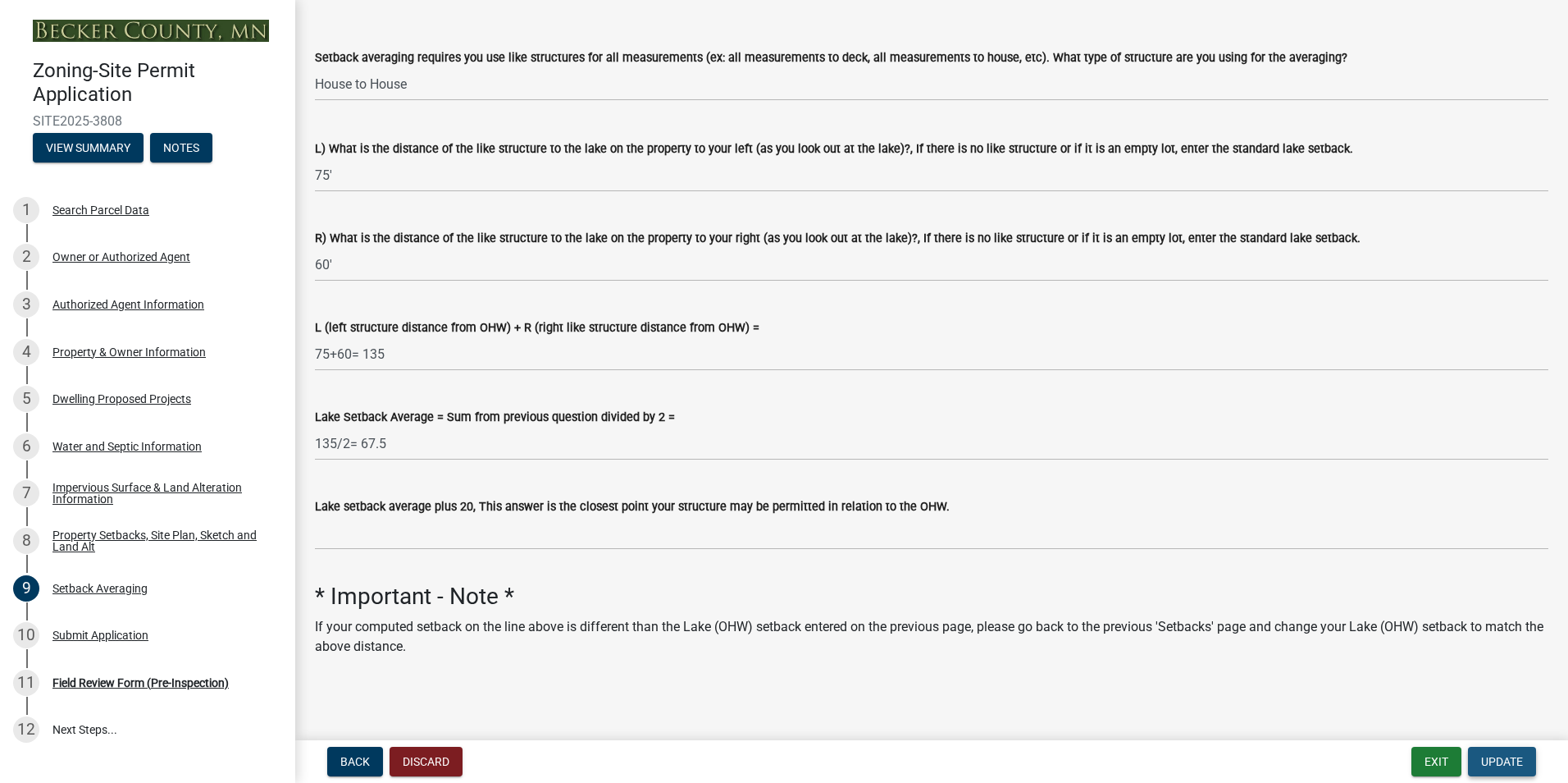
click at [1500, 763] on span "Update" at bounding box center [1502, 761] width 41 height 13
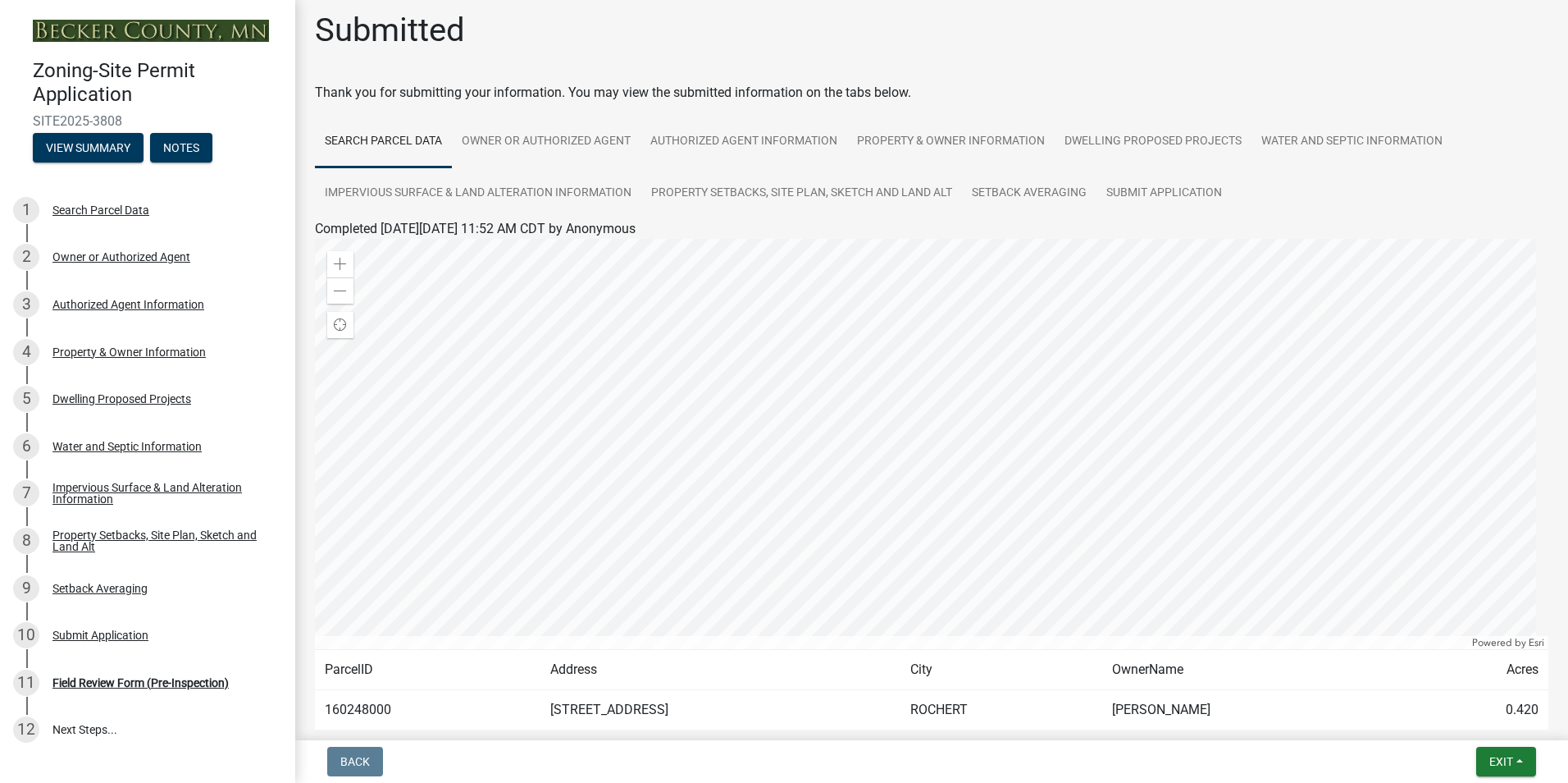
scroll to position [0, 0]
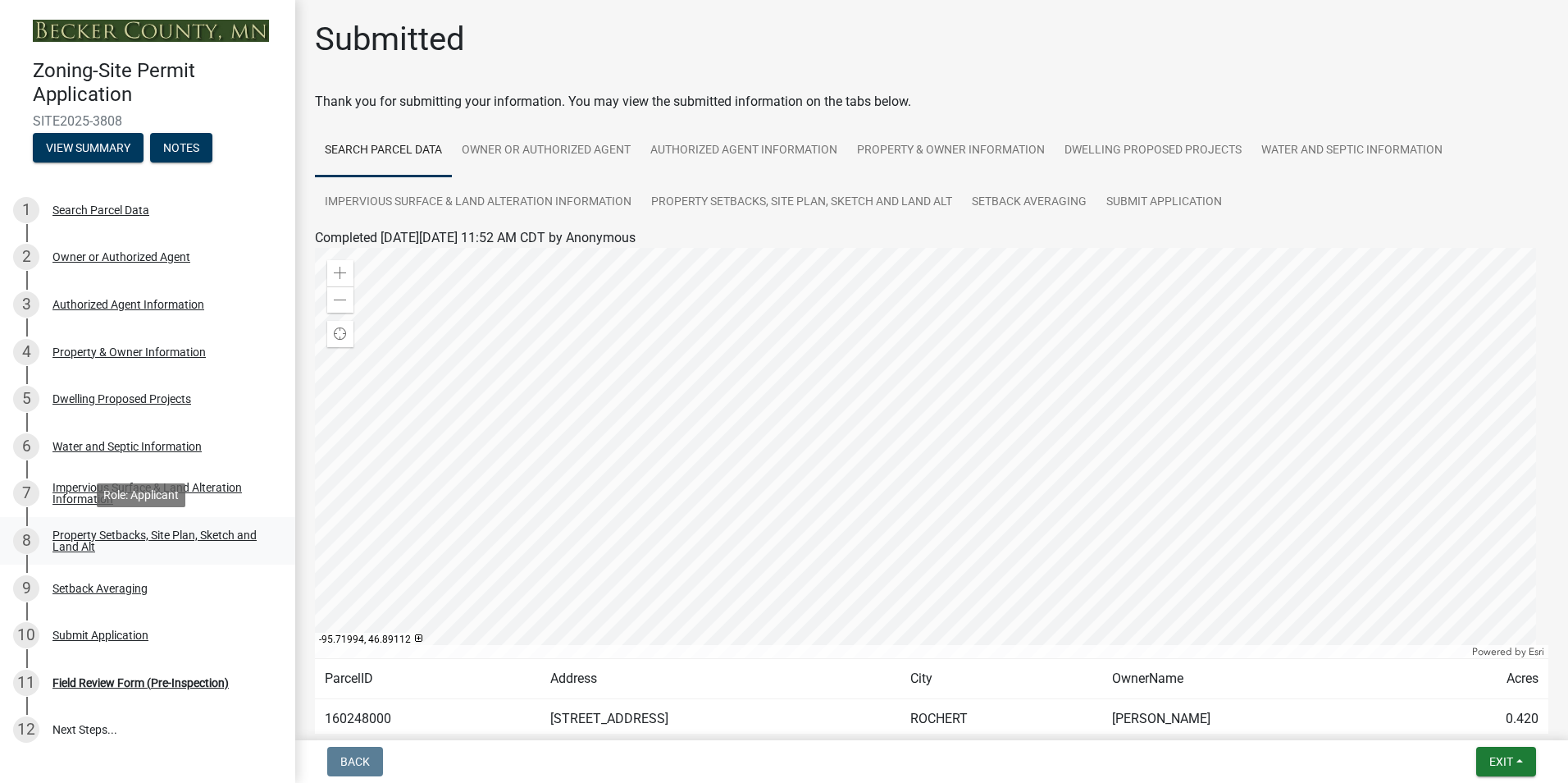
click at [95, 535] on div "Property Setbacks, Site Plan, Sketch and Land Alt" at bounding box center [160, 540] width 216 height 23
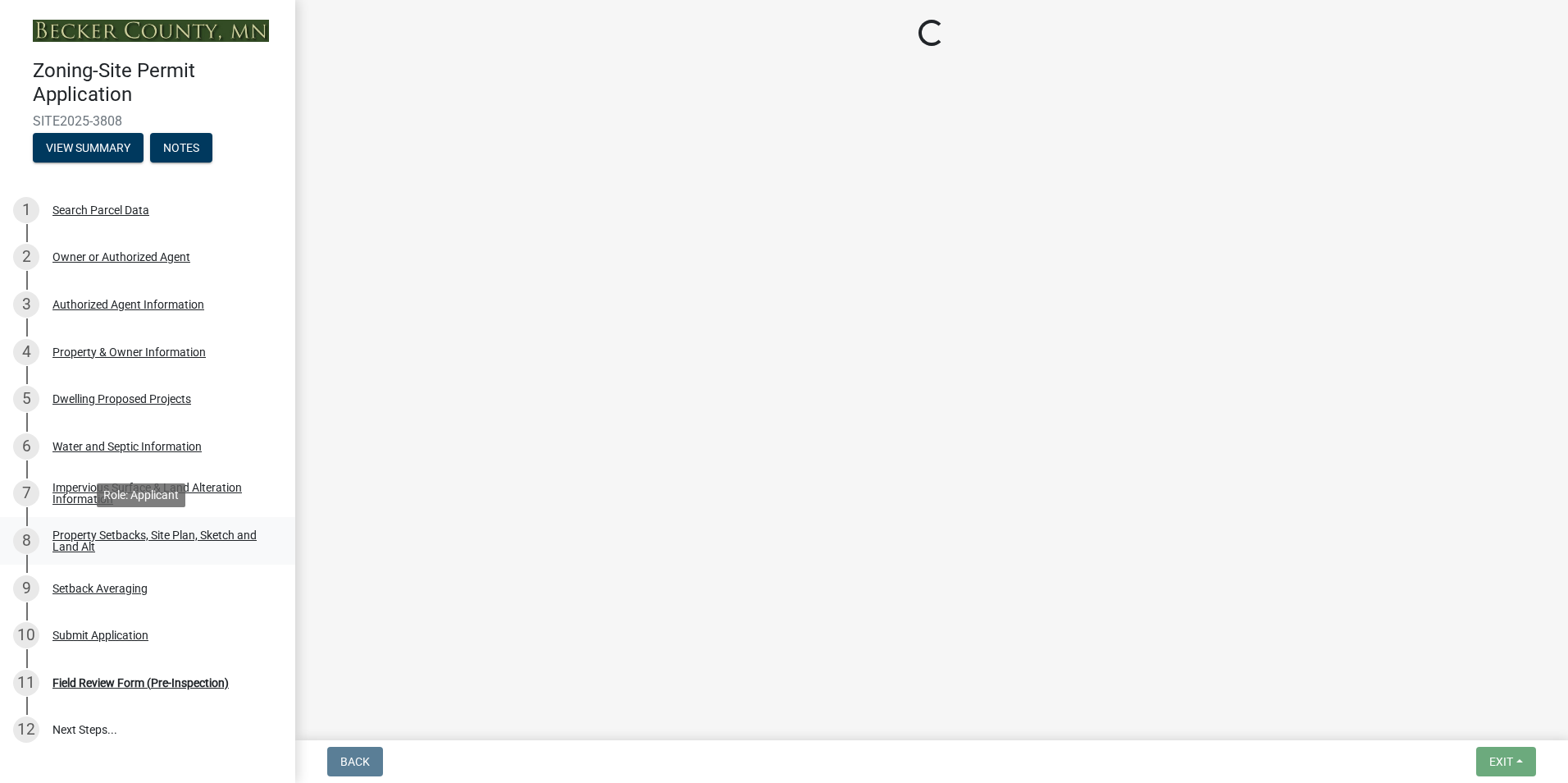
select select "7b13c63f-e699-4112-b373-98fbd28ec536"
select select "b827d36a-50e8-40dd-aeaa-a80d5c176b31"
select select "b56a4575-9846-47cf-8067-c59a4853da22"
select select "12f785fb-c378-4b18-841c-21c73dc99083"
select select "e8ab2dc3-aa3f-46f3-9b4a-37eb25ad84af"
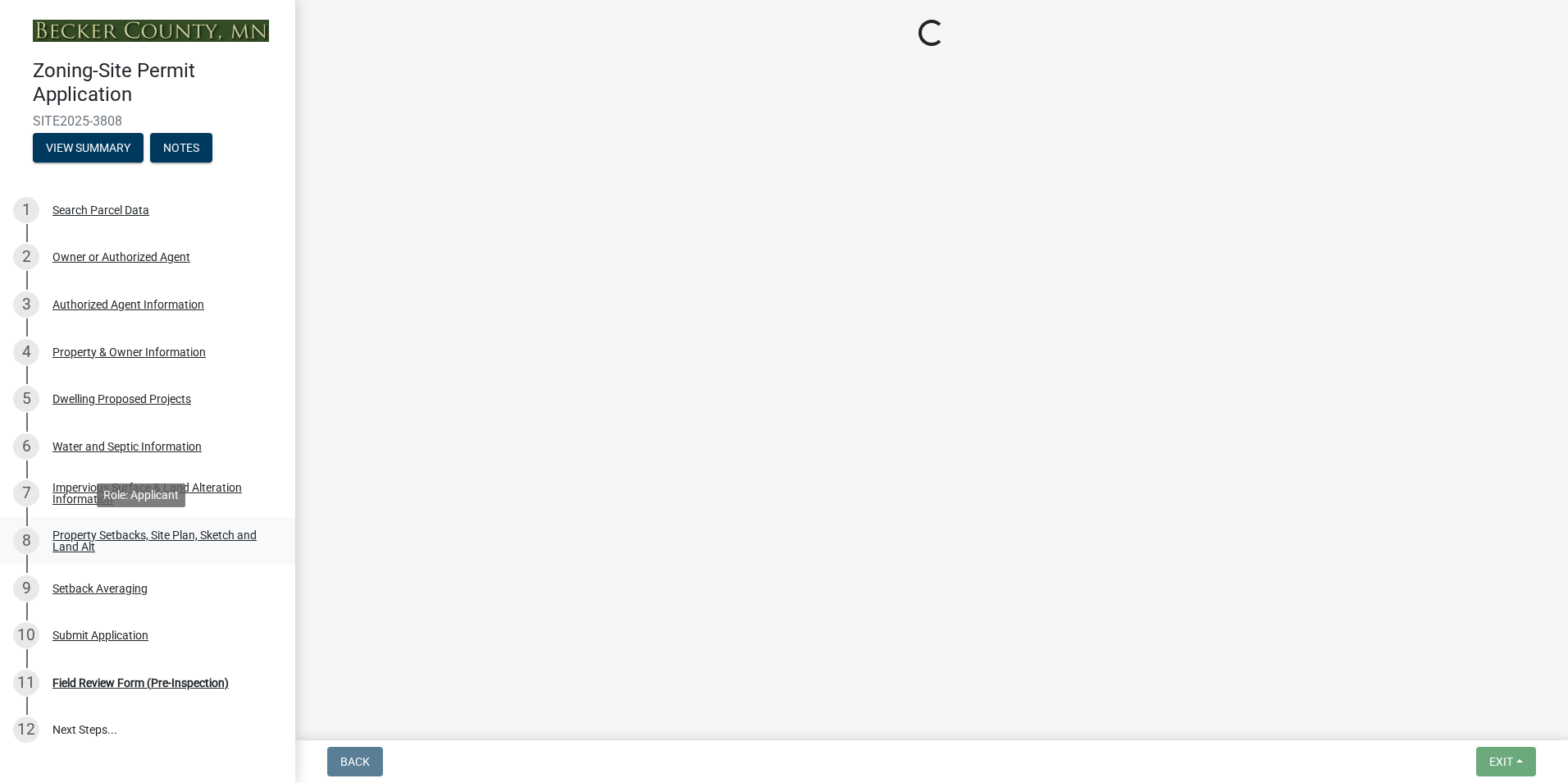
select select "27b2a8b4-abf6-463e-8c0c-7c5d2b4fe26f"
select select "5ad4ab64-b44e-481c-9000-9e5907aa74e1"
select select "e019de12-4845-45f2-ad10-5fb76eee0e55"
select select "c8b8ea71-7088-4e87-a493-7bc88cc2835b"
select select "d6c1d38b-8561-4345-845e-72dfbb0578a1"
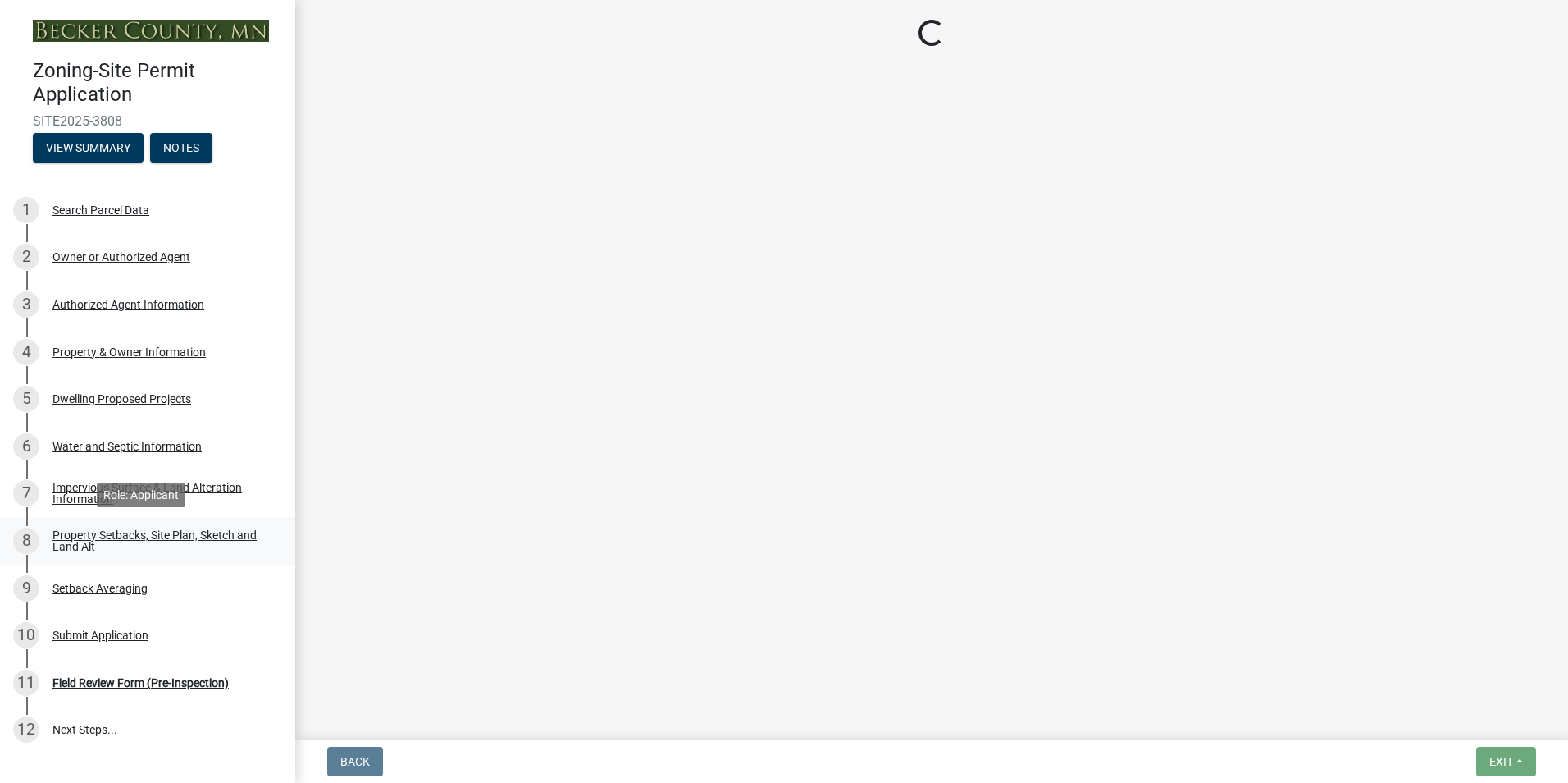
select select "f51aecae-0421-4f67-bd2d-0cff8a85c7cd"
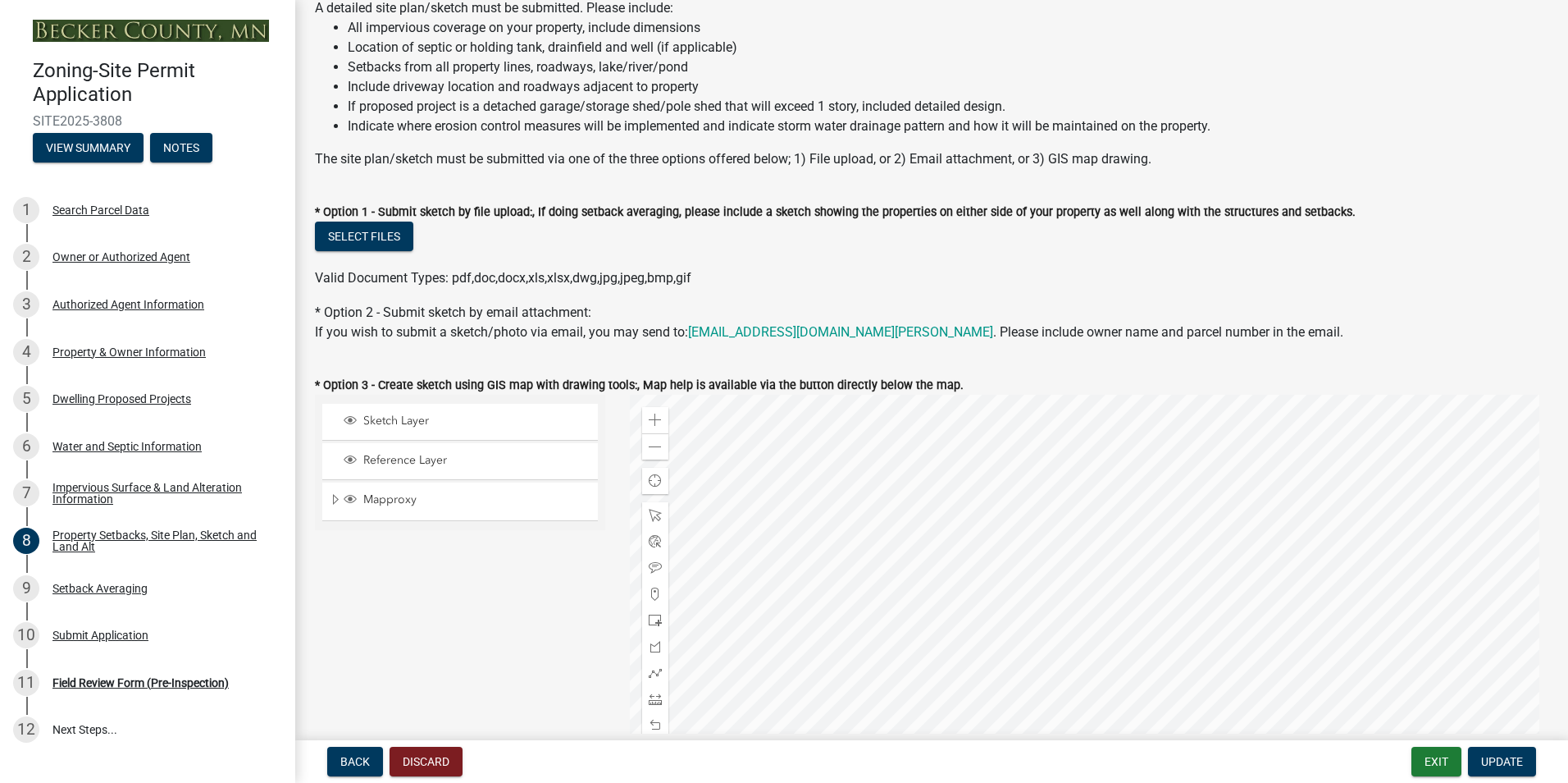
scroll to position [164, 0]
click at [754, 331] on link "zoningapplications@co.becker.mn.us" at bounding box center [841, 333] width 305 height 16
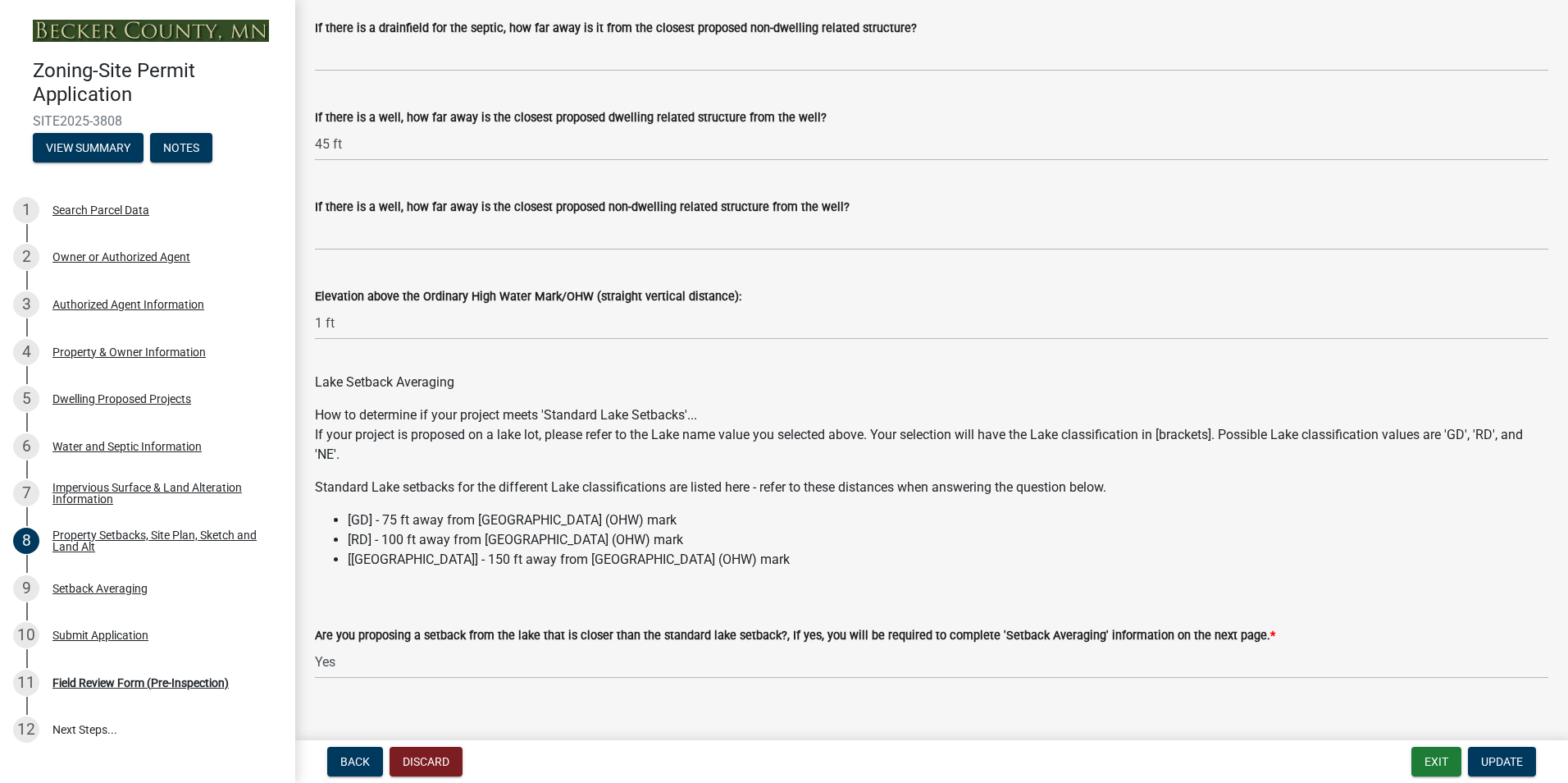
scroll to position [4626, 0]
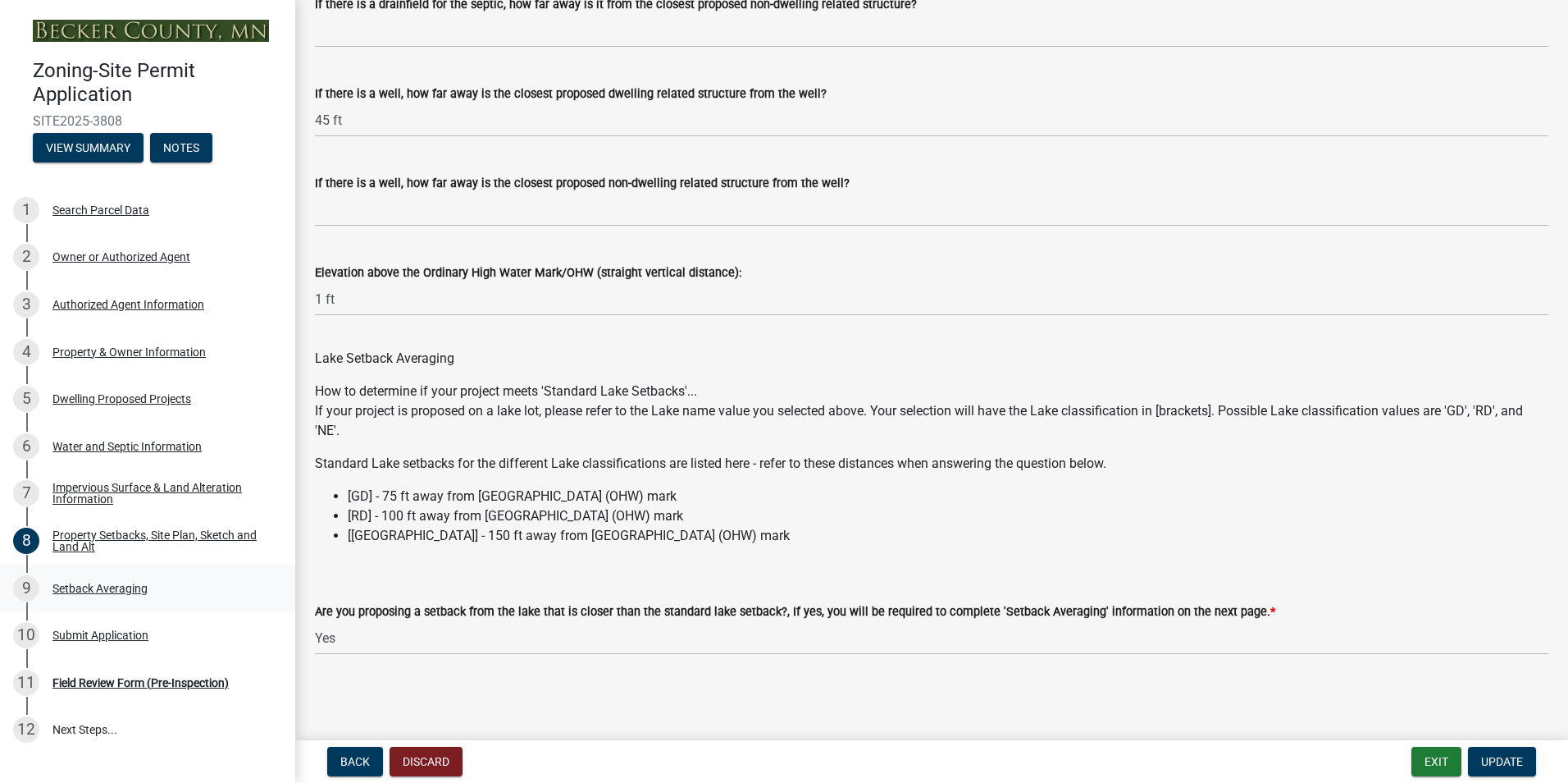
click at [110, 588] on div "Setback Averaging" at bounding box center [99, 588] width 95 height 11
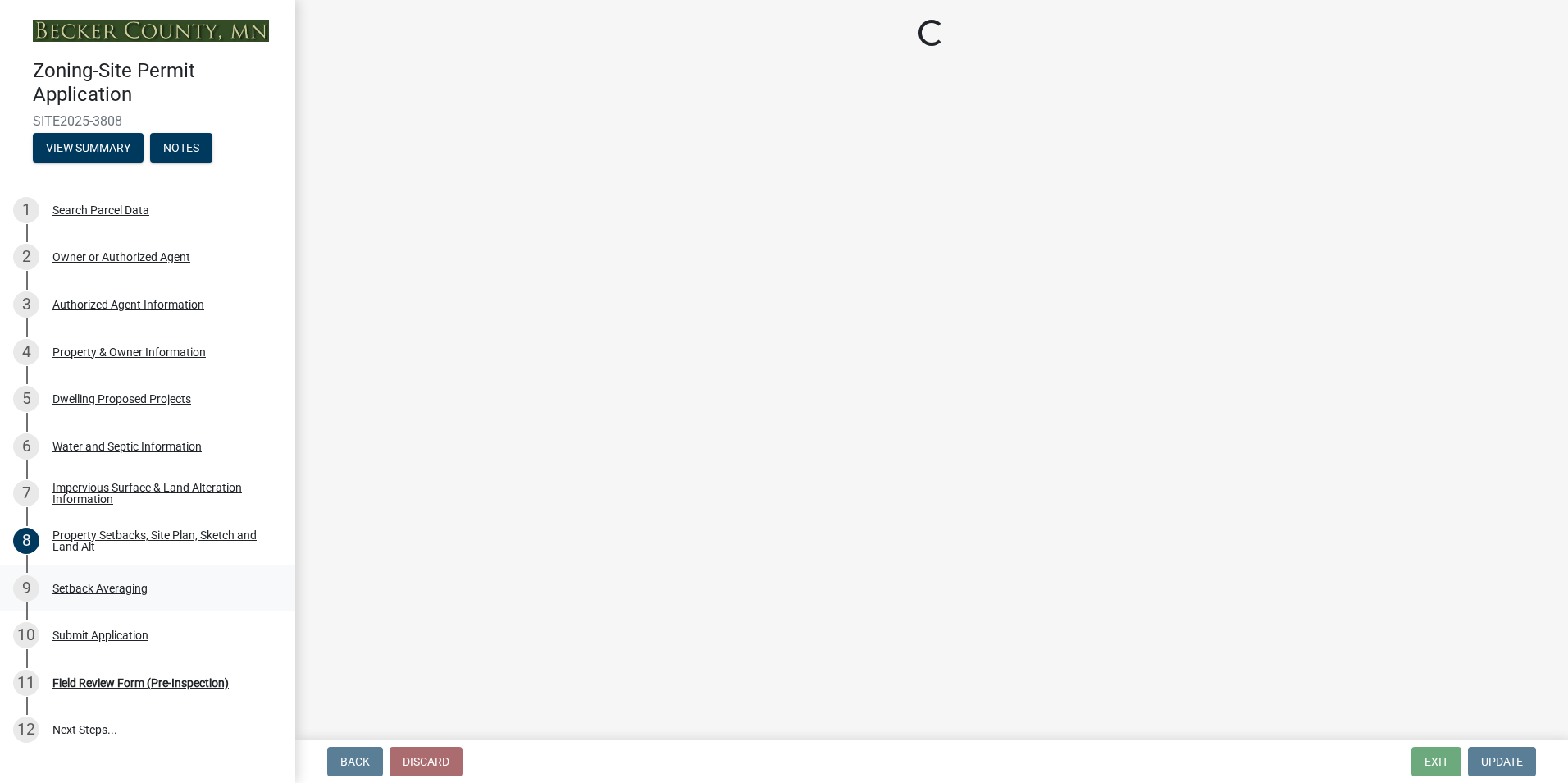
select select "329572f6-75bd-4676-be69-7dda04ea5a2b"
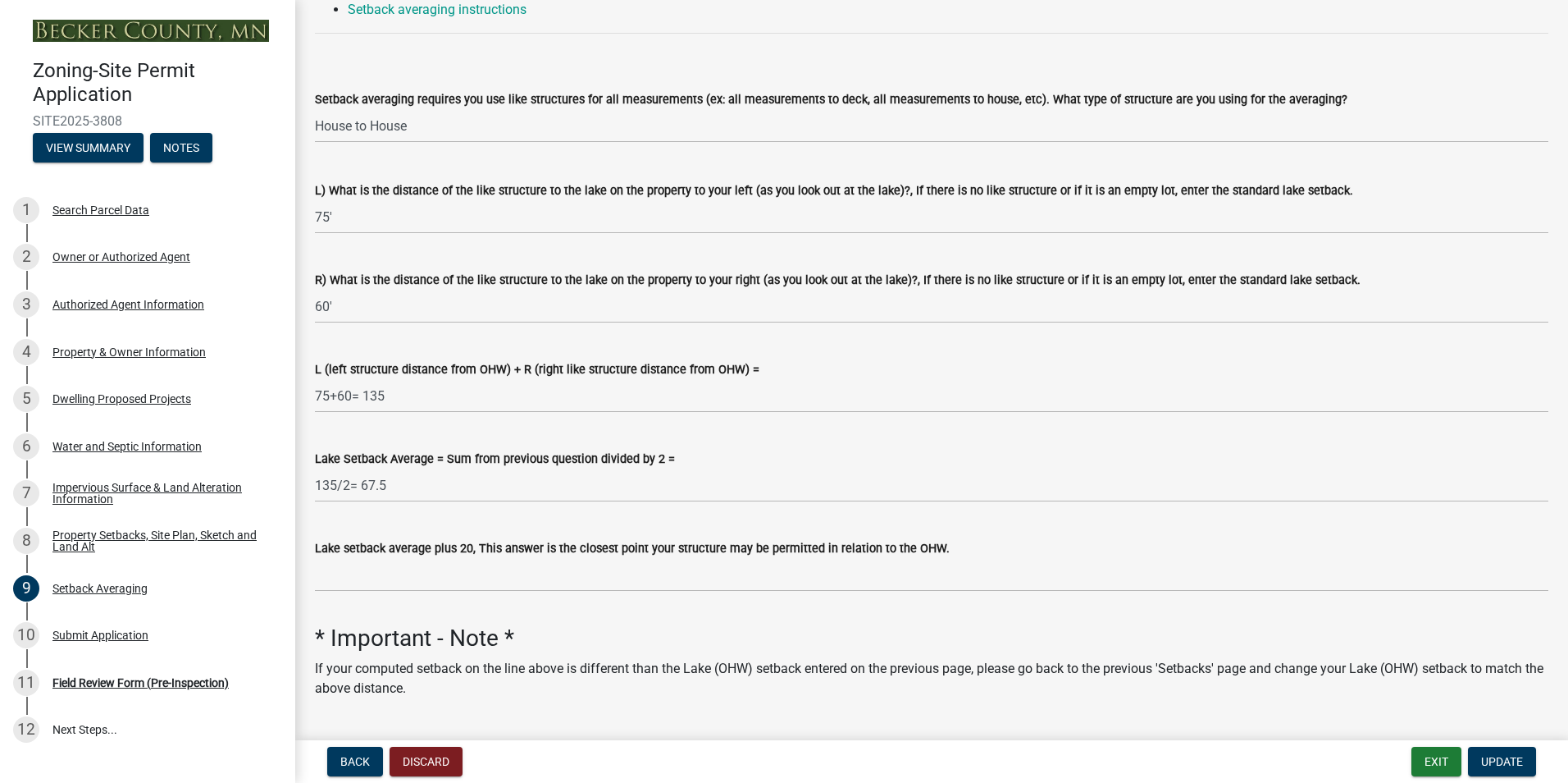
scroll to position [259, 0]
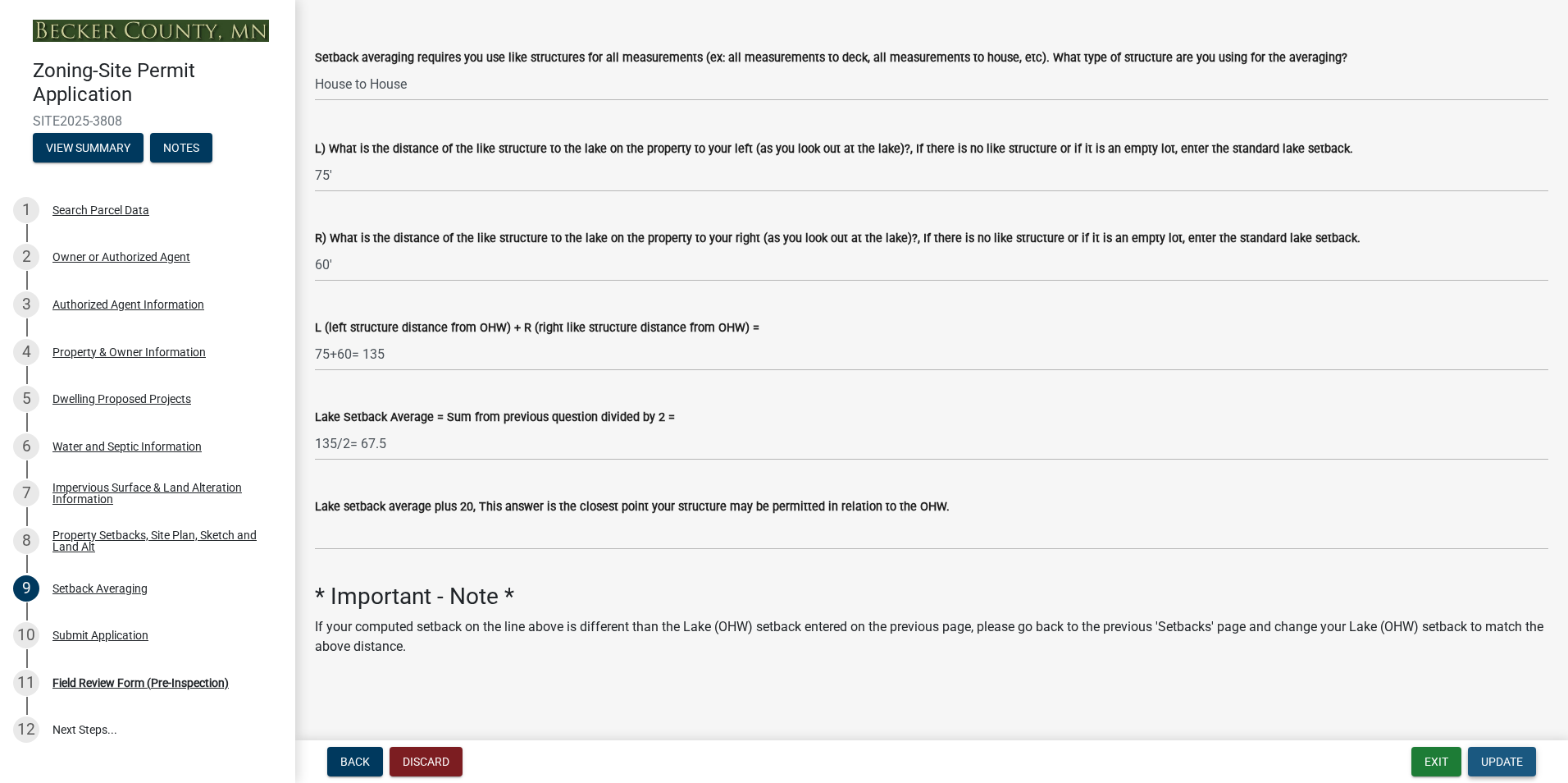
click at [1505, 766] on span "Update" at bounding box center [1502, 761] width 41 height 13
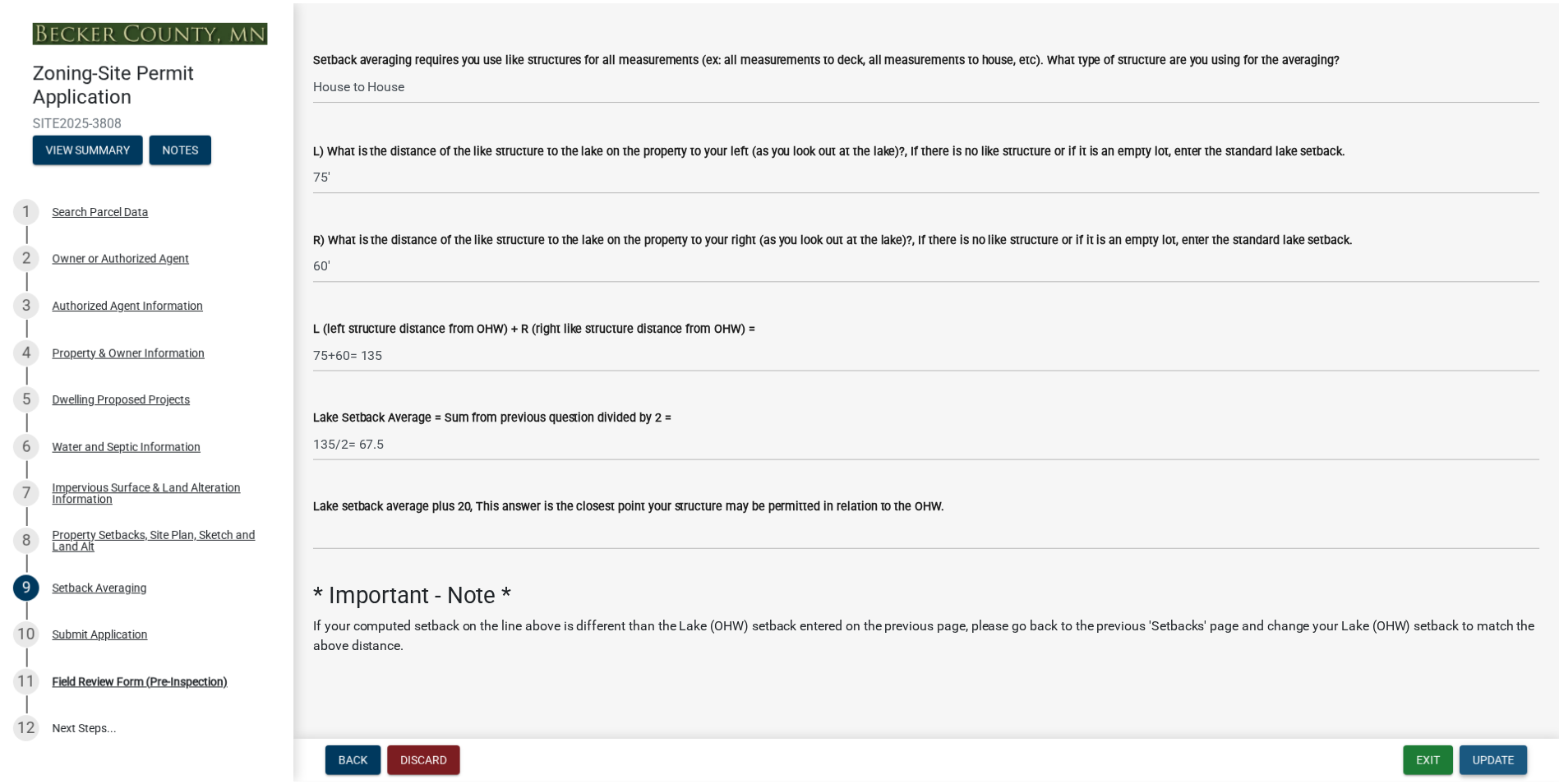
scroll to position [0, 0]
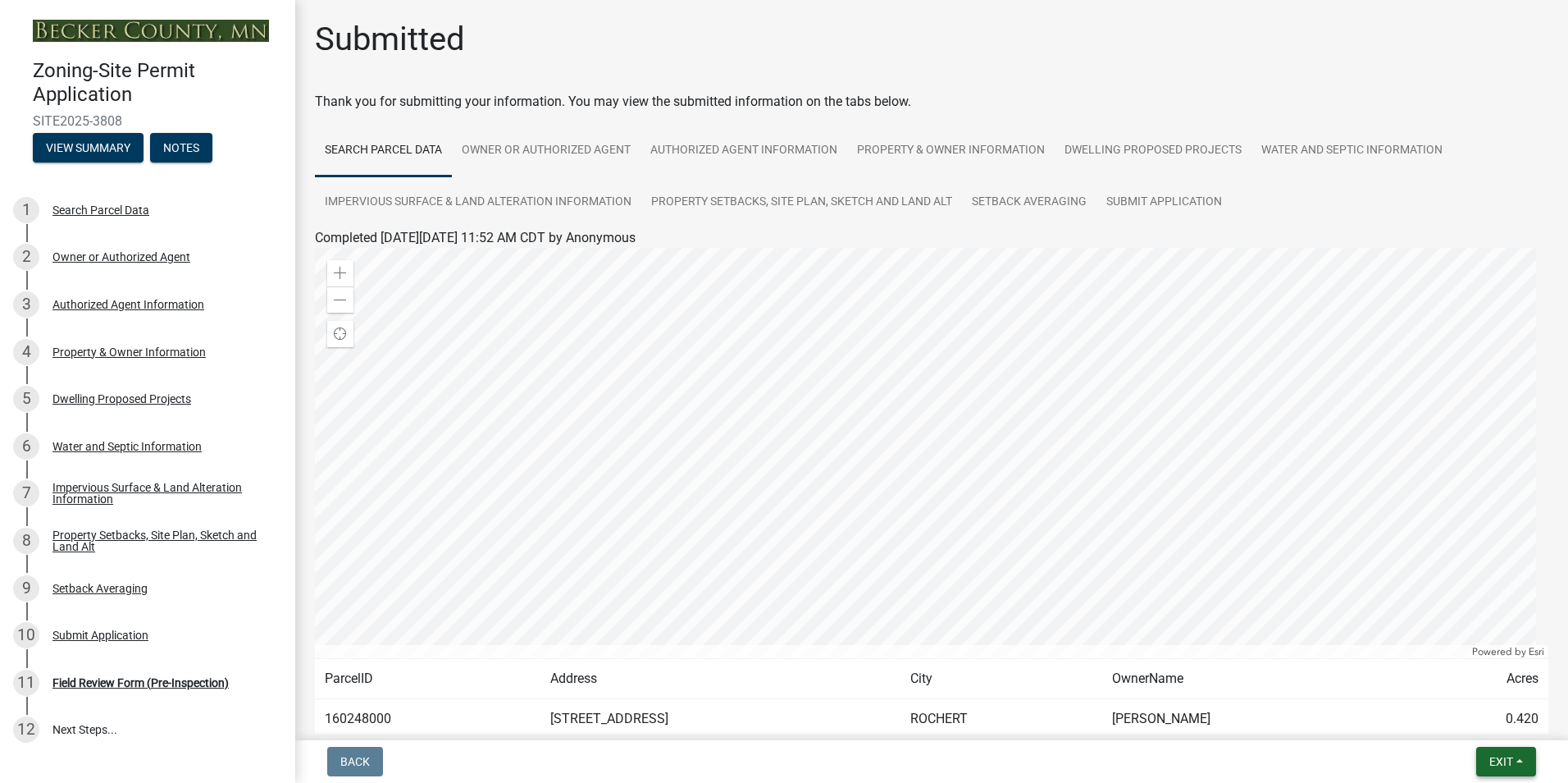
click at [1506, 762] on span "Exit" at bounding box center [1501, 761] width 24 height 13
click at [1469, 720] on button "Save & Exit" at bounding box center [1471, 719] width 132 height 40
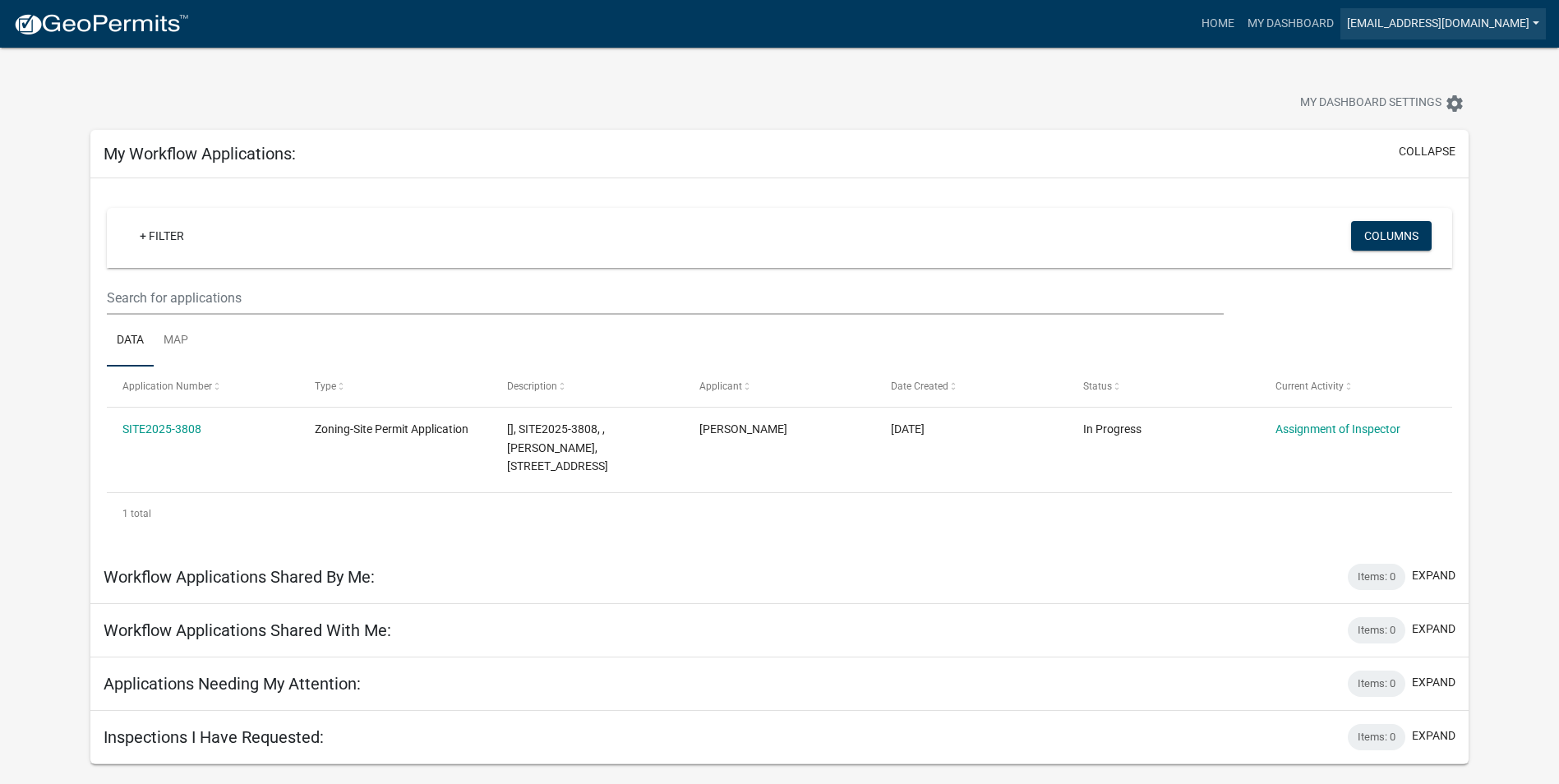
click at [1541, 21] on link "TODDHALLE@HOTMAIL.COM" at bounding box center [1442, 24] width 205 height 31
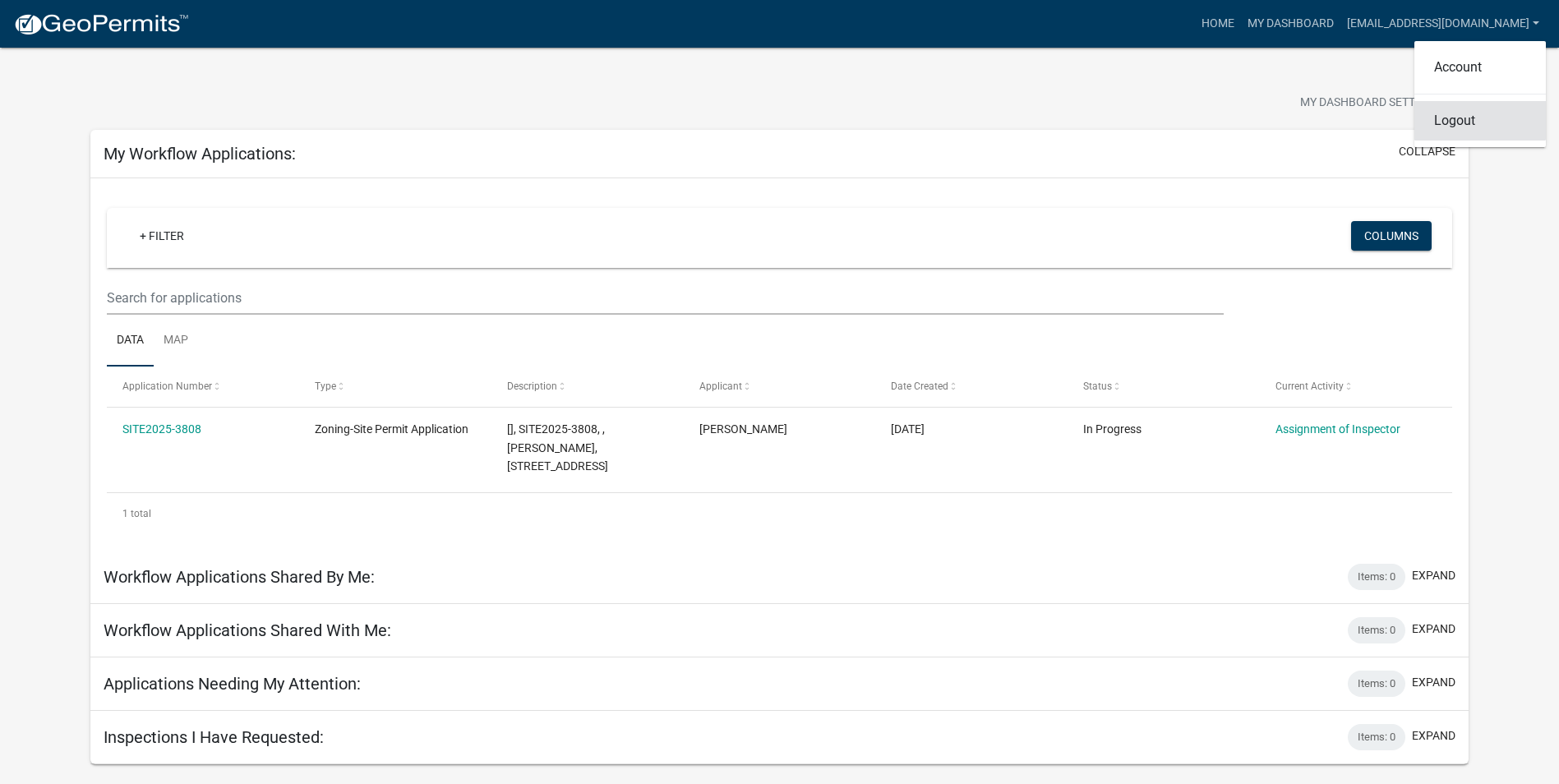
click at [1460, 118] on link "Logout" at bounding box center [1480, 121] width 132 height 40
